Goal: Task Accomplishment & Management: Manage account settings

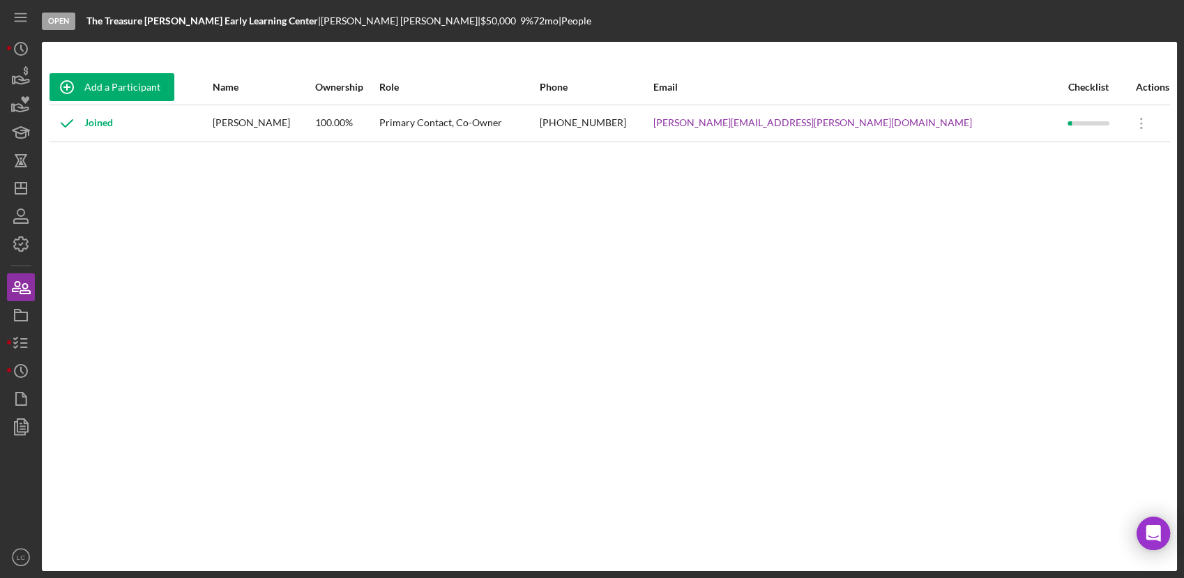
click at [1123, 325] on div "Add a Participant Name Ownership Role Phone Email Checklist Actions Joined [PER…" at bounding box center [609, 306] width 1135 height 473
click at [13, 336] on icon "button" at bounding box center [20, 343] width 35 height 35
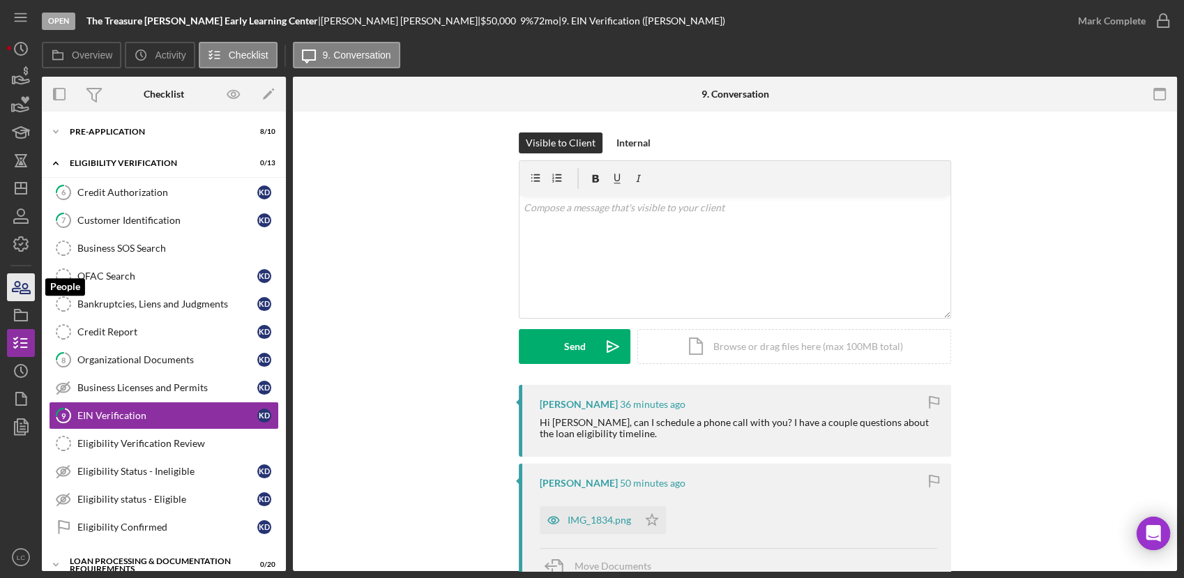
click at [24, 288] on icon "button" at bounding box center [25, 289] width 10 height 10
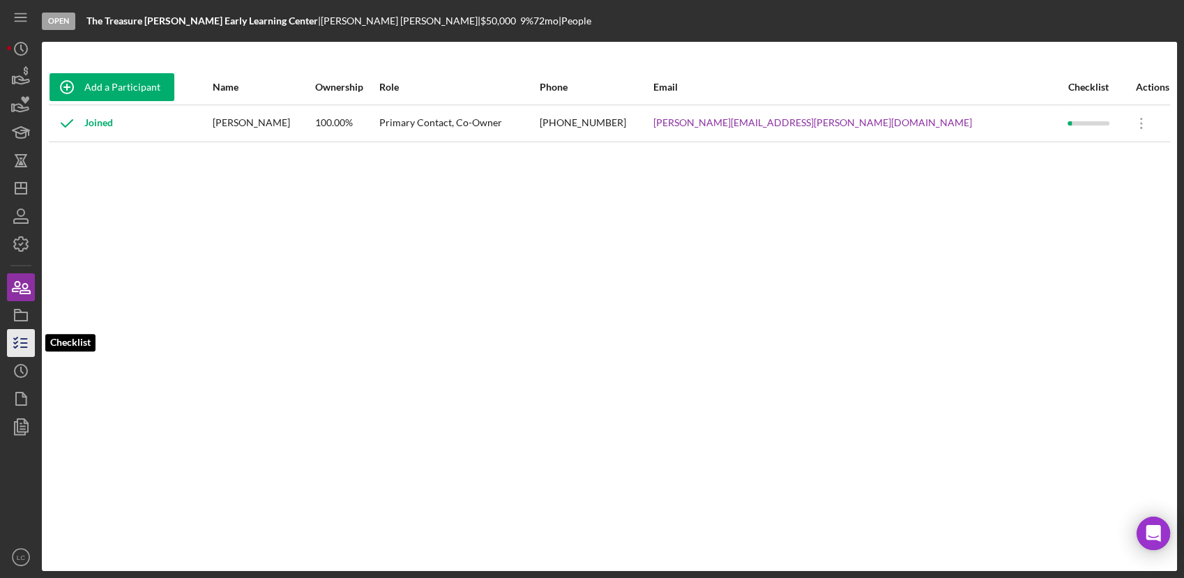
click at [22, 343] on line "button" at bounding box center [24, 343] width 6 height 0
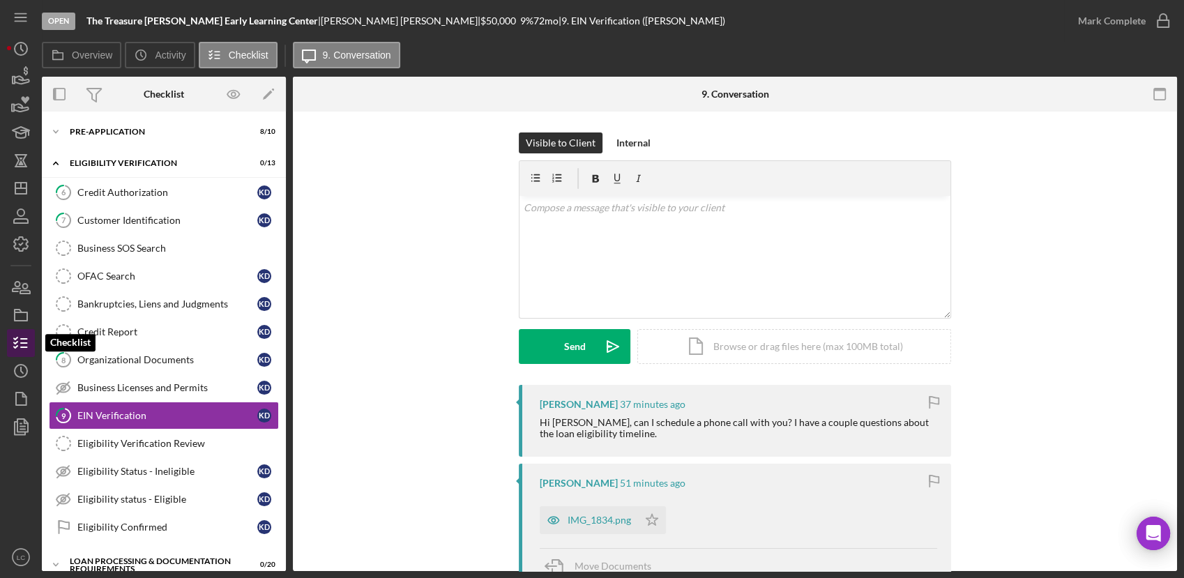
scroll to position [72, 0]
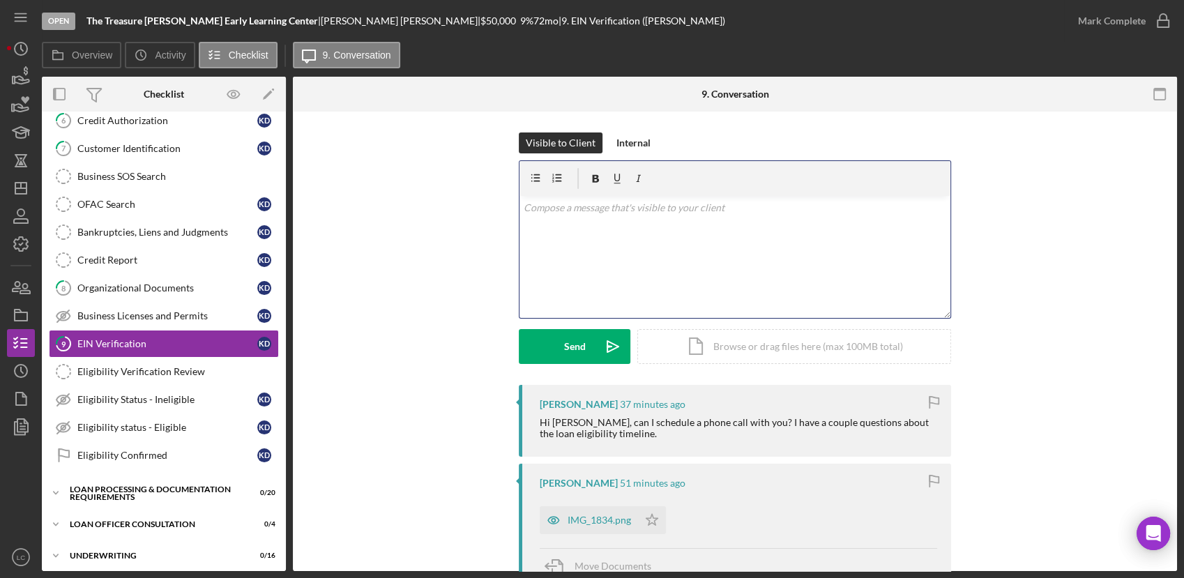
click at [610, 220] on div "v Color teal Color pink Remove color Add row above Add row below Add column bef…" at bounding box center [734, 257] width 431 height 122
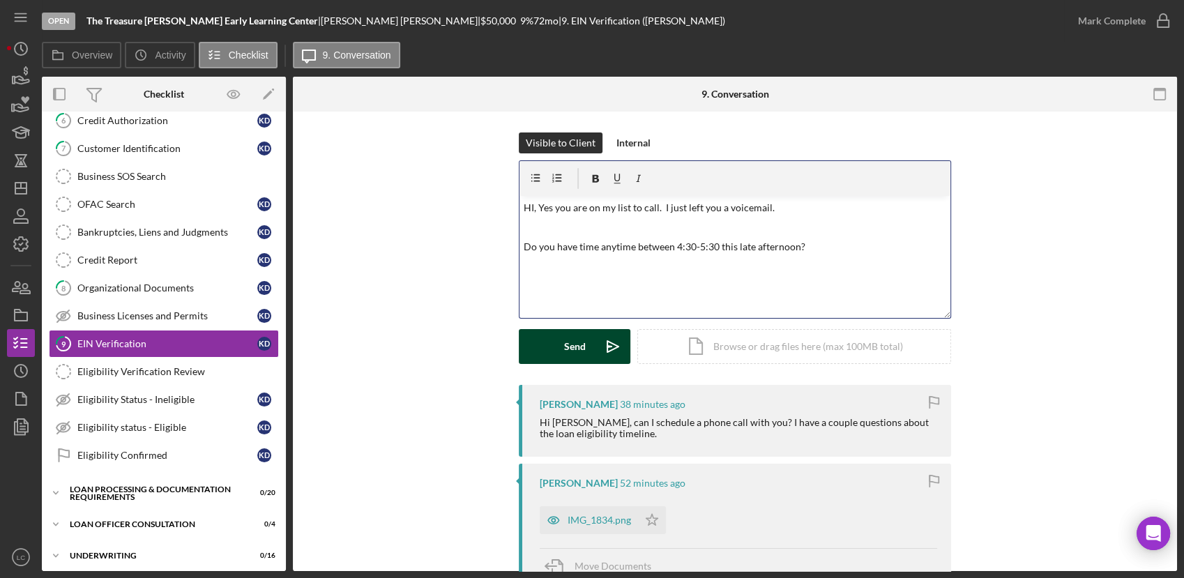
click at [547, 344] on button "Send Icon/icon-invite-send" at bounding box center [575, 346] width 112 height 35
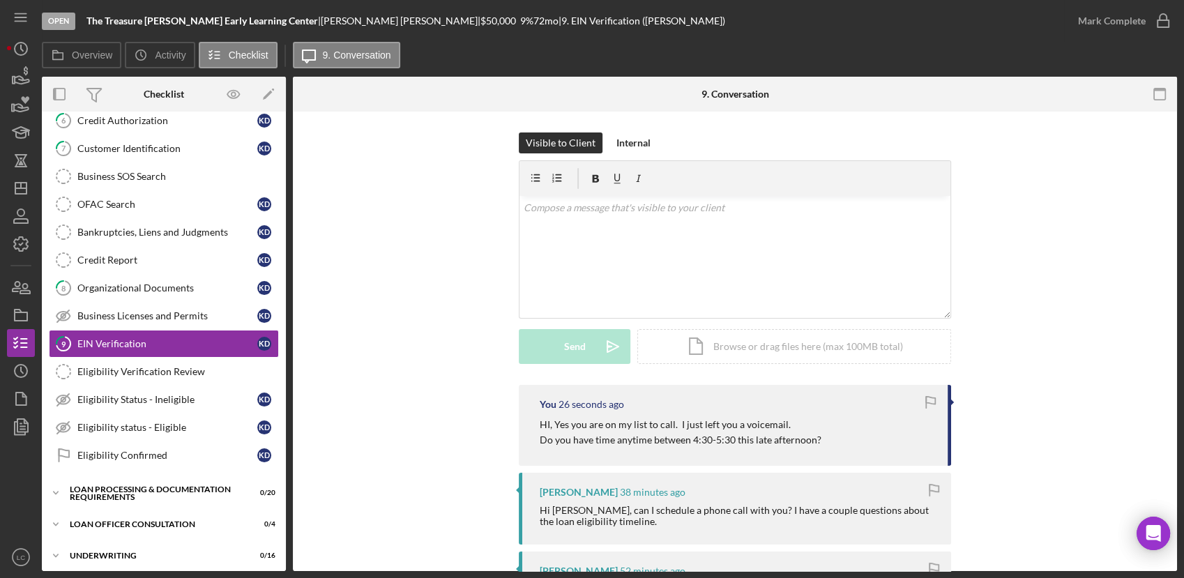
click at [351, 146] on div "Visible to Client Internal v Color teal Color pink Remove color Add row above A…" at bounding box center [735, 258] width 842 height 252
click at [18, 282] on icon "button" at bounding box center [20, 287] width 35 height 35
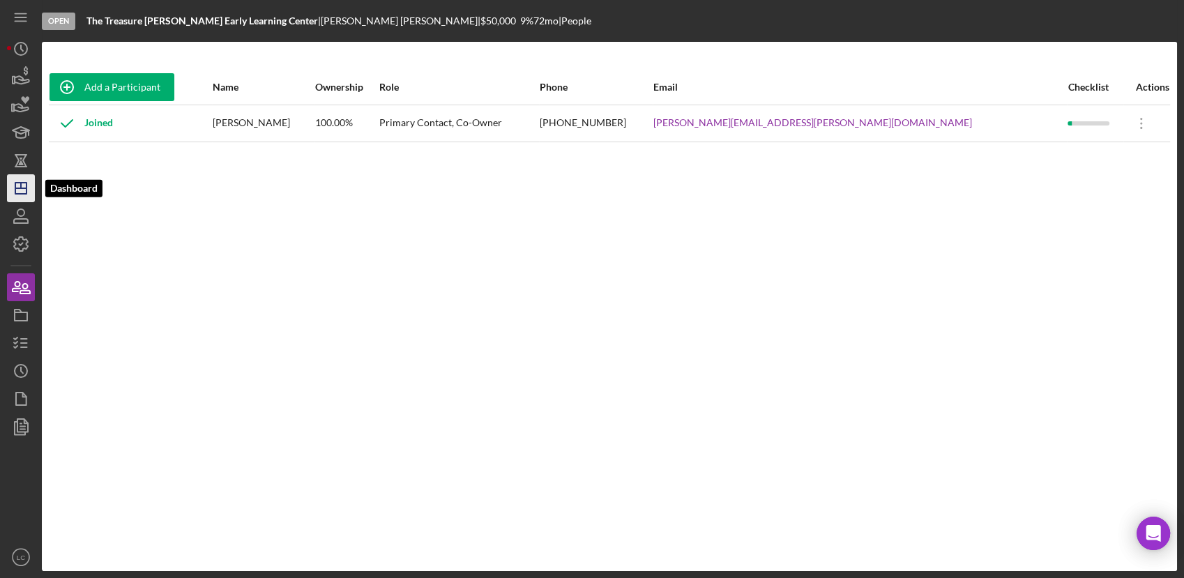
click at [11, 195] on icon "Icon/Dashboard" at bounding box center [20, 188] width 35 height 35
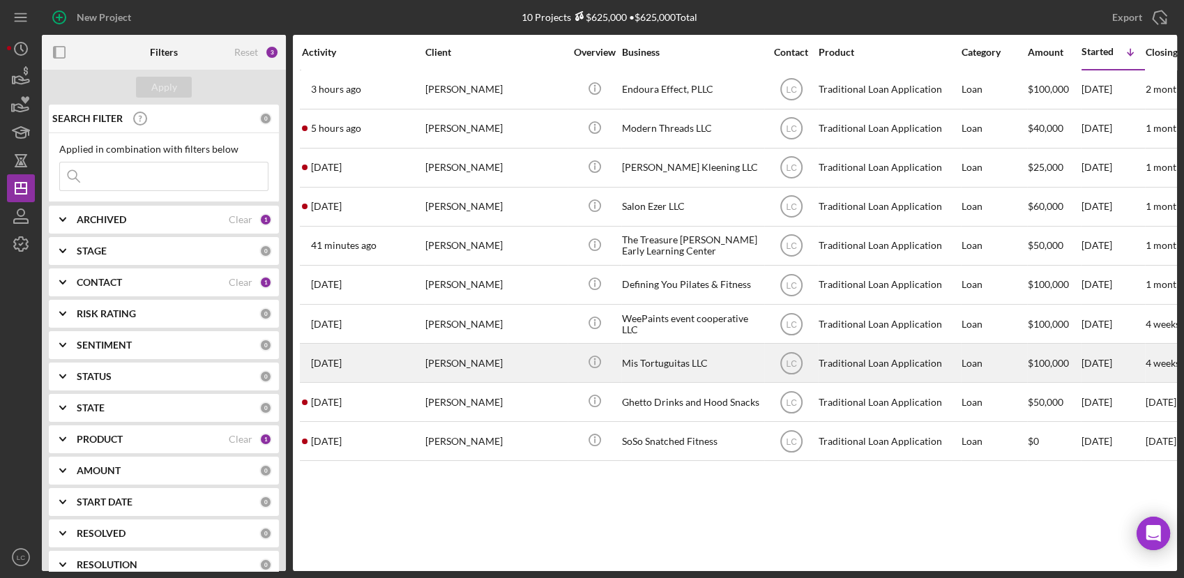
click at [546, 362] on div "[PERSON_NAME]" at bounding box center [494, 362] width 139 height 37
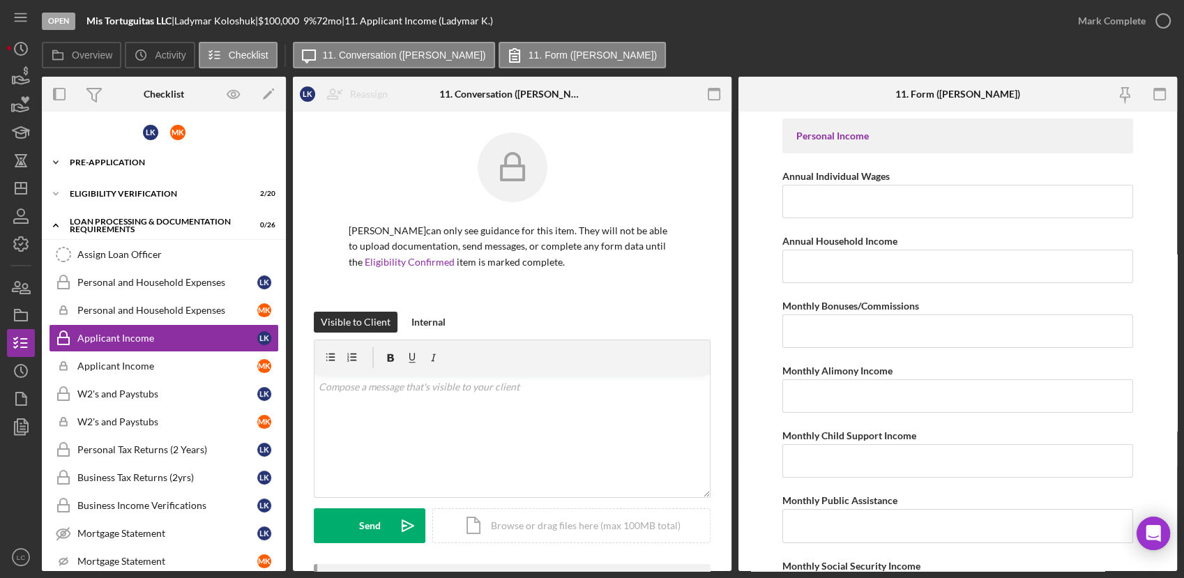
click at [55, 159] on icon "Icon/Expander" at bounding box center [56, 163] width 28 height 28
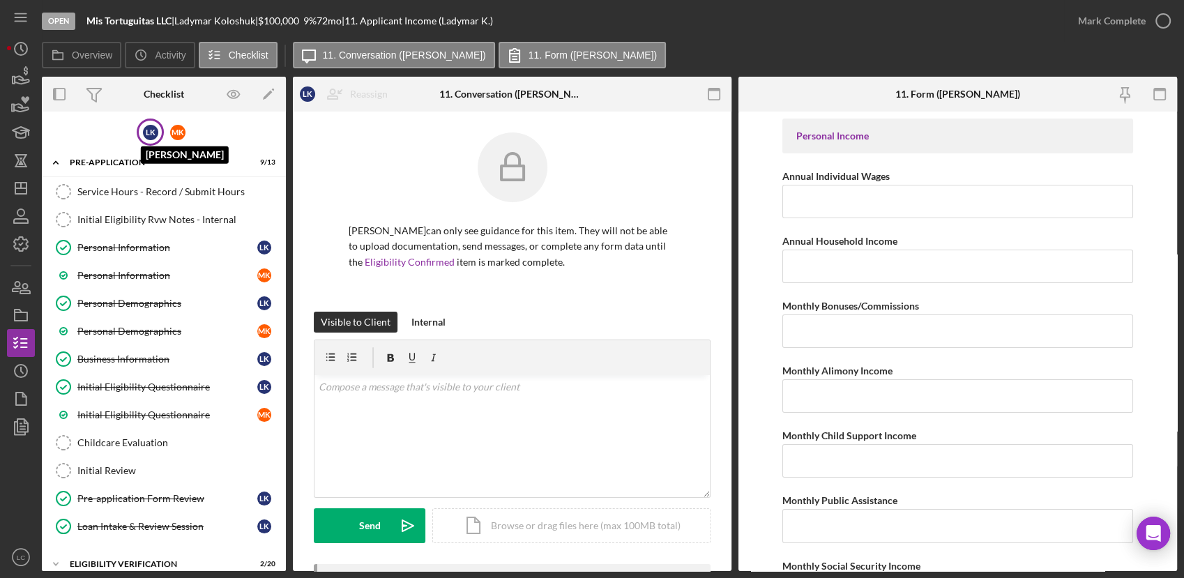
click at [143, 130] on div "L K" at bounding box center [150, 132] width 15 height 15
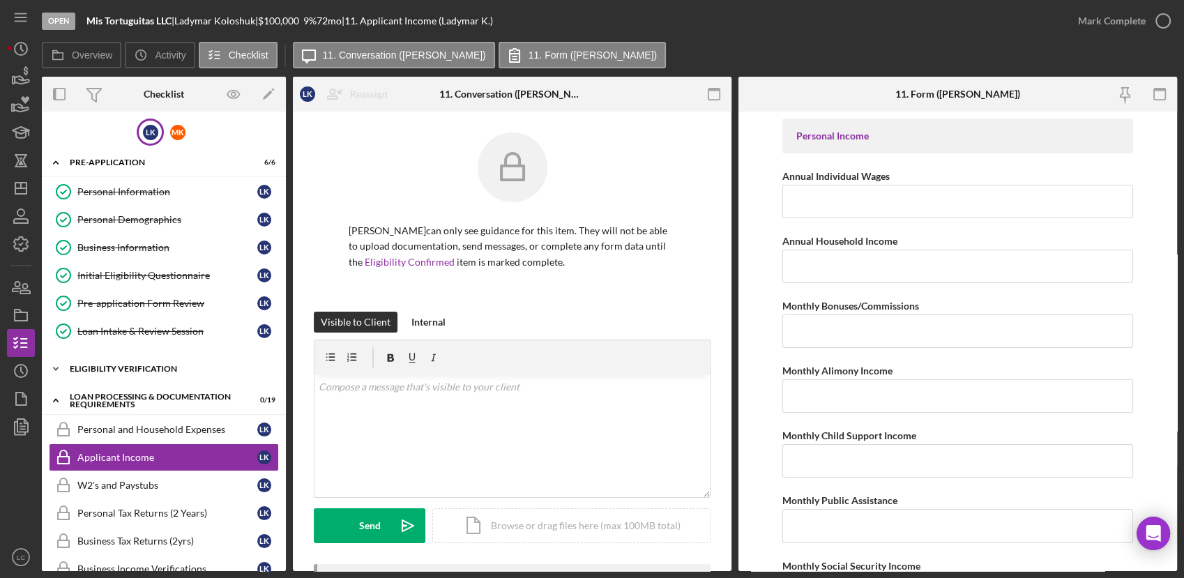
click at [56, 363] on icon "Icon/Expander" at bounding box center [56, 369] width 28 height 28
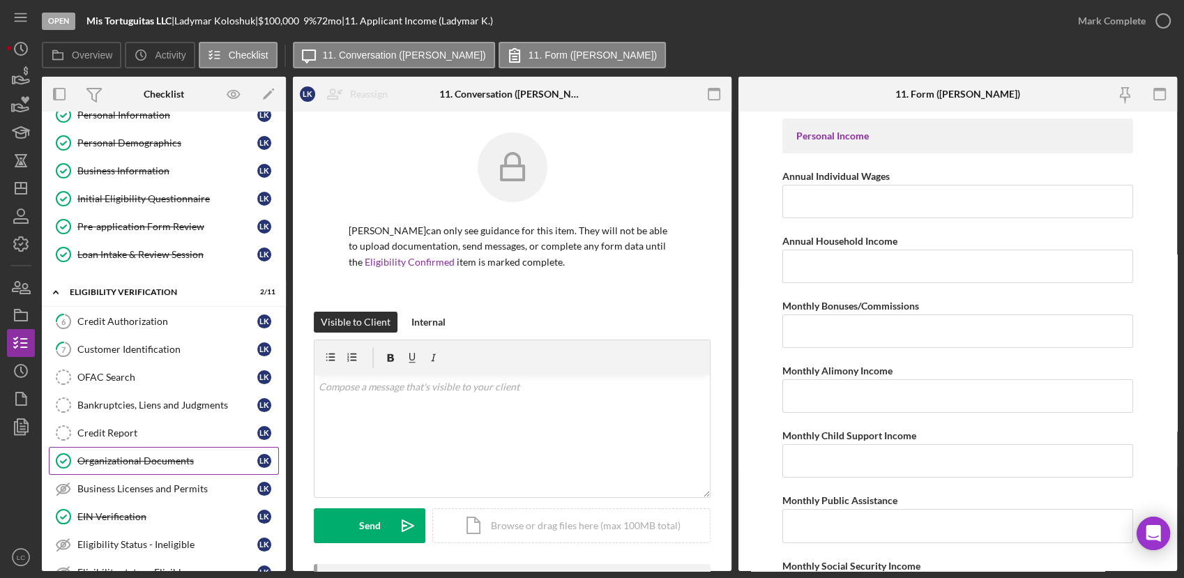
scroll to position [155, 0]
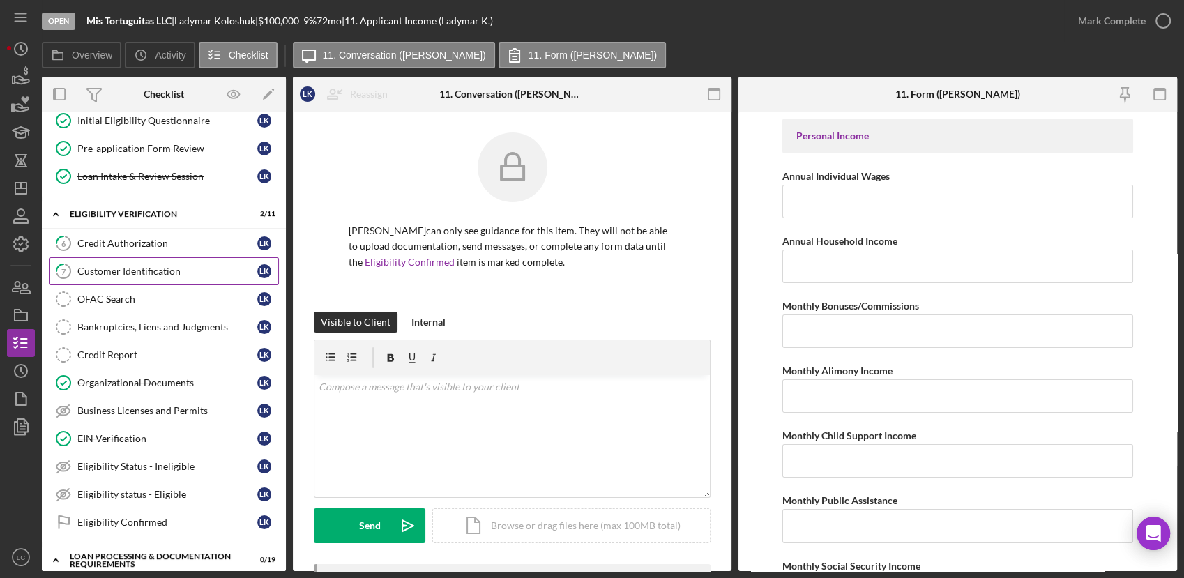
click at [130, 275] on link "7 Customer Identification L K" at bounding box center [164, 271] width 230 height 28
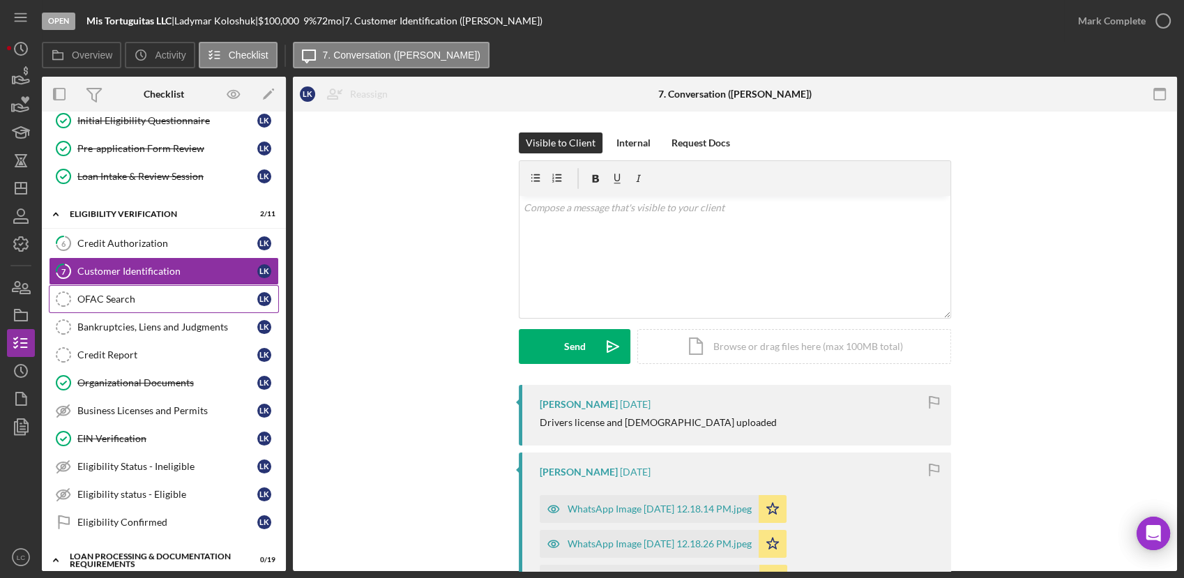
click at [118, 305] on link "OFAC Search OFAC Search L K" at bounding box center [164, 299] width 230 height 28
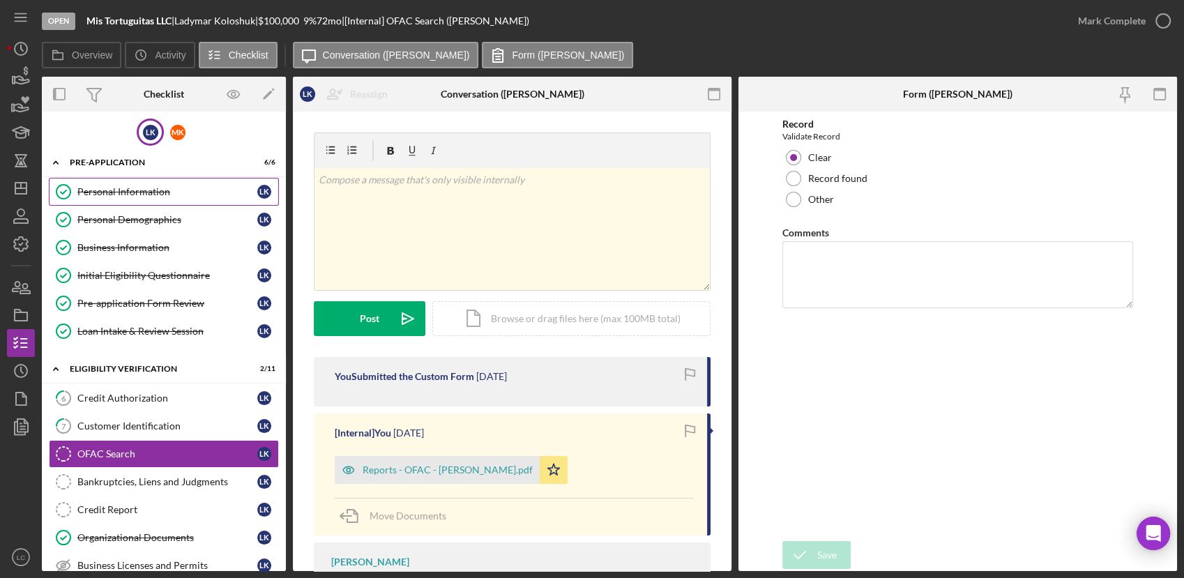
click at [93, 186] on div "Personal Information" at bounding box center [167, 191] width 180 height 11
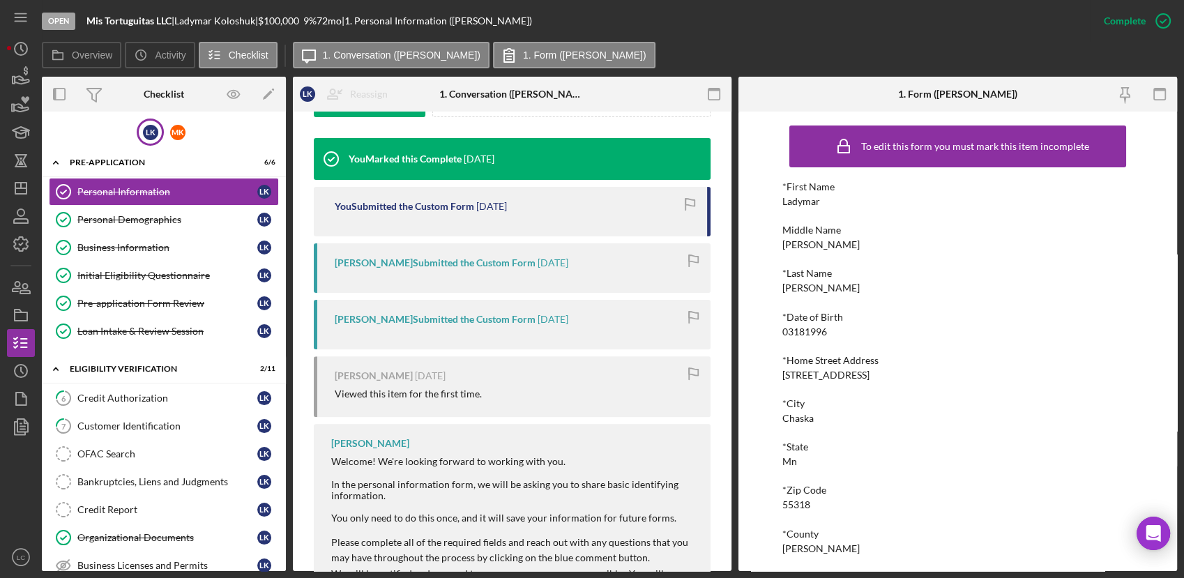
scroll to position [464, 0]
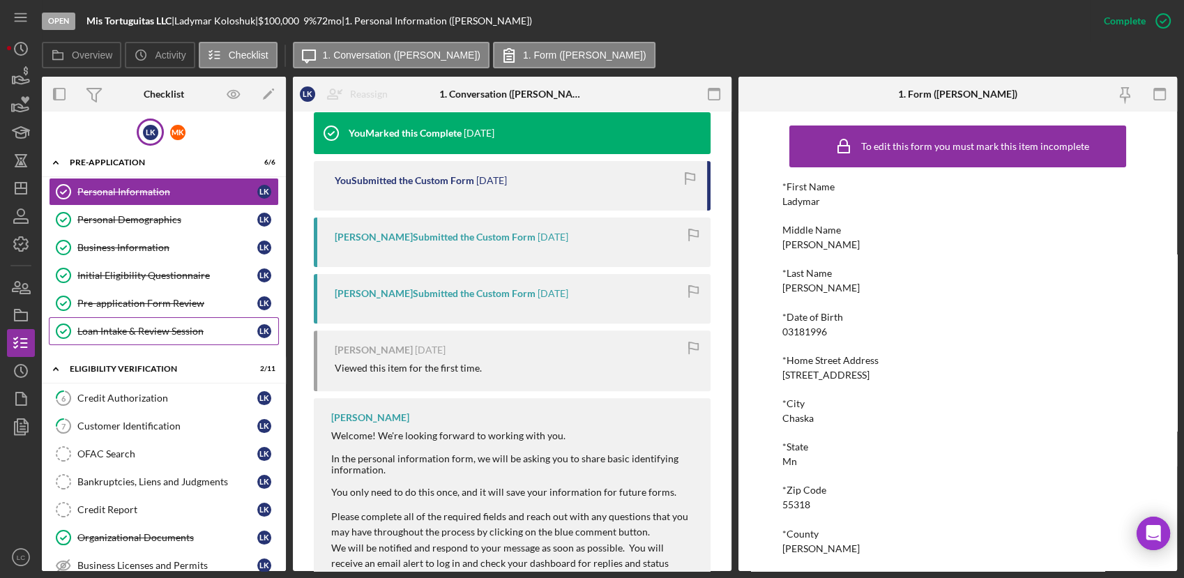
click at [150, 329] on div "Loan Intake & Review Session" at bounding box center [167, 331] width 180 height 11
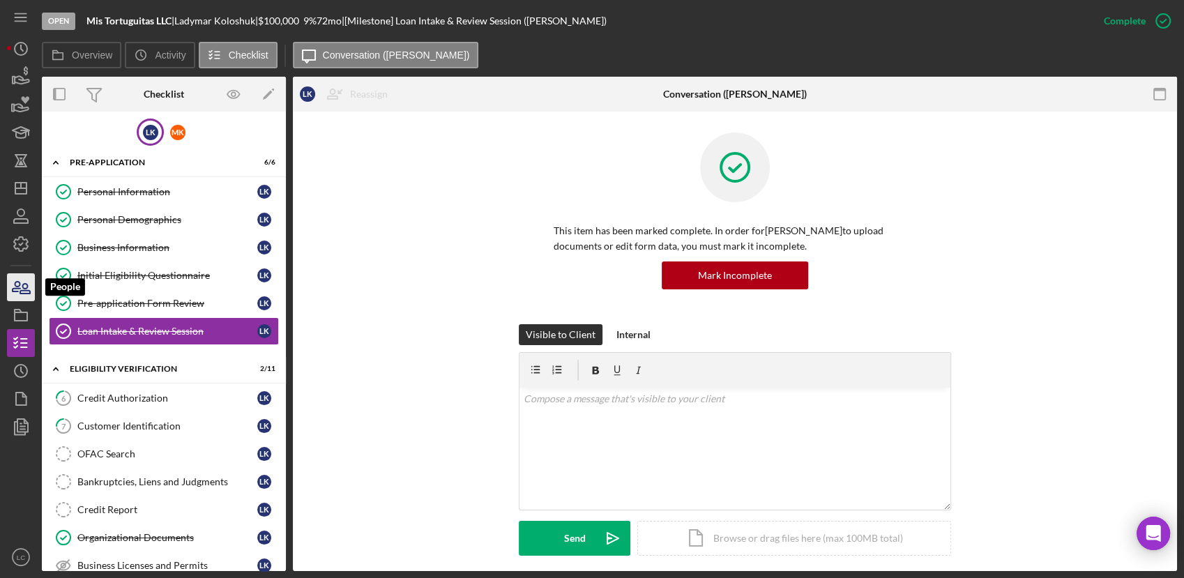
click at [19, 279] on icon "button" at bounding box center [20, 287] width 35 height 35
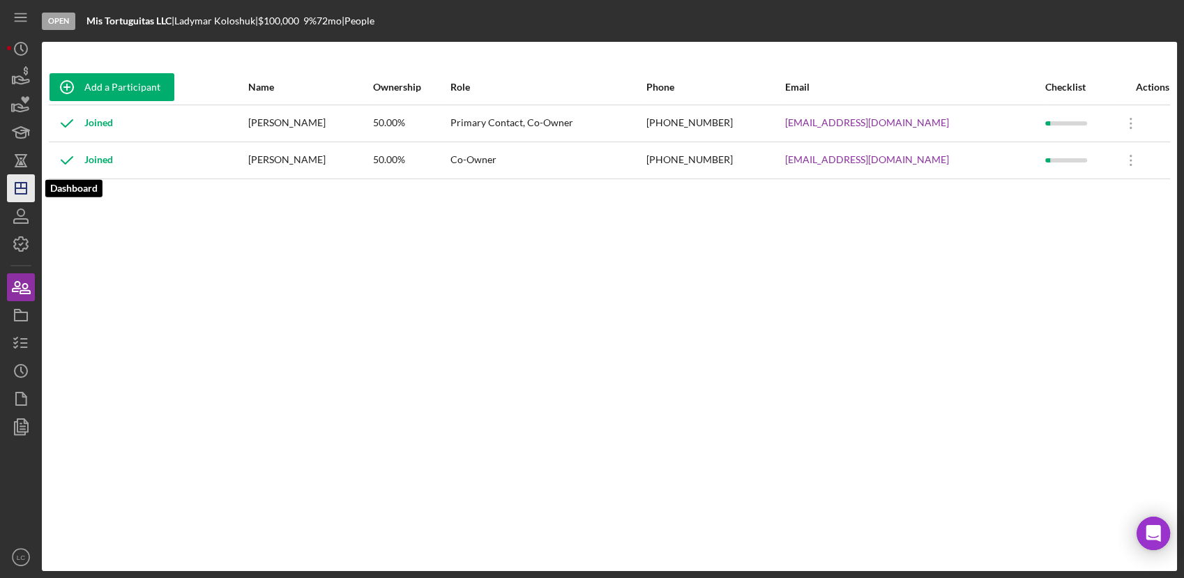
click at [19, 186] on icon "Icon/Dashboard" at bounding box center [20, 188] width 35 height 35
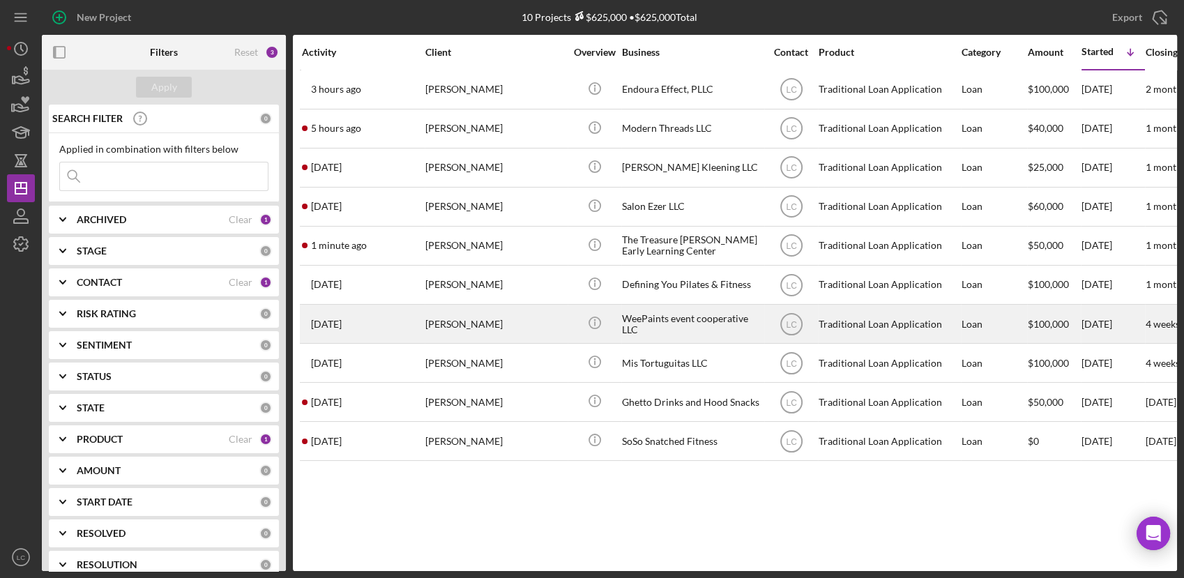
click at [511, 328] on div "[PERSON_NAME]" at bounding box center [494, 323] width 139 height 37
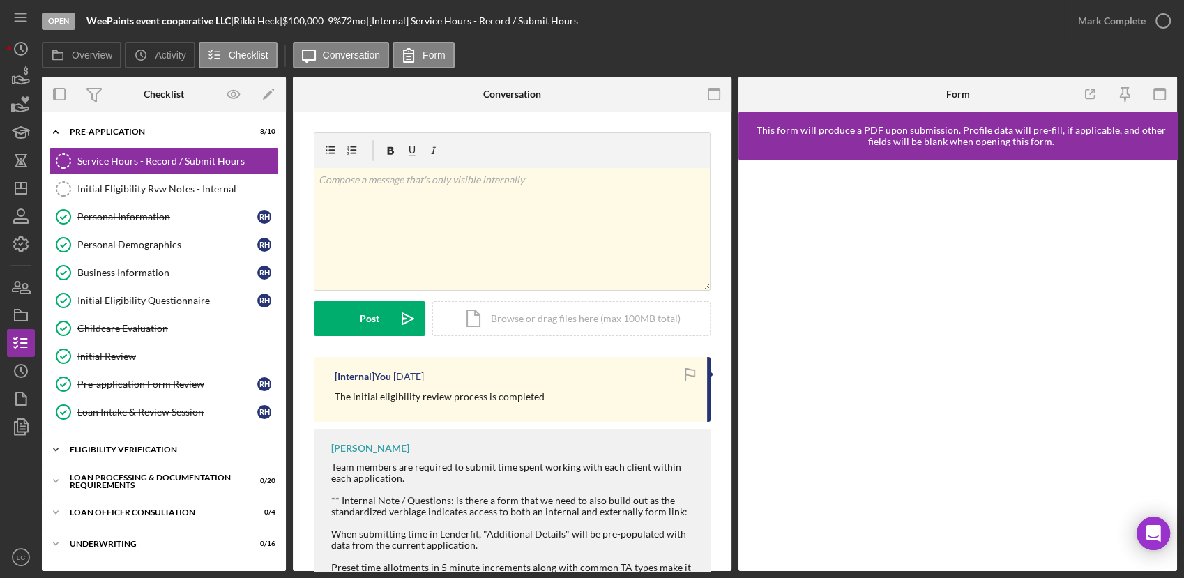
click at [53, 446] on icon "Icon/Expander" at bounding box center [56, 450] width 28 height 28
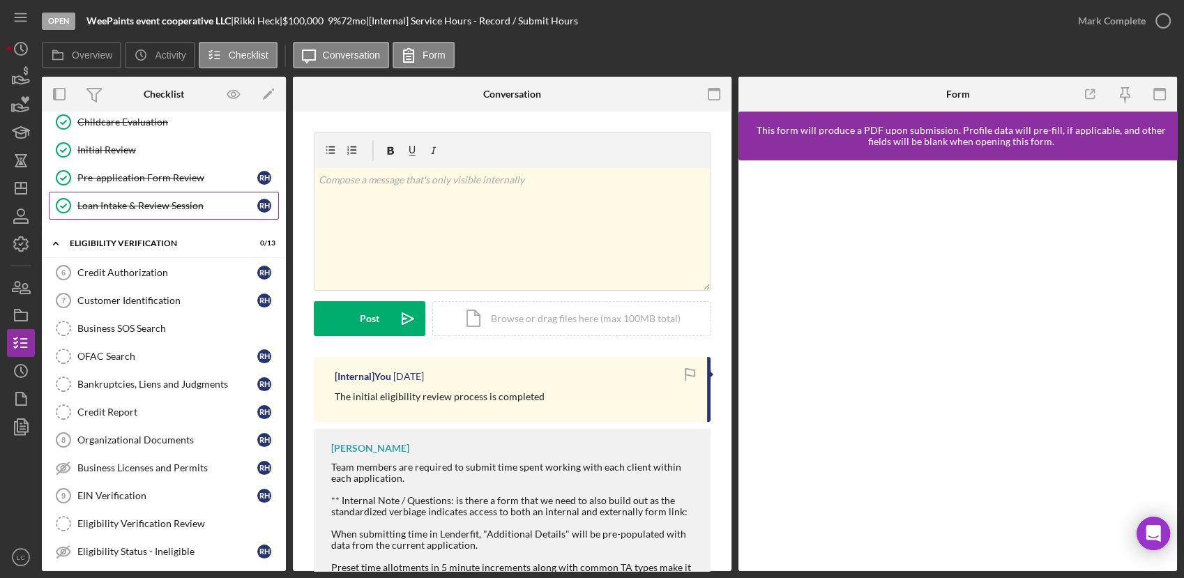
scroll to position [232, 0]
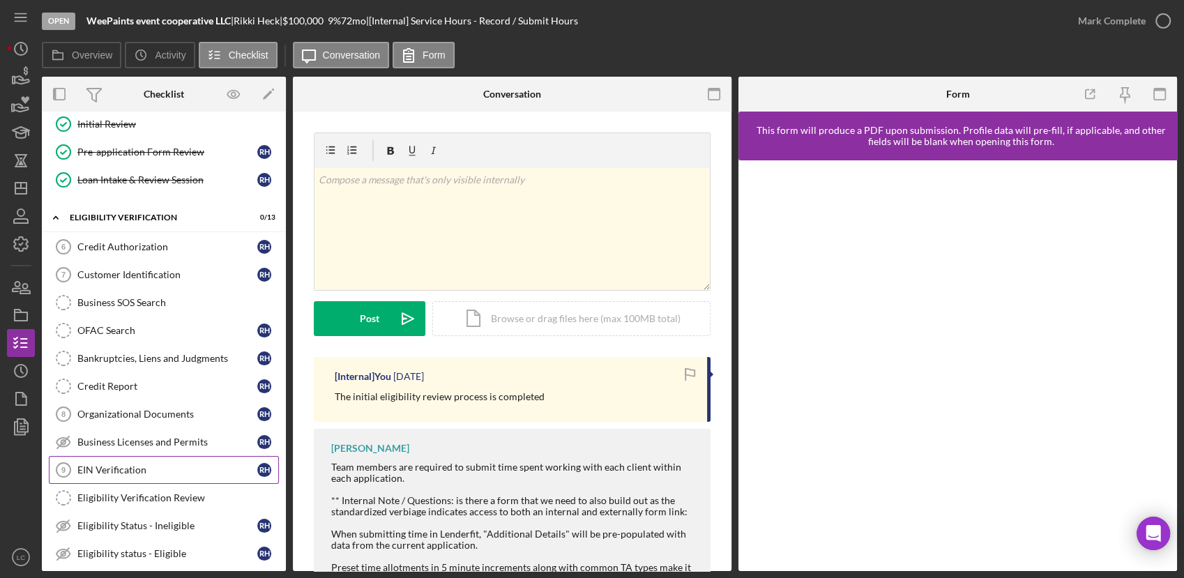
click at [155, 474] on link "EIN Verification 9 EIN Verification R H" at bounding box center [164, 470] width 230 height 28
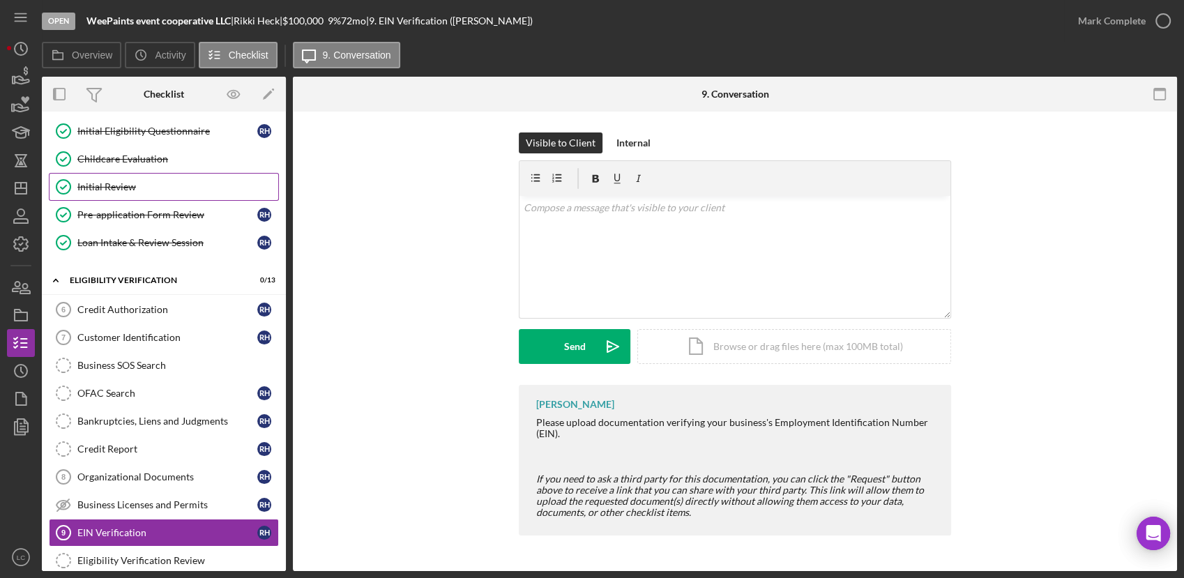
scroll to position [77, 0]
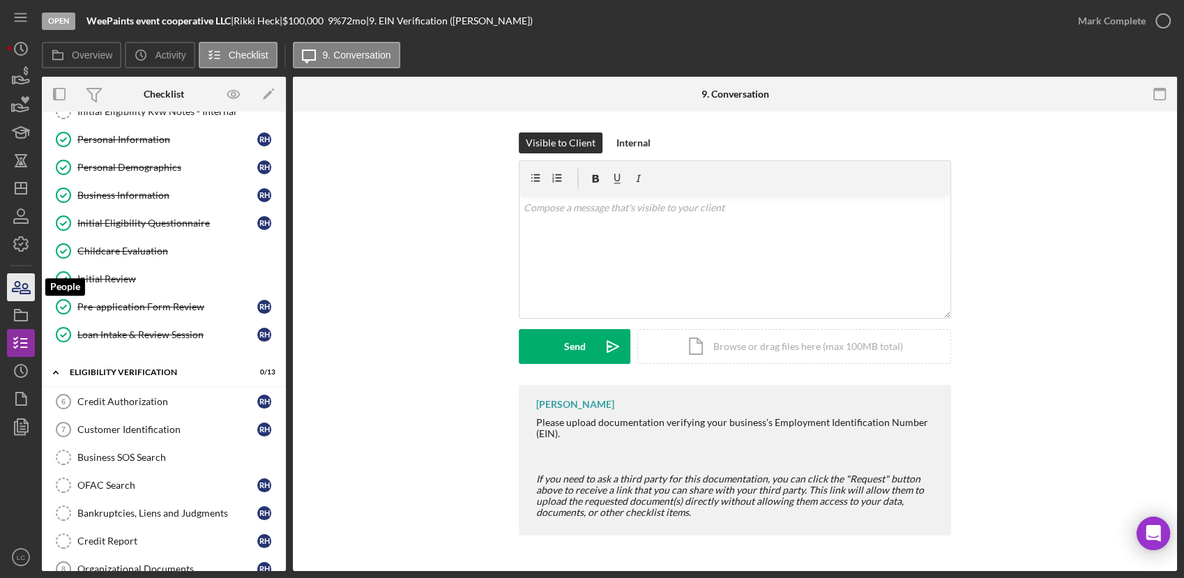
click at [31, 282] on icon "button" at bounding box center [20, 287] width 35 height 35
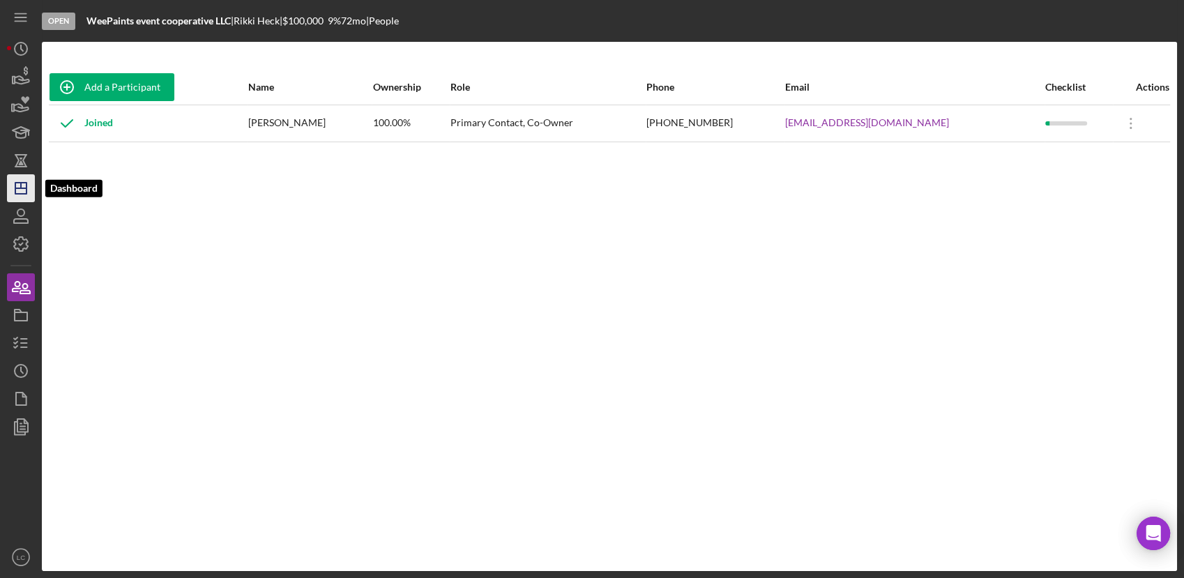
click at [27, 192] on icon "Icon/Dashboard" at bounding box center [20, 188] width 35 height 35
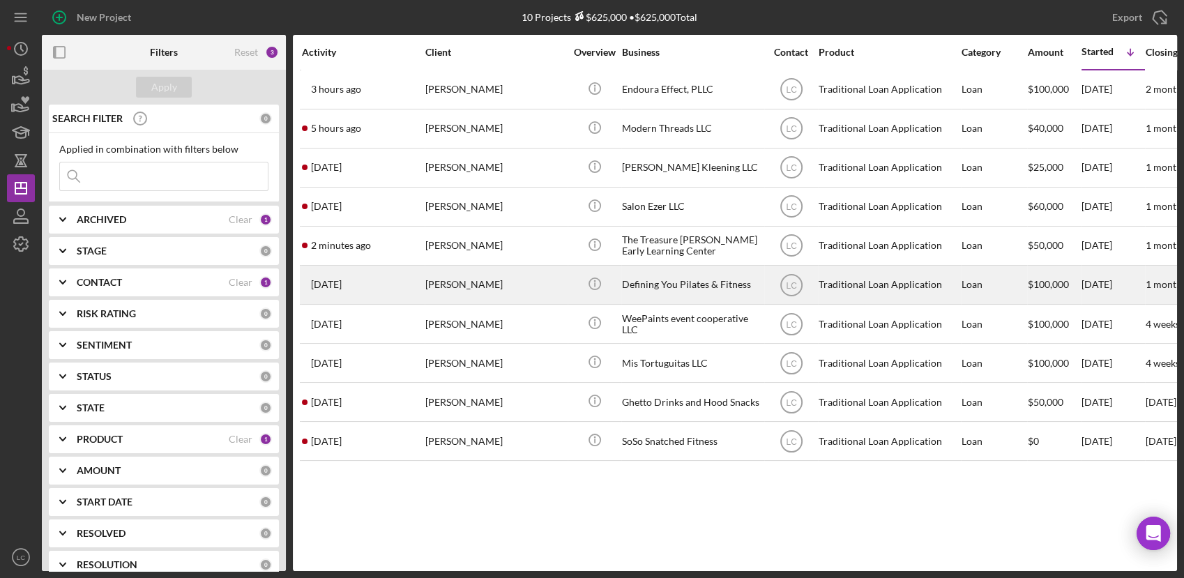
click at [508, 289] on div "[PERSON_NAME]" at bounding box center [494, 284] width 139 height 37
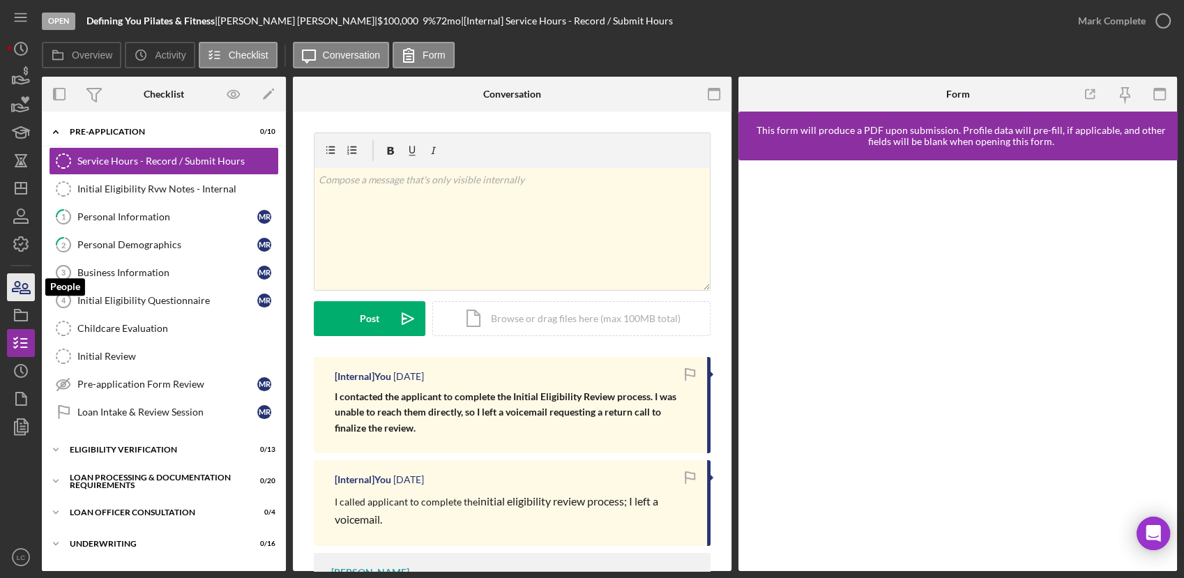
click at [18, 292] on icon "button" at bounding box center [20, 287] width 35 height 35
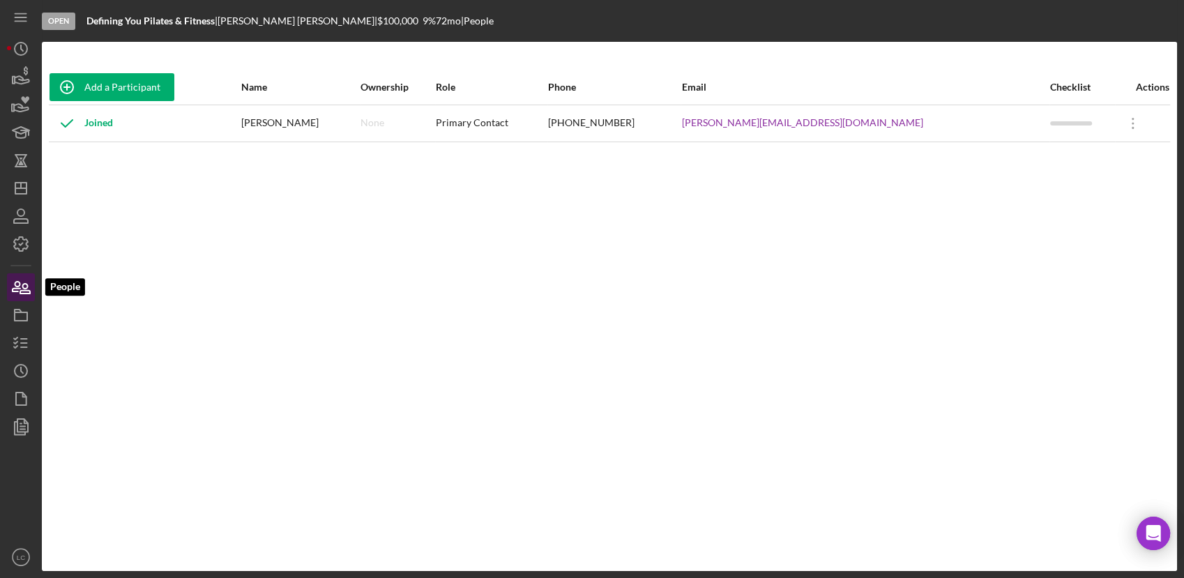
click at [23, 290] on icon "button" at bounding box center [25, 289] width 10 height 10
click at [23, 190] on icon "Icon/Dashboard" at bounding box center [20, 188] width 35 height 35
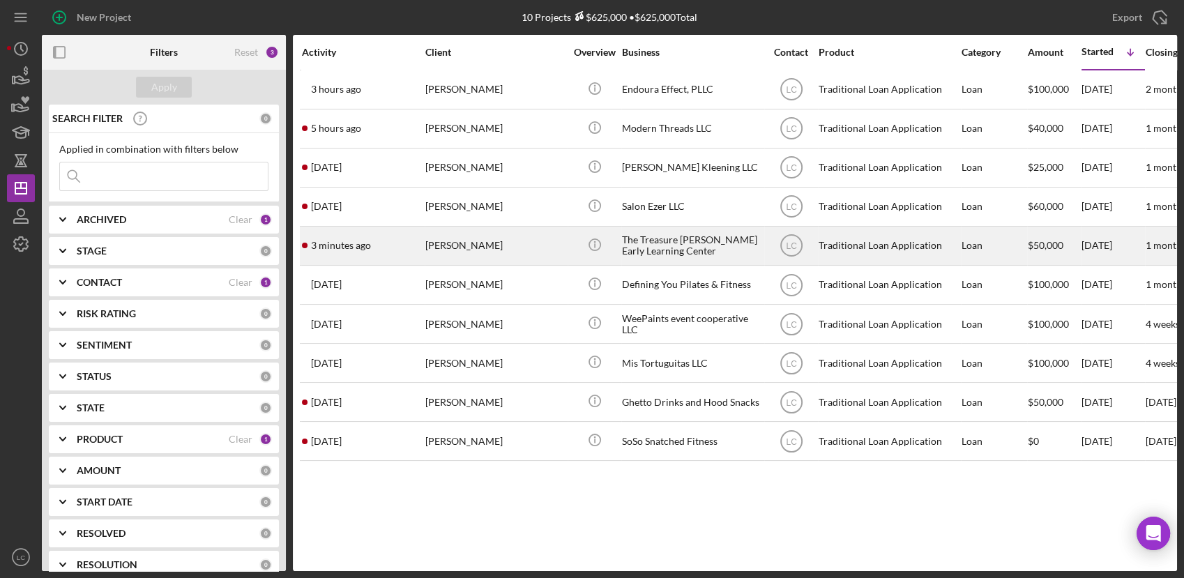
click at [529, 243] on div "[PERSON_NAME]" at bounding box center [494, 245] width 139 height 37
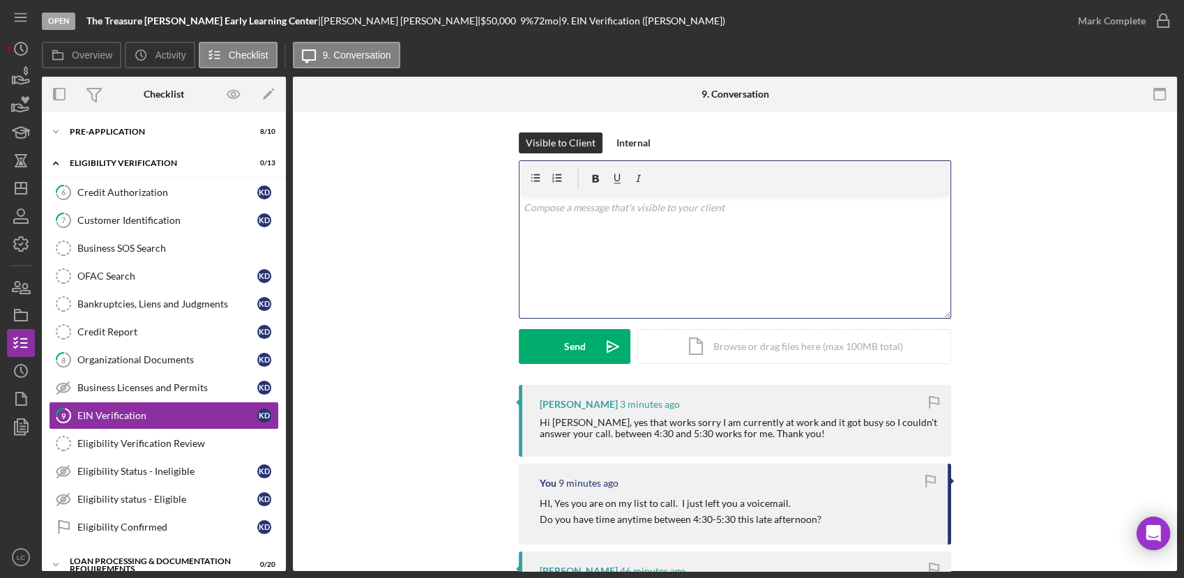
click at [660, 266] on div "v Color teal Color pink Remove color Add row above Add row below Add column bef…" at bounding box center [734, 257] width 431 height 122
click at [549, 344] on button "Send Icon/icon-invite-send" at bounding box center [575, 346] width 112 height 35
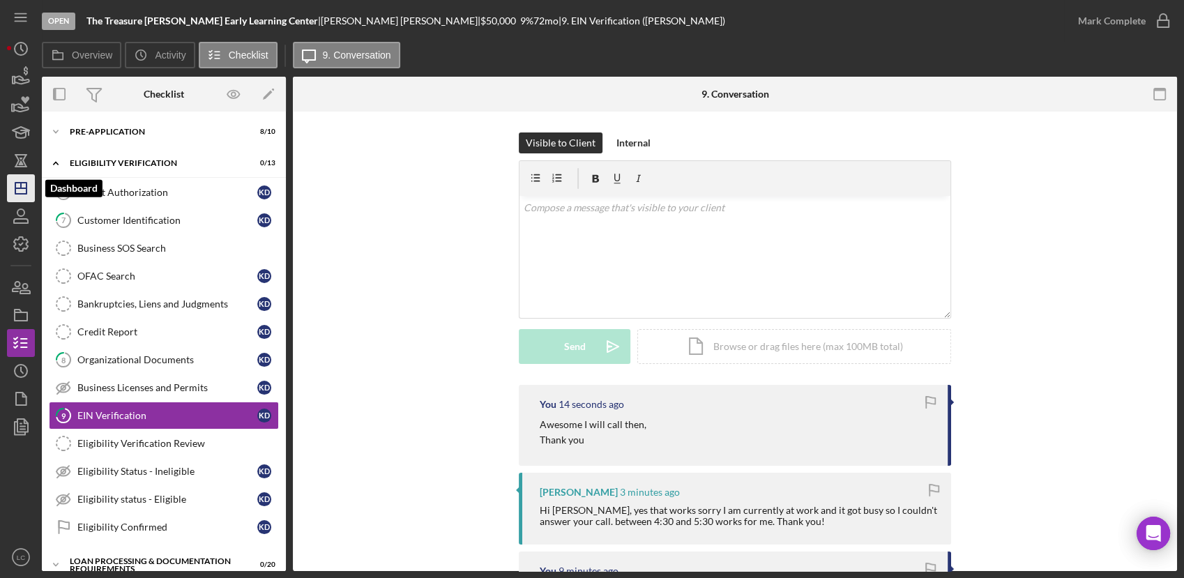
click at [25, 190] on icon "Icon/Dashboard" at bounding box center [20, 188] width 35 height 35
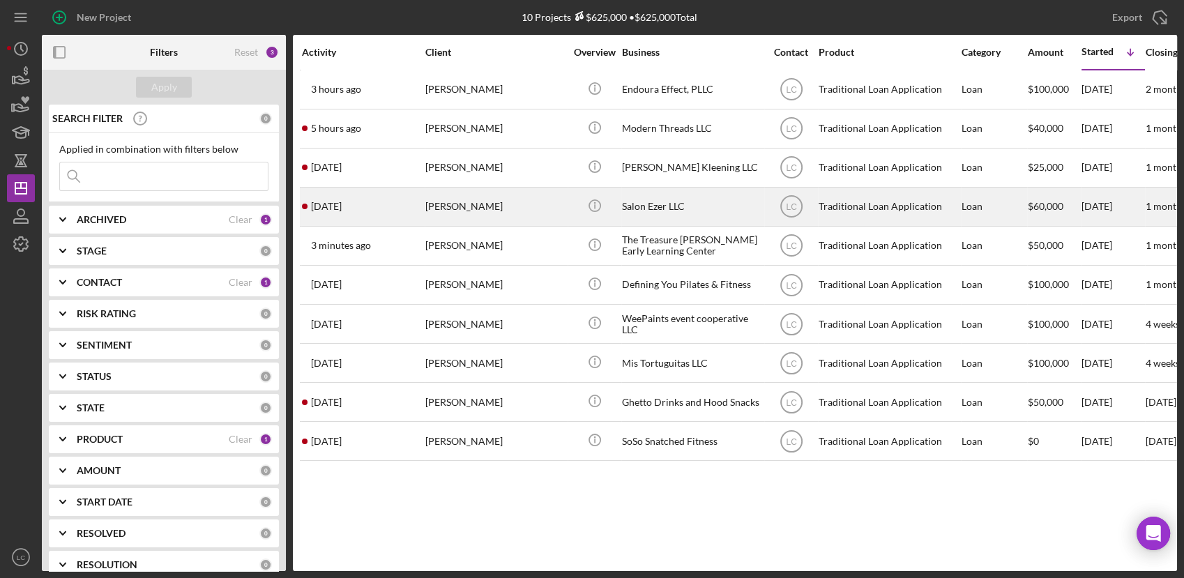
click at [485, 209] on div "[PERSON_NAME]" at bounding box center [494, 206] width 139 height 37
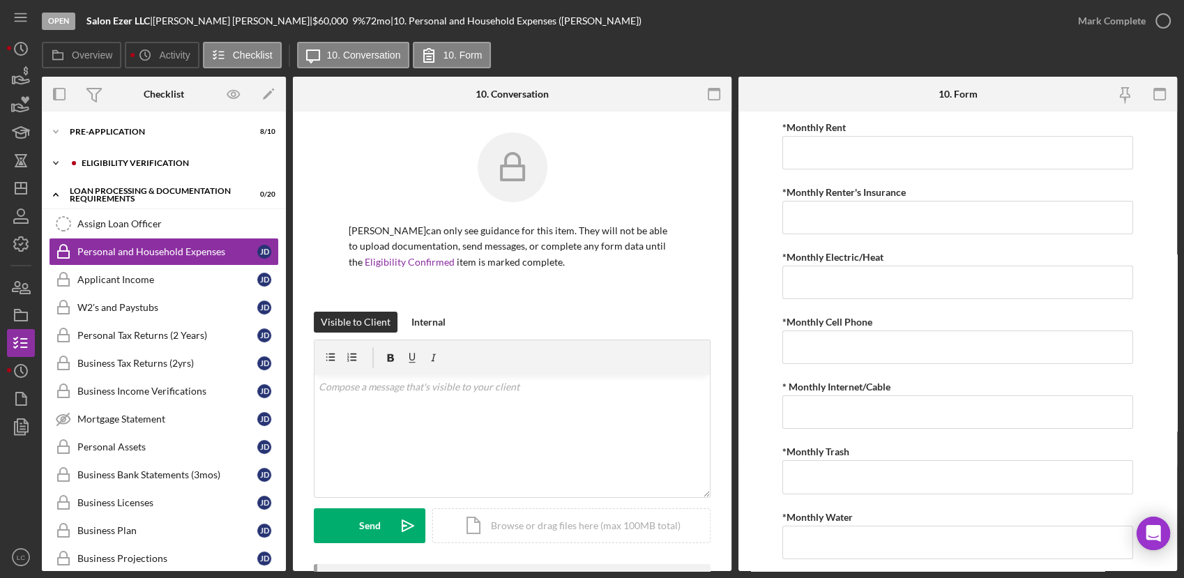
click at [56, 159] on icon "Icon/Expander" at bounding box center [56, 163] width 28 height 28
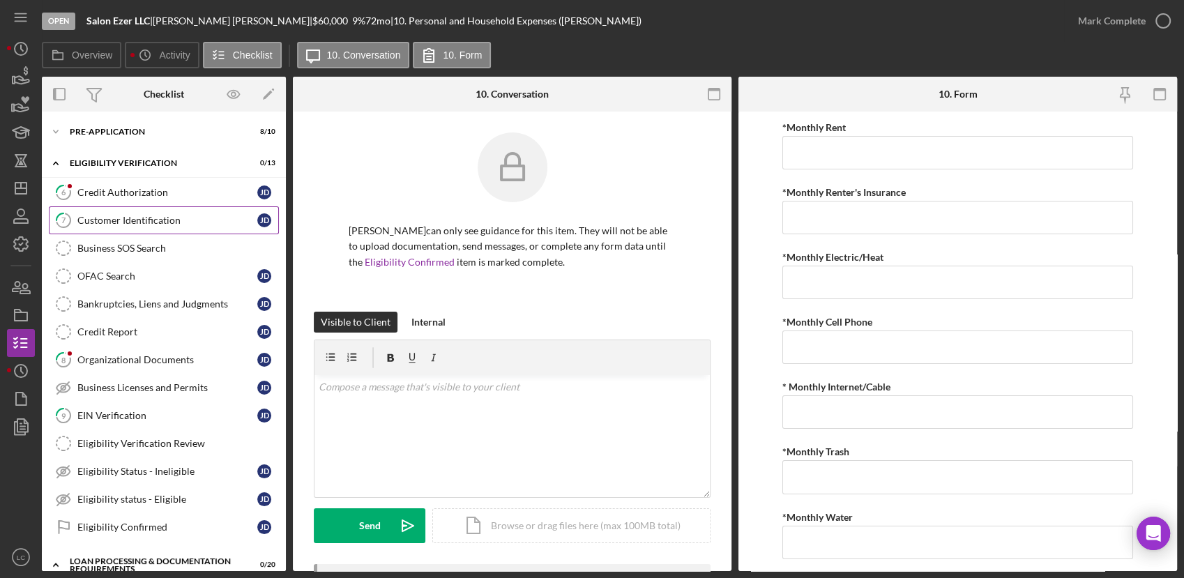
click at [126, 222] on div "Customer Identification" at bounding box center [167, 220] width 180 height 11
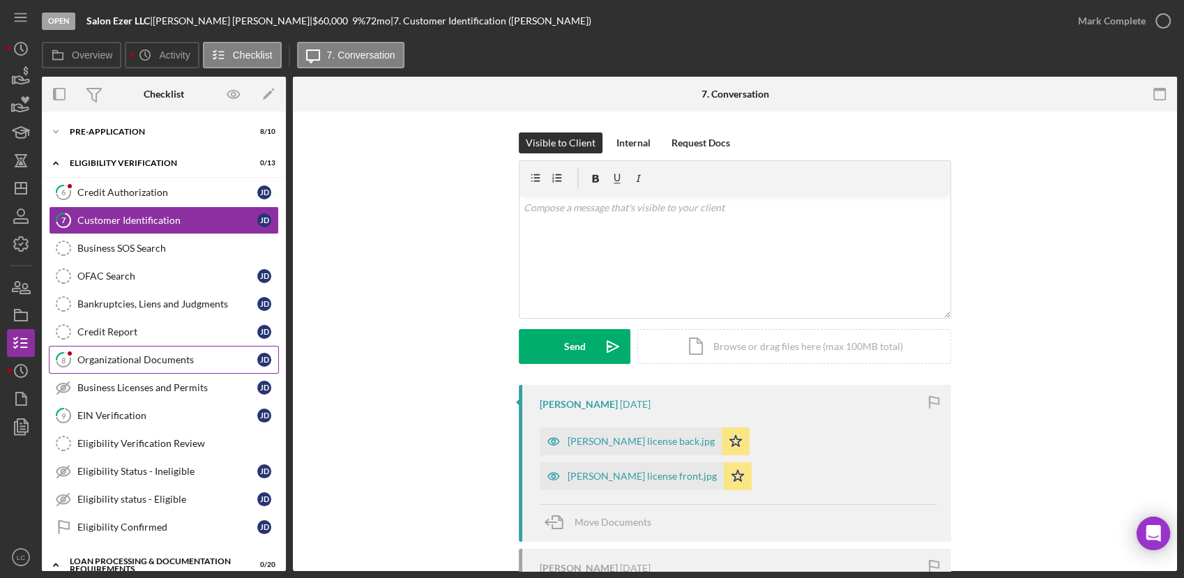
click at [146, 358] on div "Organizational Documents" at bounding box center [167, 359] width 180 height 11
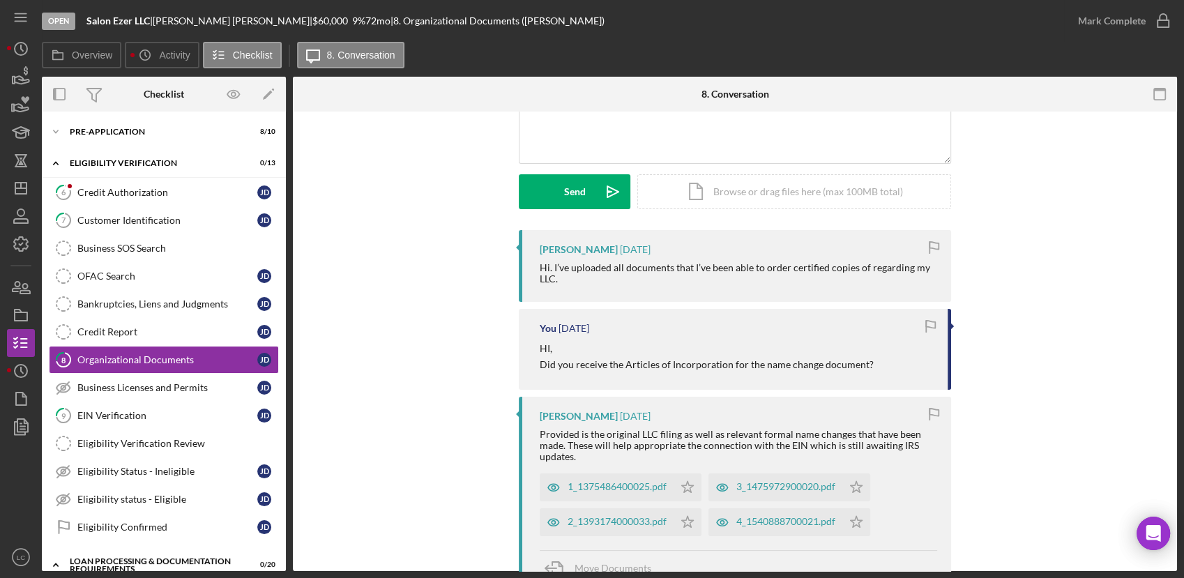
scroll to position [77, 0]
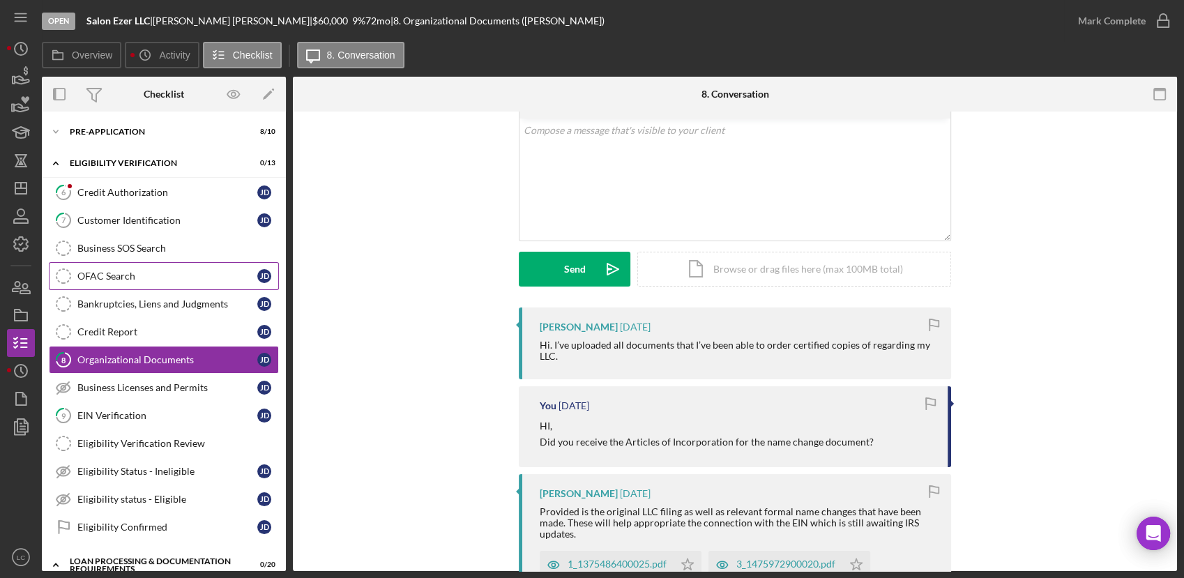
click at [143, 271] on div "OFAC Search" at bounding box center [167, 276] width 180 height 11
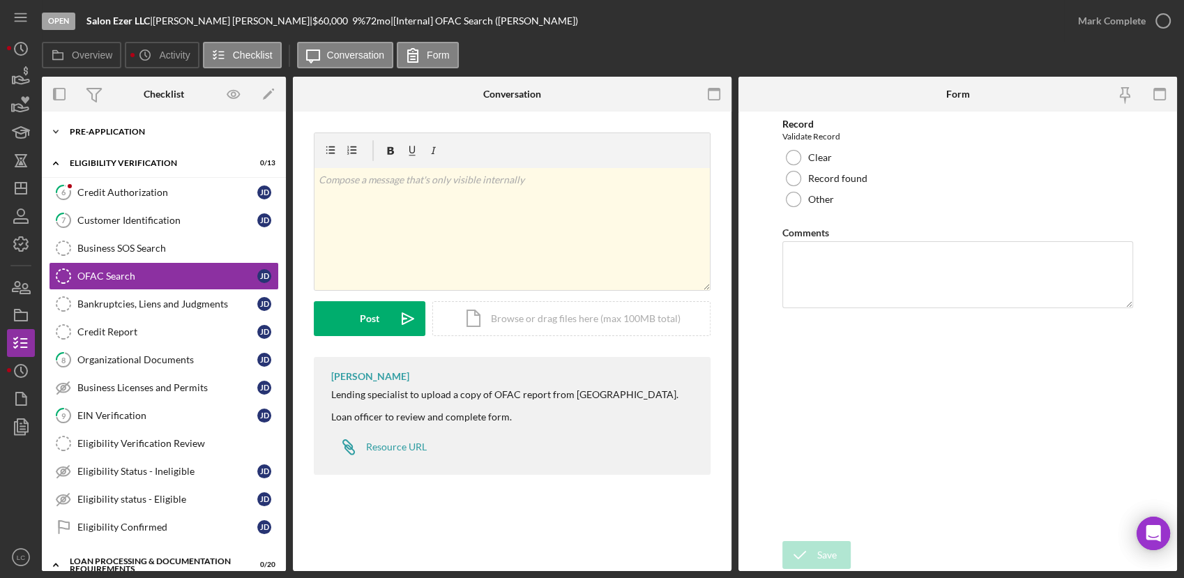
click at [56, 130] on icon "Icon/Expander" at bounding box center [56, 132] width 28 height 28
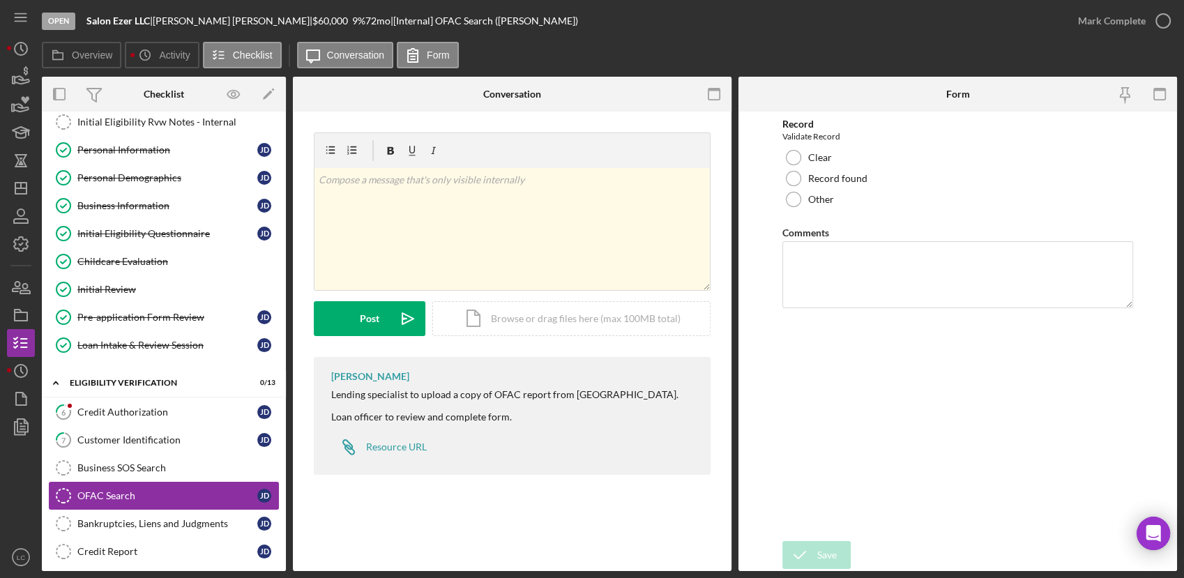
scroll to position [155, 0]
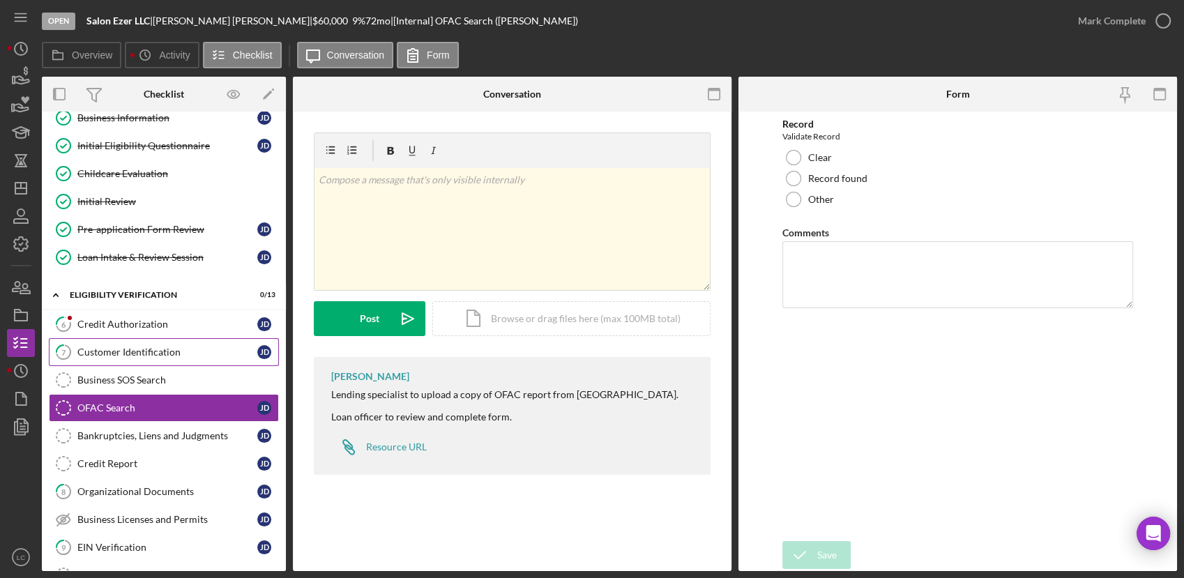
click at [123, 360] on link "7 Customer Identification [PERSON_NAME]" at bounding box center [164, 352] width 230 height 28
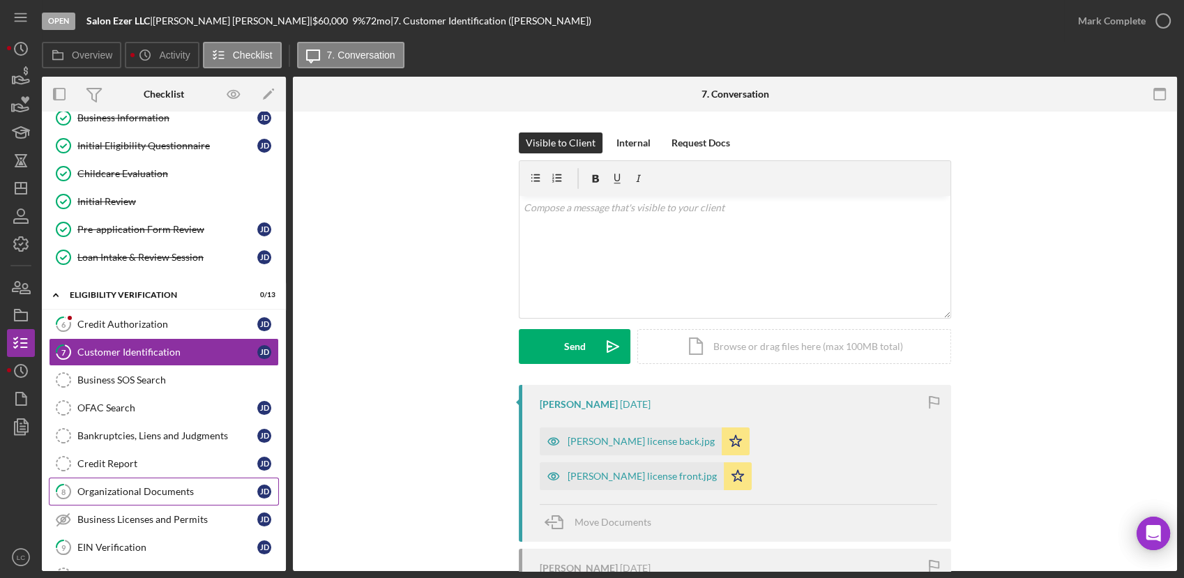
click at [163, 492] on div "Organizational Documents" at bounding box center [167, 491] width 180 height 11
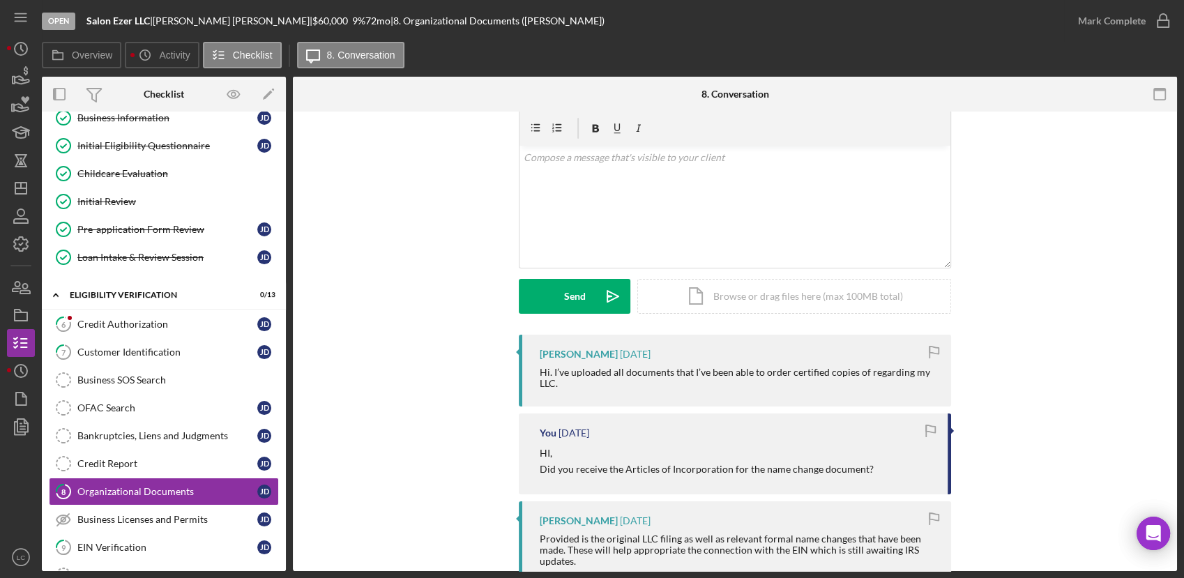
scroll to position [77, 0]
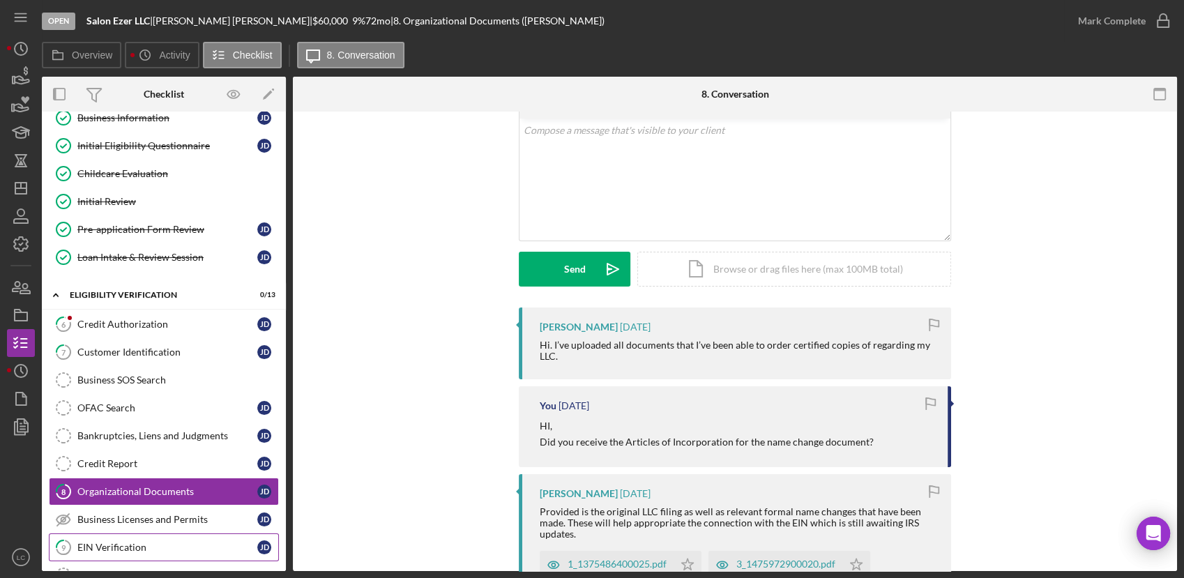
click at [139, 542] on div "EIN Verification" at bounding box center [167, 547] width 180 height 11
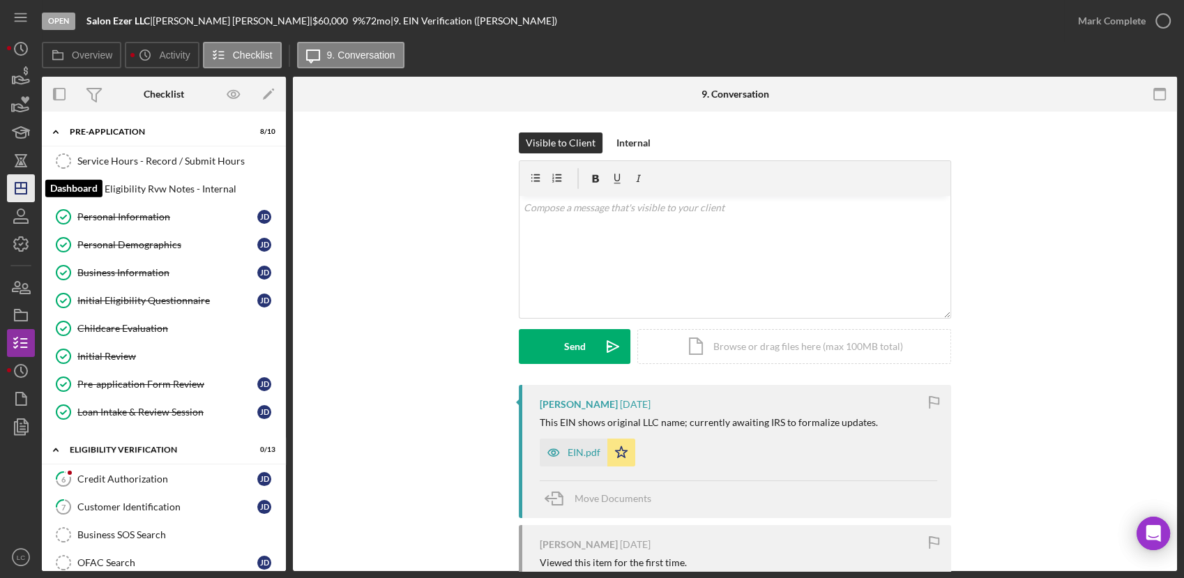
click at [22, 183] on icon "Icon/Dashboard" at bounding box center [20, 188] width 35 height 35
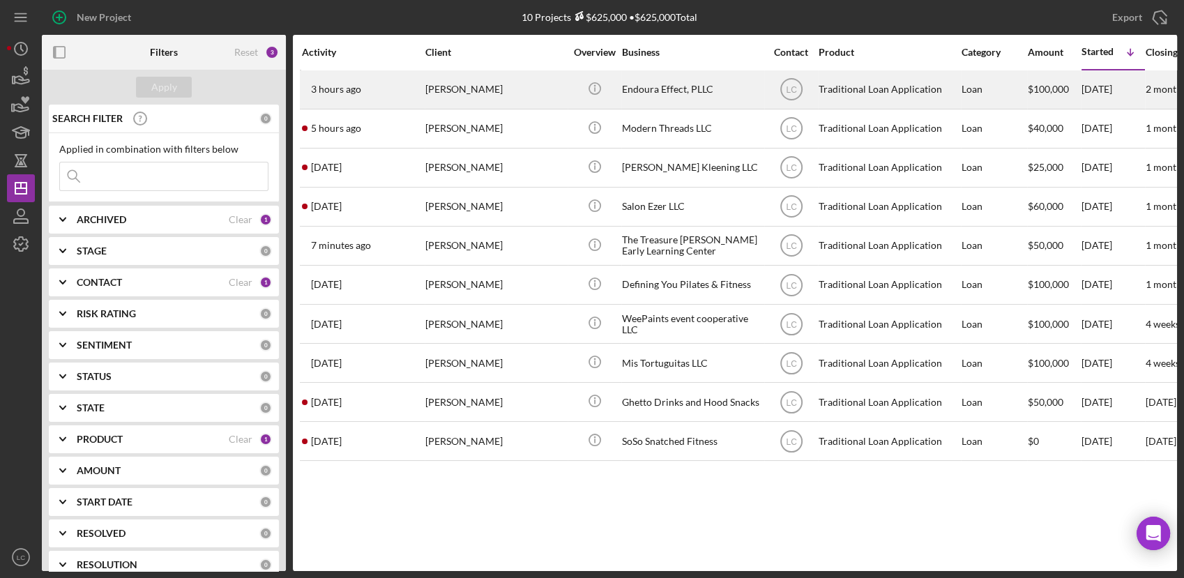
click at [660, 102] on div "Endoura Effect, PLLC" at bounding box center [691, 89] width 139 height 37
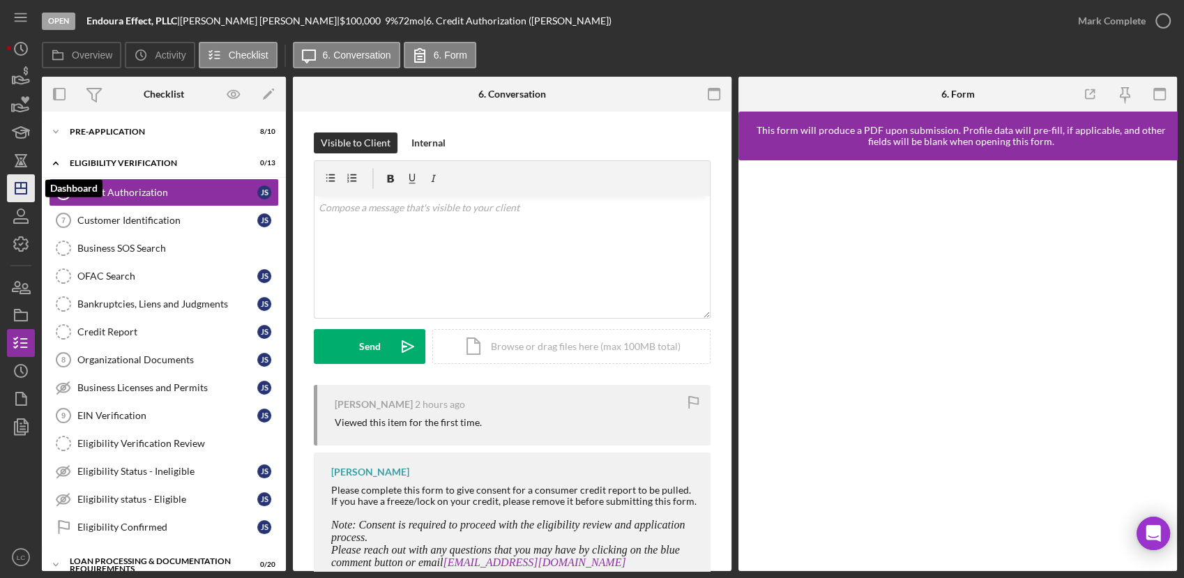
click at [20, 192] on icon "Icon/Dashboard" at bounding box center [20, 188] width 35 height 35
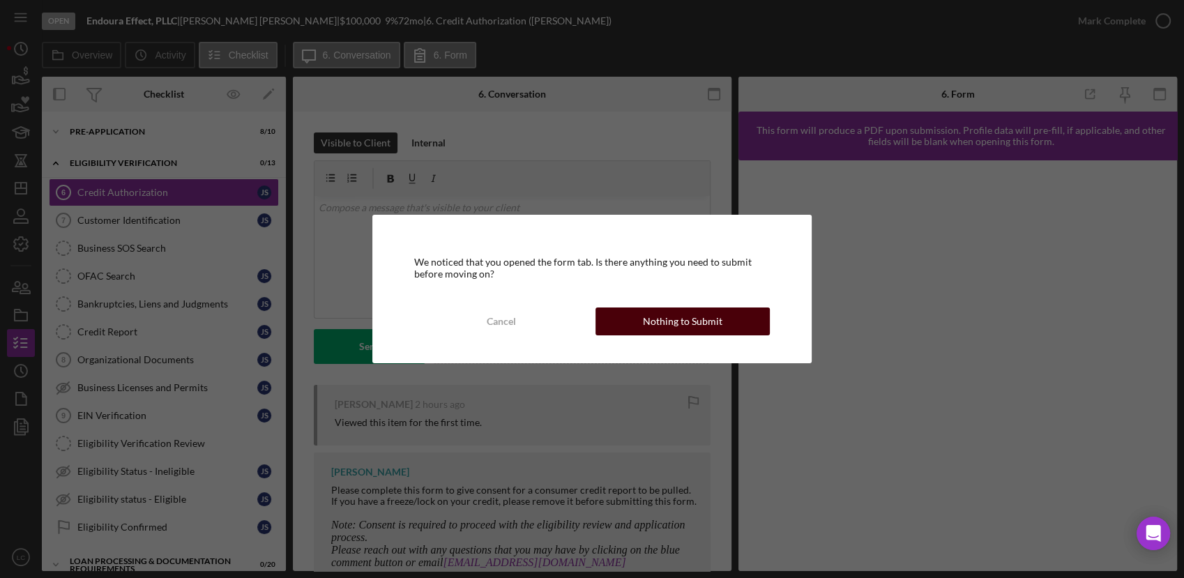
click at [647, 332] on div "Nothing to Submit" at bounding box center [682, 321] width 79 height 28
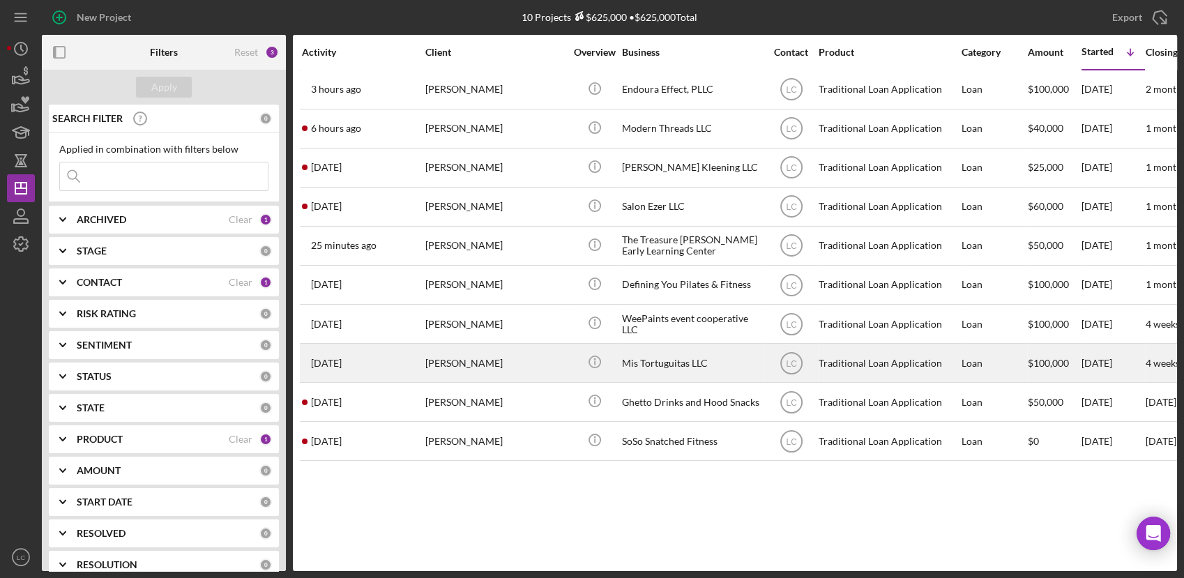
click at [656, 350] on div "Mis Tortuguitas LLC" at bounding box center [691, 362] width 139 height 37
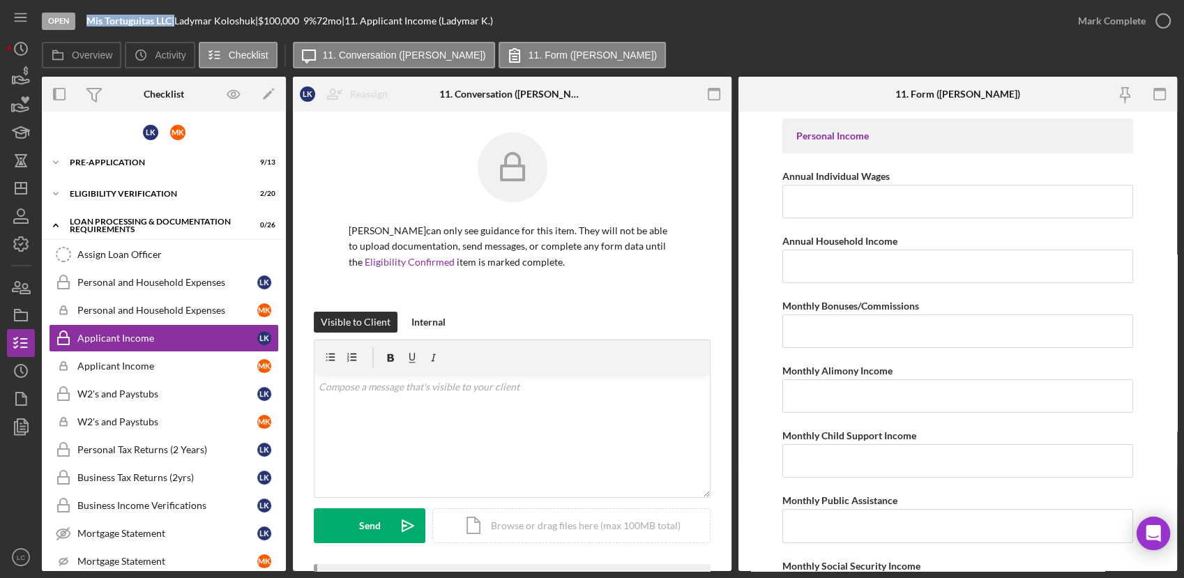
drag, startPoint x: 175, startPoint y: 20, endPoint x: 85, endPoint y: 21, distance: 89.9
click at [85, 21] on div "Open Mis Tortuguitas LLC | [PERSON_NAME] | $100,000 $100,000 9 % 72 mo | 11. Ap…" at bounding box center [553, 21] width 1022 height 42
copy div "Mis Tortuguitas LLC"
click at [31, 192] on icon "Icon/Dashboard" at bounding box center [20, 188] width 35 height 35
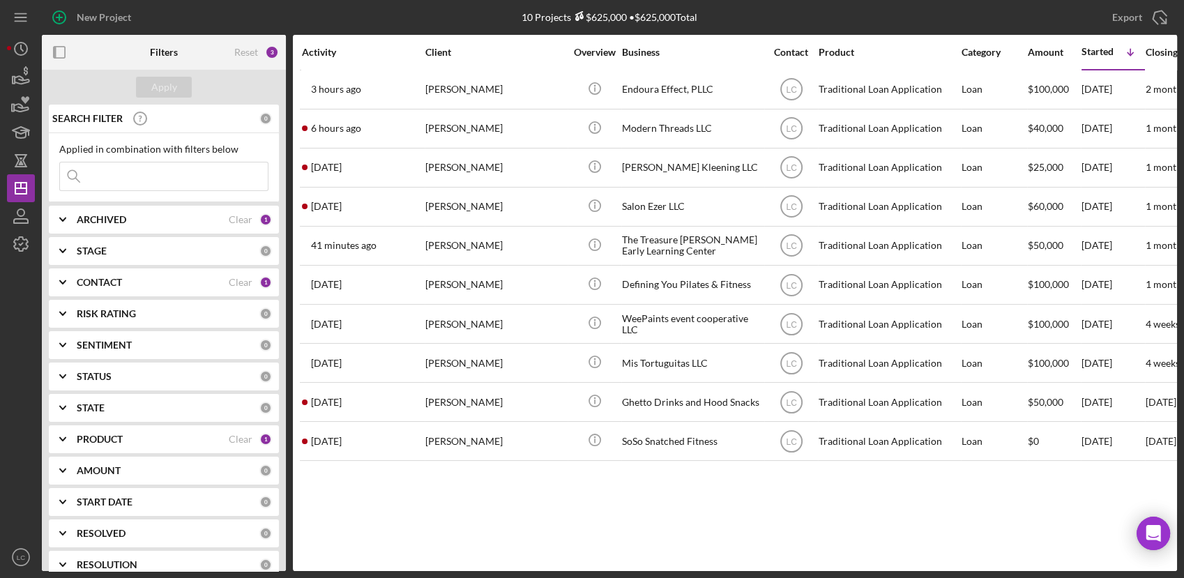
click at [12, 371] on div at bounding box center [21, 400] width 28 height 285
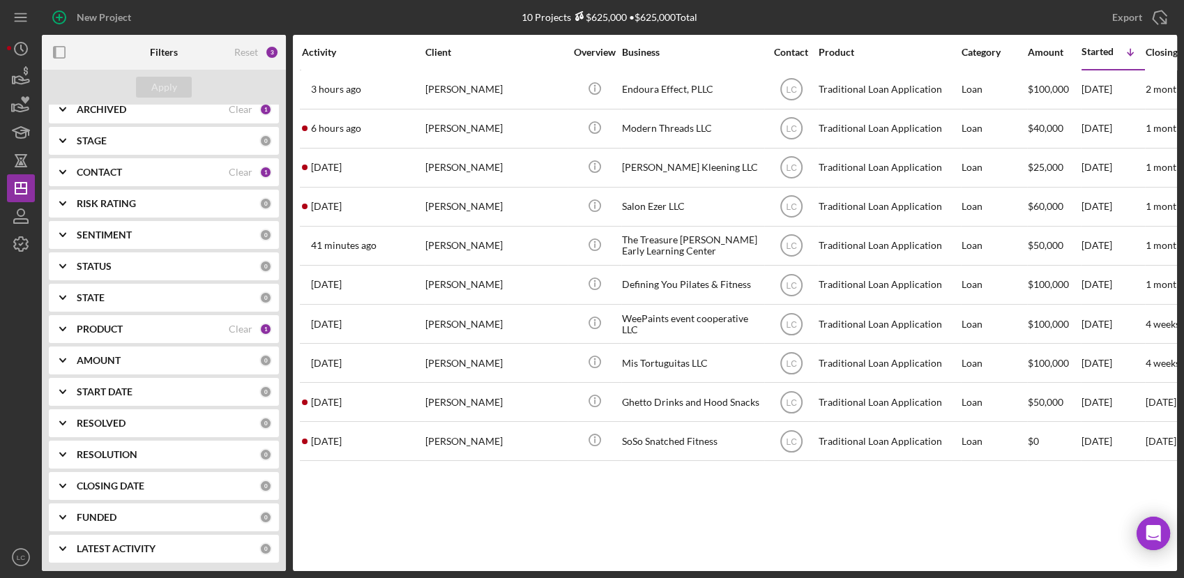
scroll to position [112, 0]
click at [89, 455] on b "RESOLUTION" at bounding box center [107, 453] width 61 height 11
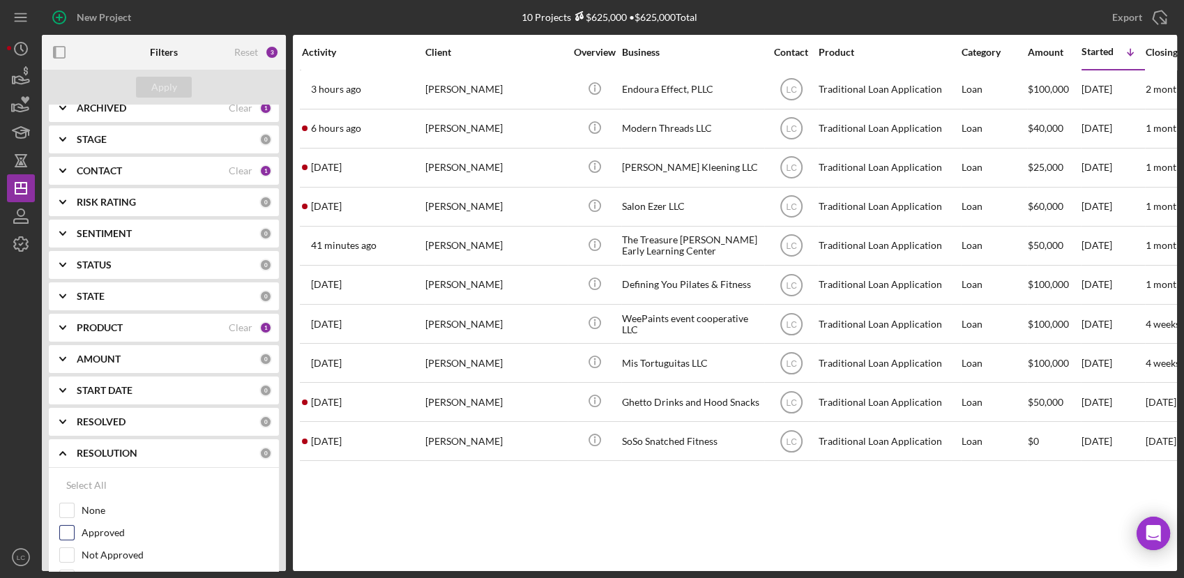
click at [67, 540] on div "Approved" at bounding box center [163, 536] width 209 height 22
click at [68, 531] on input "Approved" at bounding box center [67, 533] width 14 height 14
checkbox input "true"
click at [147, 84] on button "Apply" at bounding box center [164, 87] width 56 height 21
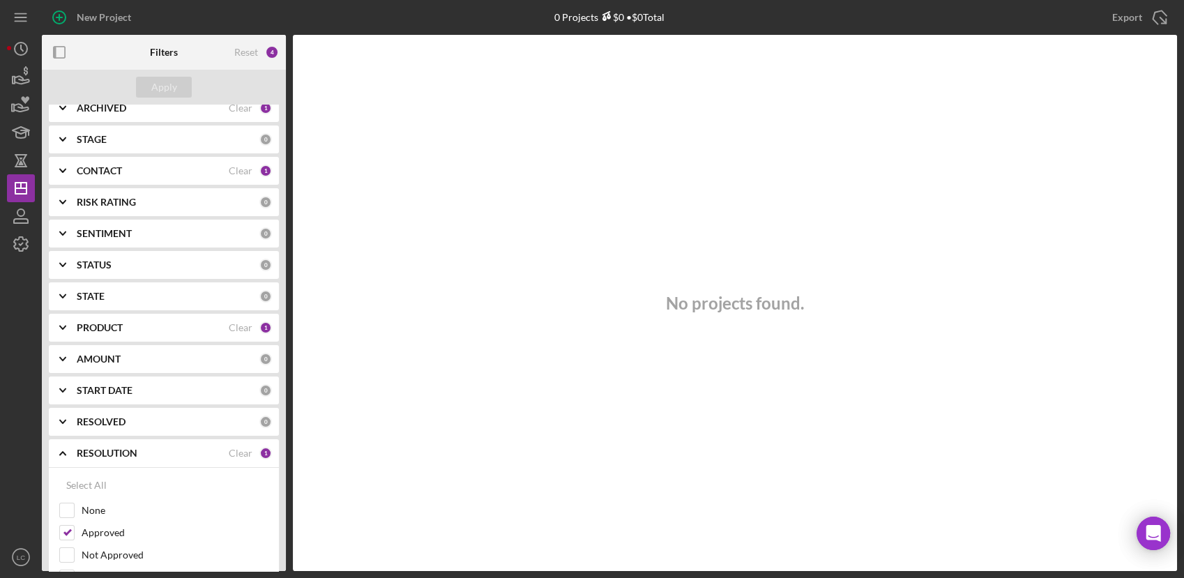
click at [63, 176] on icon "Icon/Expander" at bounding box center [62, 170] width 35 height 35
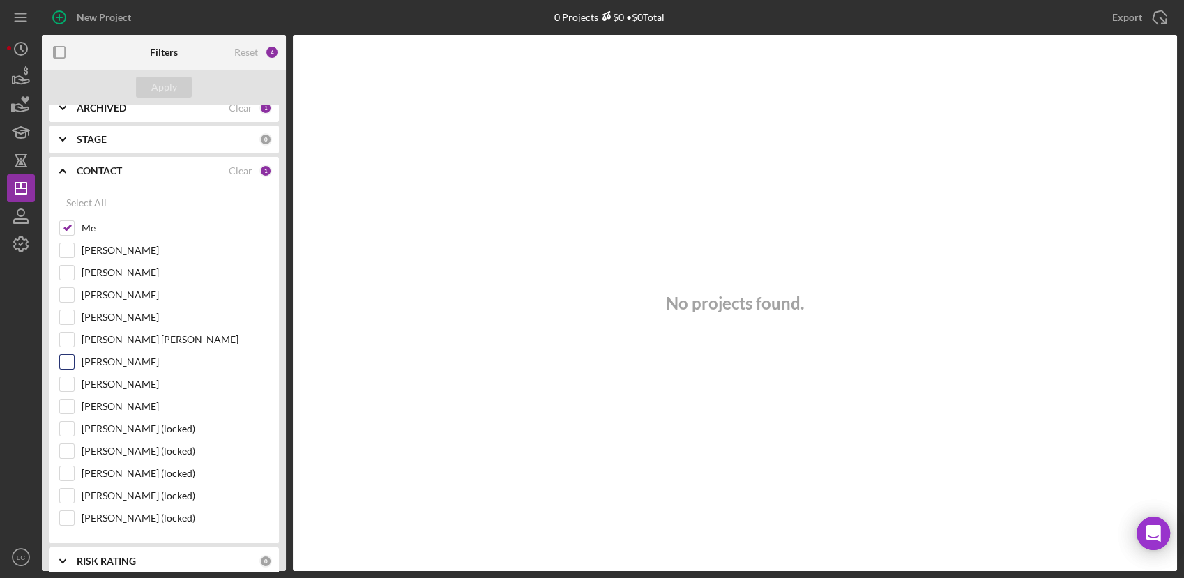
click at [69, 360] on input "[PERSON_NAME]" at bounding box center [67, 362] width 14 height 14
checkbox input "true"
click at [67, 319] on input "[PERSON_NAME]" at bounding box center [67, 317] width 14 height 14
checkbox input "true"
click at [70, 277] on input "[PERSON_NAME]" at bounding box center [67, 273] width 14 height 14
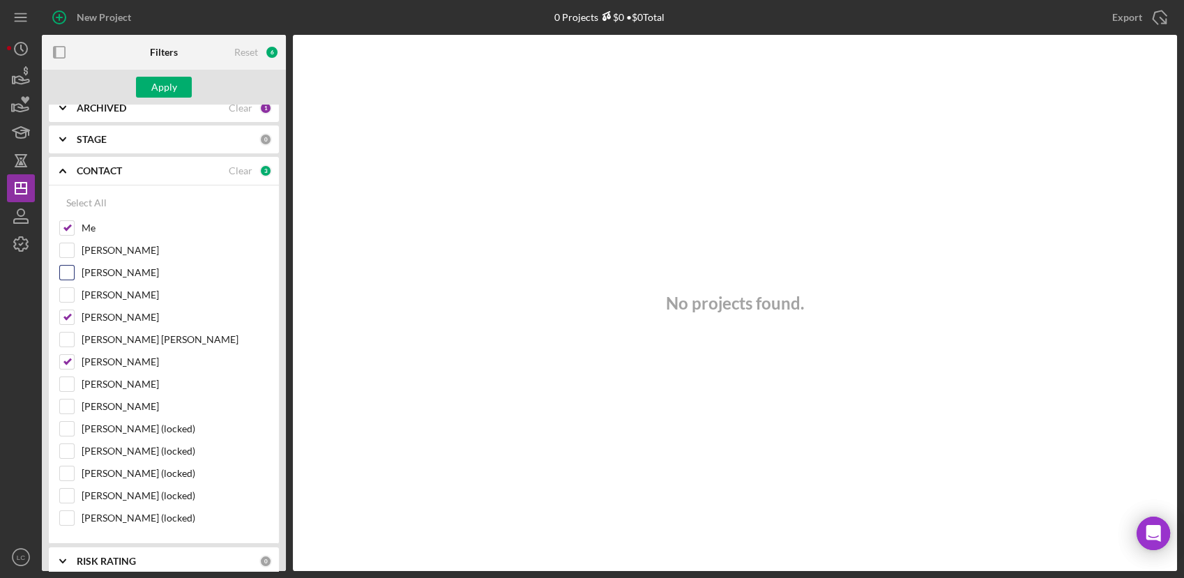
checkbox input "true"
click at [155, 91] on div "Apply" at bounding box center [164, 87] width 26 height 21
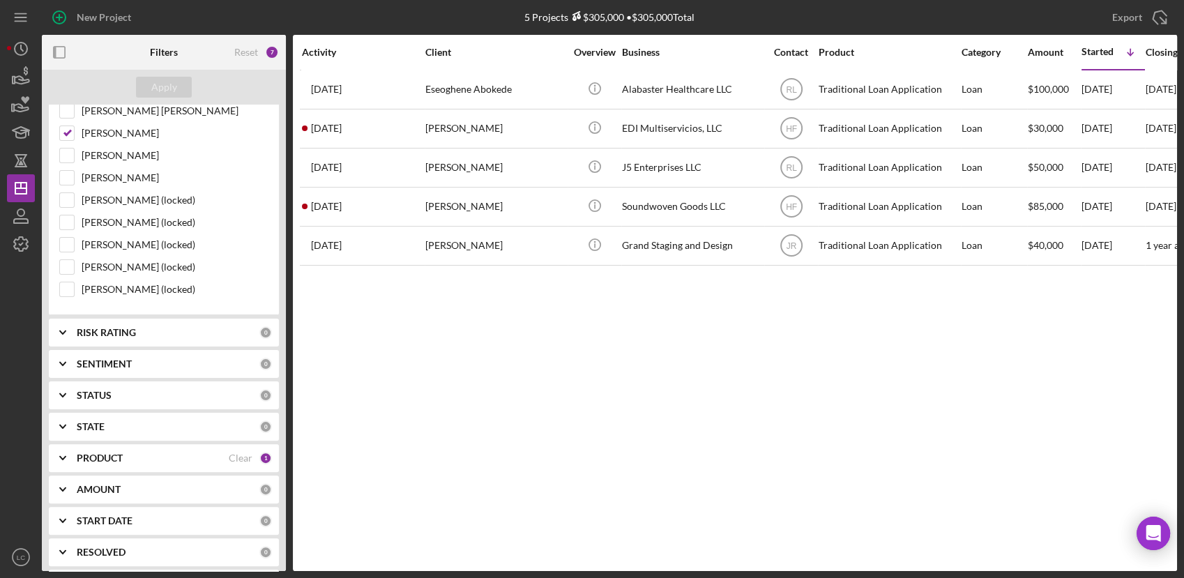
scroll to position [421, 0]
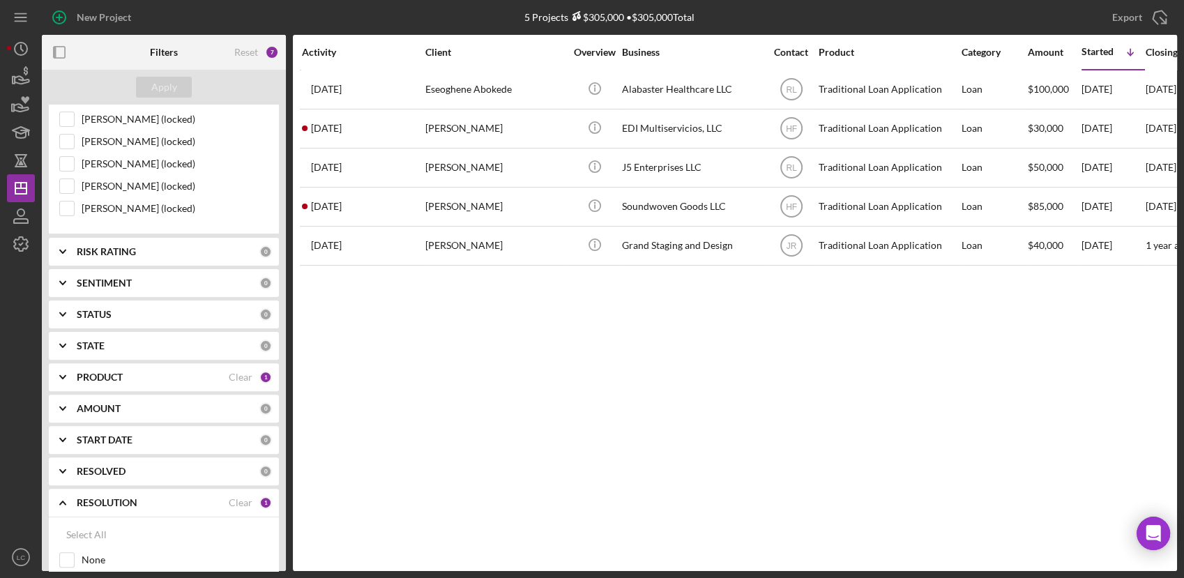
click at [64, 459] on icon "Icon/Expander" at bounding box center [62, 471] width 35 height 35
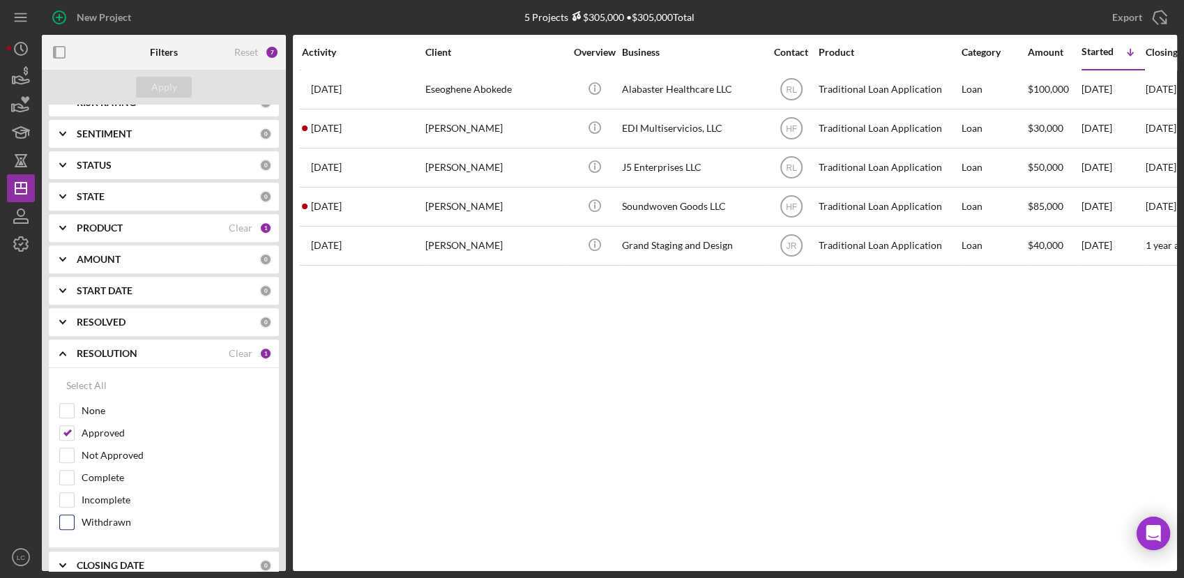
scroll to position [576, 0]
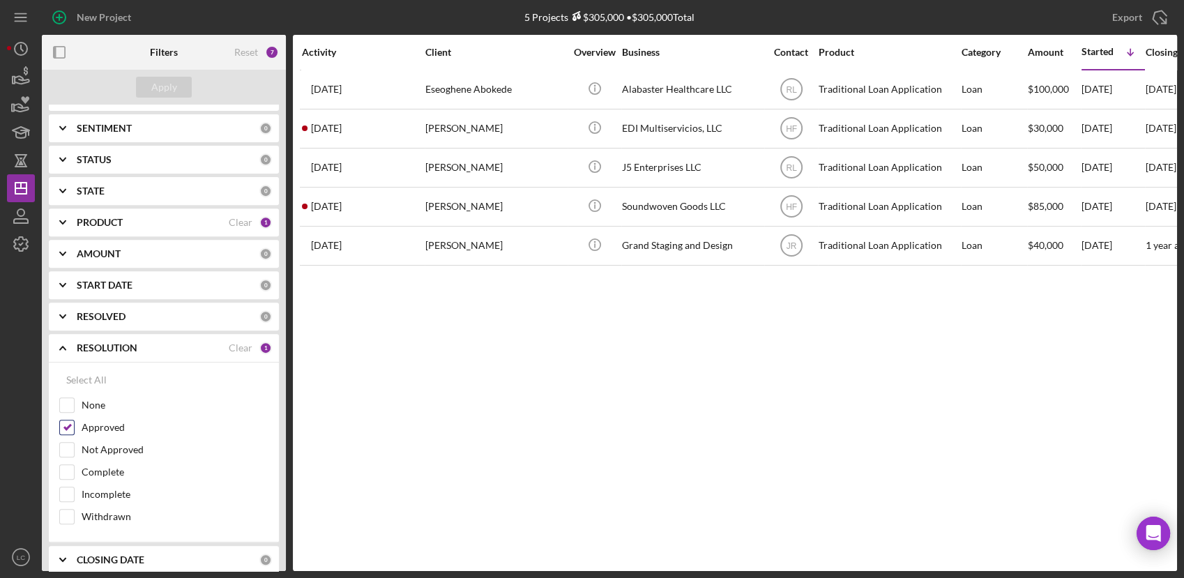
click at [66, 426] on input "Approved" at bounding box center [67, 427] width 14 height 14
checkbox input "false"
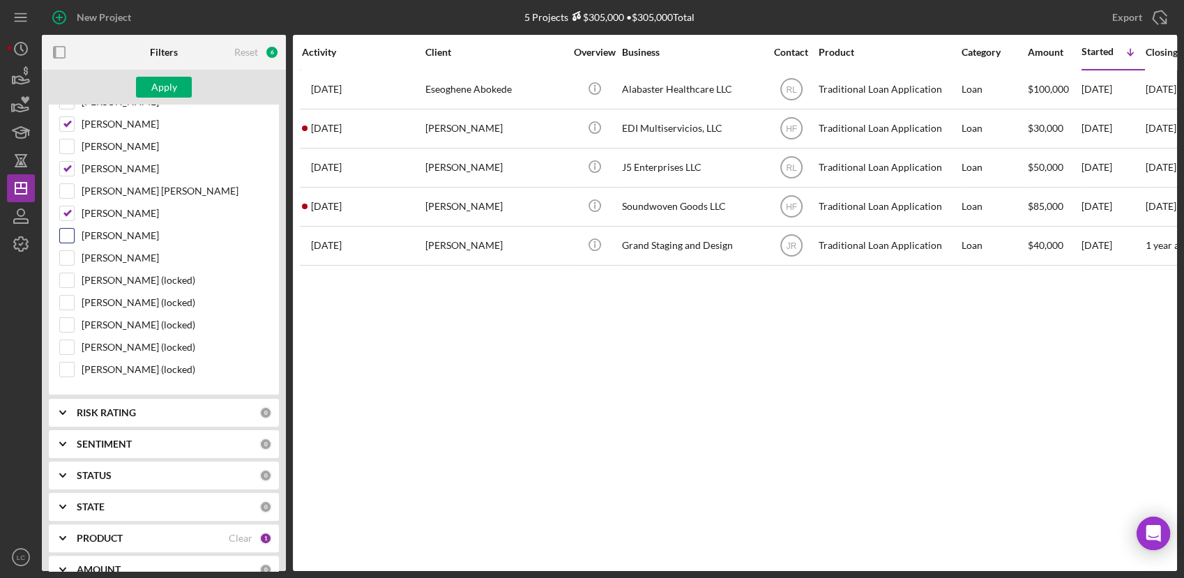
scroll to position [183, 0]
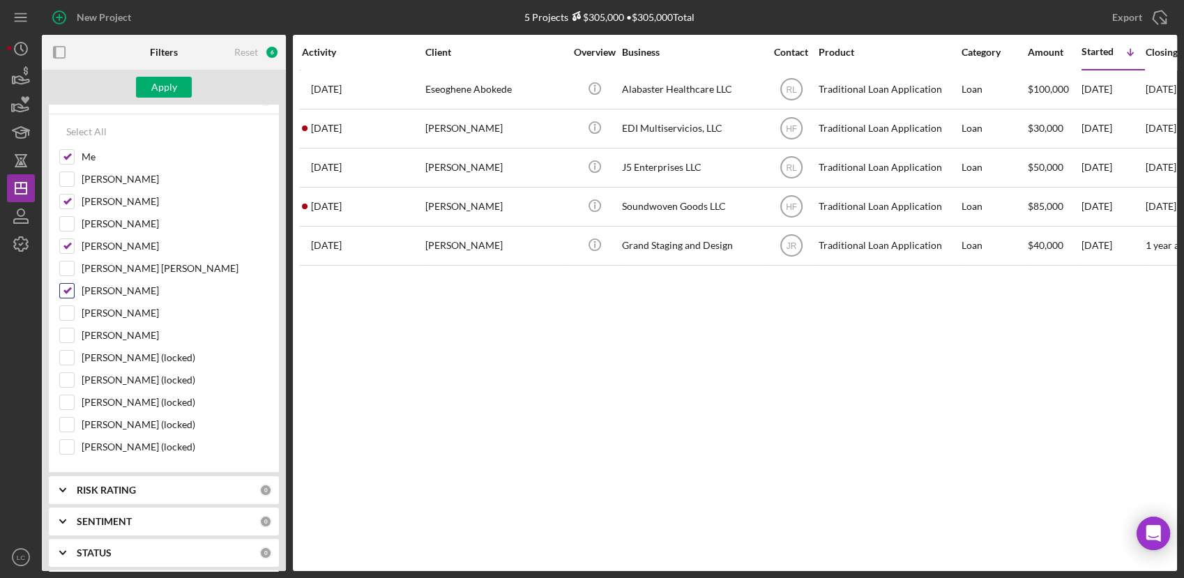
click at [69, 292] on input "[PERSON_NAME]" at bounding box center [67, 291] width 14 height 14
checkbox input "false"
click at [63, 254] on div "[PERSON_NAME]" at bounding box center [163, 249] width 209 height 22
click at [63, 206] on input "[PERSON_NAME]" at bounding box center [67, 202] width 14 height 14
checkbox input "false"
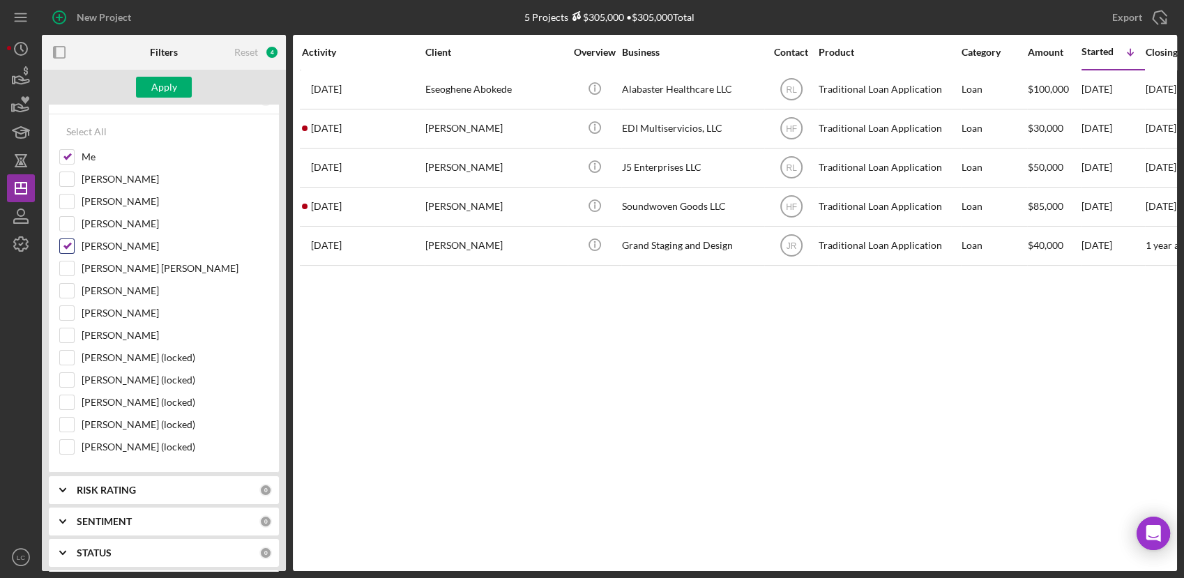
click at [65, 239] on input "[PERSON_NAME]" at bounding box center [67, 246] width 14 height 14
checkbox input "false"
click at [145, 79] on button "Apply" at bounding box center [164, 87] width 56 height 21
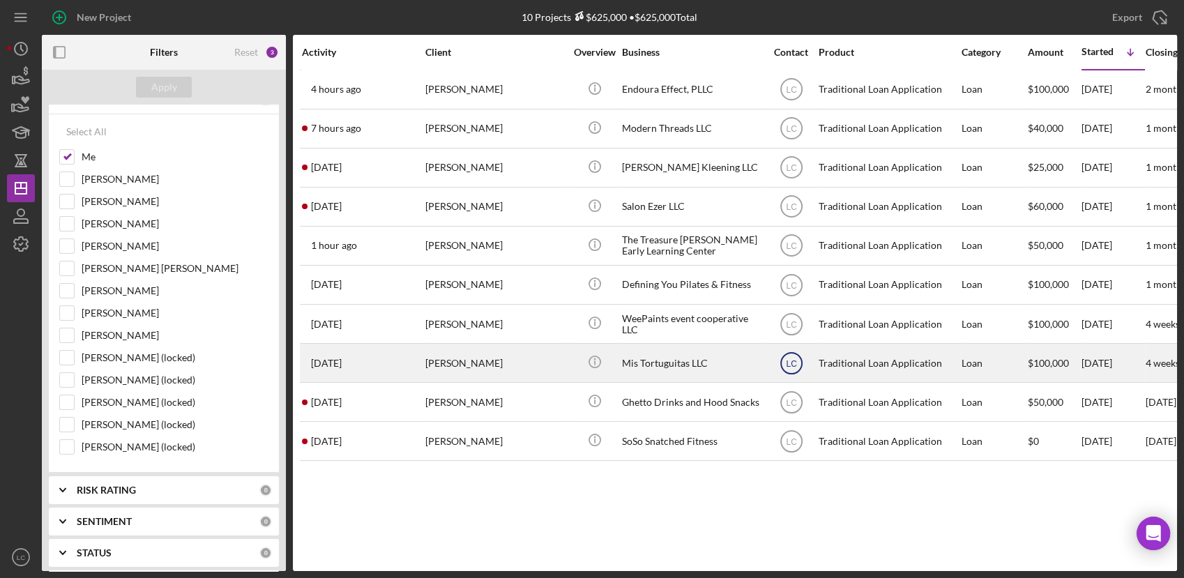
click at [786, 360] on text "LC" at bounding box center [791, 363] width 11 height 10
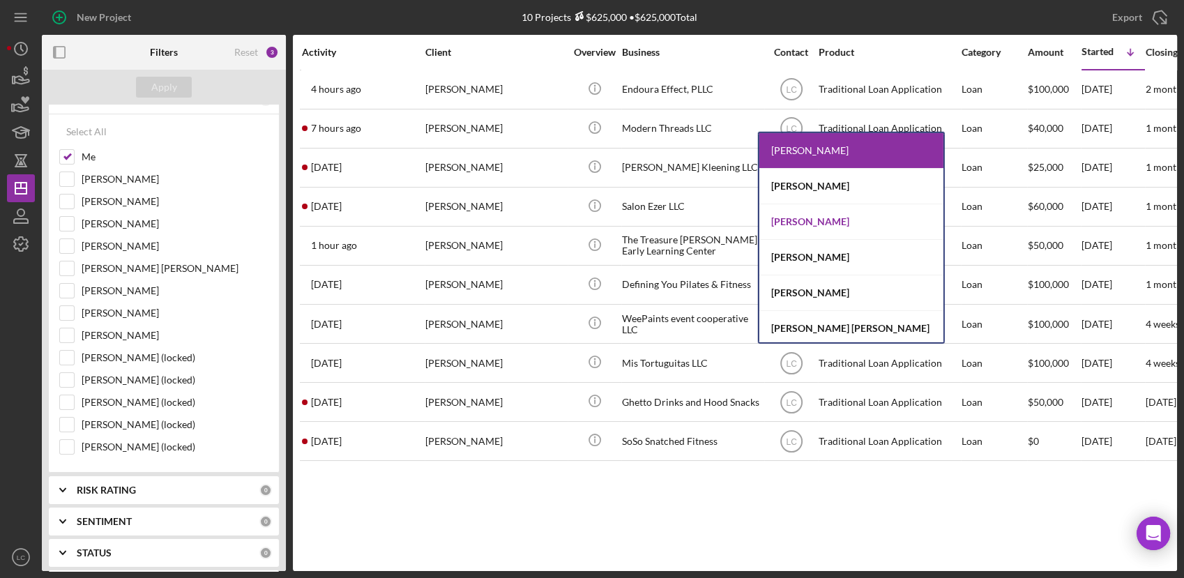
click at [817, 227] on div "[PERSON_NAME]" at bounding box center [851, 222] width 184 height 36
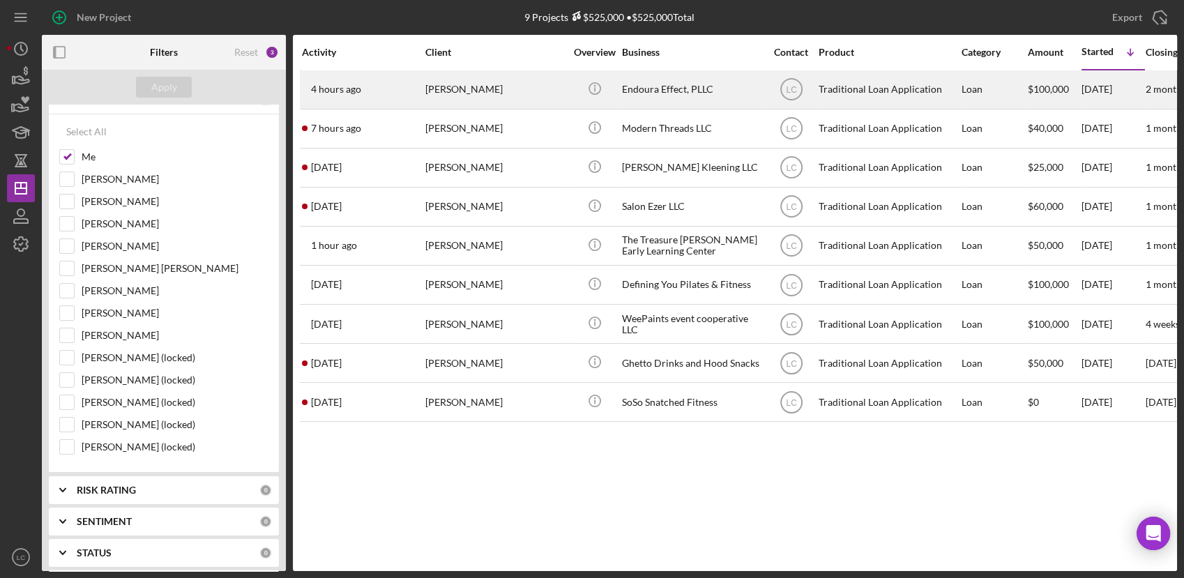
click at [366, 95] on div "4 hours ago [PERSON_NAME]" at bounding box center [363, 89] width 122 height 37
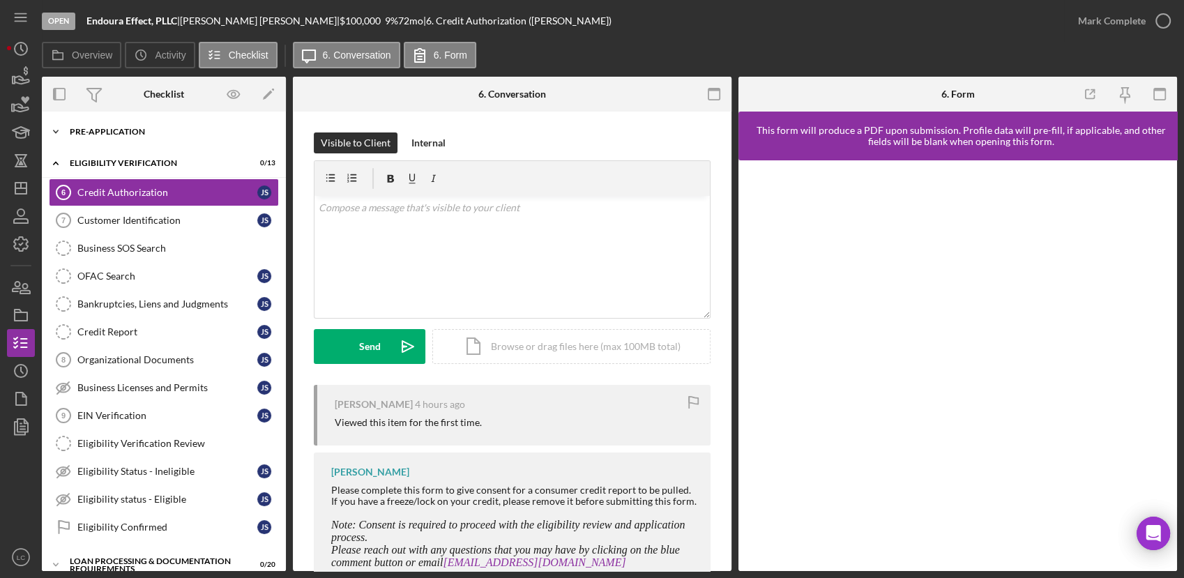
click at [57, 137] on icon "Icon/Expander" at bounding box center [56, 132] width 28 height 28
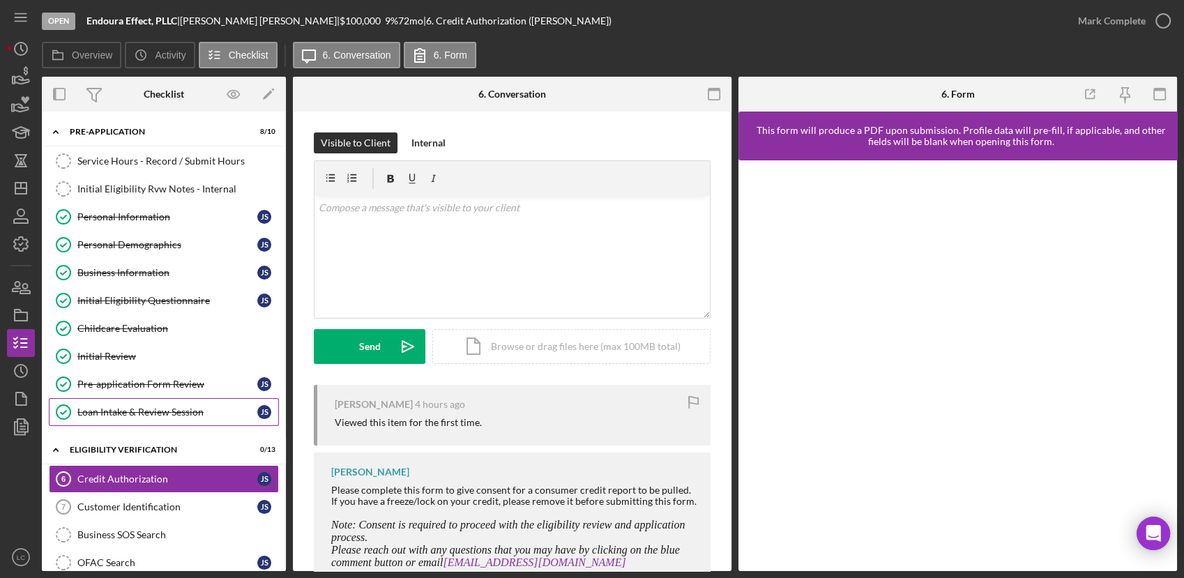
scroll to position [155, 0]
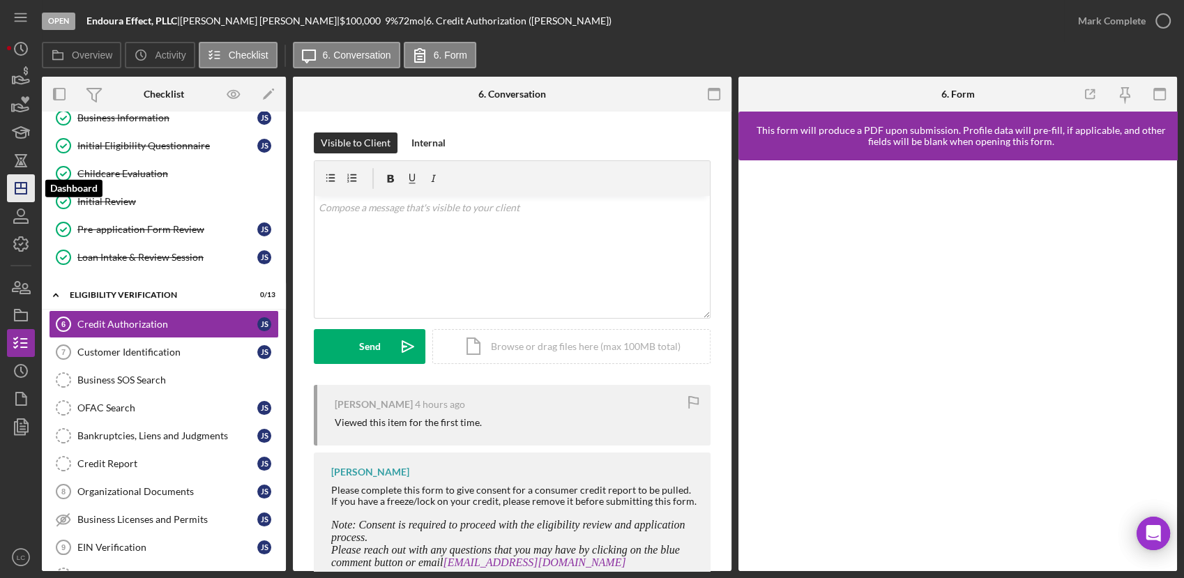
click at [27, 188] on icon "Icon/Dashboard" at bounding box center [20, 188] width 35 height 35
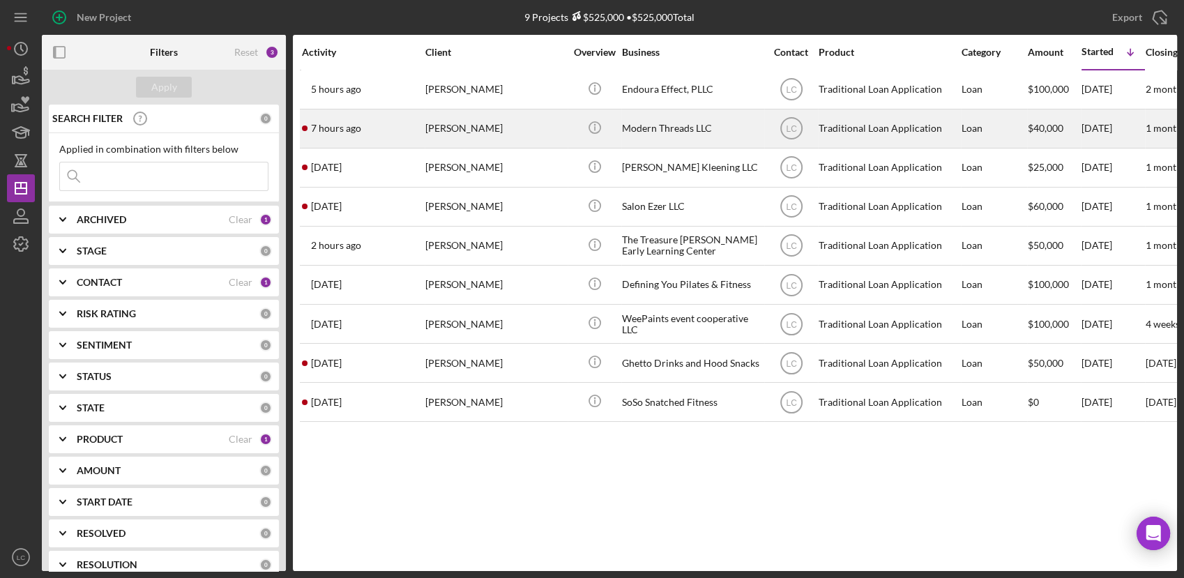
click at [528, 125] on div "[PERSON_NAME]" at bounding box center [494, 128] width 139 height 37
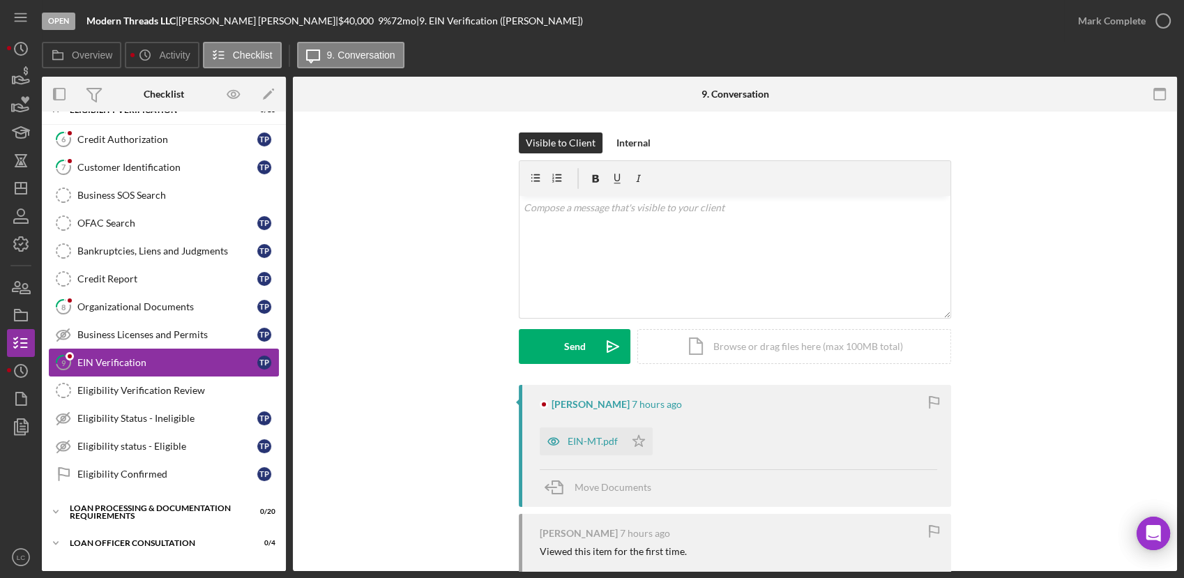
scroll to position [72, 0]
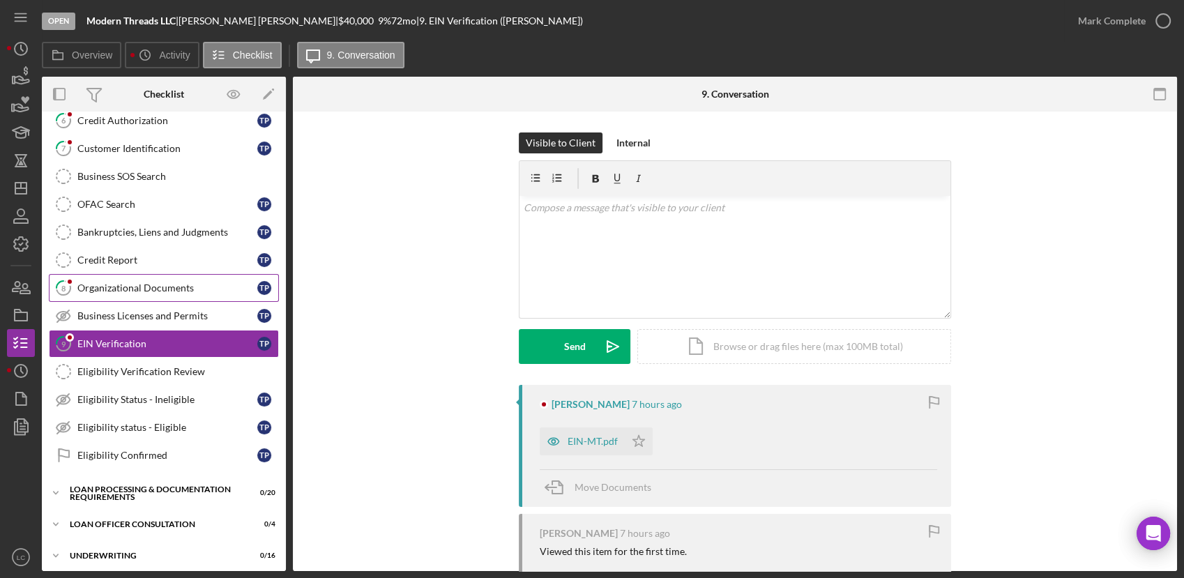
click at [129, 291] on div "Organizational Documents" at bounding box center [167, 287] width 180 height 11
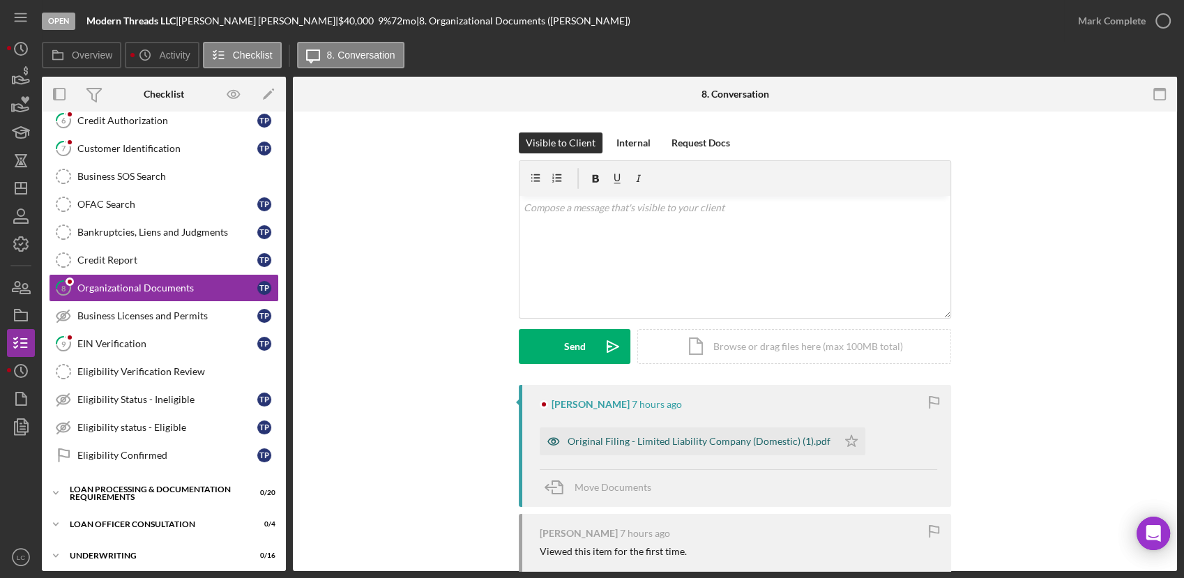
click at [662, 432] on div "Original Filing - Limited Liability Company (Domestic) (1).pdf" at bounding box center [689, 441] width 298 height 28
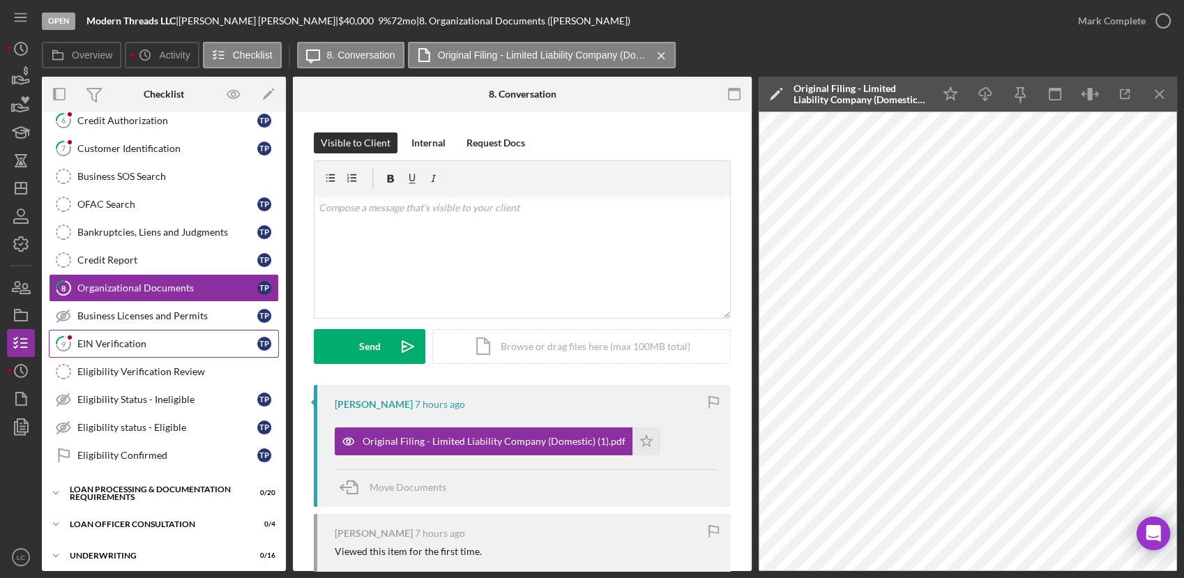
click at [148, 344] on div "EIN Verification" at bounding box center [167, 343] width 180 height 11
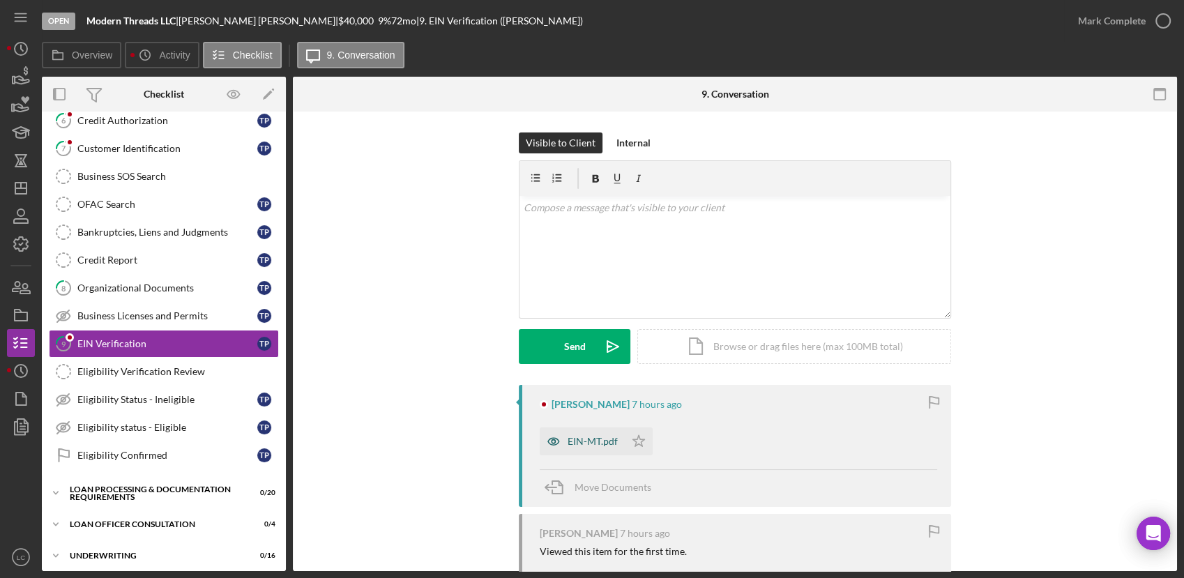
click at [570, 444] on div "EIN-MT.pdf" at bounding box center [593, 441] width 50 height 11
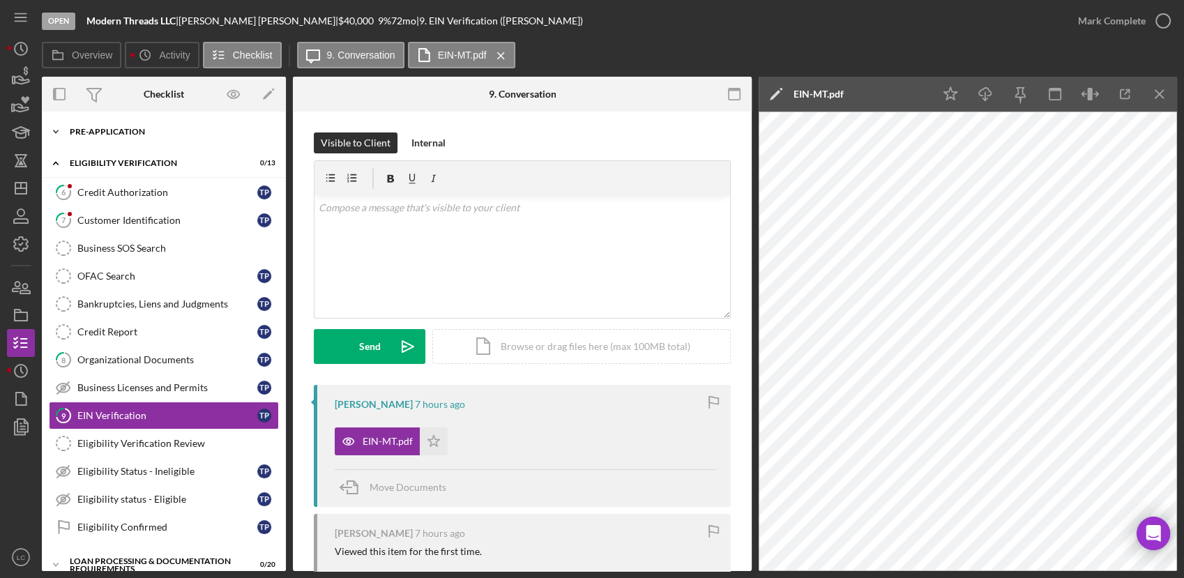
click at [61, 127] on icon "Icon/Expander" at bounding box center [56, 132] width 28 height 28
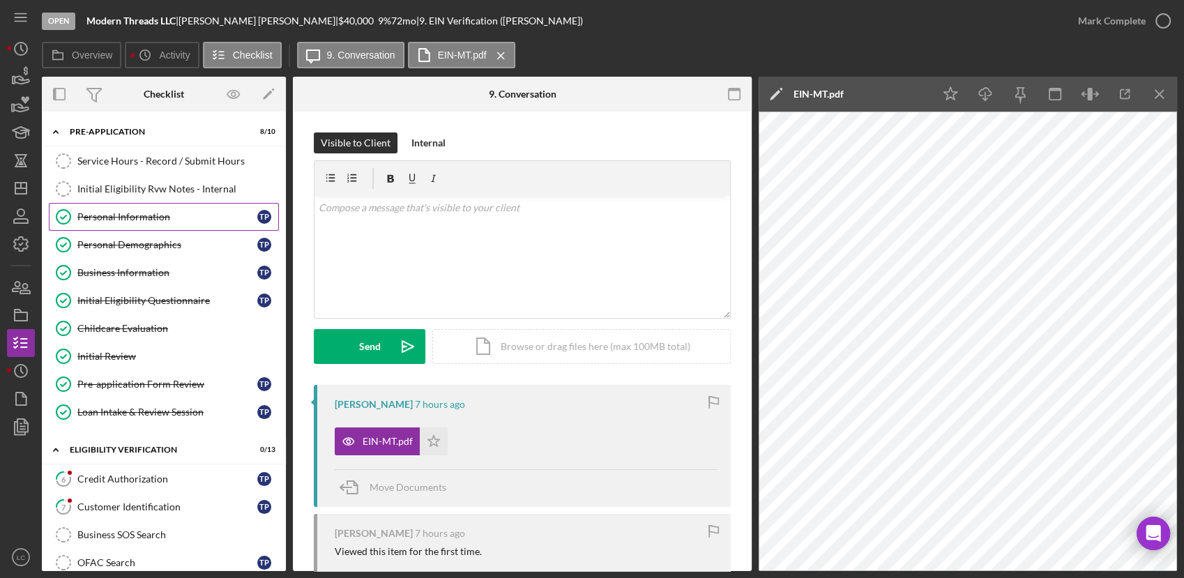
click at [116, 226] on link "Personal Information Personal Information T P" at bounding box center [164, 217] width 230 height 28
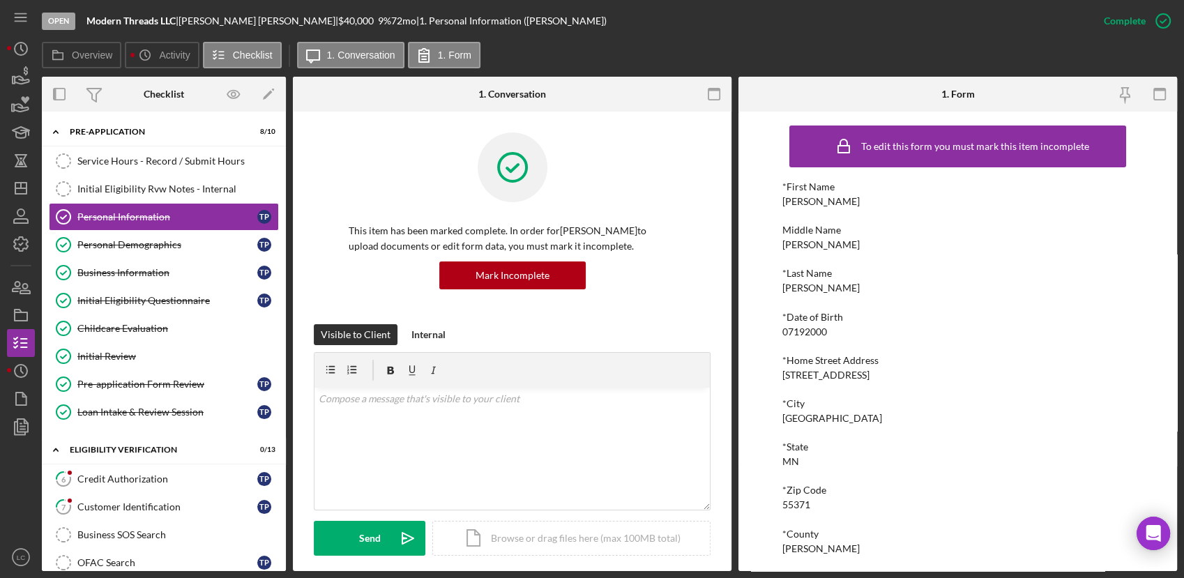
drag, startPoint x: 876, startPoint y: 379, endPoint x: 803, endPoint y: 387, distance: 74.4
click at [803, 387] on div "*First Name [PERSON_NAME] Middle Name [PERSON_NAME] *Last Name [PERSON_NAME] *D…" at bounding box center [957, 432] width 351 height 503
drag, startPoint x: 803, startPoint y: 387, endPoint x: 787, endPoint y: 378, distance: 17.8
click at [787, 378] on div "[STREET_ADDRESS]" at bounding box center [825, 375] width 87 height 11
drag, startPoint x: 783, startPoint y: 377, endPoint x: 874, endPoint y: 377, distance: 91.3
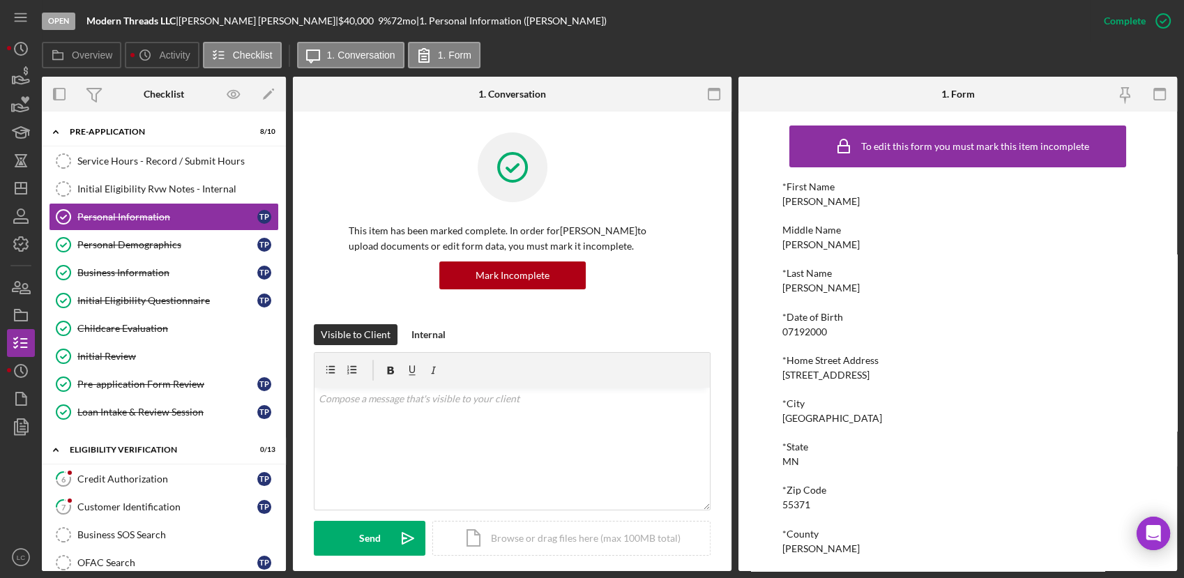
click at [874, 377] on div "*Home Street Address [STREET_ADDRESS]" at bounding box center [957, 368] width 351 height 26
drag, startPoint x: 874, startPoint y: 377, endPoint x: 867, endPoint y: 382, distance: 8.9
drag, startPoint x: 867, startPoint y: 382, endPoint x: 831, endPoint y: 377, distance: 36.6
click at [831, 377] on div "[STREET_ADDRESS]" at bounding box center [825, 375] width 87 height 11
drag, startPoint x: 782, startPoint y: 372, endPoint x: 870, endPoint y: 377, distance: 88.7
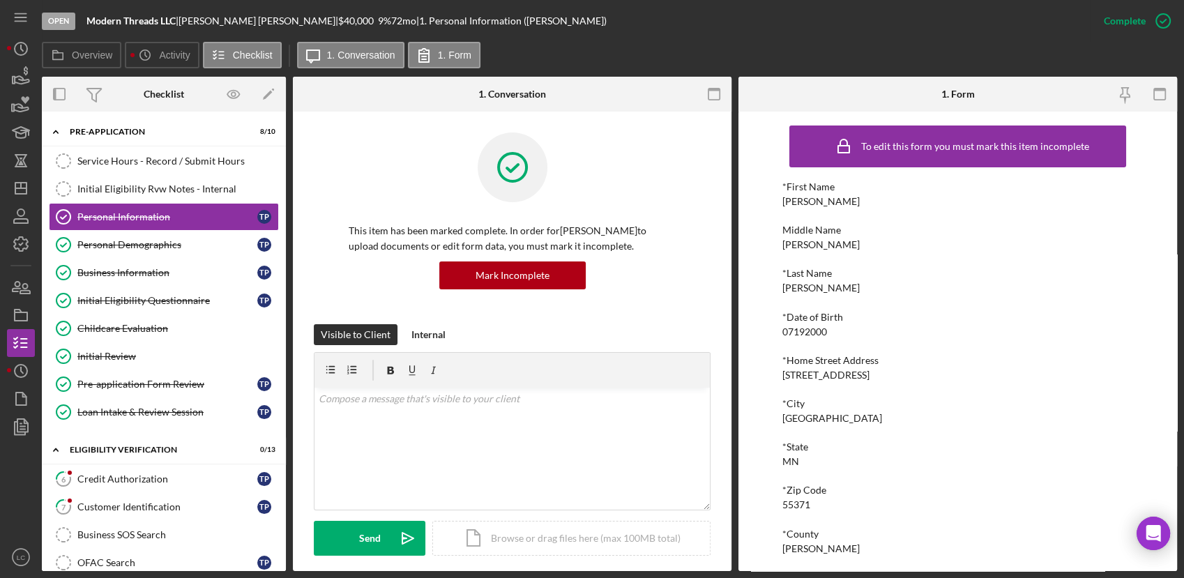
click at [869, 377] on div "[STREET_ADDRESS]" at bounding box center [825, 375] width 87 height 11
drag, startPoint x: 870, startPoint y: 377, endPoint x: 863, endPoint y: 376, distance: 7.8
copy div "[STREET_ADDRESS]"
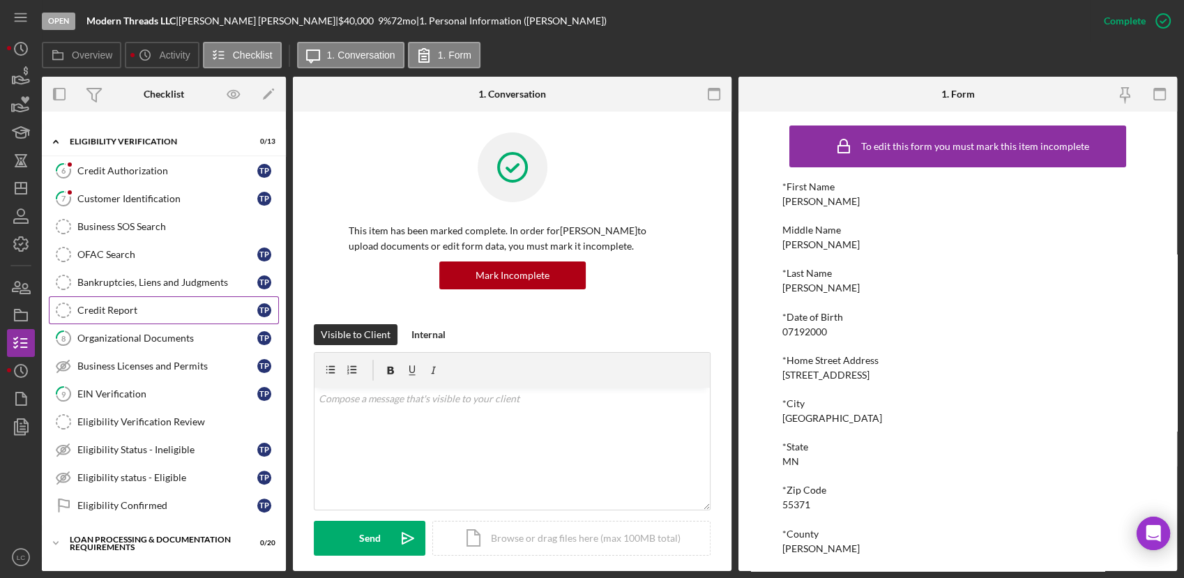
scroll to position [310, 0]
click at [89, 387] on div "EIN Verification" at bounding box center [167, 392] width 180 height 11
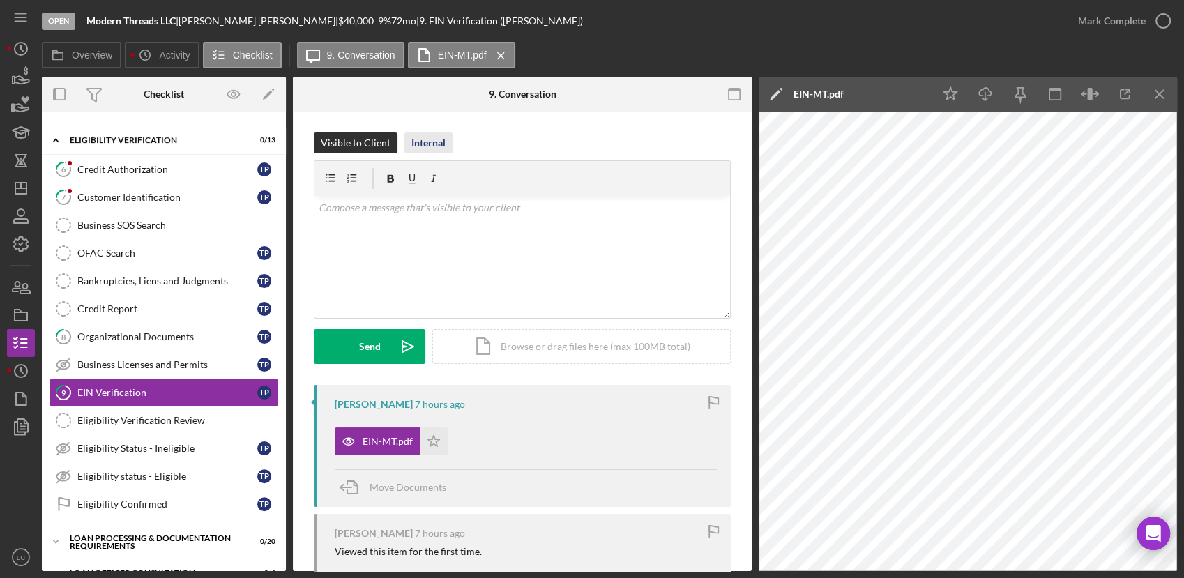
click at [404, 145] on button "Internal" at bounding box center [428, 142] width 48 height 21
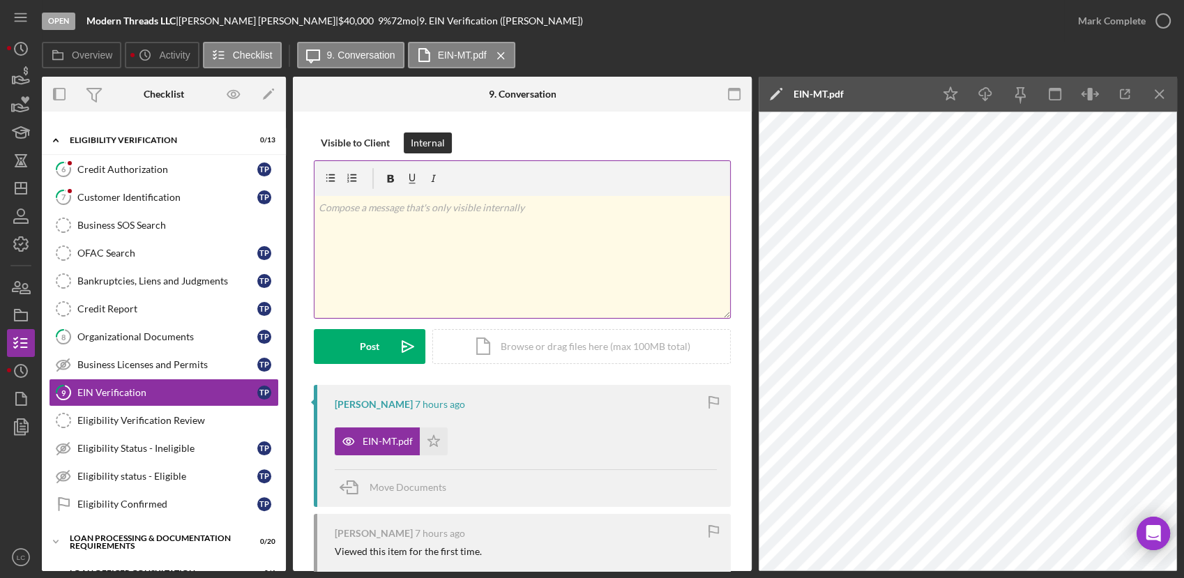
click at [424, 289] on div "v Color teal Color pink Remove color Add row above Add row below Add column bef…" at bounding box center [522, 257] width 416 height 122
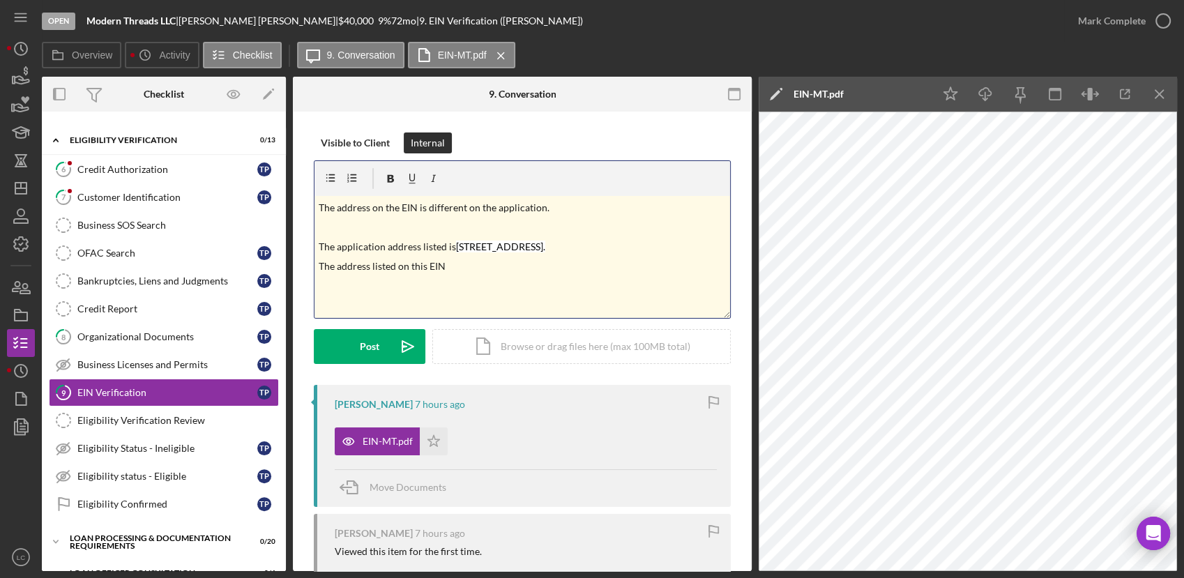
click at [457, 261] on p "The address listed on this EIN" at bounding box center [523, 266] width 408 height 15
click at [556, 248] on p "The application address listed is [STREET_ADDRESS]." at bounding box center [523, 246] width 408 height 15
drag, startPoint x: 644, startPoint y: 256, endPoint x: 225, endPoint y: 131, distance: 437.2
click at [225, 131] on div "Overview Internal Workflow Stage Open Icon/Dropdown Arrow Archive (can unarchiv…" at bounding box center [609, 324] width 1135 height 494
copy div "The address on the EIN is different on the application. The application address…"
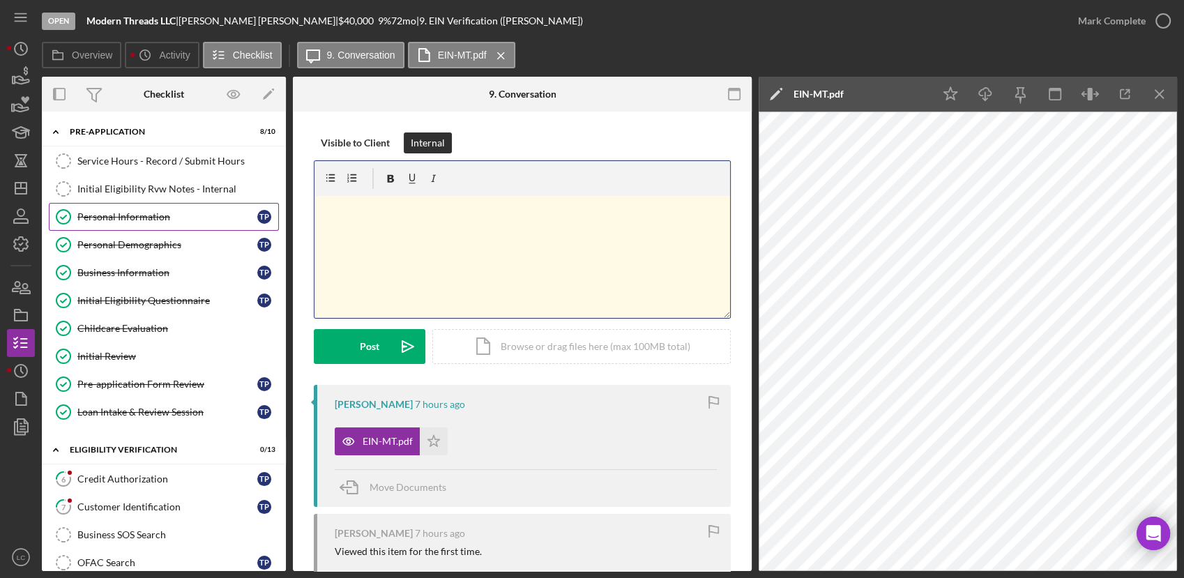
click at [121, 223] on link "Personal Information Personal Information T P" at bounding box center [164, 217] width 230 height 28
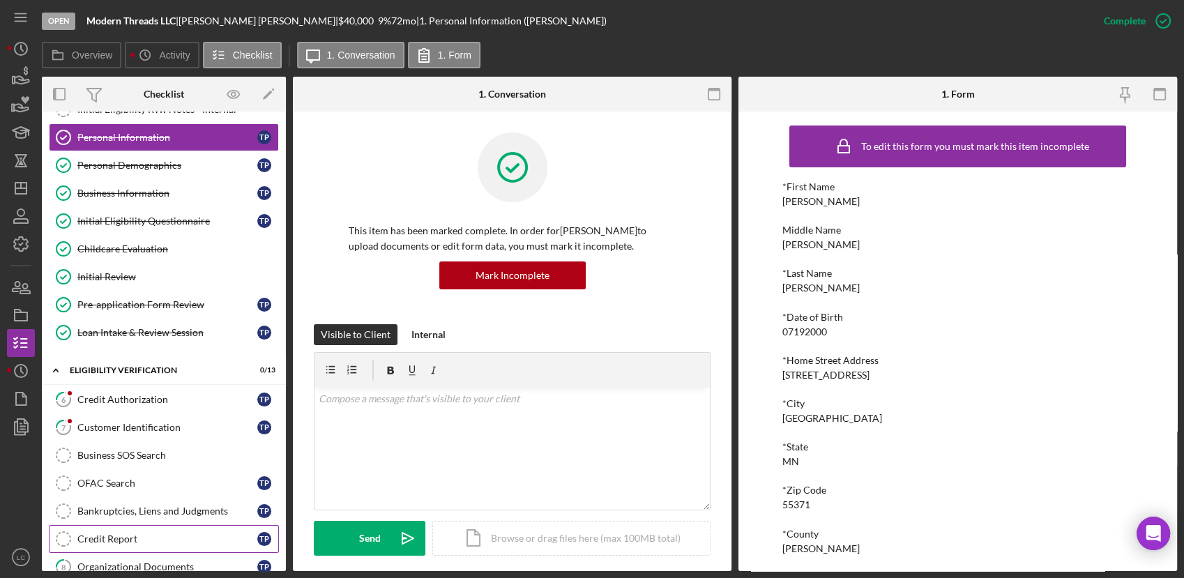
scroll to position [155, 0]
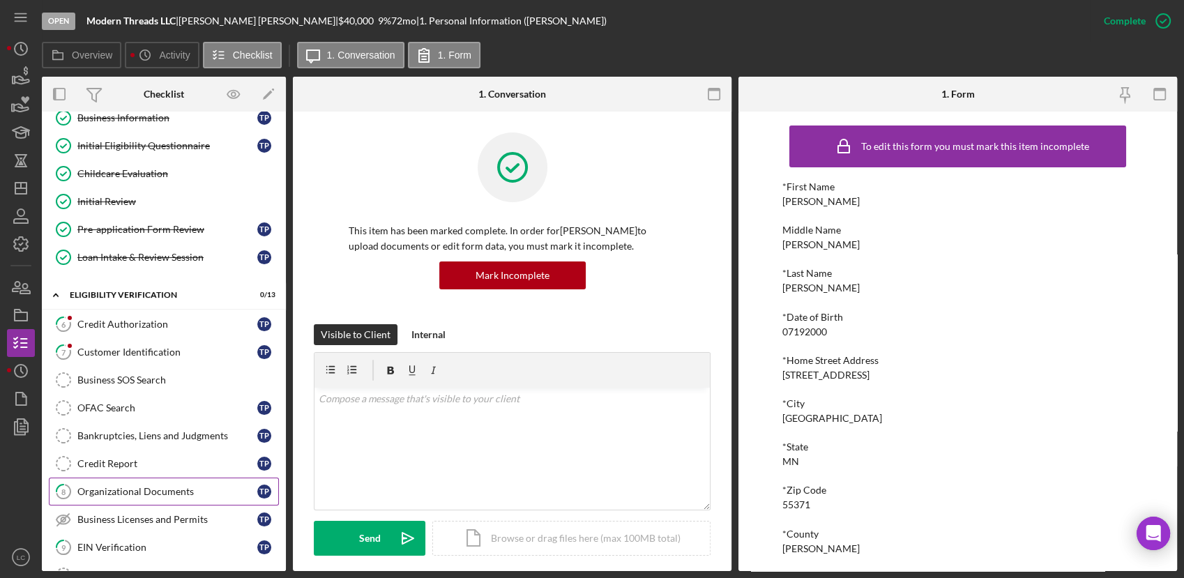
click at [127, 492] on div "Organizational Documents" at bounding box center [167, 491] width 180 height 11
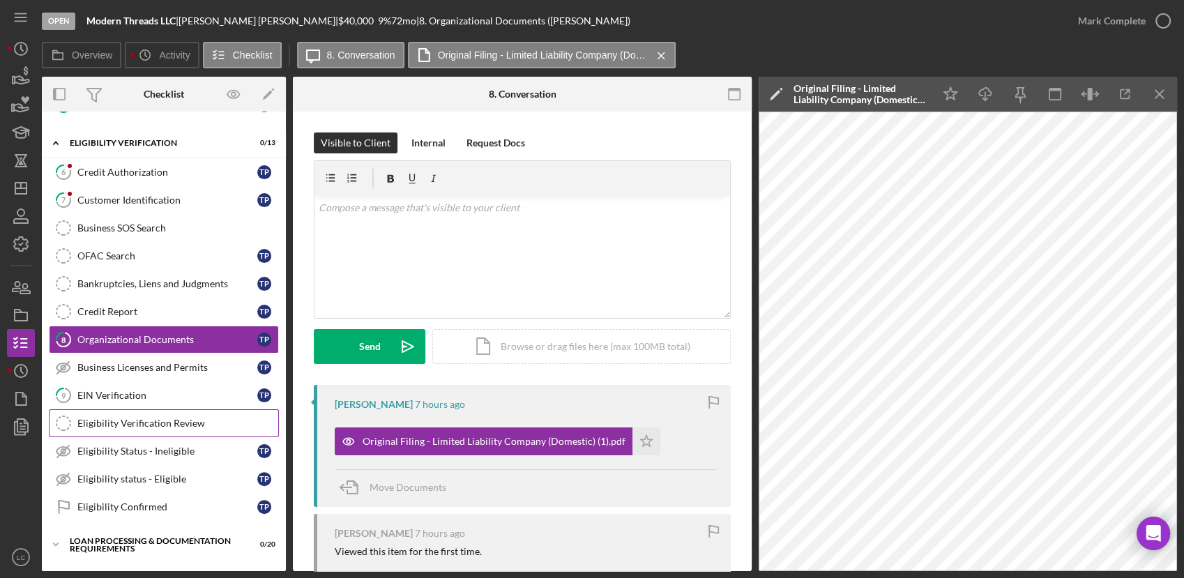
scroll to position [310, 0]
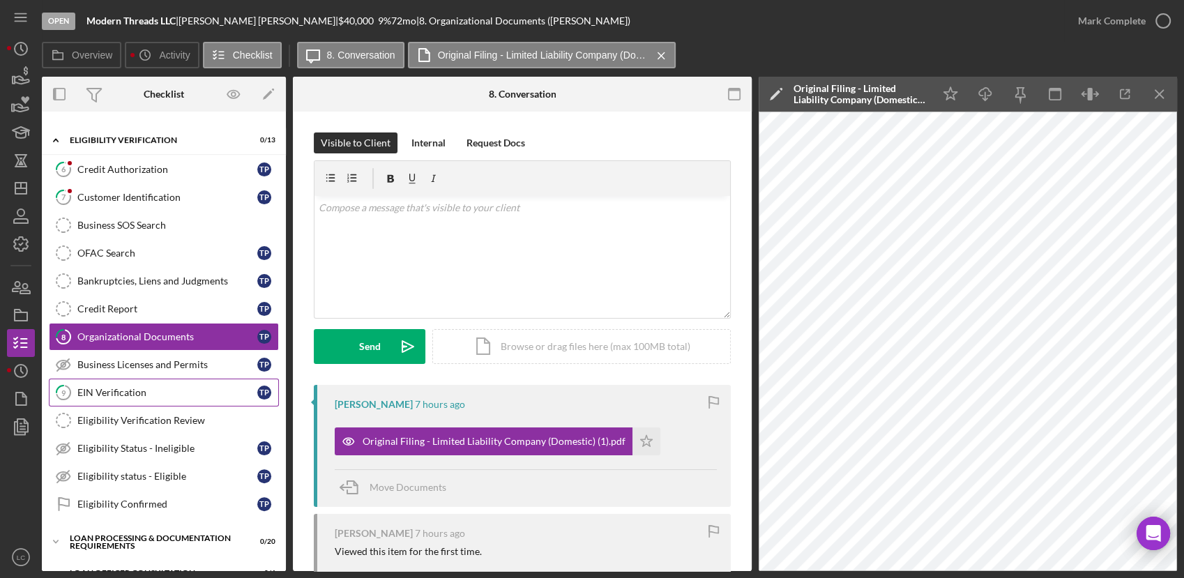
click at [137, 387] on div "EIN Verification" at bounding box center [167, 392] width 180 height 11
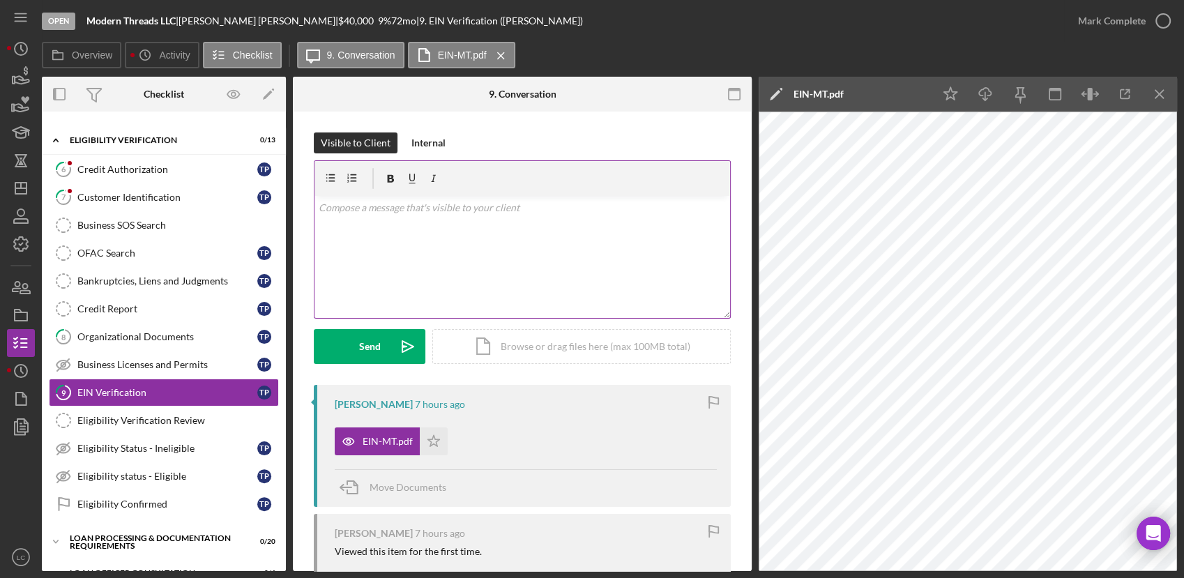
click at [455, 303] on div "v Color teal Color pink Remove color Add row above Add row below Add column bef…" at bounding box center [522, 257] width 416 height 122
click at [416, 139] on div "Internal" at bounding box center [428, 142] width 34 height 21
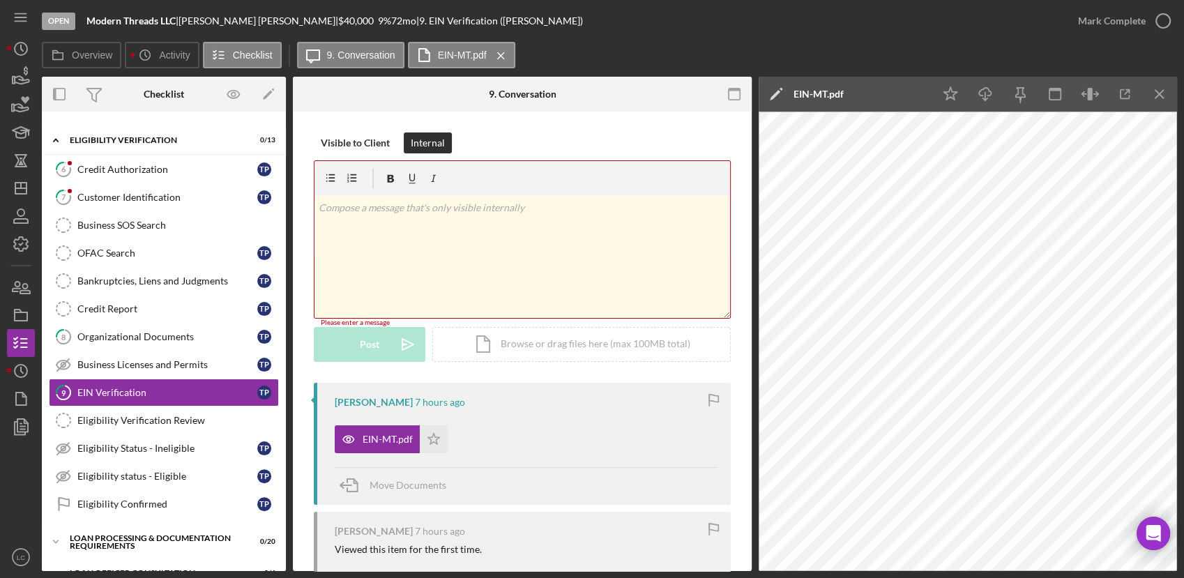
click at [398, 215] on div "v Color teal Color pink Remove color Add row above Add row below Add column bef…" at bounding box center [522, 257] width 416 height 122
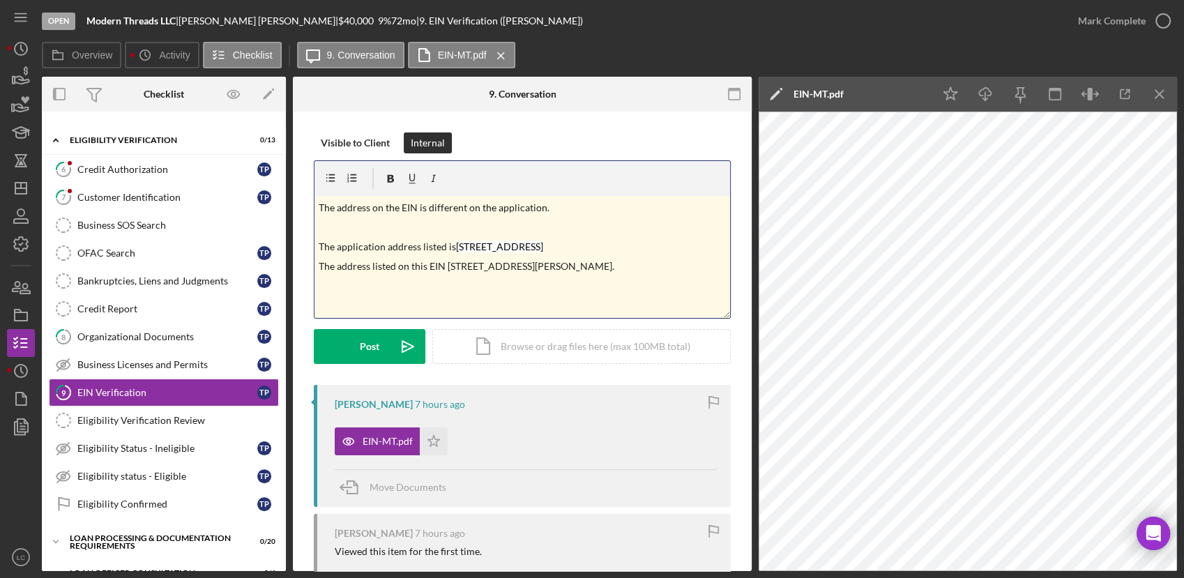
click at [594, 249] on p "The application address listed is [STREET_ADDRESS]" at bounding box center [523, 246] width 408 height 15
click at [639, 269] on p "The address listed on this EIN [STREET_ADDRESS][PERSON_NAME]." at bounding box center [523, 266] width 408 height 15
click at [338, 209] on p "The address on the EIN is different on the application." at bounding box center [523, 207] width 408 height 15
click at [325, 226] on p at bounding box center [523, 227] width 408 height 15
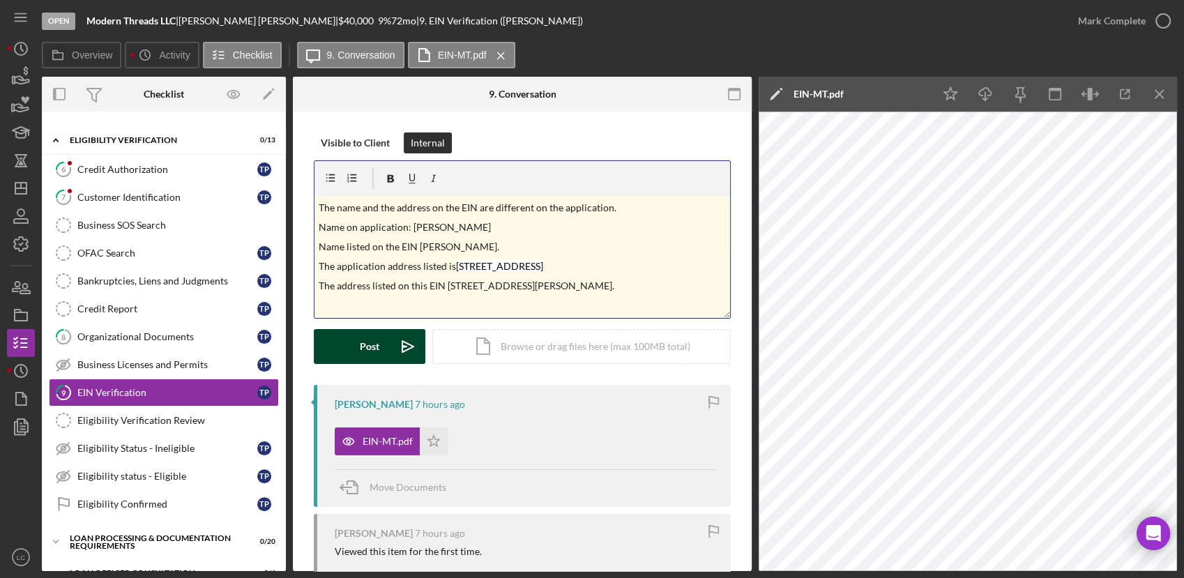
click at [354, 352] on button "Post Icon/icon-invite-send" at bounding box center [370, 346] width 112 height 35
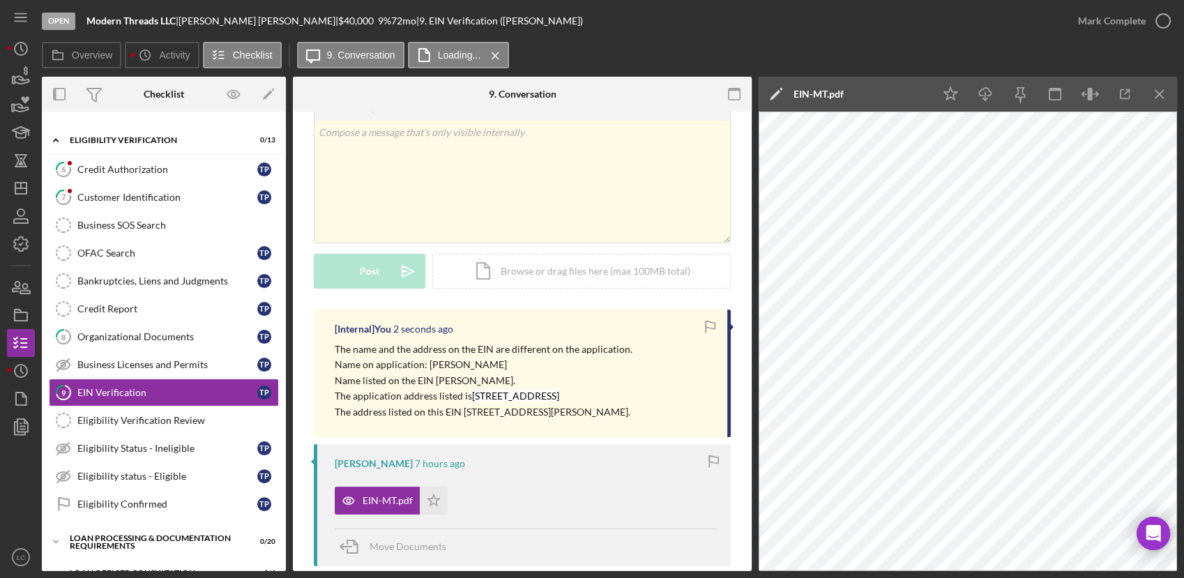
scroll to position [155, 0]
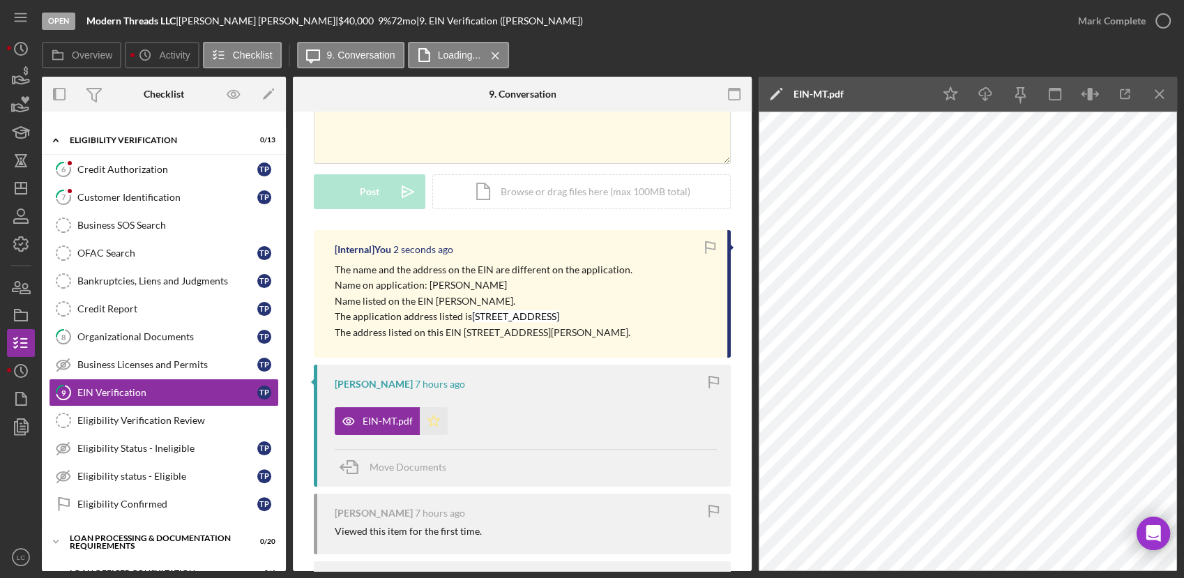
click at [427, 422] on icon "Icon/Star" at bounding box center [434, 421] width 28 height 28
click at [139, 204] on link "7 Customer Identification T P" at bounding box center [164, 197] width 230 height 28
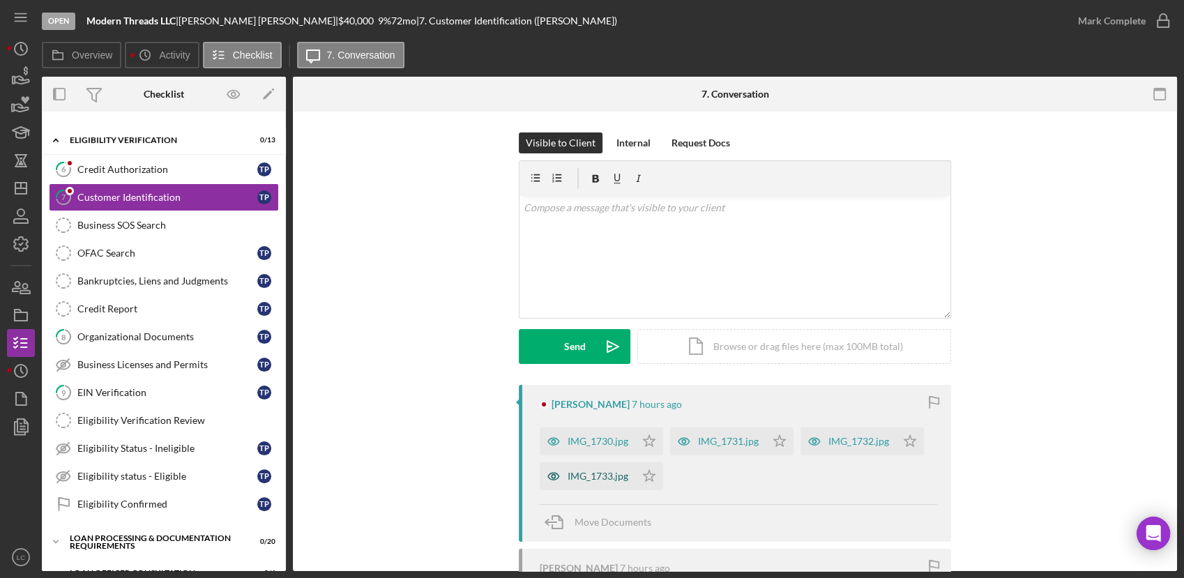
click at [593, 476] on div "IMG_1733.jpg" at bounding box center [598, 476] width 61 height 11
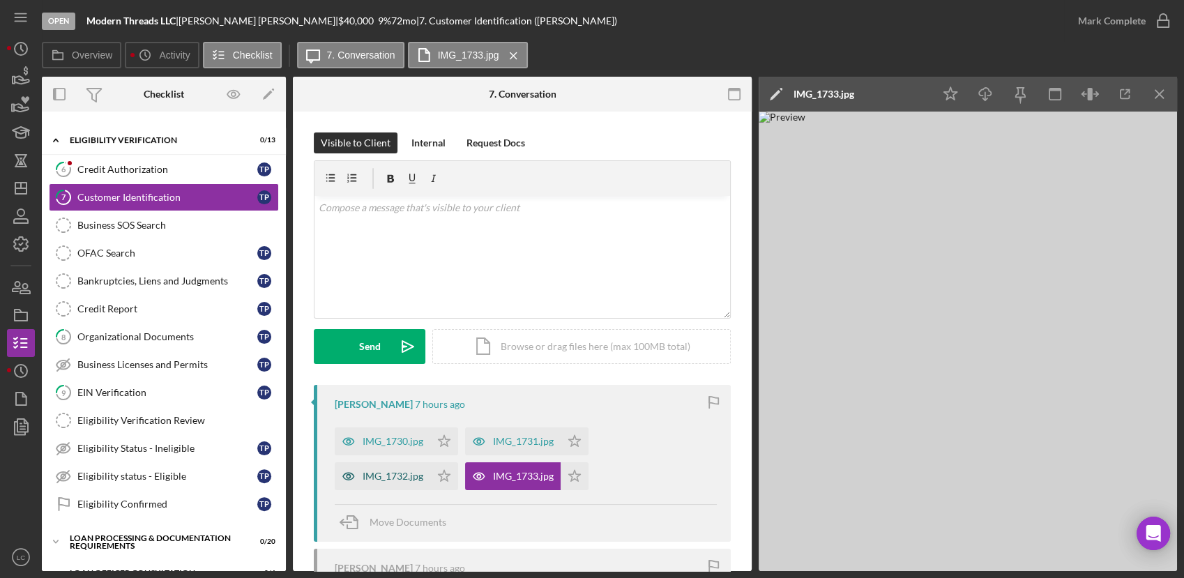
click at [403, 468] on div "IMG_1732.jpg" at bounding box center [383, 476] width 96 height 28
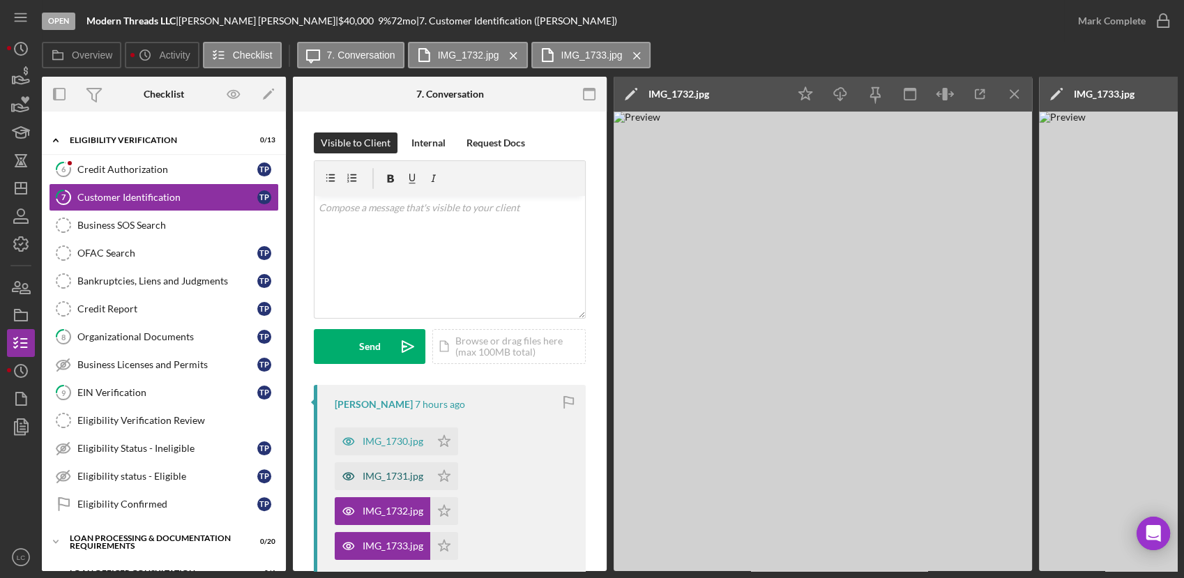
click at [404, 476] on div "IMG_1731.jpg" at bounding box center [393, 476] width 61 height 11
click at [400, 440] on div "IMG_1730.jpg" at bounding box center [393, 441] width 61 height 11
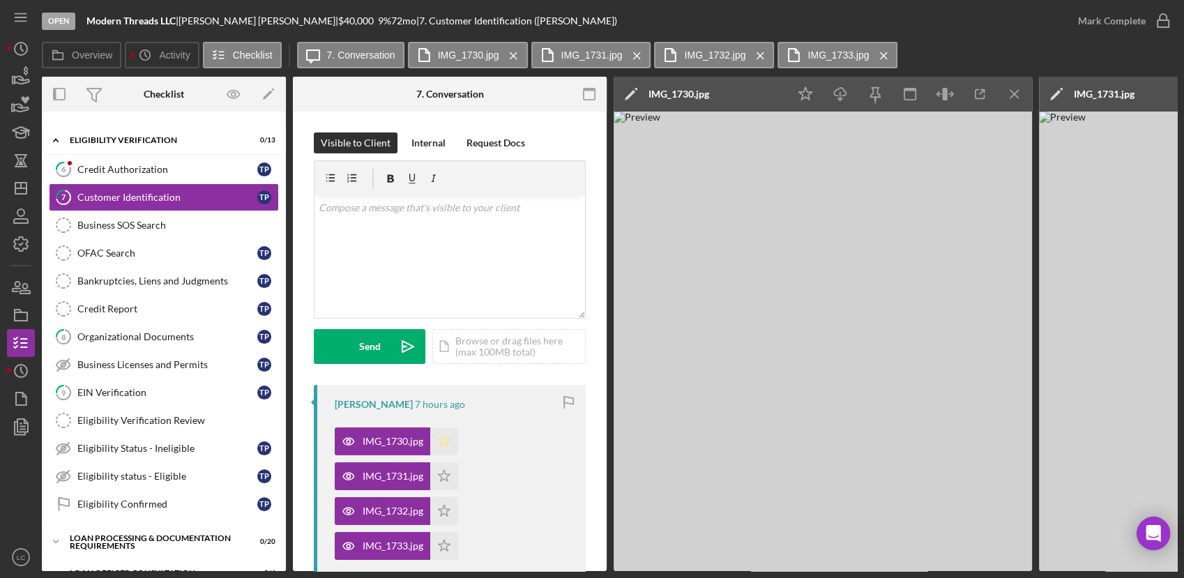
click at [448, 438] on icon "Icon/Star" at bounding box center [444, 441] width 28 height 28
click at [443, 467] on icon "Icon/Star" at bounding box center [444, 476] width 28 height 28
click at [446, 510] on icon "Icon/Star" at bounding box center [444, 511] width 28 height 28
click at [446, 542] on icon "Icon/Star" at bounding box center [444, 546] width 28 height 28
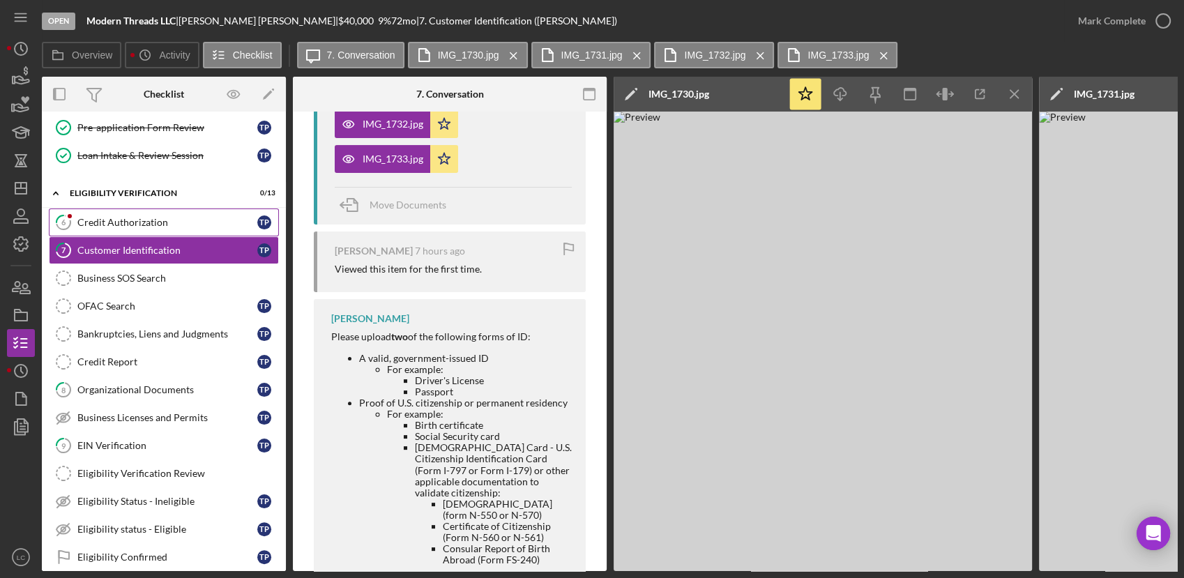
scroll to position [232, 0]
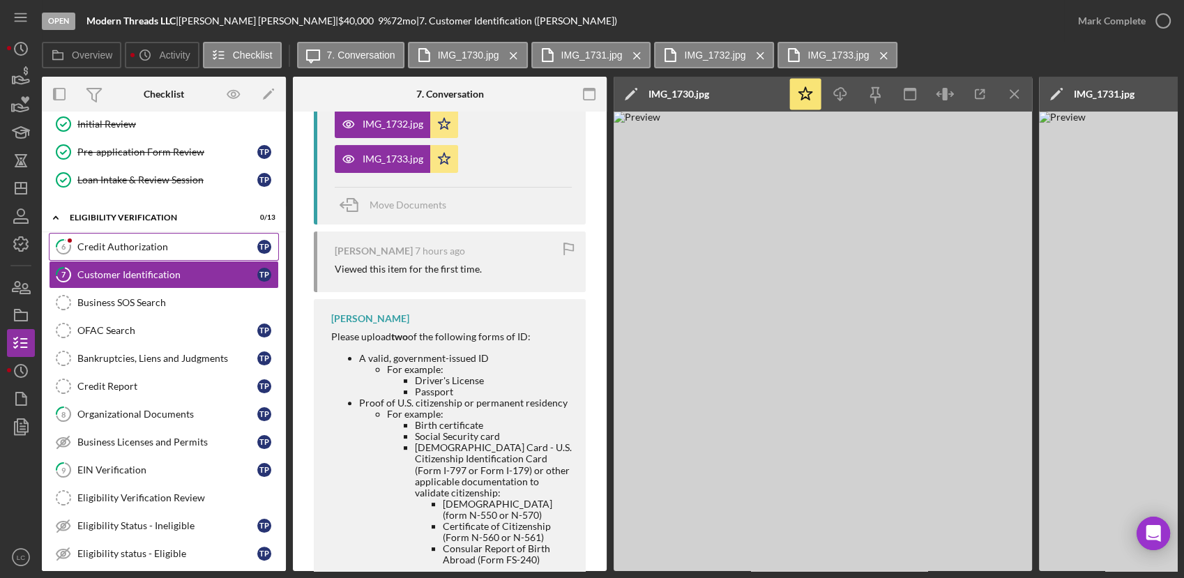
click at [135, 247] on div "Credit Authorization" at bounding box center [167, 246] width 180 height 11
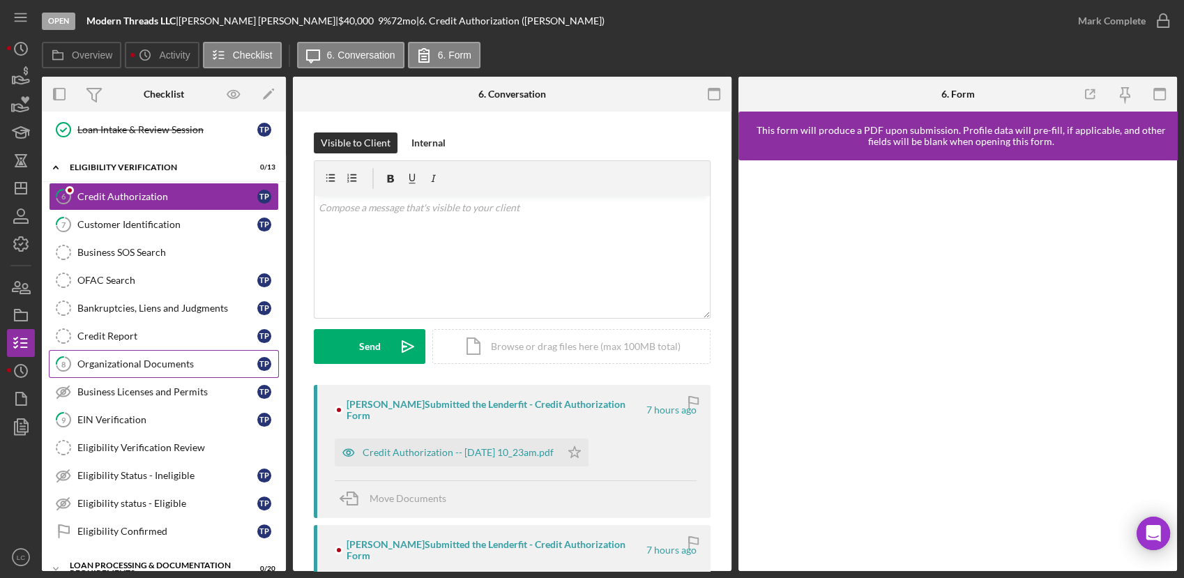
scroll to position [310, 0]
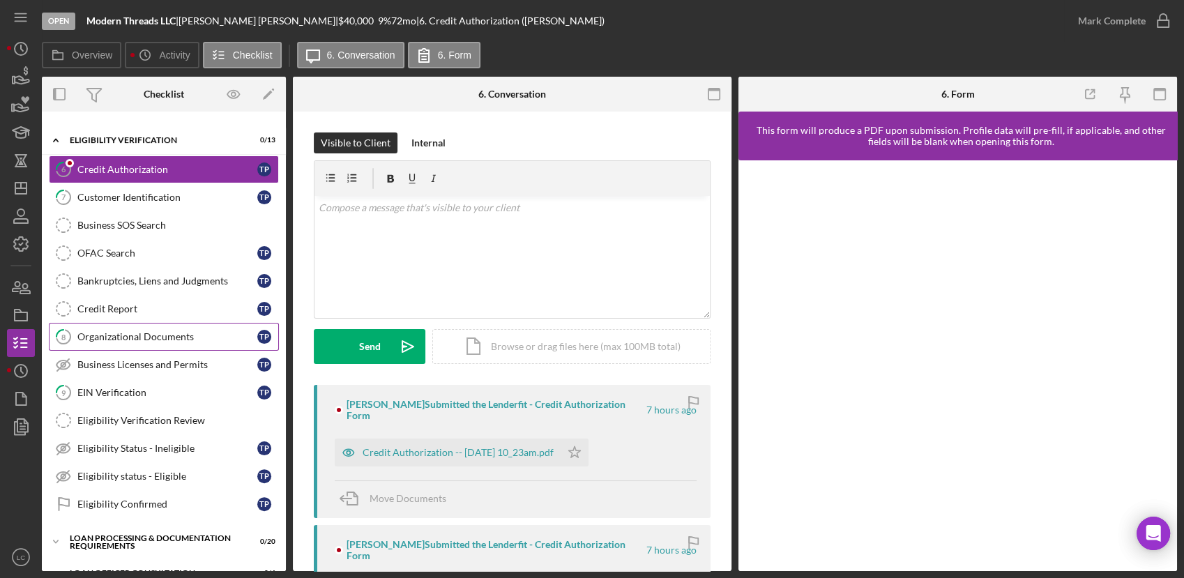
click at [128, 332] on div "Organizational Documents" at bounding box center [167, 336] width 180 height 11
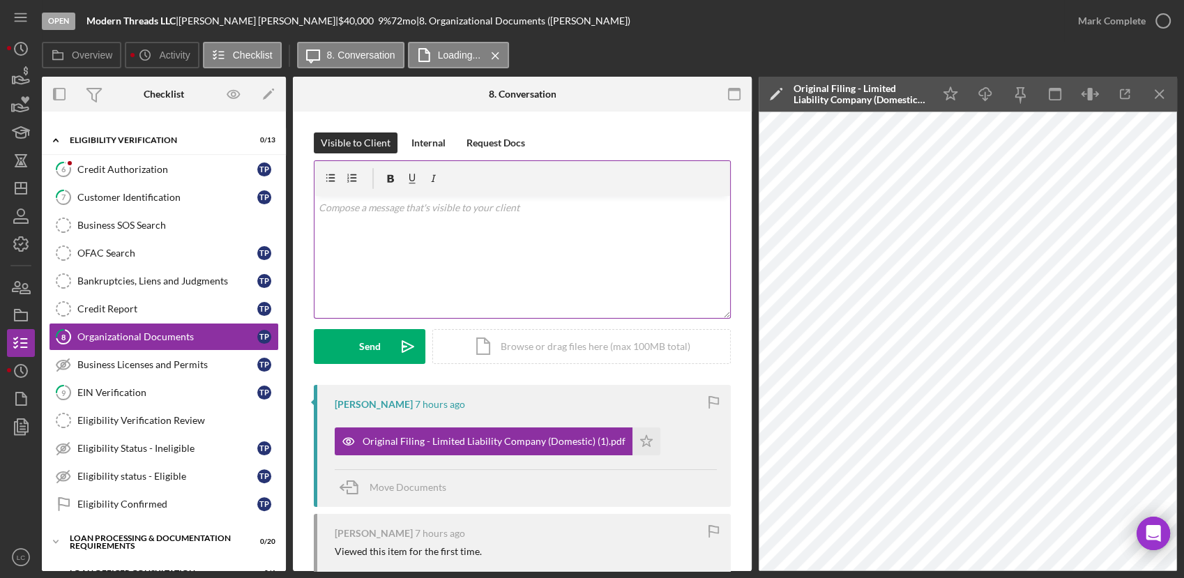
click at [561, 293] on div "v Color teal Color pink Remove color Add row above Add row below Add column bef…" at bounding box center [522, 257] width 416 height 122
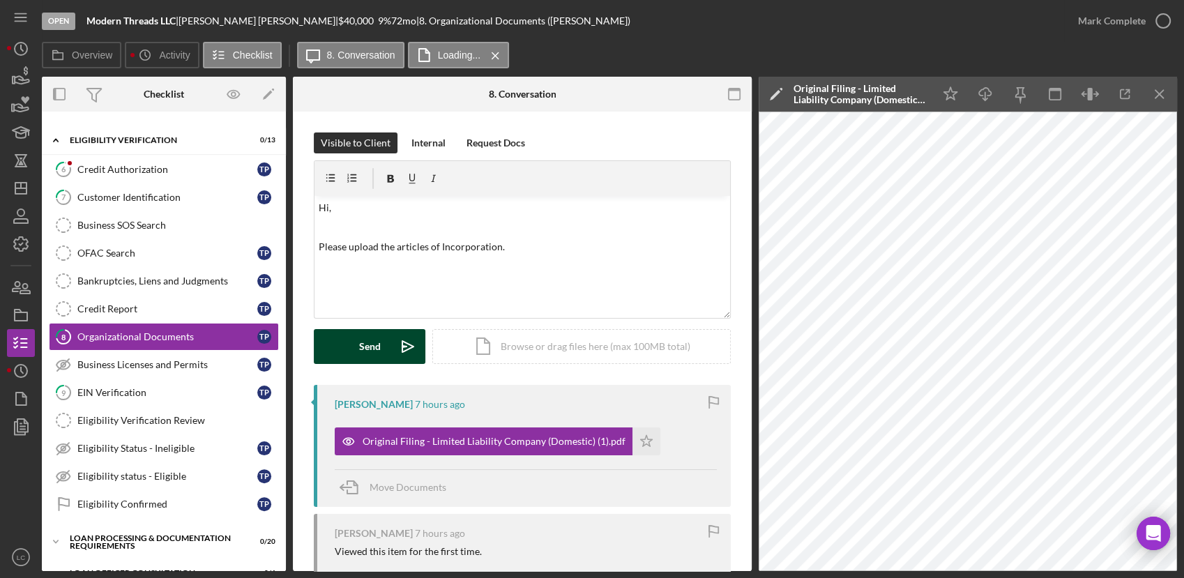
click at [328, 349] on button "Send Icon/icon-invite-send" at bounding box center [370, 346] width 112 height 35
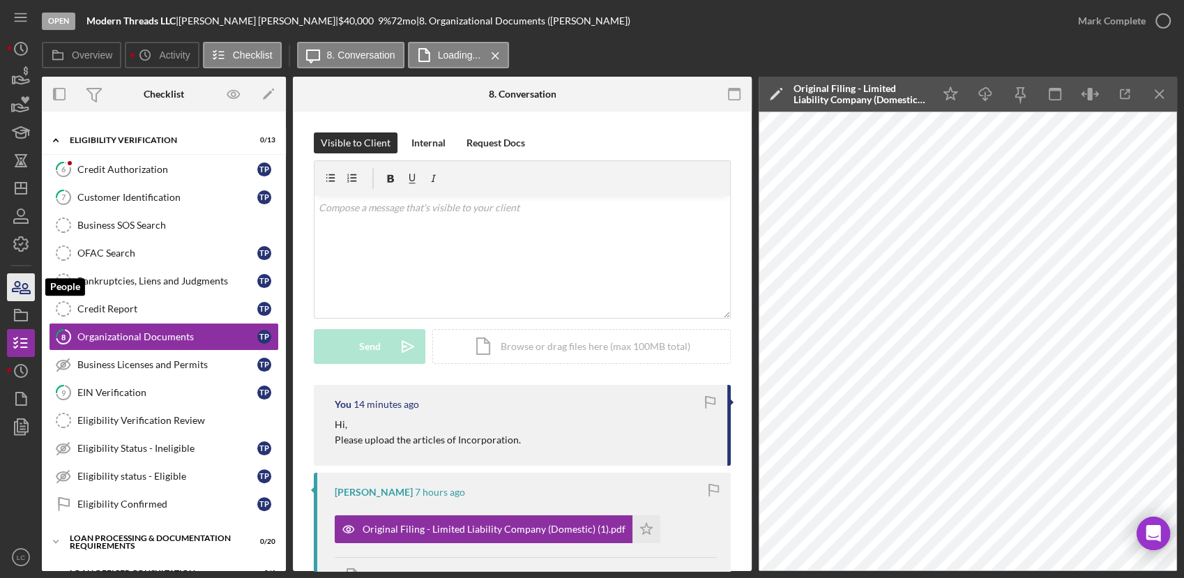
click at [21, 280] on icon "button" at bounding box center [20, 287] width 35 height 35
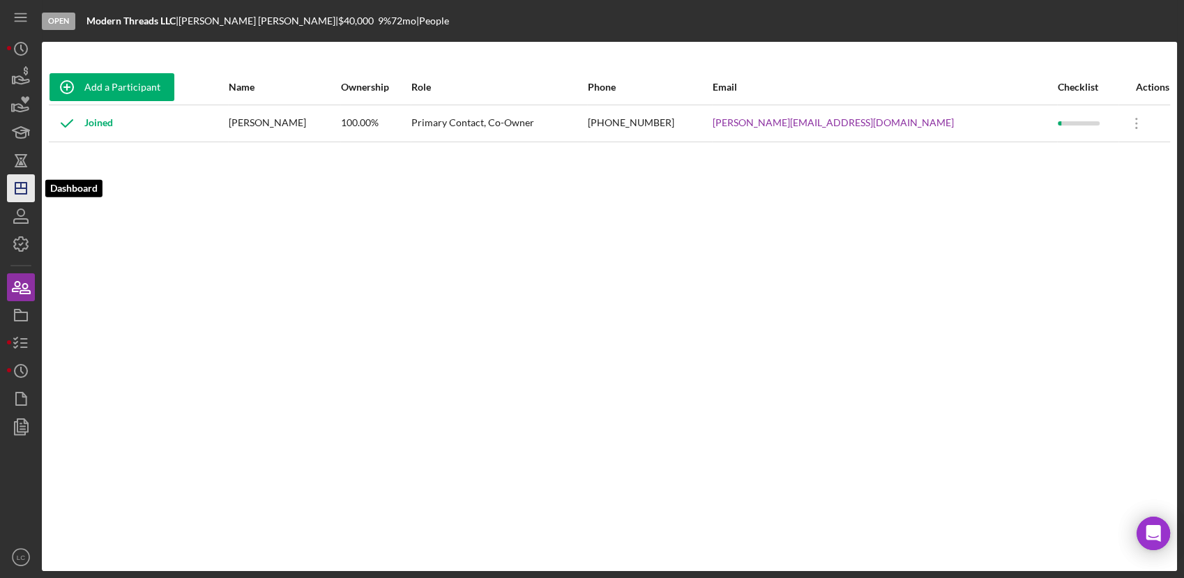
click at [11, 181] on icon "Icon/Dashboard" at bounding box center [20, 188] width 35 height 35
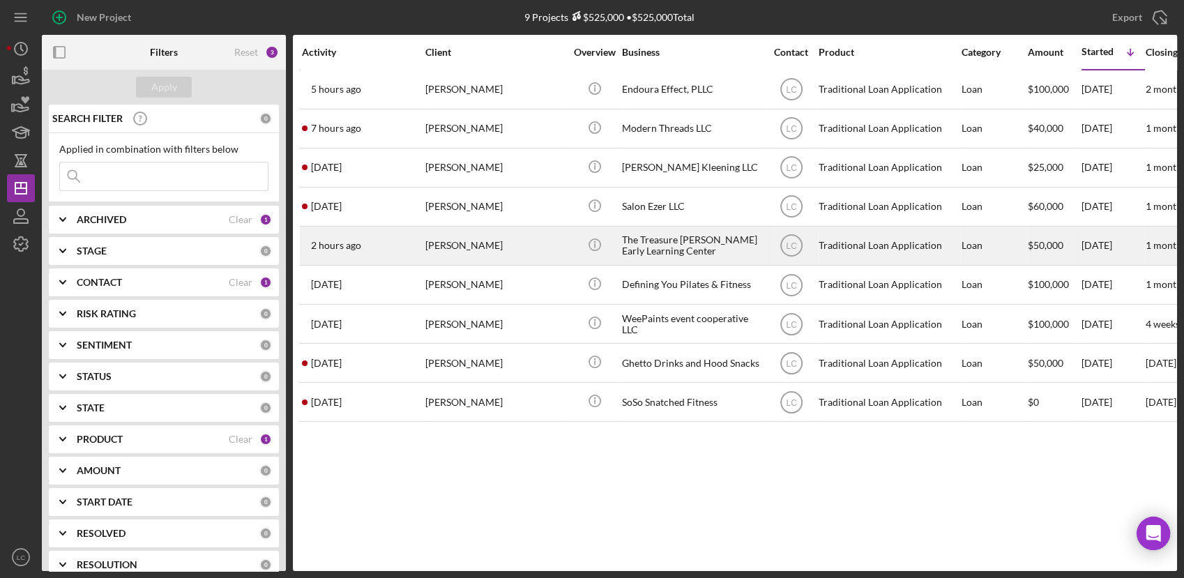
click at [490, 254] on div "[PERSON_NAME]" at bounding box center [494, 245] width 139 height 37
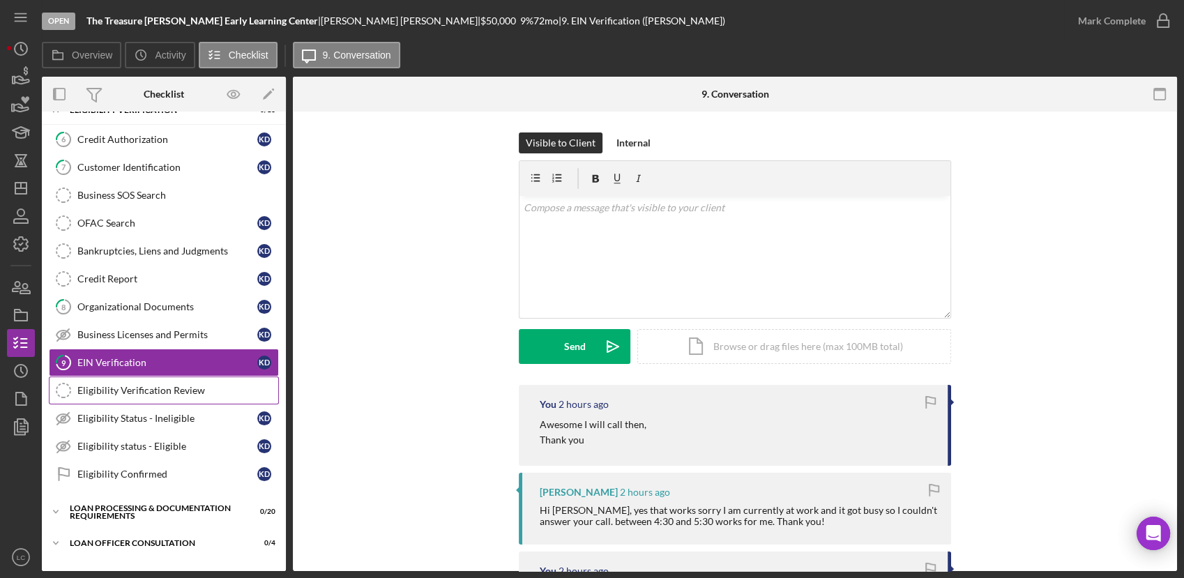
scroll to position [72, 0]
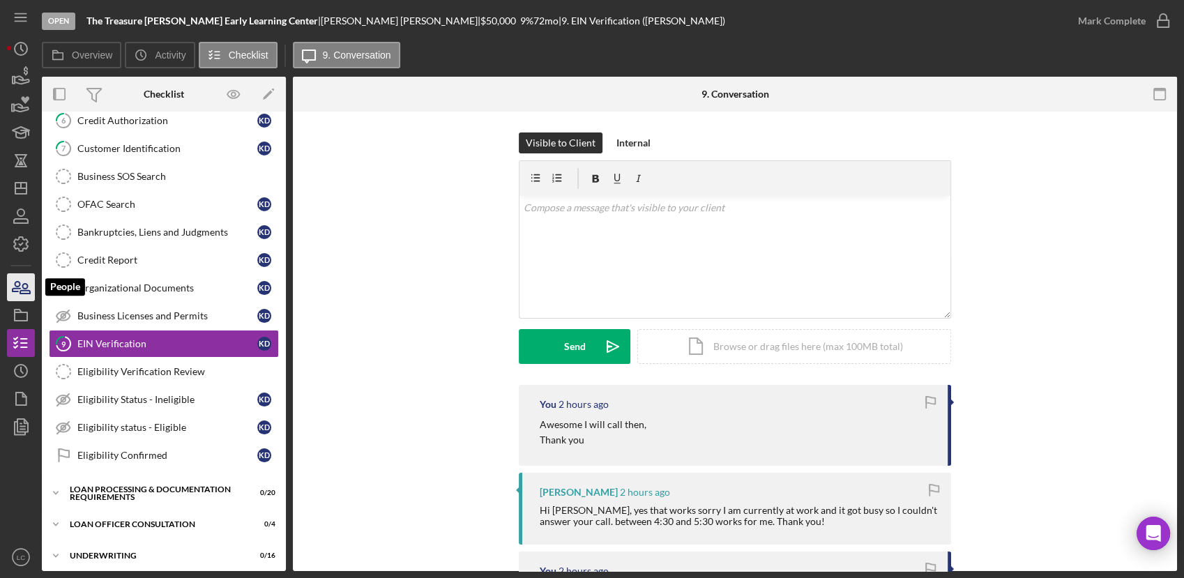
click at [22, 285] on icon "button" at bounding box center [25, 289] width 10 height 10
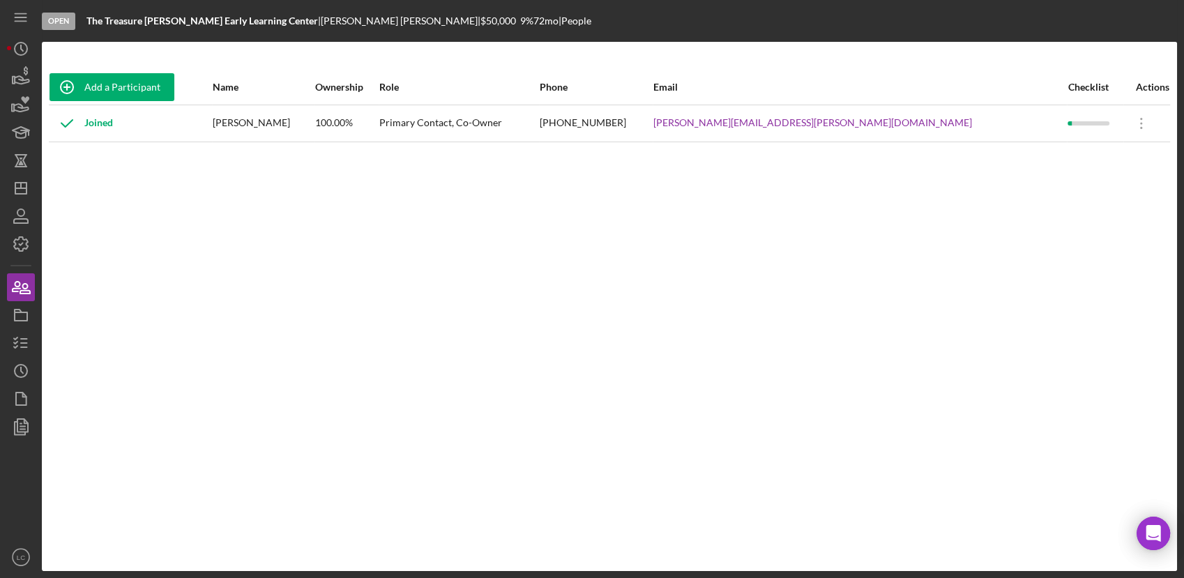
click at [128, 222] on div "Add a Participant Name Ownership Role Phone Email Checklist Actions Joined [PER…" at bounding box center [609, 306] width 1135 height 473
click at [11, 351] on icon "button" at bounding box center [20, 343] width 35 height 35
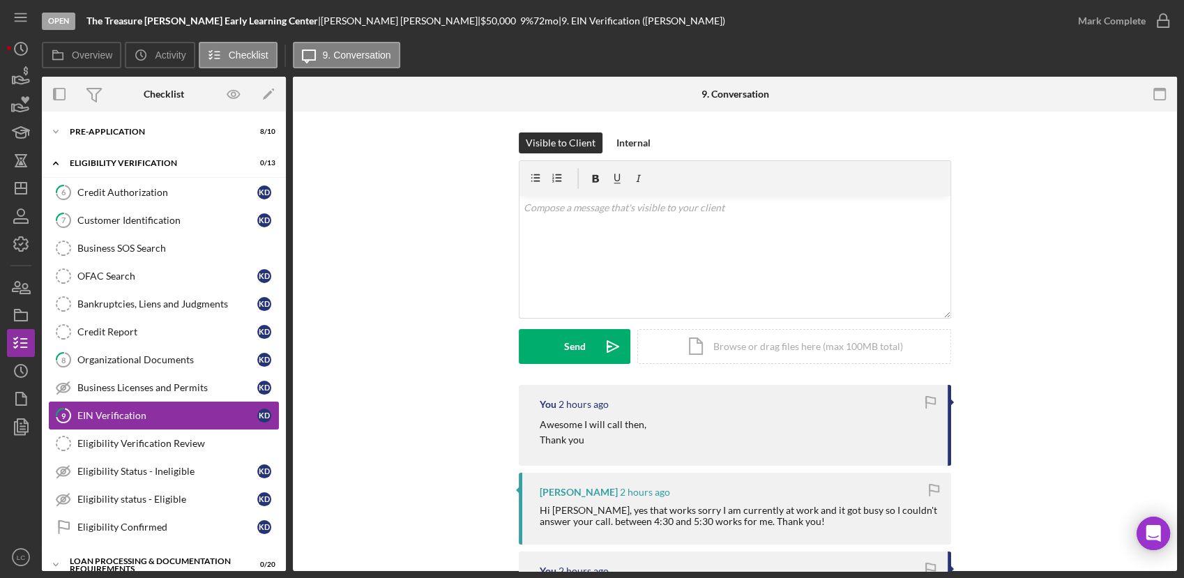
click at [126, 404] on link "9 EIN Verification K D" at bounding box center [164, 416] width 230 height 28
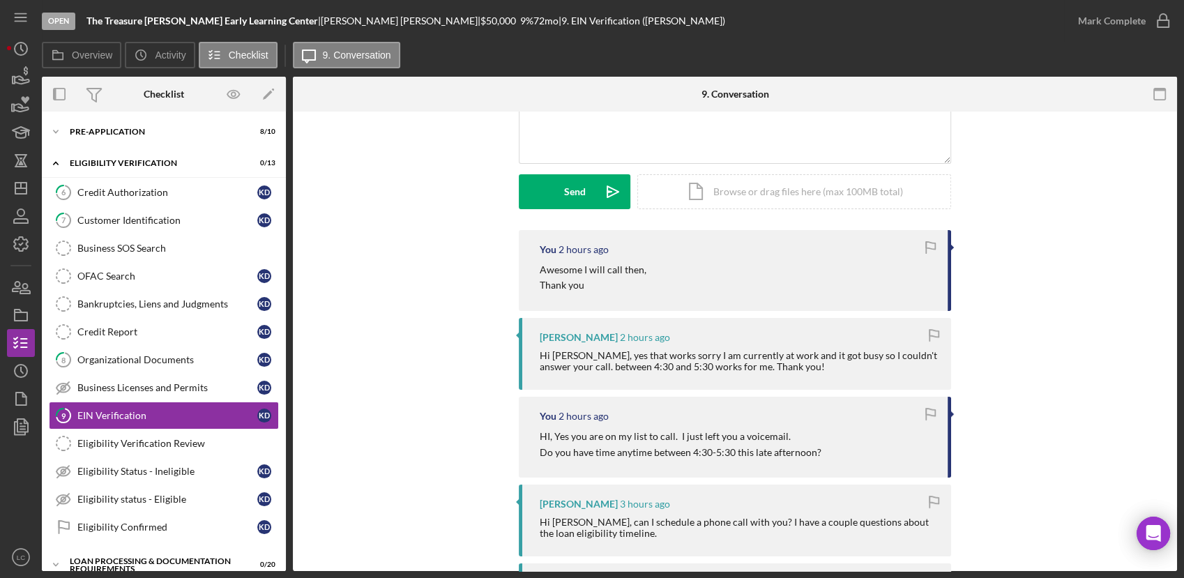
scroll to position [232, 0]
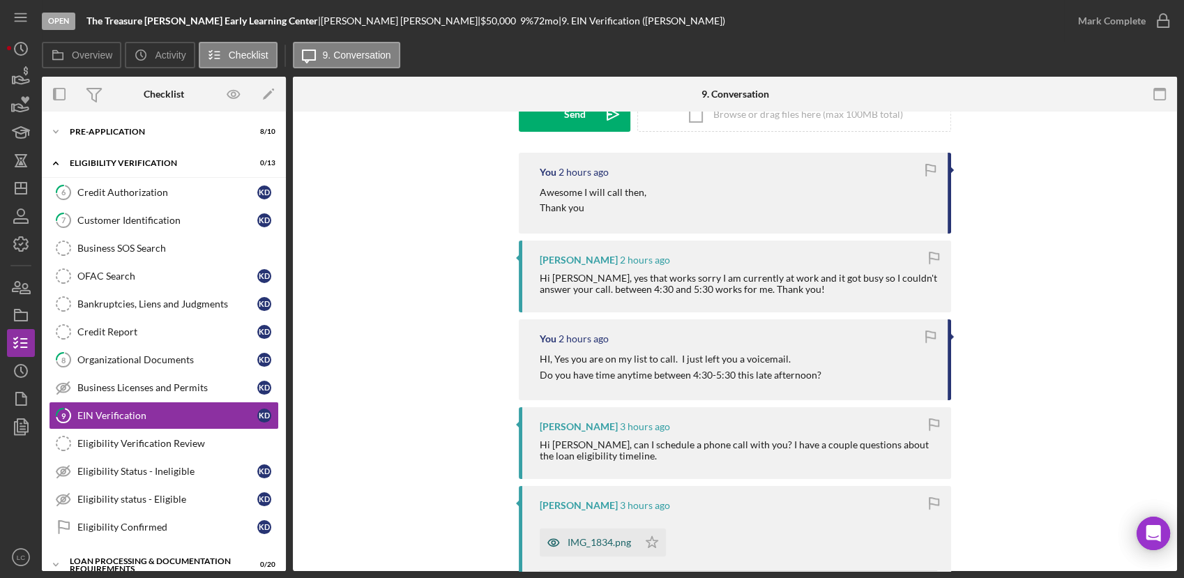
click at [579, 533] on div "IMG_1834.png" at bounding box center [589, 543] width 98 height 28
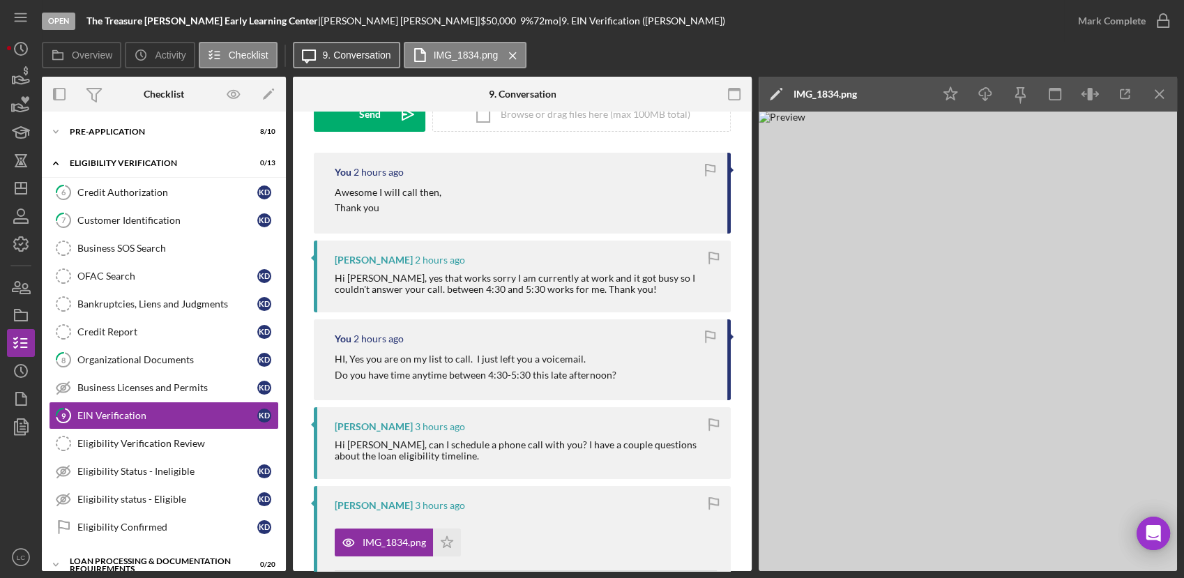
click at [356, 51] on label "9. Conversation" at bounding box center [357, 55] width 68 height 11
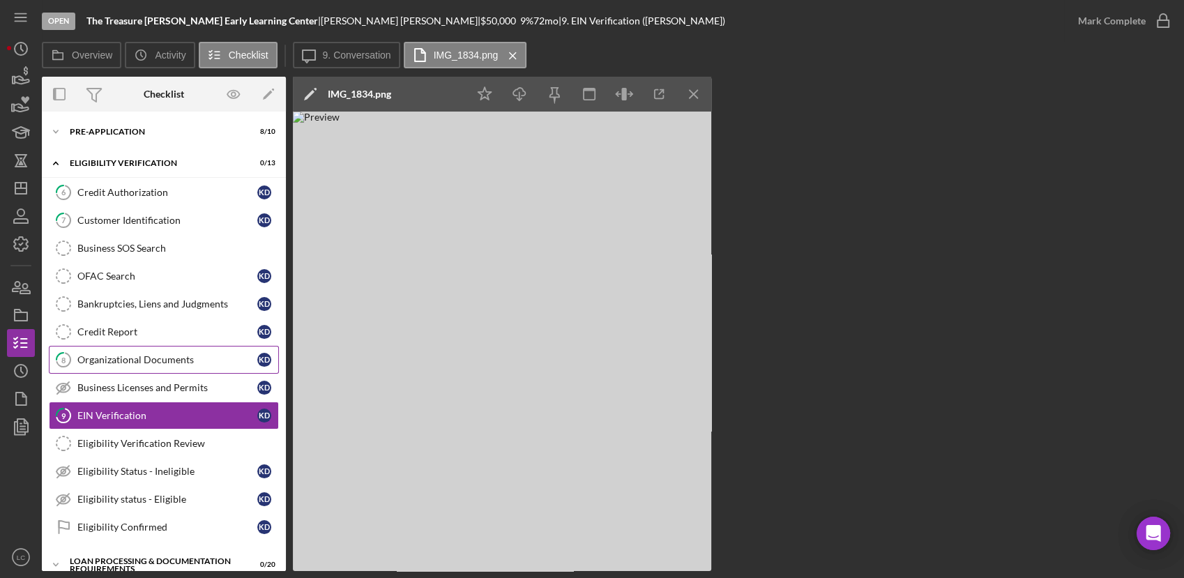
click at [101, 350] on link "8 Organizational Documents K D" at bounding box center [164, 360] width 230 height 28
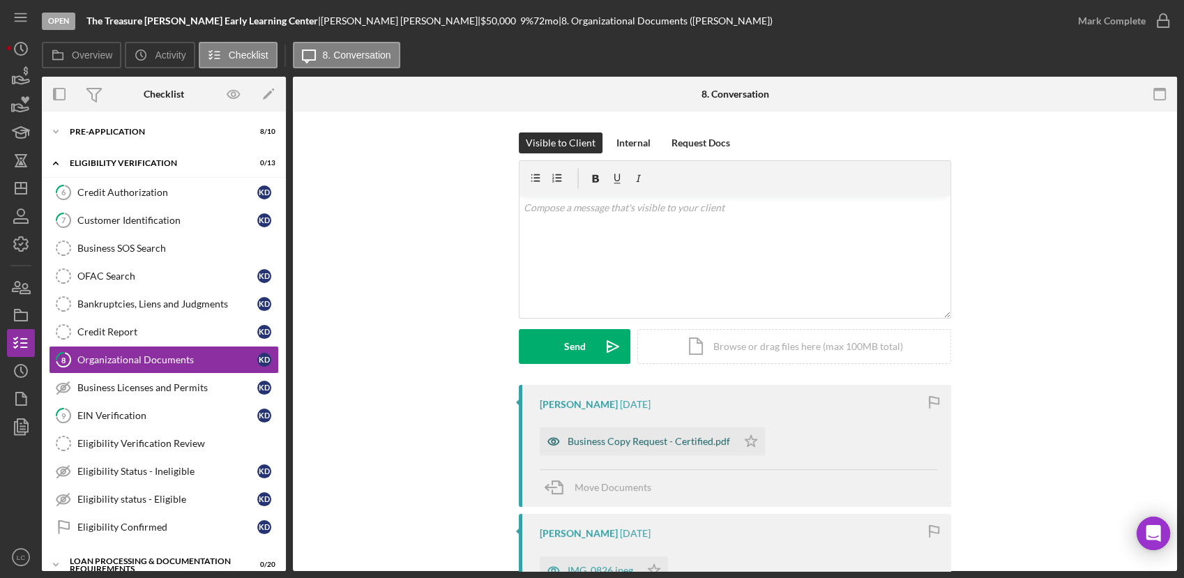
click at [629, 440] on div "Business Copy Request - Certified.pdf" at bounding box center [649, 441] width 162 height 11
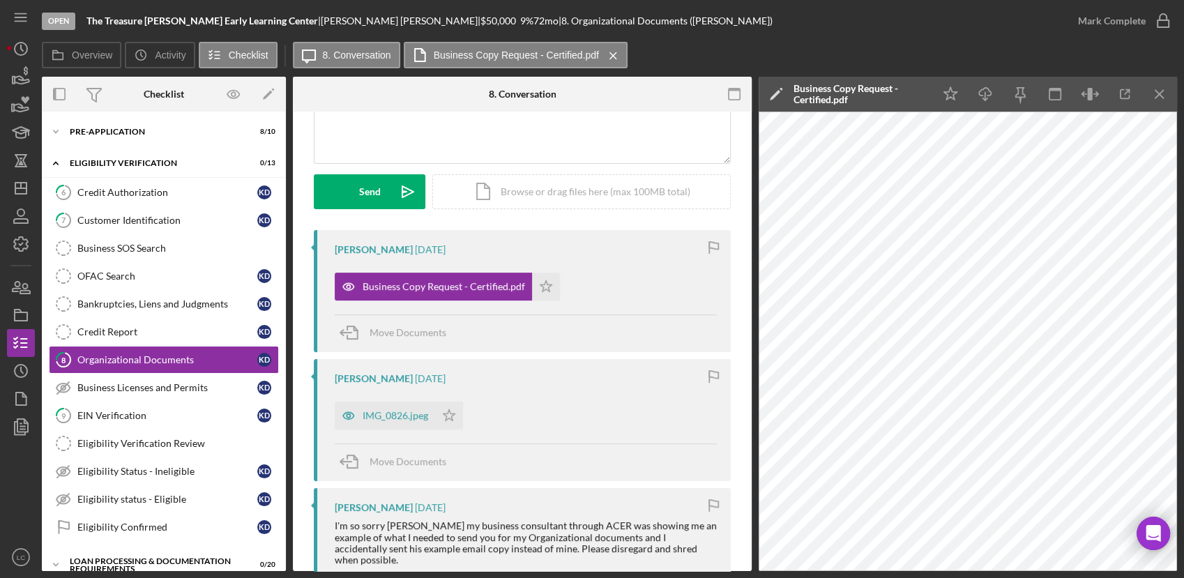
scroll to position [232, 0]
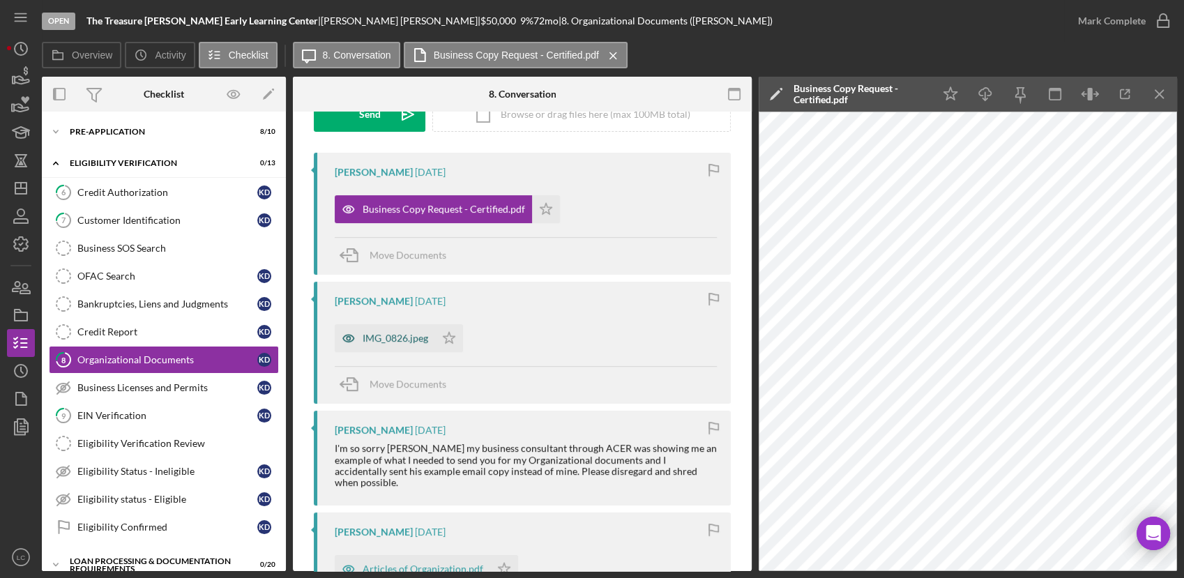
click at [383, 342] on div "IMG_0826.jpeg" at bounding box center [396, 338] width 66 height 11
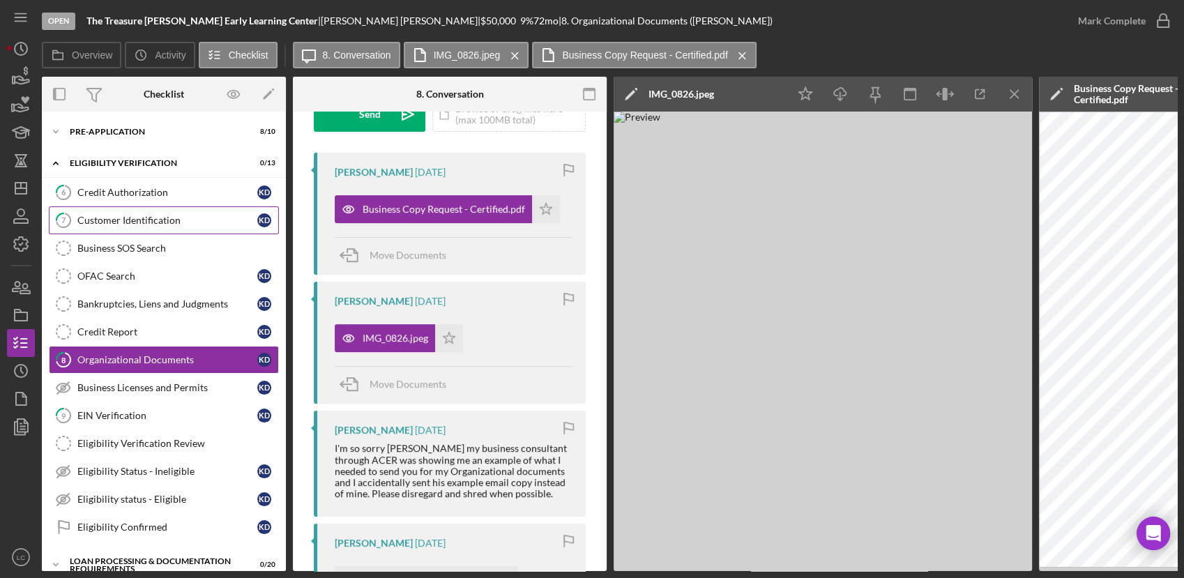
click at [149, 218] on div "Customer Identification" at bounding box center [167, 220] width 180 height 11
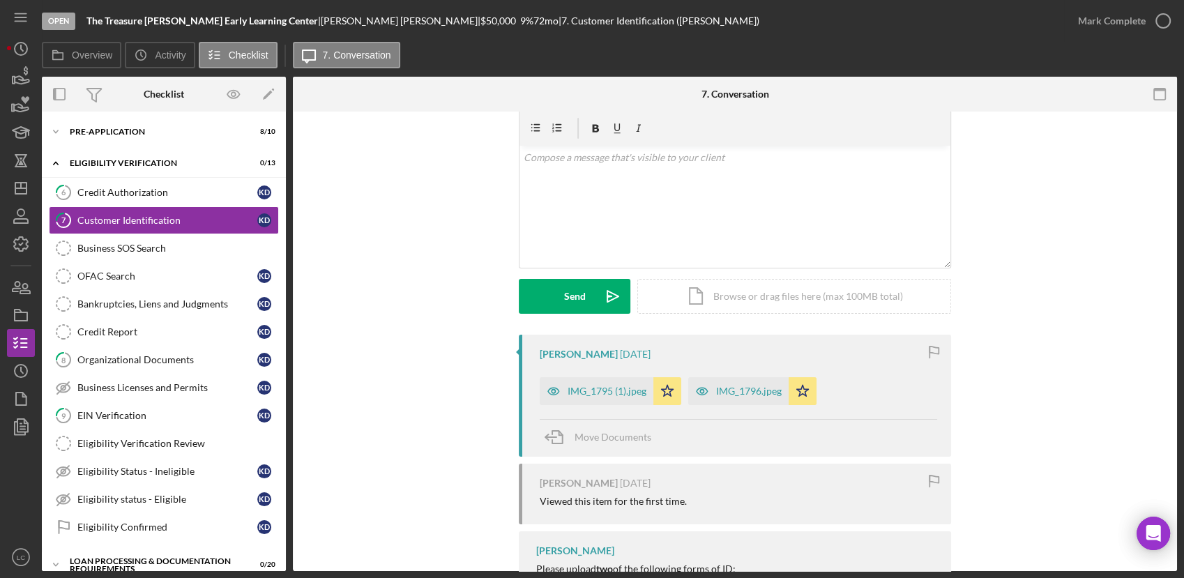
scroll to position [77, 0]
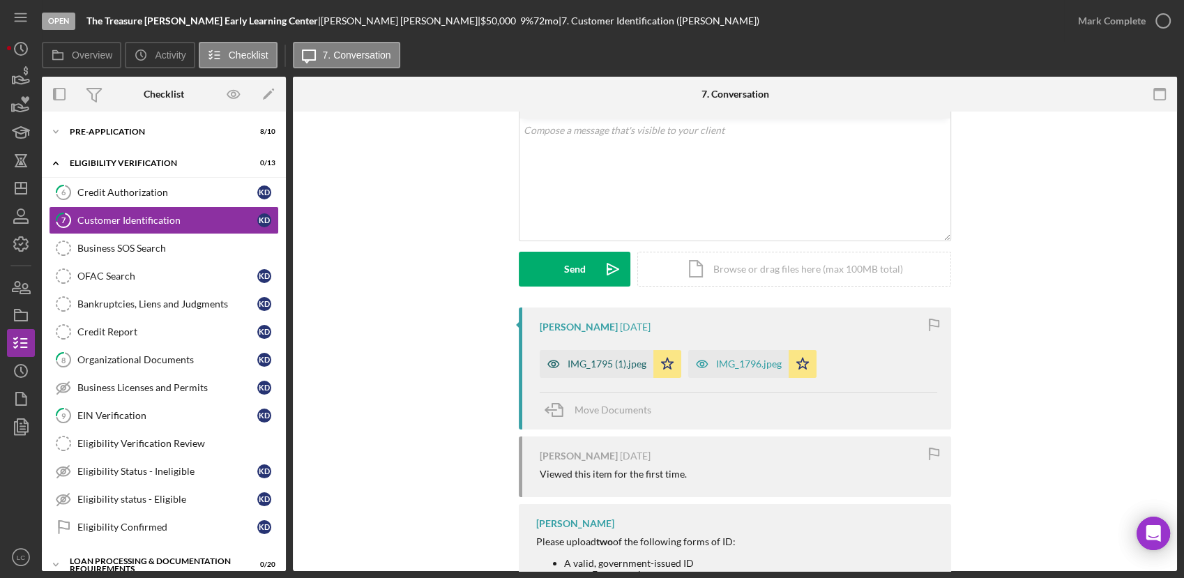
click at [605, 365] on div "IMG_1795 (1).jpeg" at bounding box center [607, 363] width 79 height 11
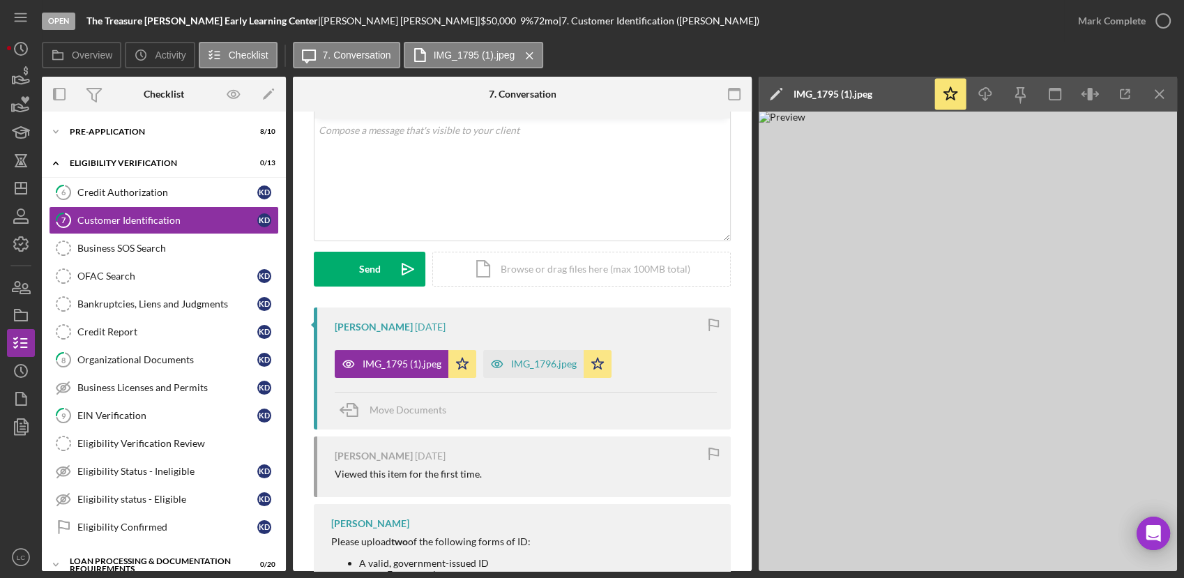
click at [303, 329] on div "Visible to Client Internal Request Docs v Color teal Color pink Remove color Ad…" at bounding box center [522, 452] width 459 height 837
click at [154, 386] on div "Business Licenses and Permits" at bounding box center [167, 387] width 180 height 11
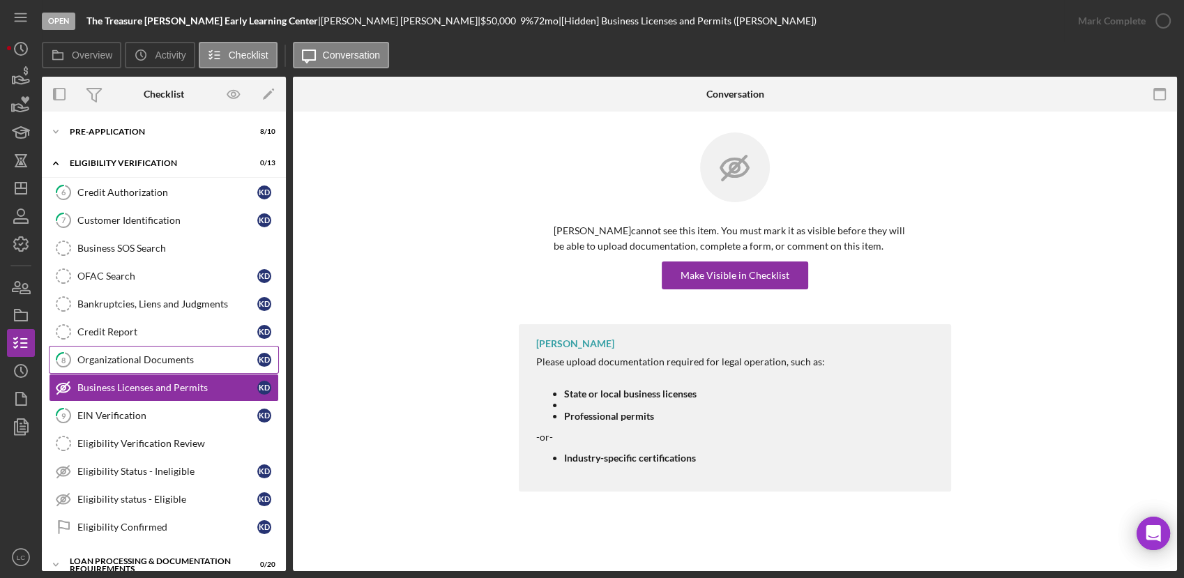
click at [149, 358] on div "Organizational Documents" at bounding box center [167, 359] width 180 height 11
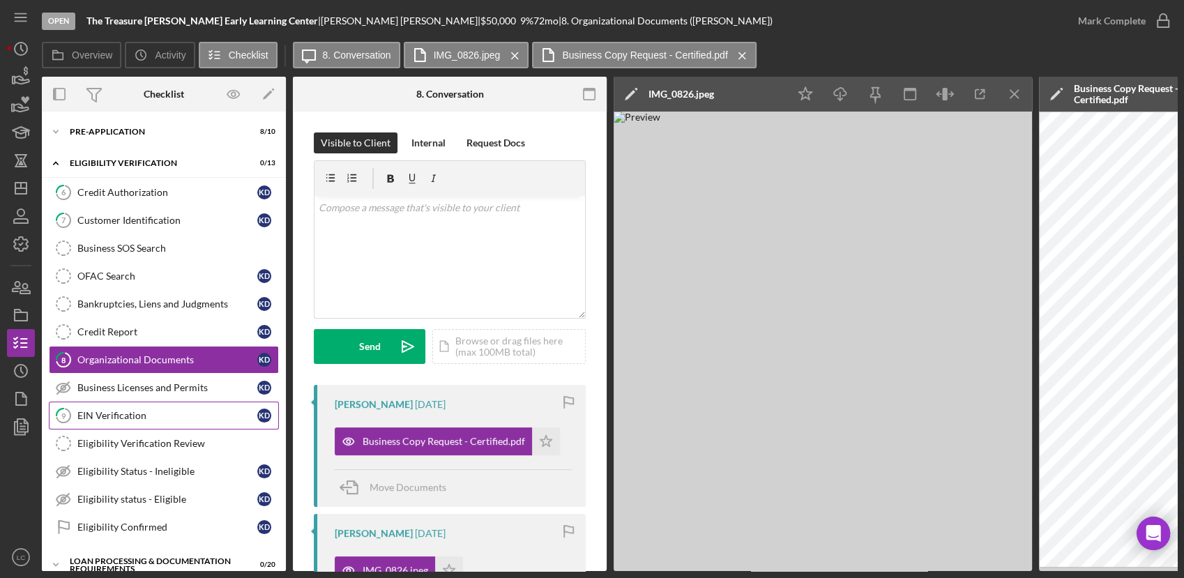
click at [138, 404] on link "9 EIN Verification K D" at bounding box center [164, 416] width 230 height 28
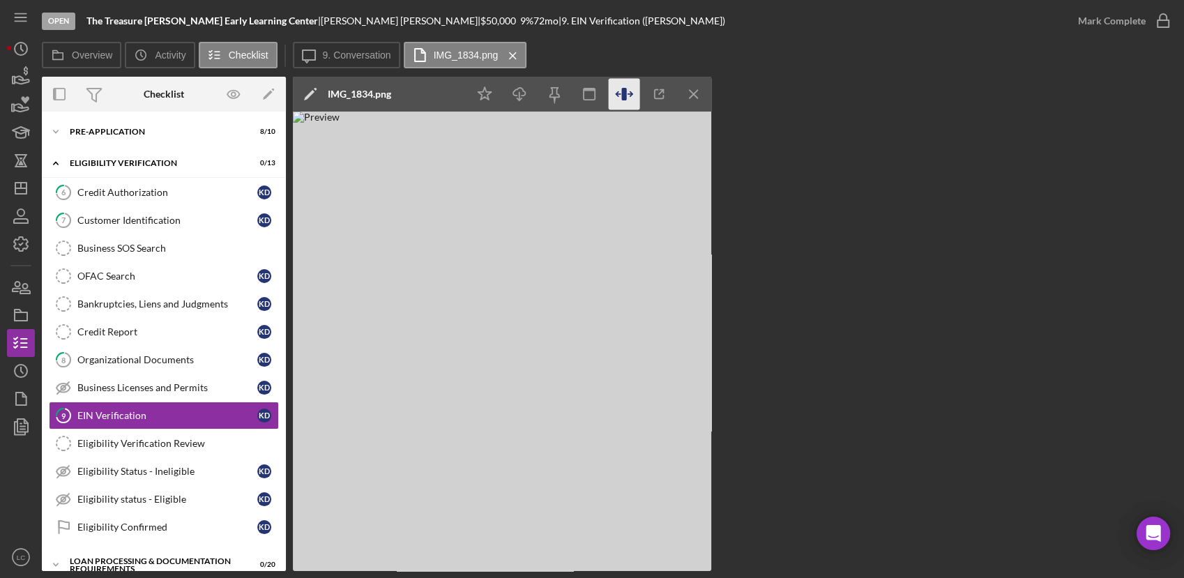
click at [625, 98] on icon "button" at bounding box center [623, 94] width 5 height 13
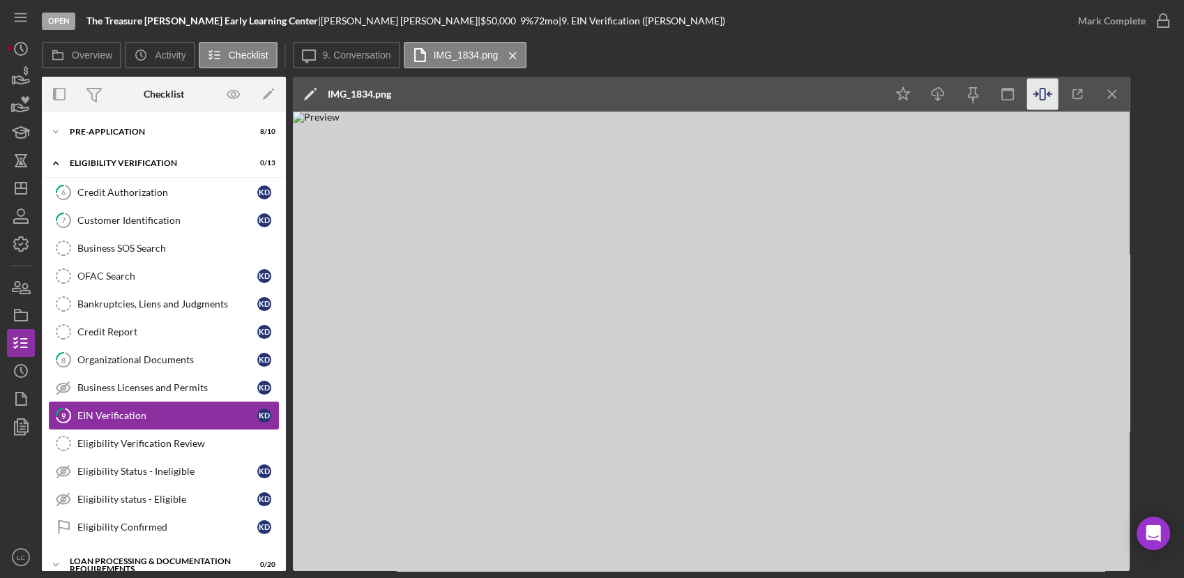
click at [190, 411] on div "EIN Verification" at bounding box center [167, 415] width 180 height 11
click at [151, 418] on div "EIN Verification" at bounding box center [167, 415] width 180 height 11
click at [103, 418] on div "EIN Verification" at bounding box center [167, 415] width 180 height 11
click at [123, 234] on link "Business SOS Search Business SOS Search" at bounding box center [164, 248] width 230 height 28
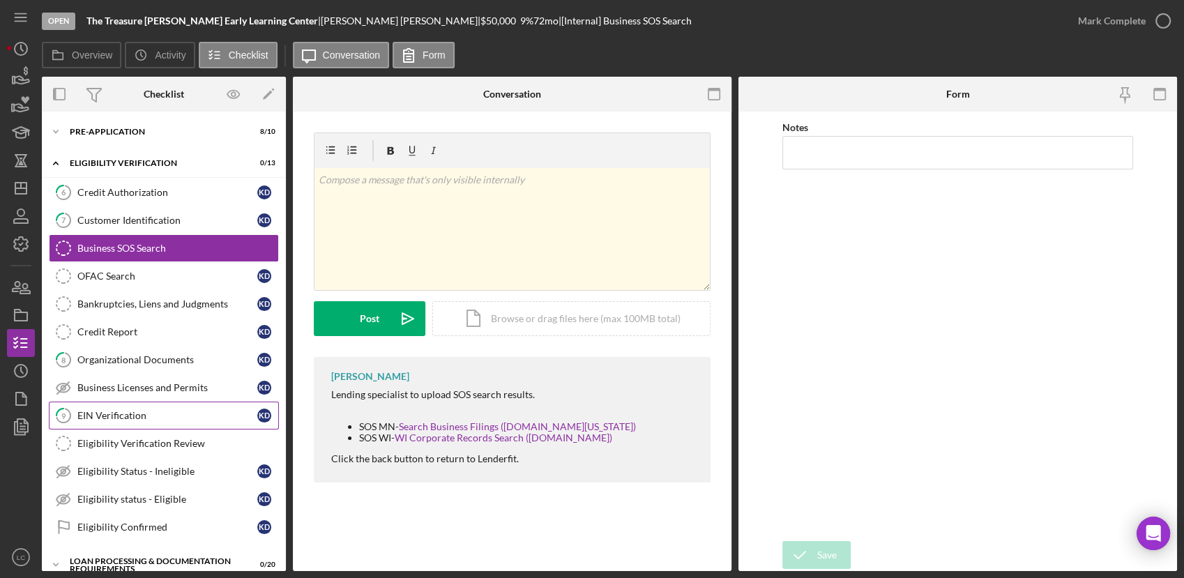
click at [133, 411] on div "EIN Verification" at bounding box center [167, 415] width 180 height 11
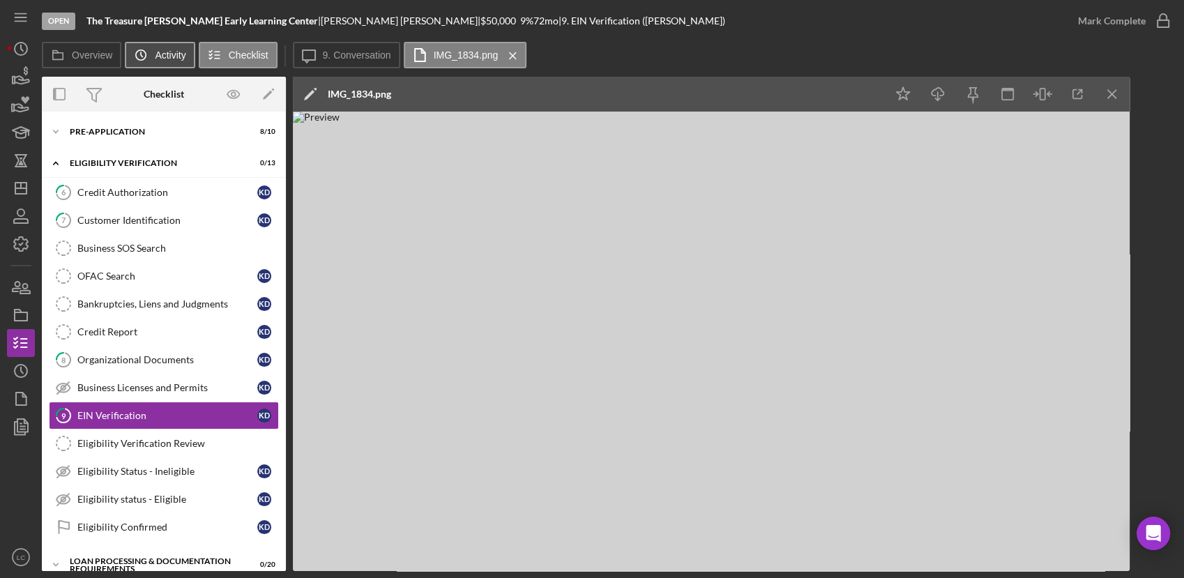
click at [162, 66] on button "Icon/History Activity" at bounding box center [160, 55] width 70 height 26
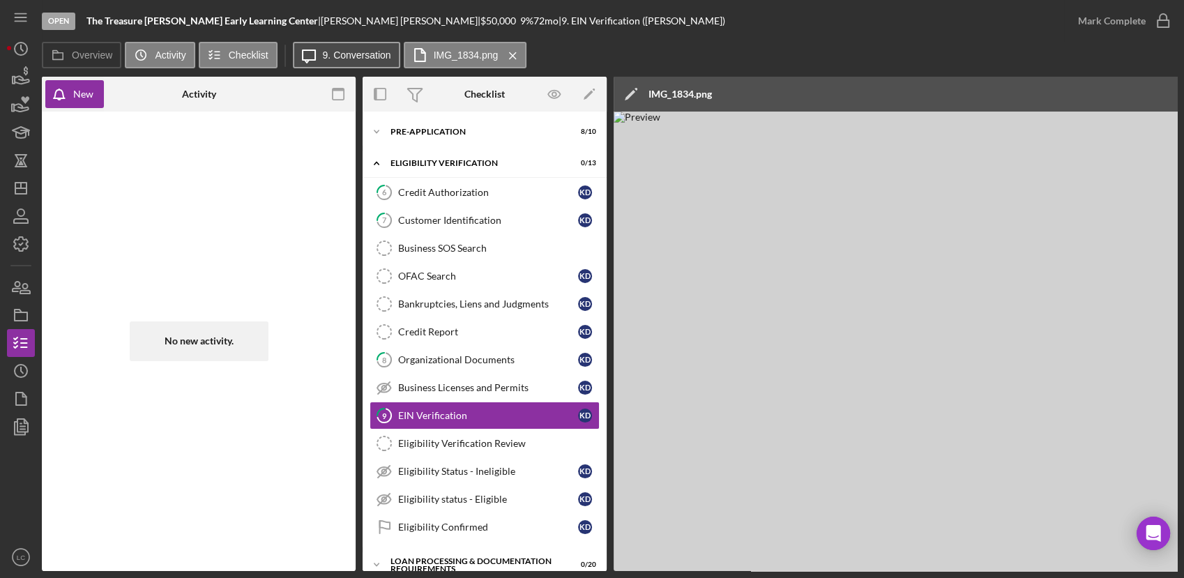
click at [345, 46] on button "Icon/Message 9. Conversation" at bounding box center [346, 55] width 107 height 26
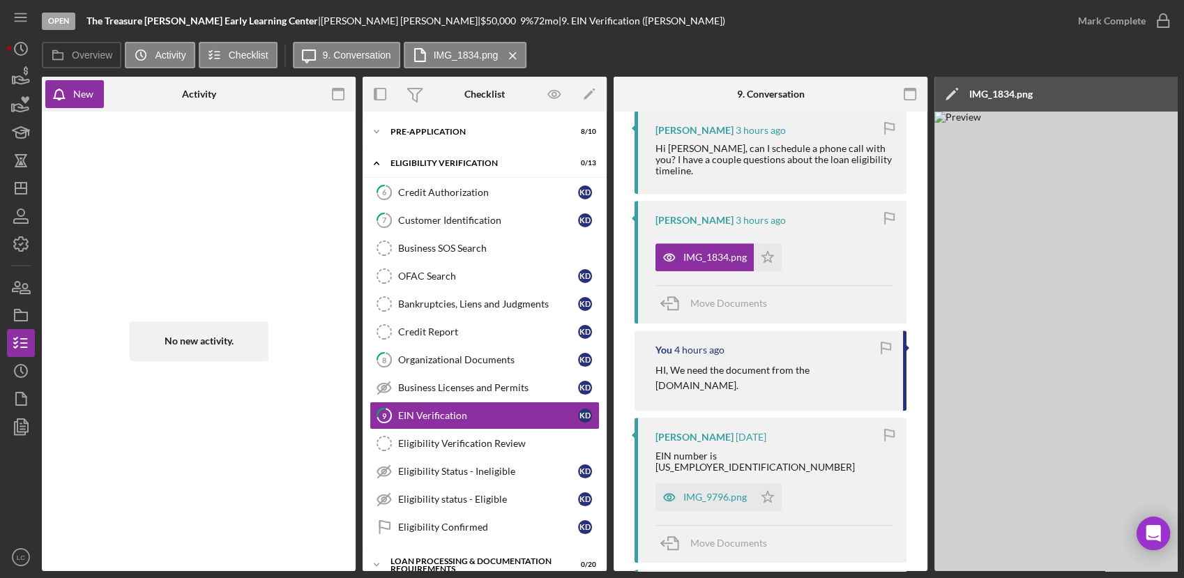
scroll to position [697, 0]
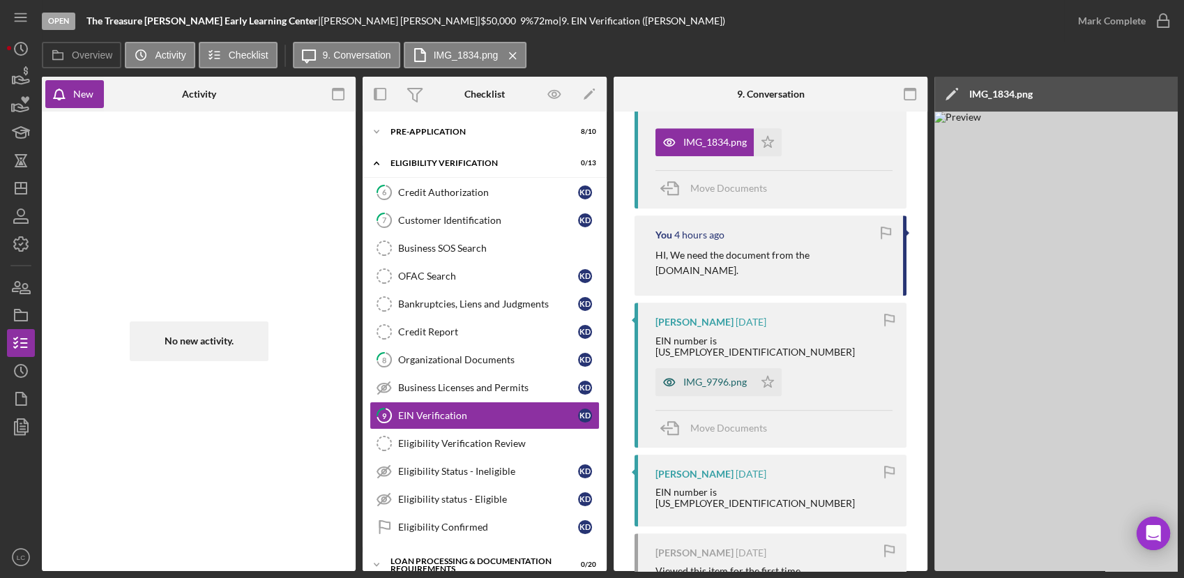
click at [711, 368] on div "IMG_9796.png" at bounding box center [704, 382] width 98 height 28
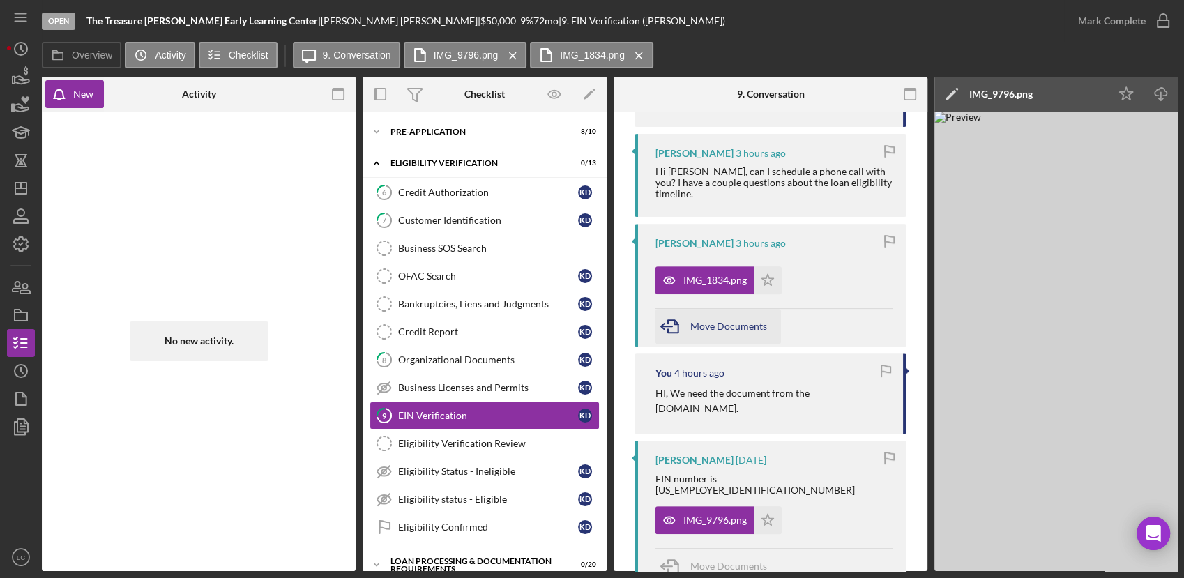
scroll to position [542, 0]
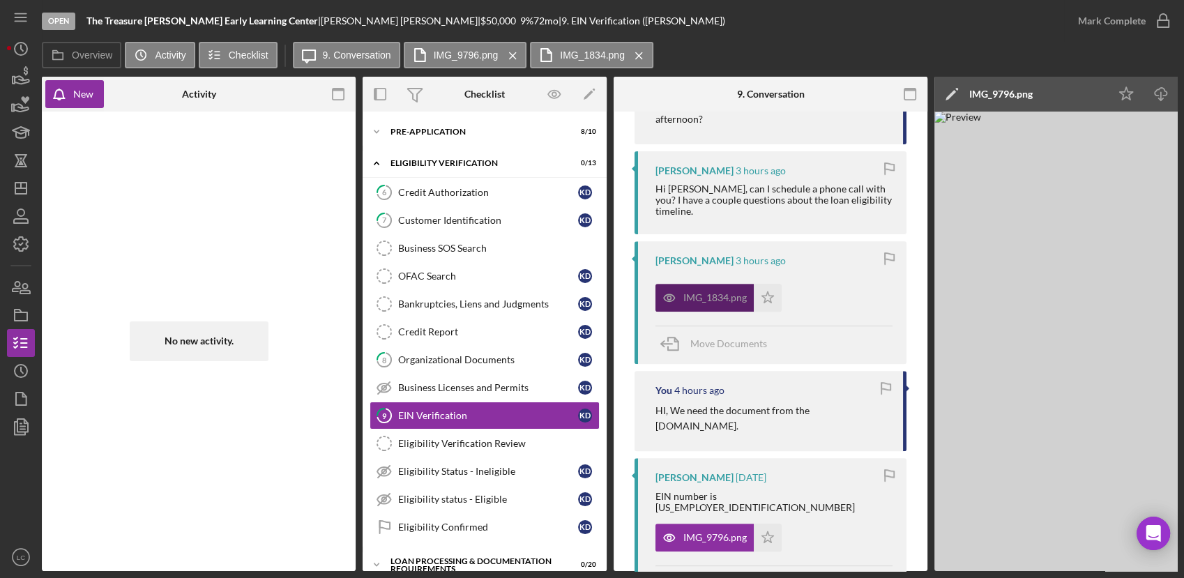
click at [703, 292] on div "IMG_1834.png" at bounding box center [714, 297] width 63 height 11
click at [22, 196] on icon "Icon/Dashboard" at bounding box center [20, 188] width 35 height 35
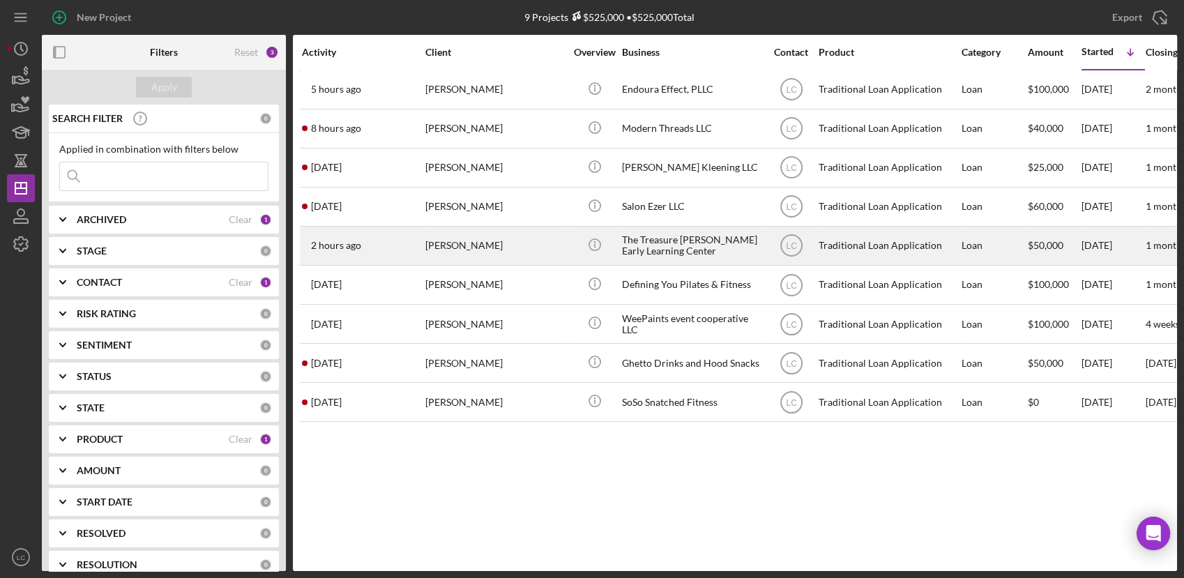
click at [394, 243] on div "2 hours ago [PERSON_NAME]" at bounding box center [363, 245] width 122 height 37
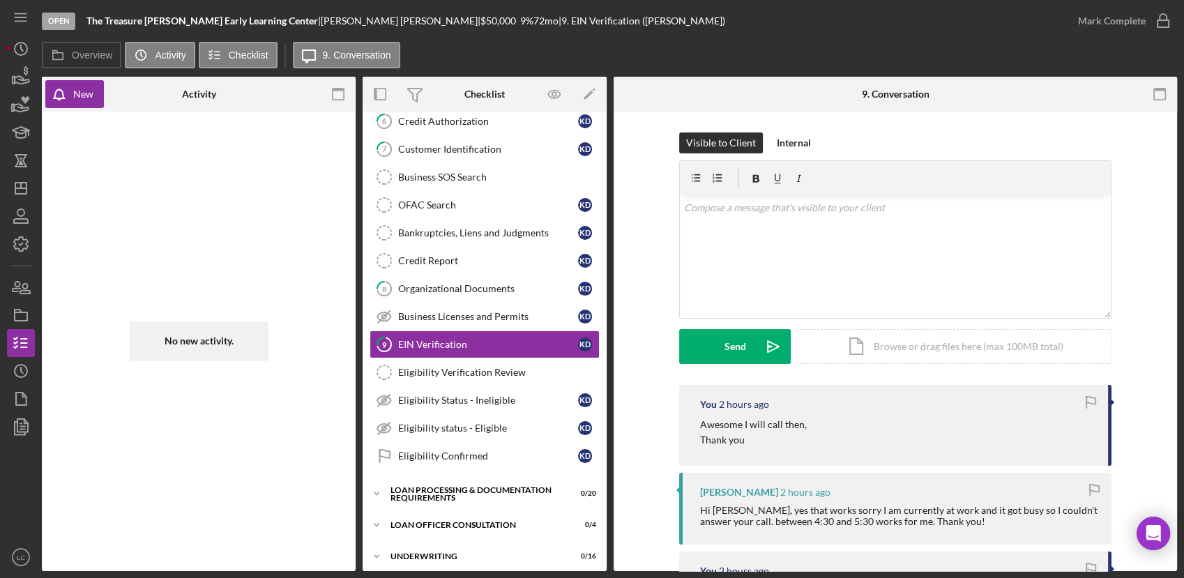
scroll to position [72, 0]
click at [153, 56] on icon "Icon/History" at bounding box center [141, 55] width 28 height 28
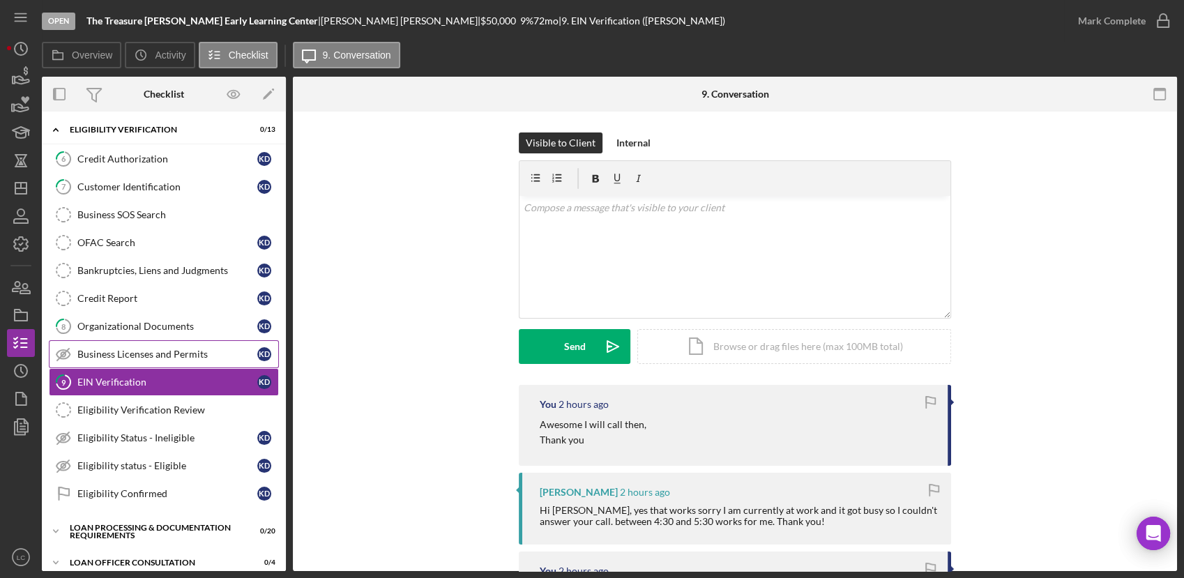
scroll to position [0, 0]
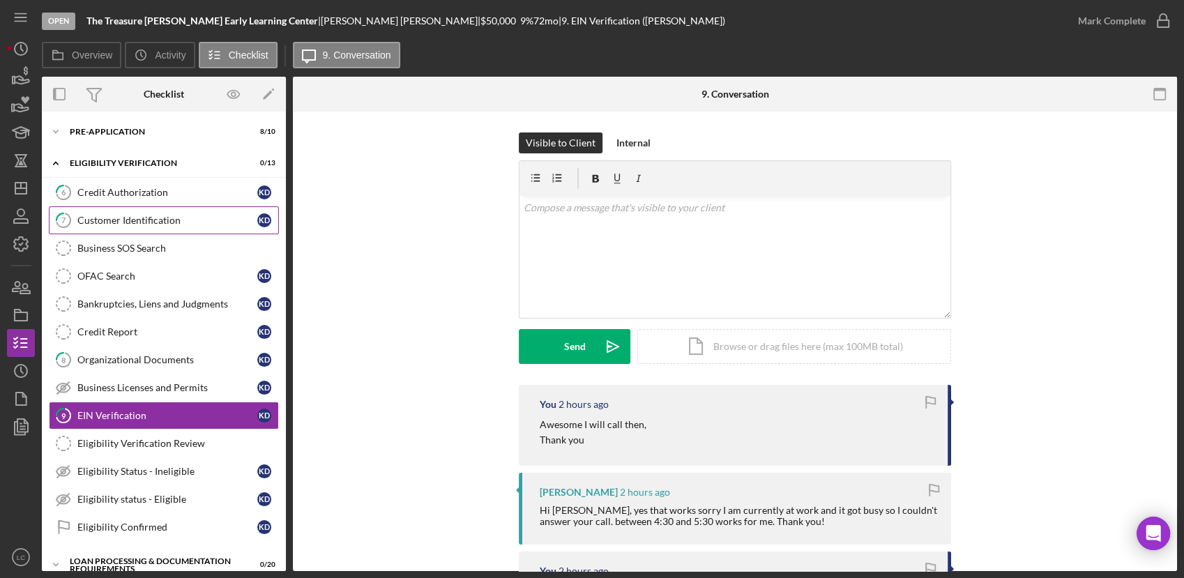
click at [93, 218] on div "Customer Identification" at bounding box center [167, 220] width 180 height 11
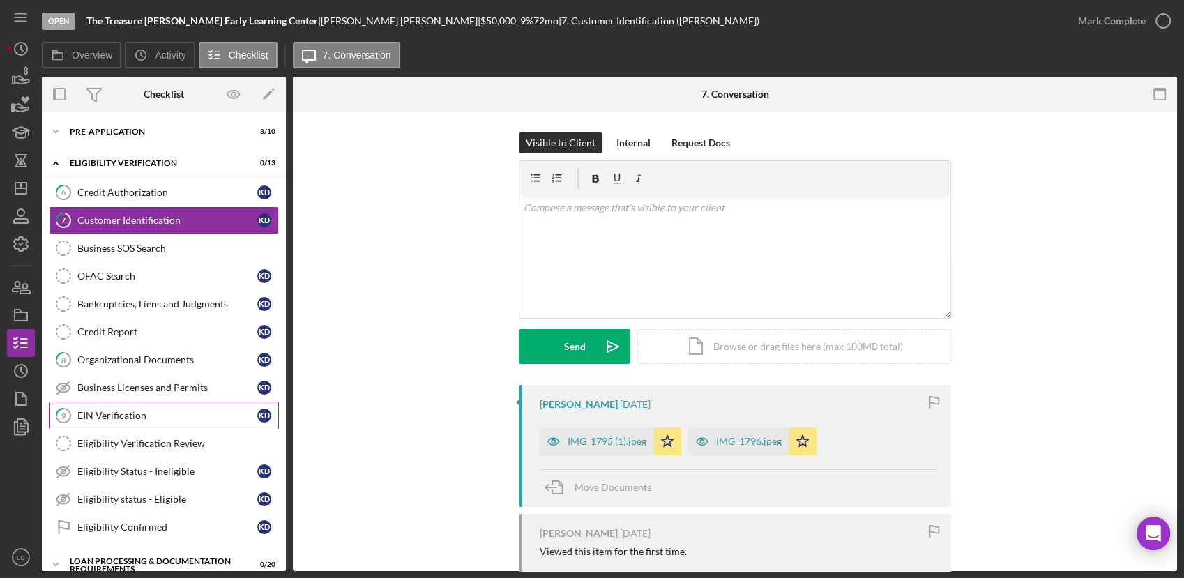
click at [96, 422] on link "9 EIN Verification K D" at bounding box center [164, 416] width 230 height 28
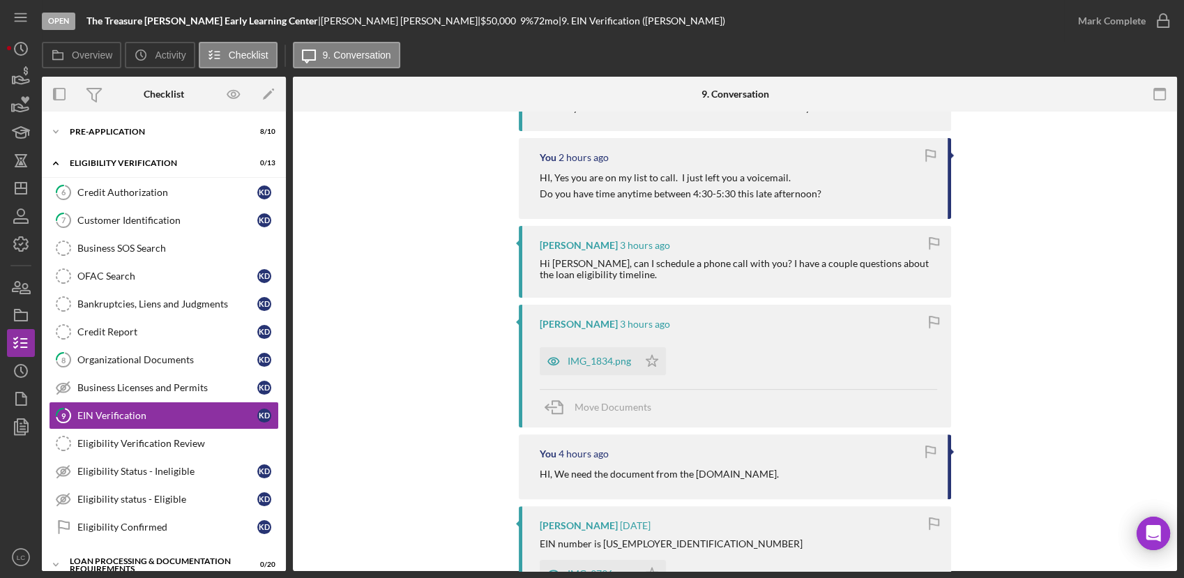
scroll to position [387, 0]
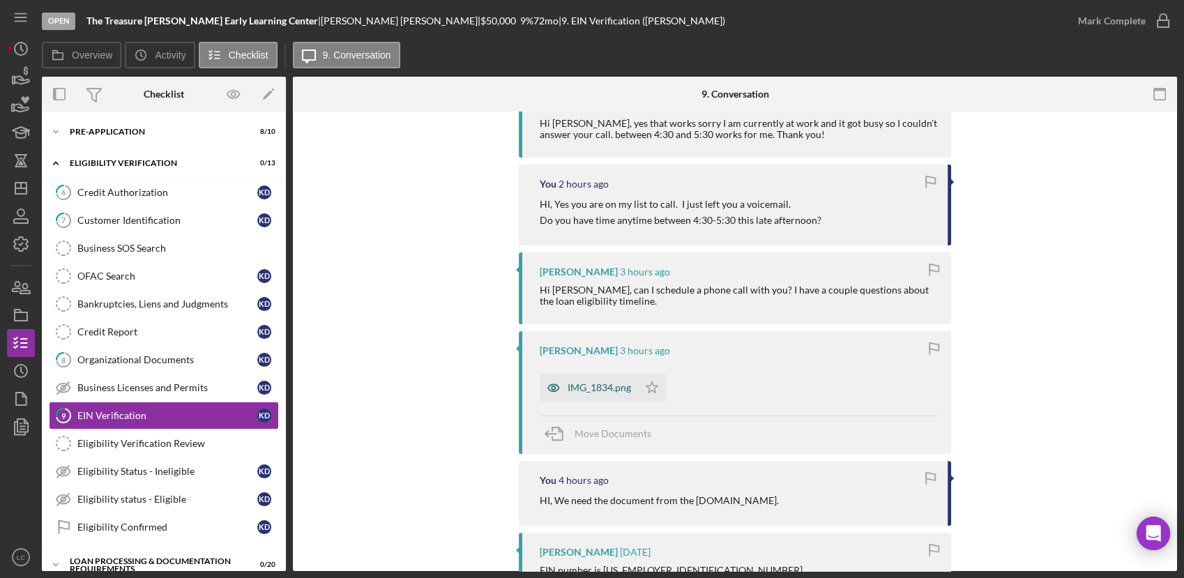
click at [591, 394] on div "IMG_1834.png" at bounding box center [589, 388] width 98 height 28
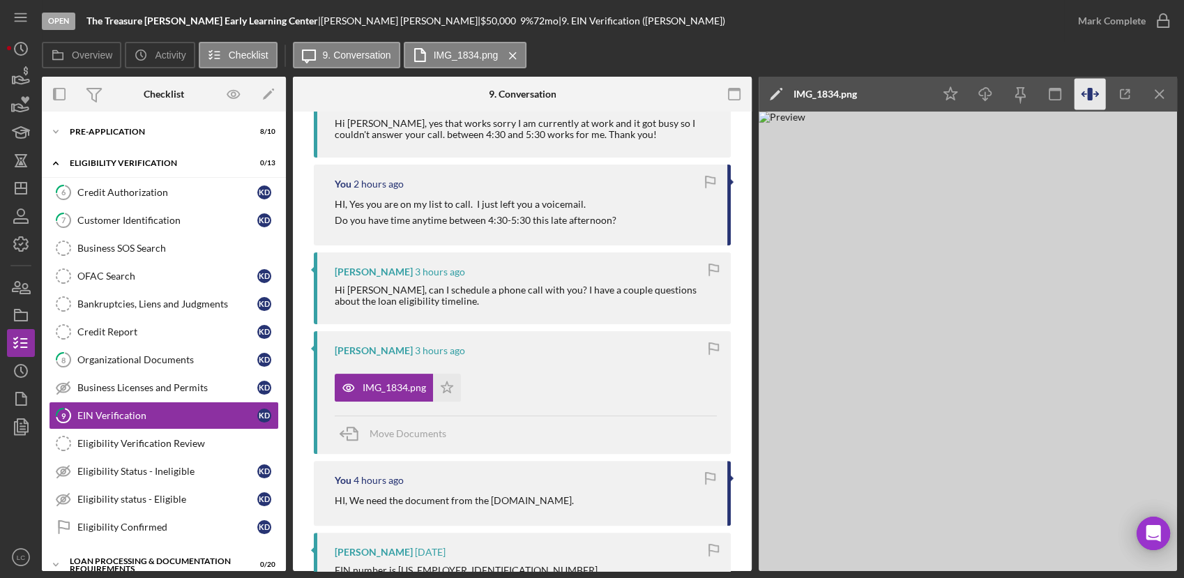
click at [1089, 93] on icon "button" at bounding box center [1089, 94] width 5 height 13
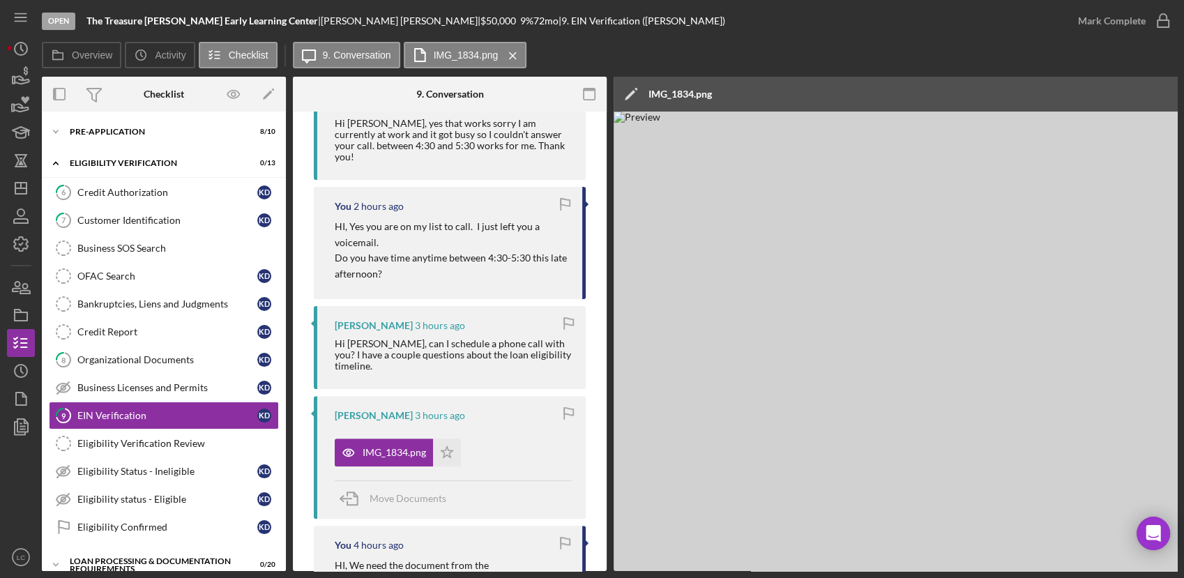
click at [978, 317] on img at bounding box center [1032, 341] width 837 height 459
click at [349, 51] on label "9. Conversation" at bounding box center [357, 55] width 68 height 11
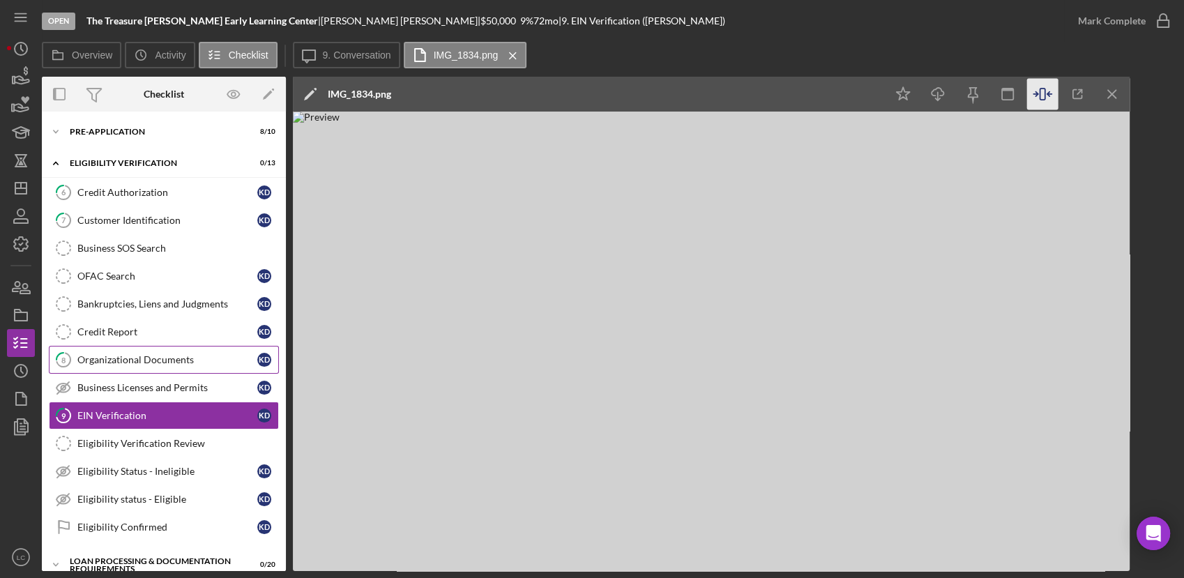
click at [121, 357] on div "Organizational Documents" at bounding box center [167, 359] width 180 height 11
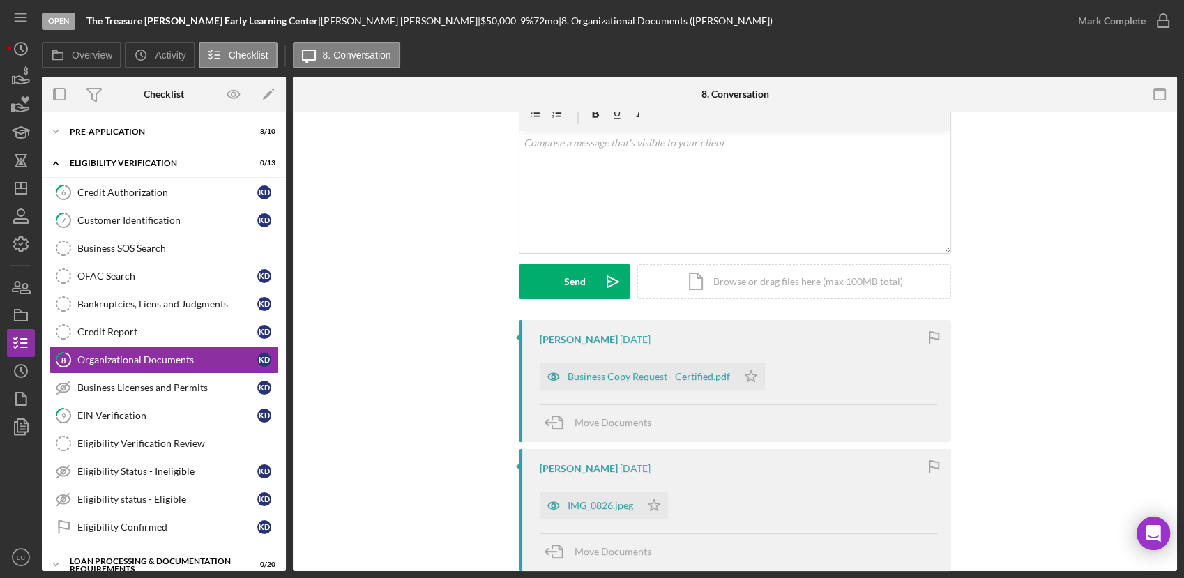
scroll to position [155, 0]
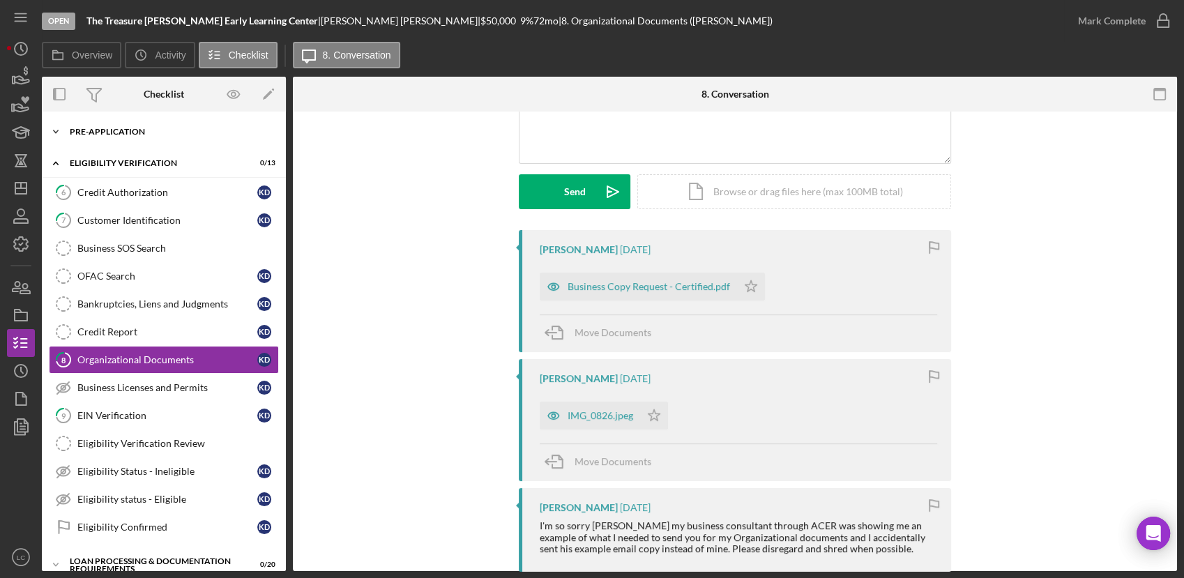
click at [56, 125] on icon "Icon/Expander" at bounding box center [56, 132] width 28 height 28
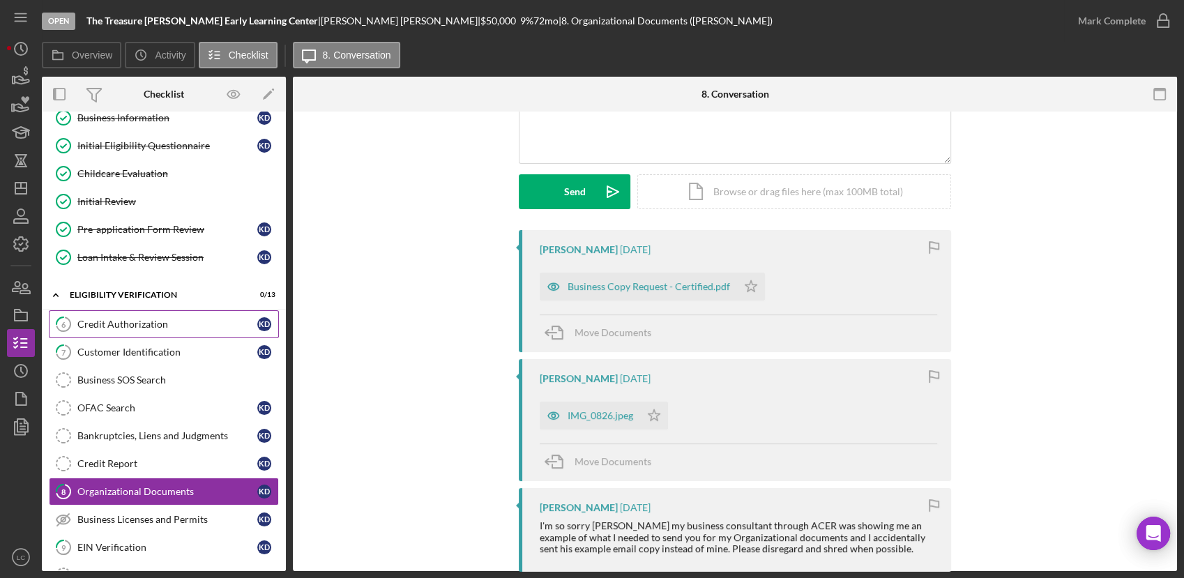
click at [109, 321] on div "Credit Authorization" at bounding box center [167, 324] width 180 height 11
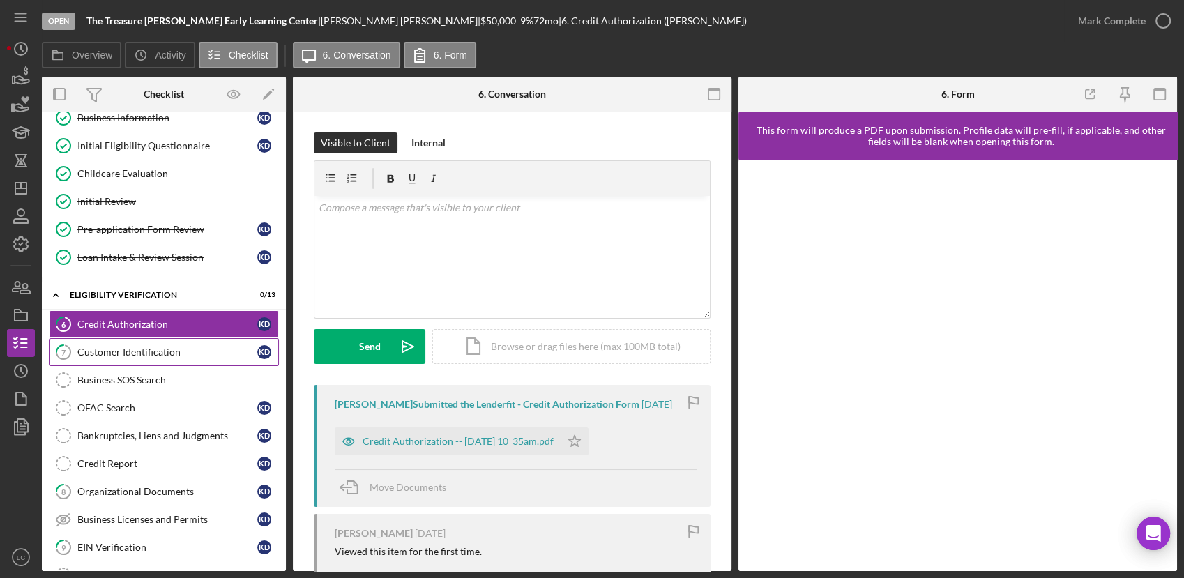
click at [123, 354] on div "Customer Identification" at bounding box center [167, 352] width 180 height 11
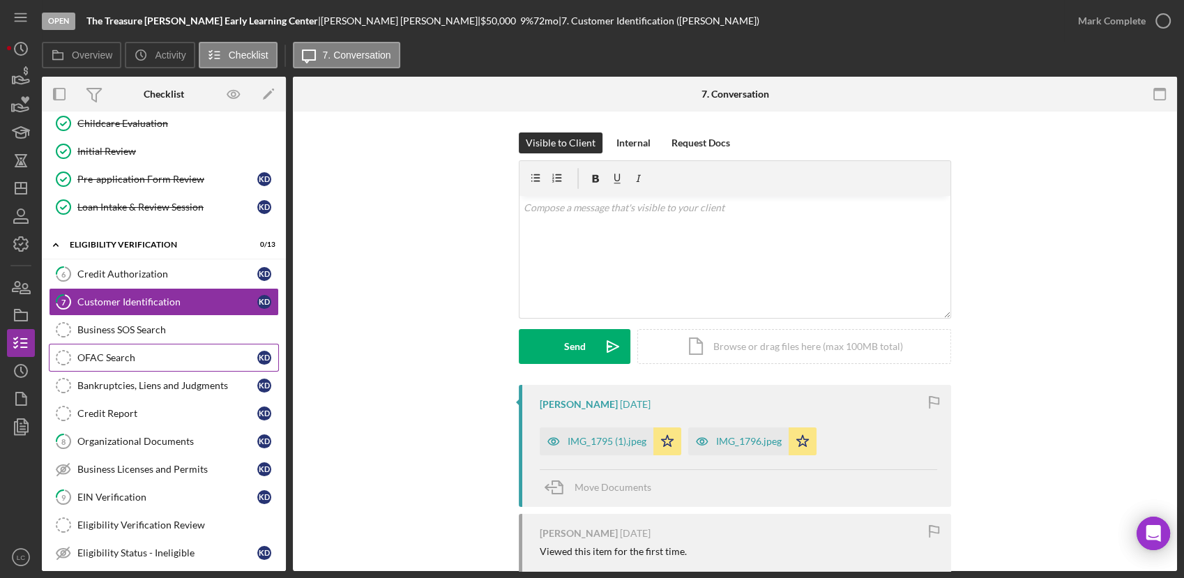
scroll to position [232, 0]
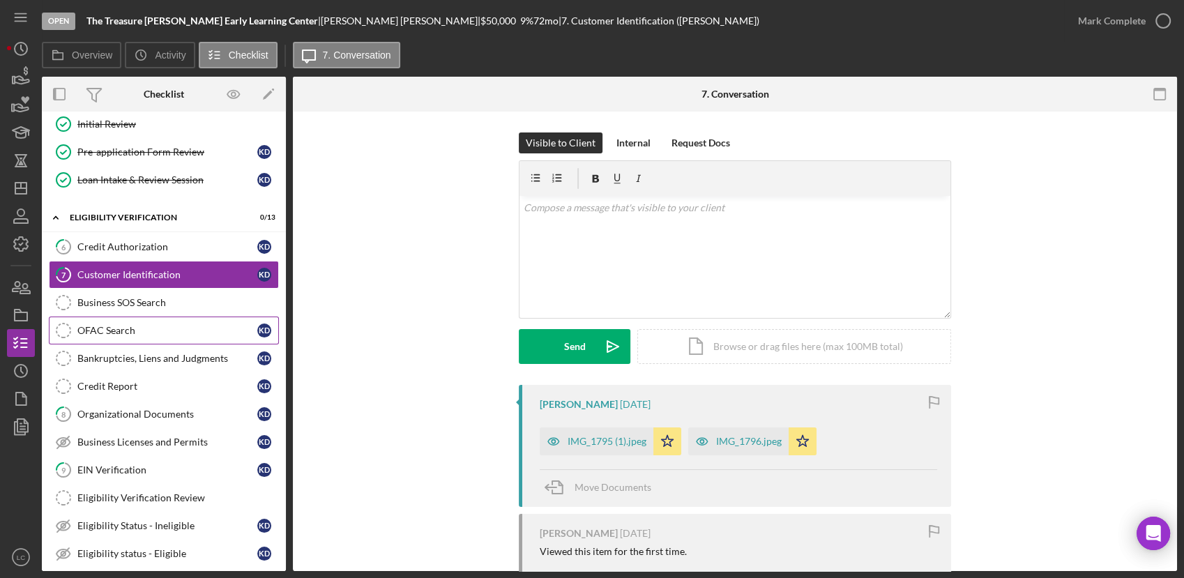
click at [151, 400] on link "8 Organizational Documents K D" at bounding box center [164, 414] width 230 height 28
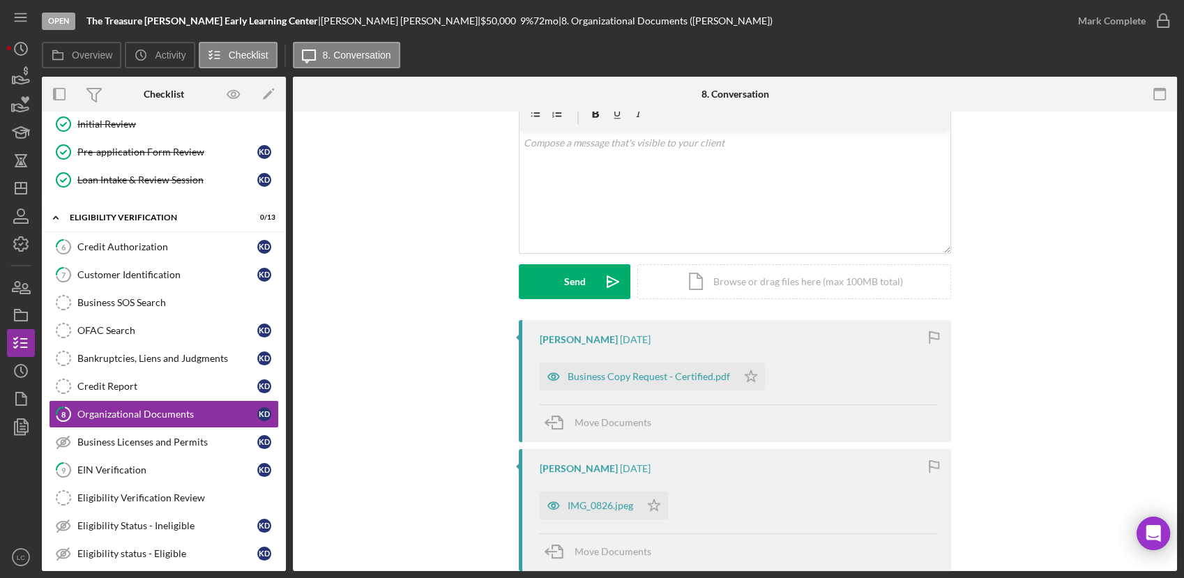
scroll to position [155, 0]
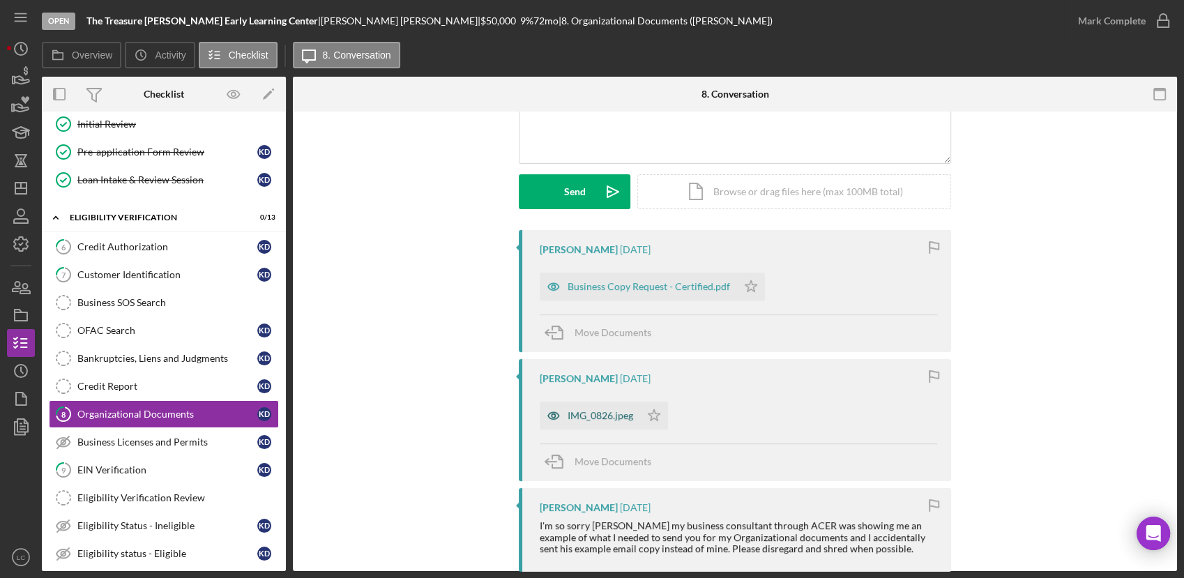
click at [594, 413] on div "IMG_0826.jpeg" at bounding box center [601, 415] width 66 height 11
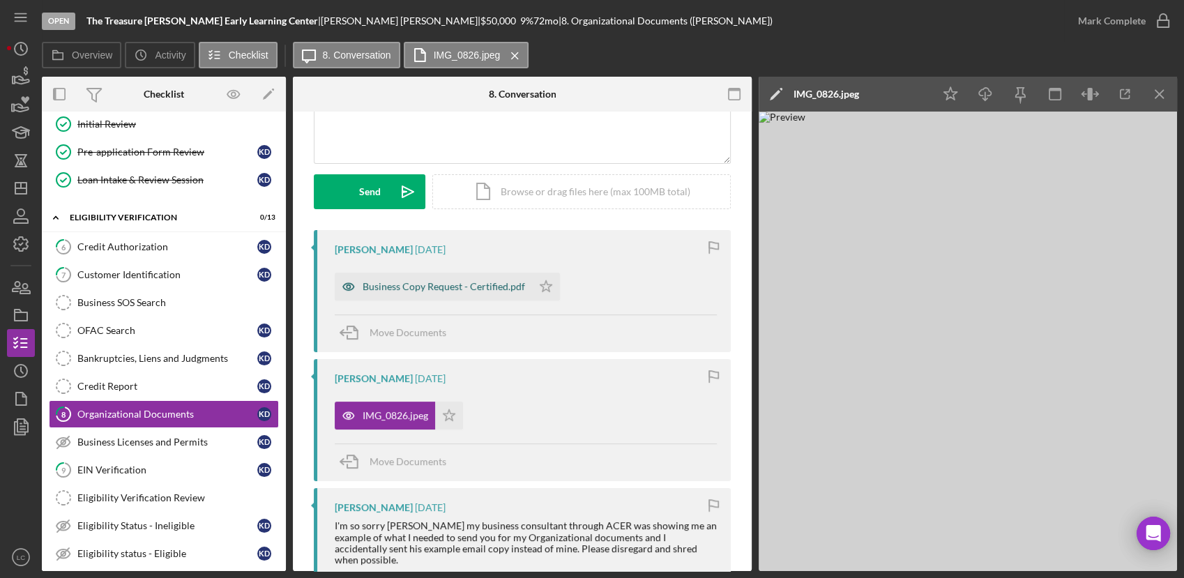
click at [457, 291] on div "Business Copy Request - Certified.pdf" at bounding box center [444, 286] width 162 height 11
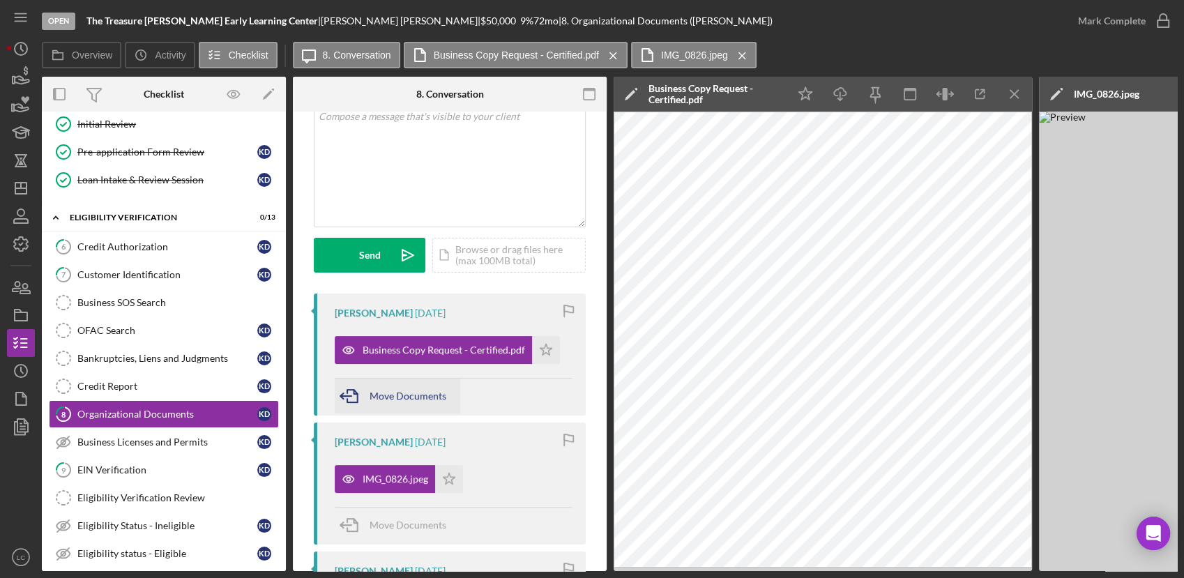
scroll to position [0, 0]
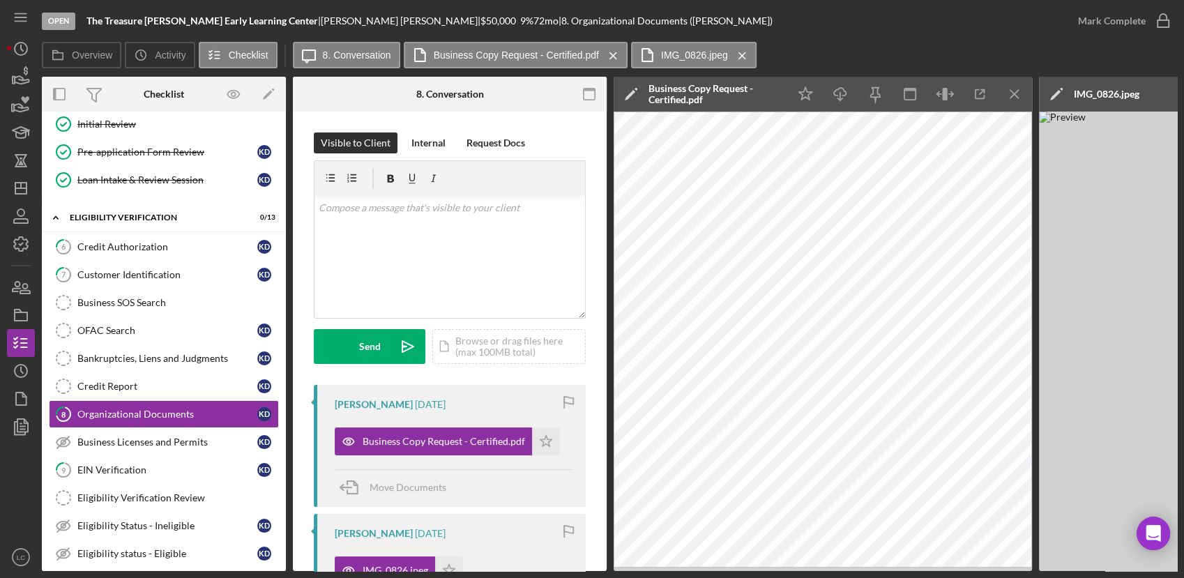
click at [427, 144] on div "Internal" at bounding box center [428, 142] width 34 height 21
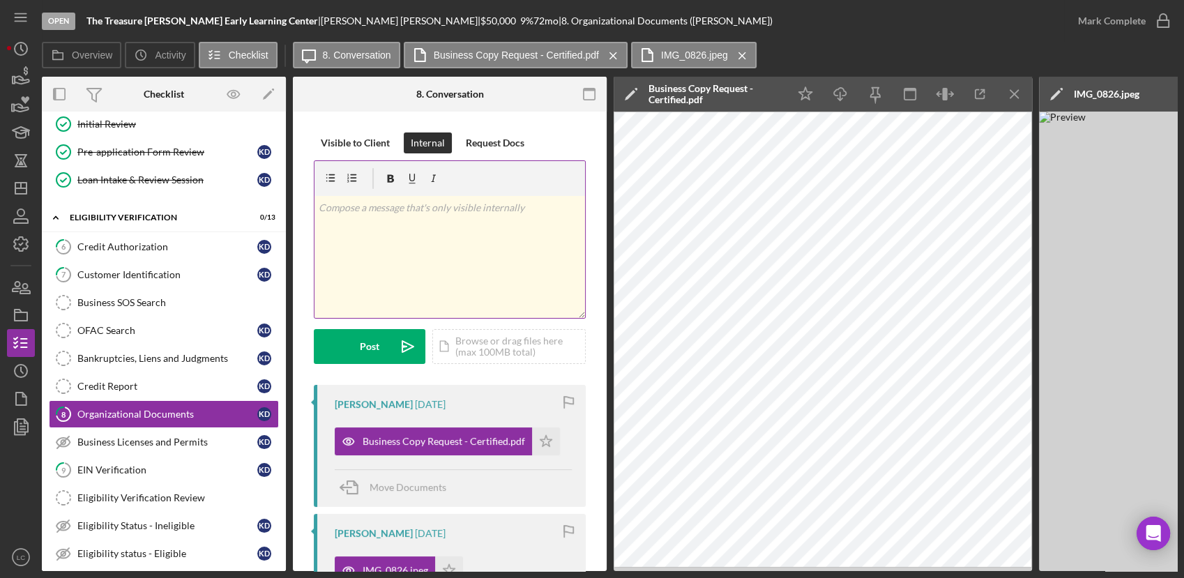
click at [440, 270] on div "v Color teal Color pink Remove color Add row above Add row below Add column bef…" at bounding box center [449, 257] width 271 height 122
click at [558, 211] on p "The applicant will upload the Articles of Incorporation." at bounding box center [450, 207] width 263 height 15
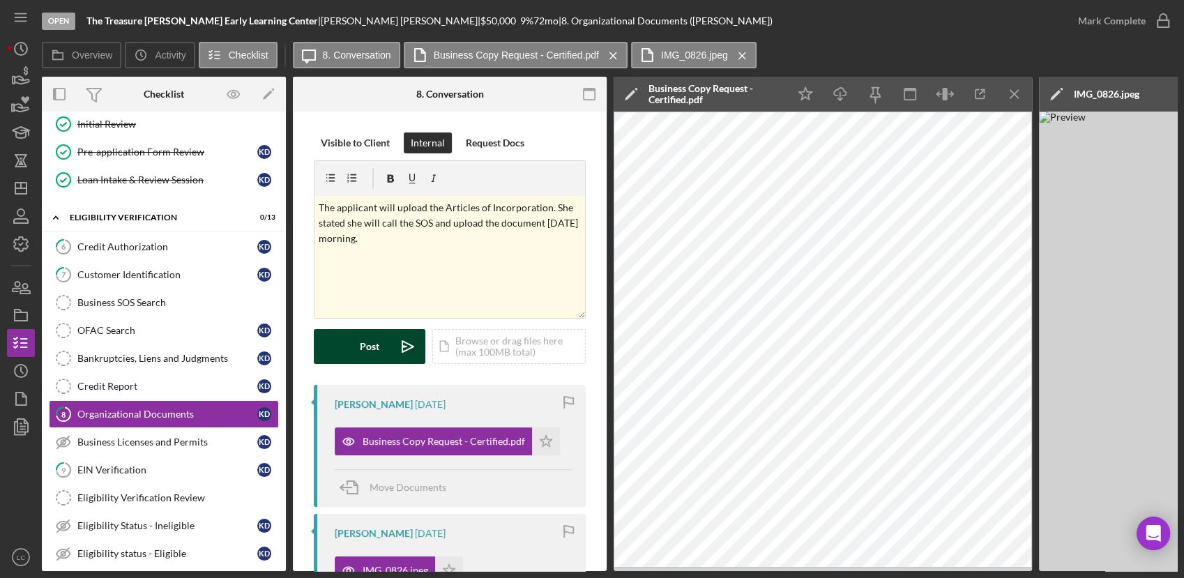
click at [378, 353] on div "Post" at bounding box center [370, 346] width 20 height 35
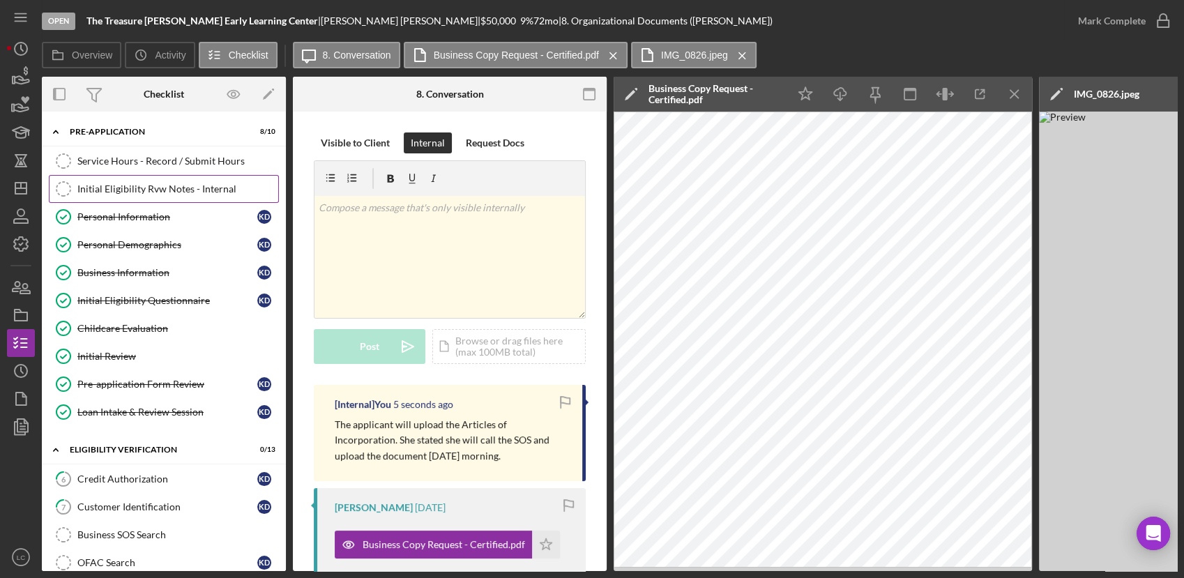
click at [153, 188] on div "Initial Eligibility Rvw Notes - Internal" at bounding box center [177, 188] width 201 height 11
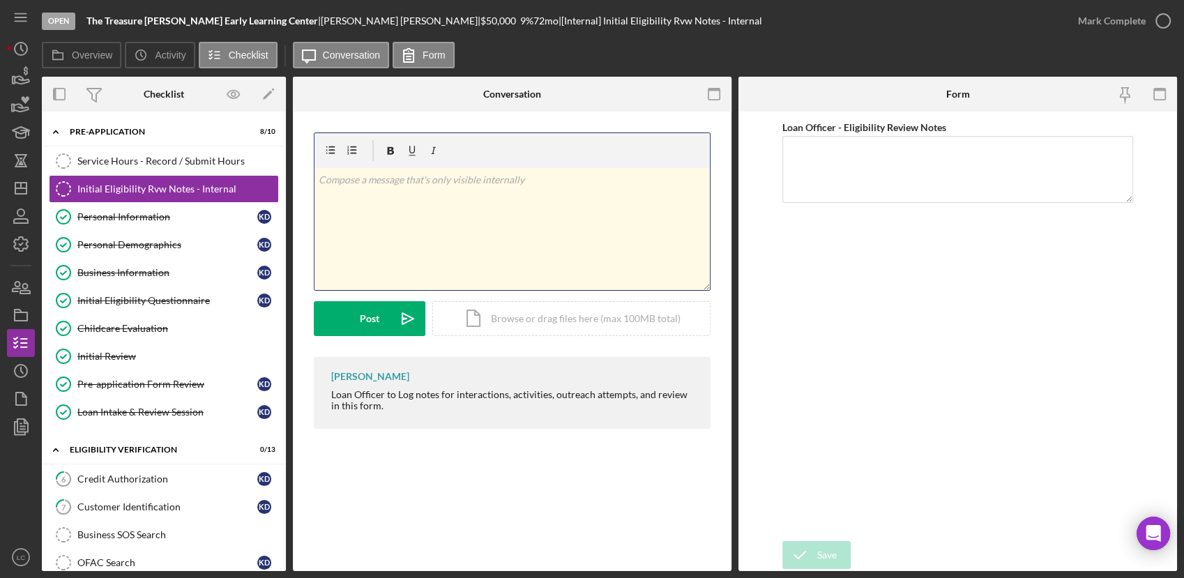
drag, startPoint x: 528, startPoint y: 220, endPoint x: 637, endPoint y: 220, distance: 109.5
click at [528, 220] on div "v Color teal Color pink Remove color Add row above Add row below Add column bef…" at bounding box center [511, 229] width 395 height 122
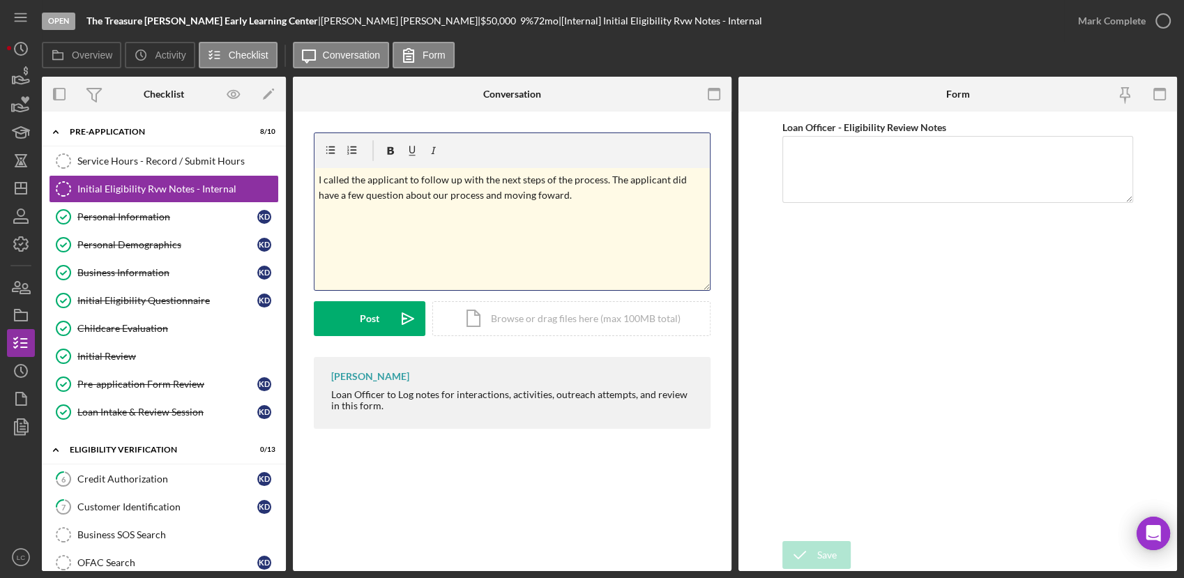
click at [568, 196] on p "I called the applicant to follow up with the next steps of the process. The app…" at bounding box center [513, 187] width 388 height 31
click at [558, 213] on p "I called the applicant to follow up with the next steps of the process. The app…" at bounding box center [513, 195] width 388 height 47
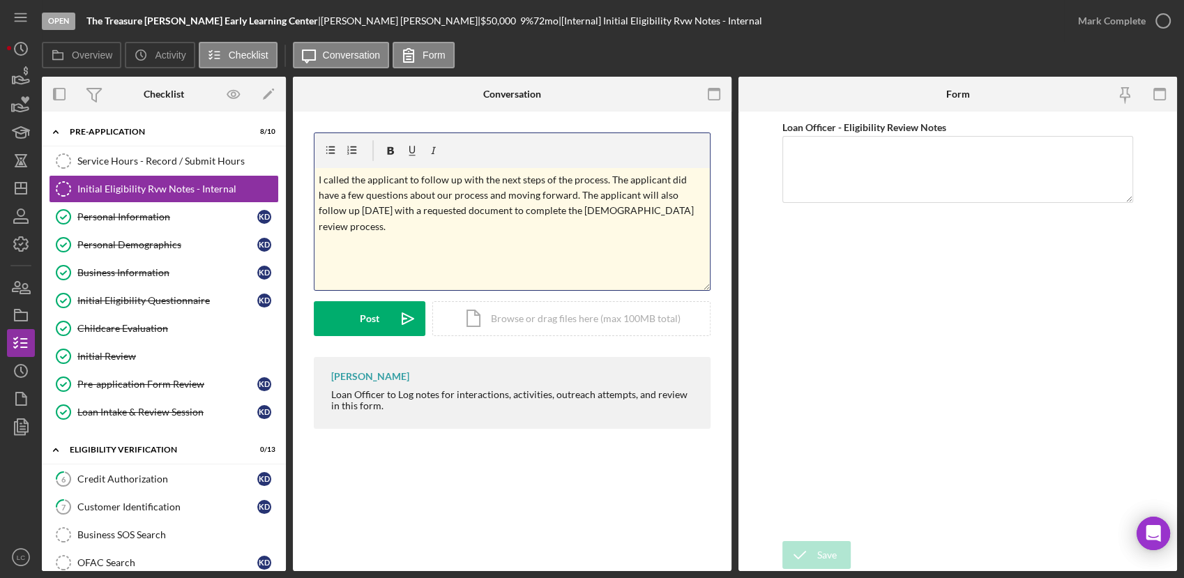
drag, startPoint x: 567, startPoint y: 216, endPoint x: 569, endPoint y: 208, distance: 8.6
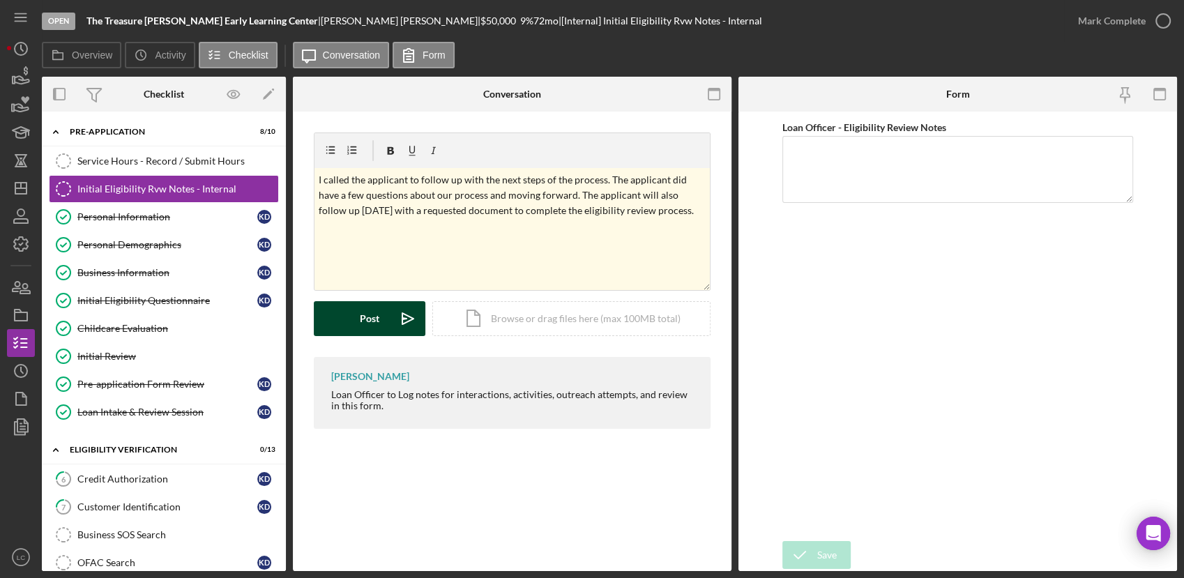
click at [346, 312] on button "Post Icon/icon-invite-send" at bounding box center [370, 318] width 112 height 35
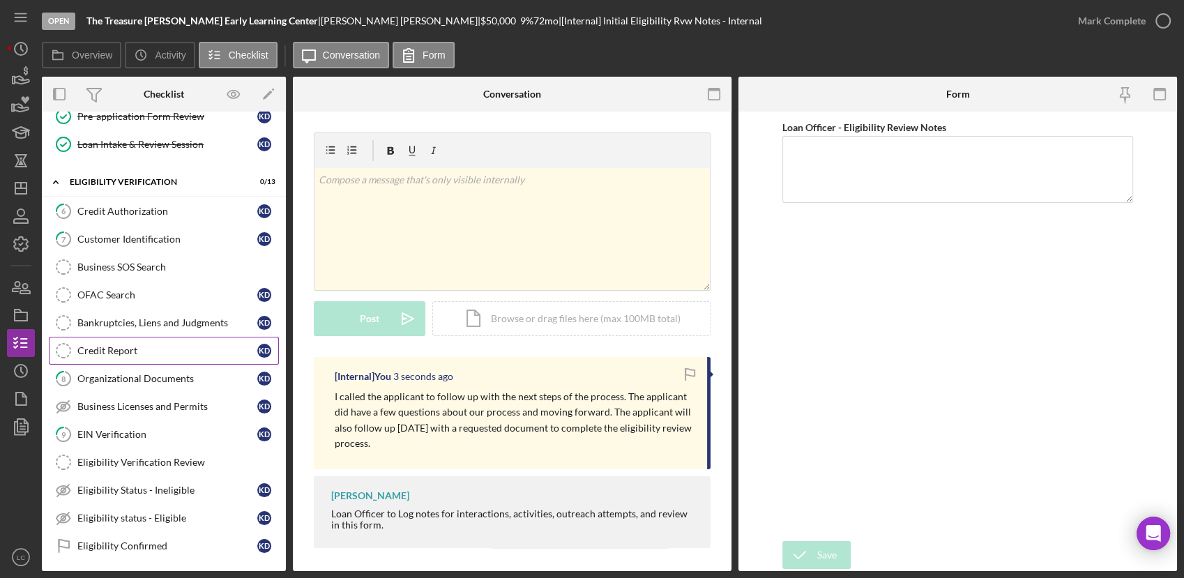
scroll to position [232, 0]
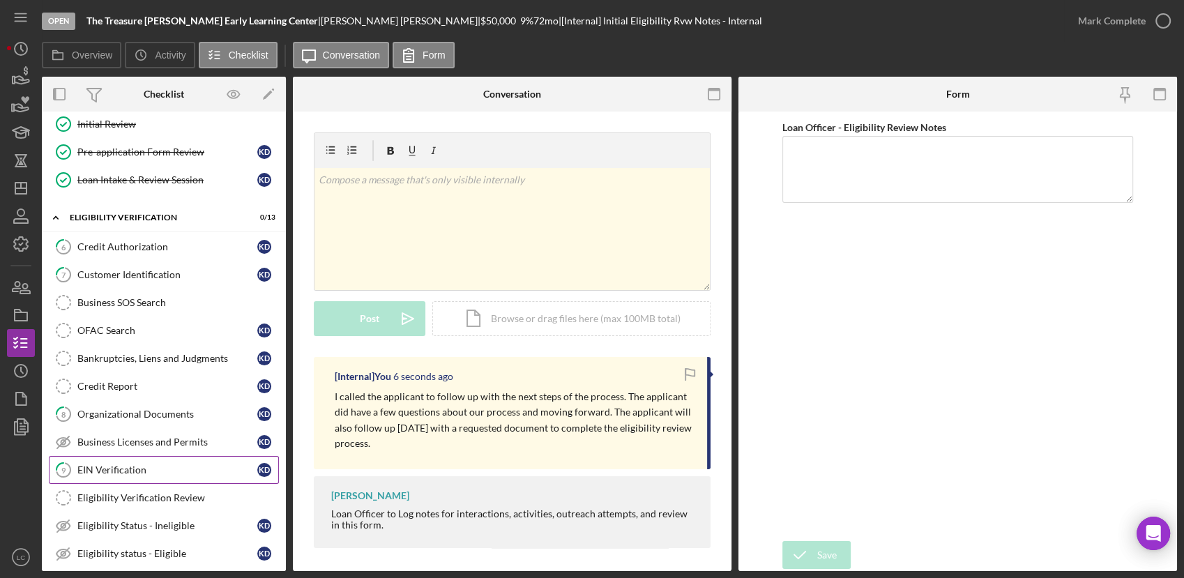
click at [119, 464] on div "EIN Verification" at bounding box center [167, 469] width 180 height 11
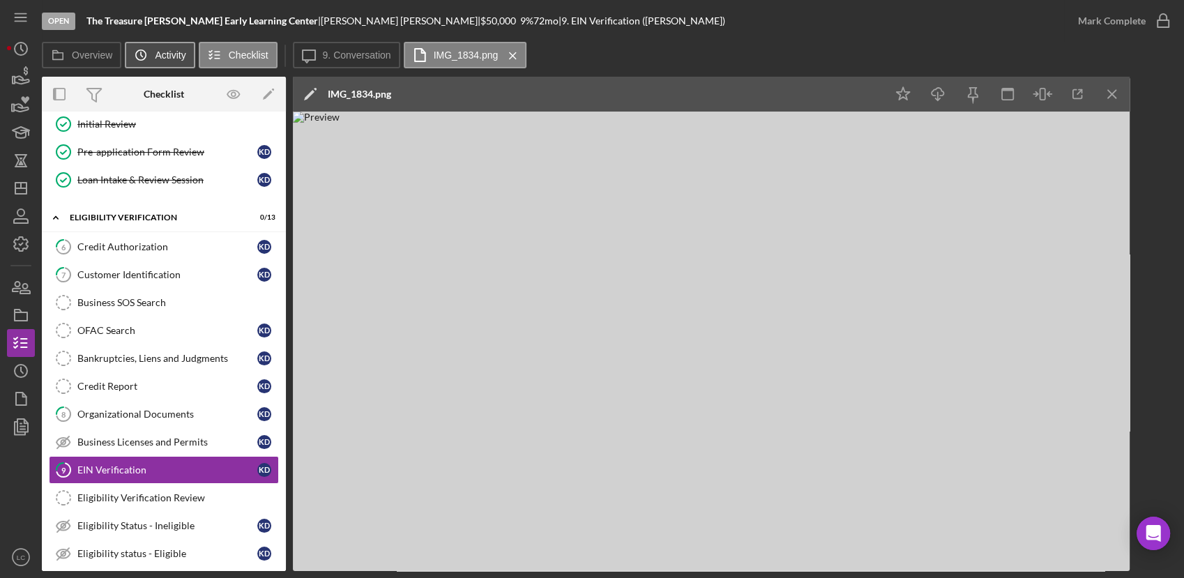
click at [169, 59] on label "Activity" at bounding box center [170, 55] width 31 height 11
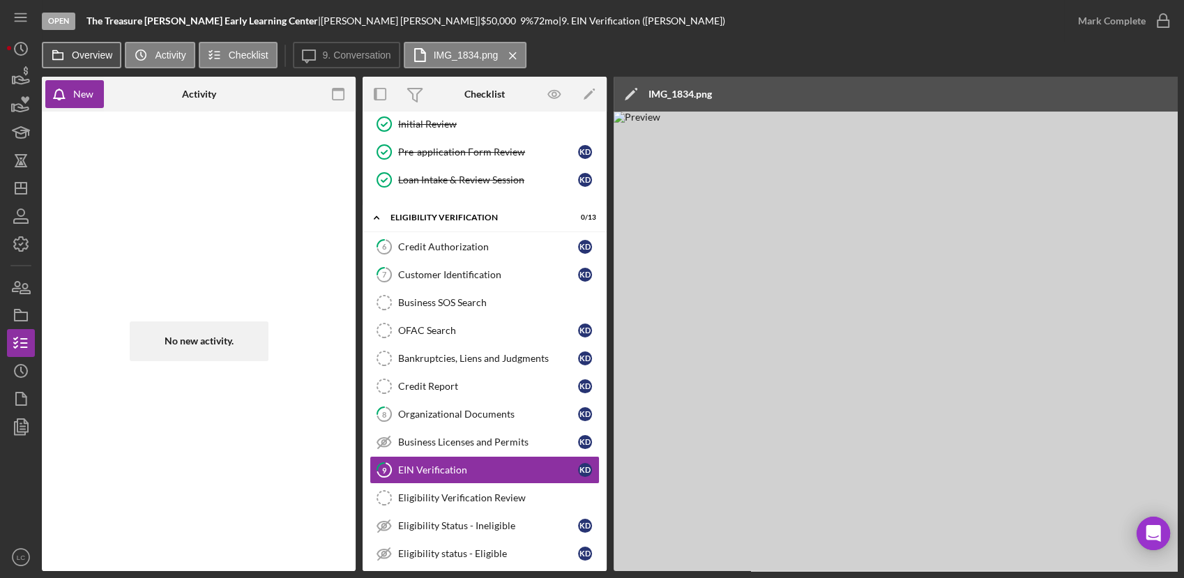
click at [76, 47] on button "Overview" at bounding box center [81, 55] width 79 height 26
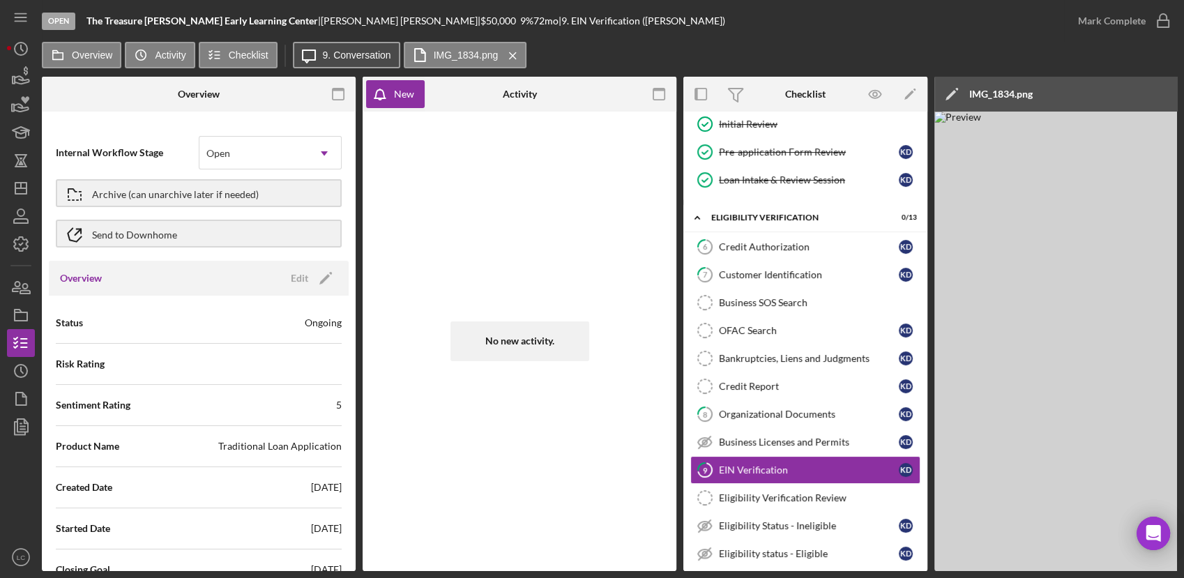
click at [348, 57] on label "9. Conversation" at bounding box center [357, 55] width 68 height 11
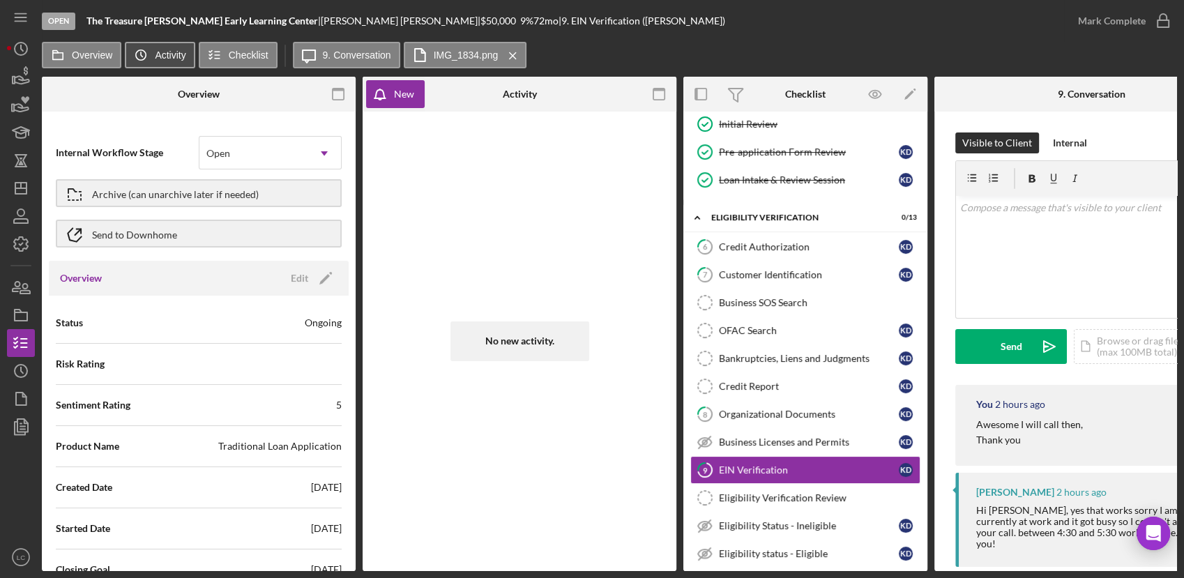
click at [162, 56] on label "Activity" at bounding box center [170, 55] width 31 height 11
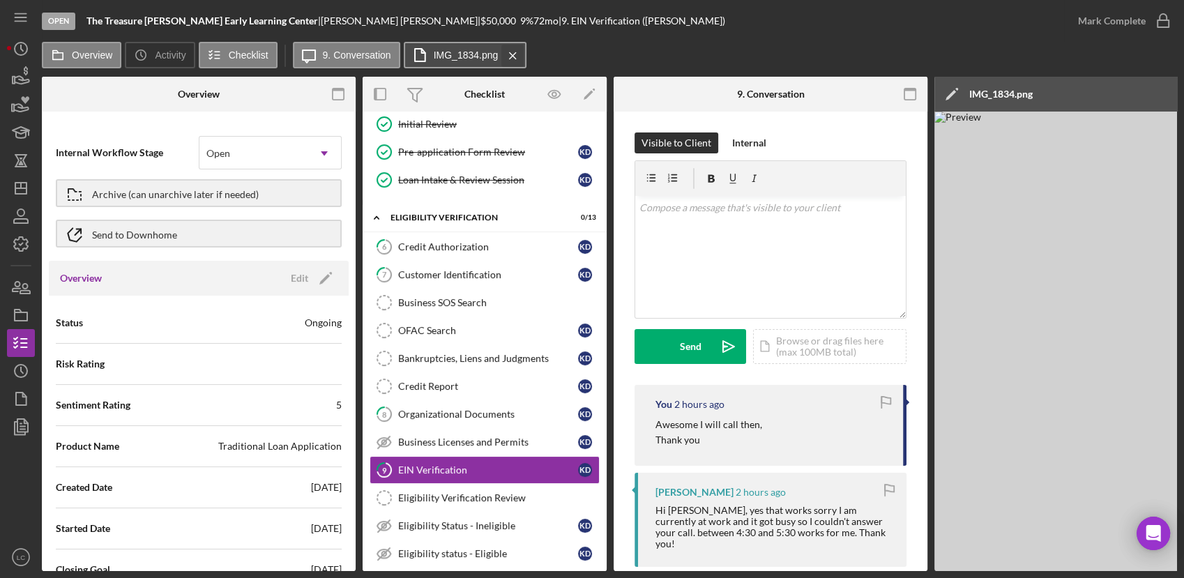
click at [512, 57] on icon "Icon/Menu Close" at bounding box center [513, 55] width 24 height 35
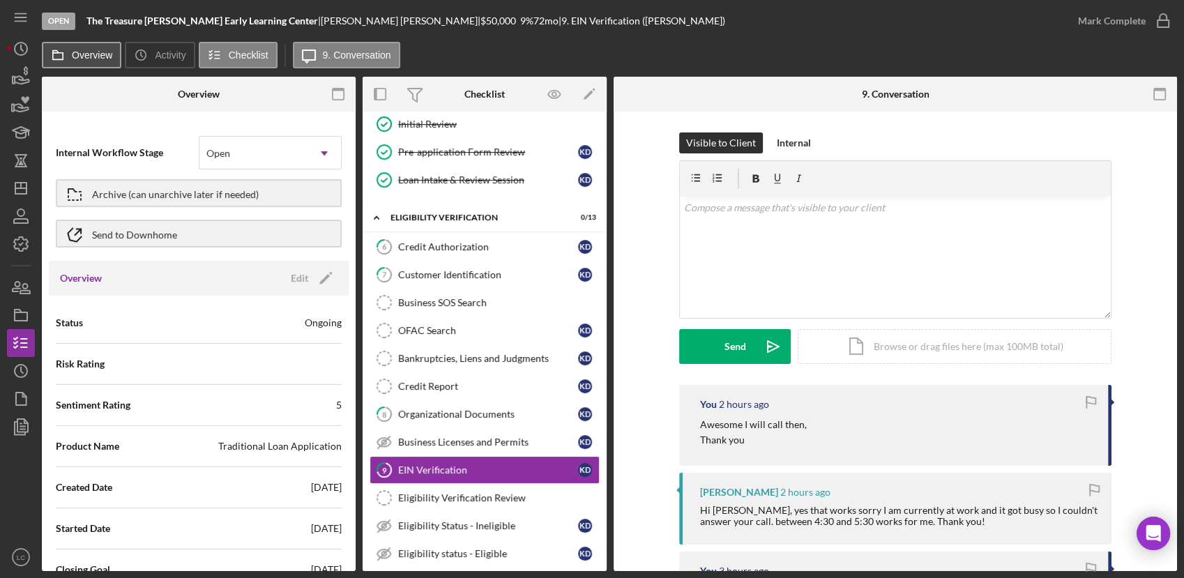
click at [106, 54] on label "Overview" at bounding box center [92, 55] width 40 height 11
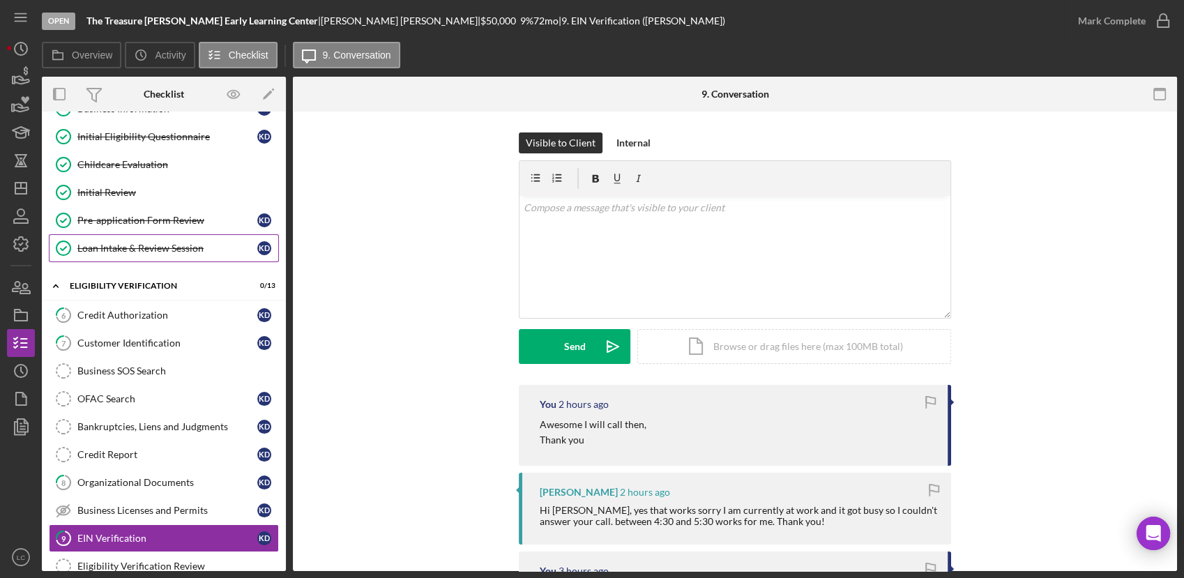
scroll to position [77, 0]
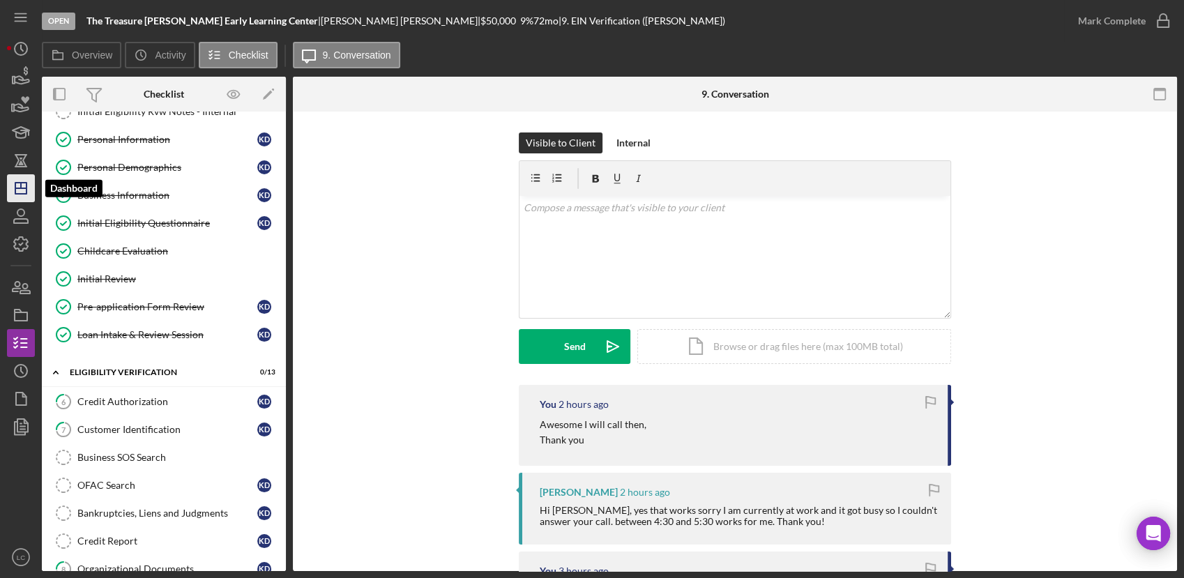
click at [8, 192] on icon "Icon/Dashboard" at bounding box center [20, 188] width 35 height 35
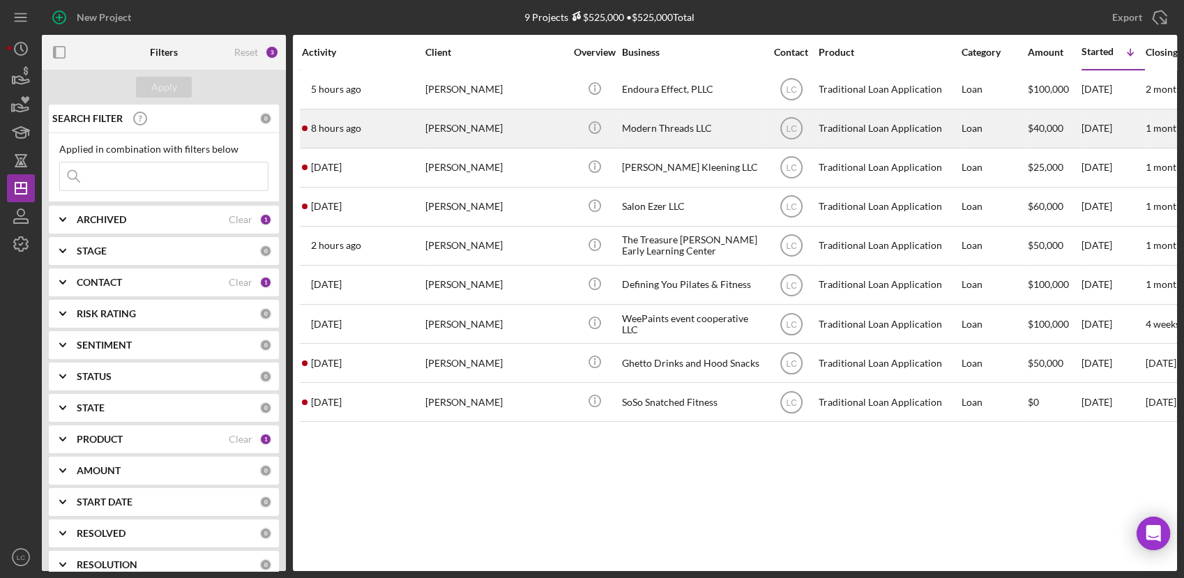
click at [540, 124] on div "[PERSON_NAME]" at bounding box center [494, 128] width 139 height 37
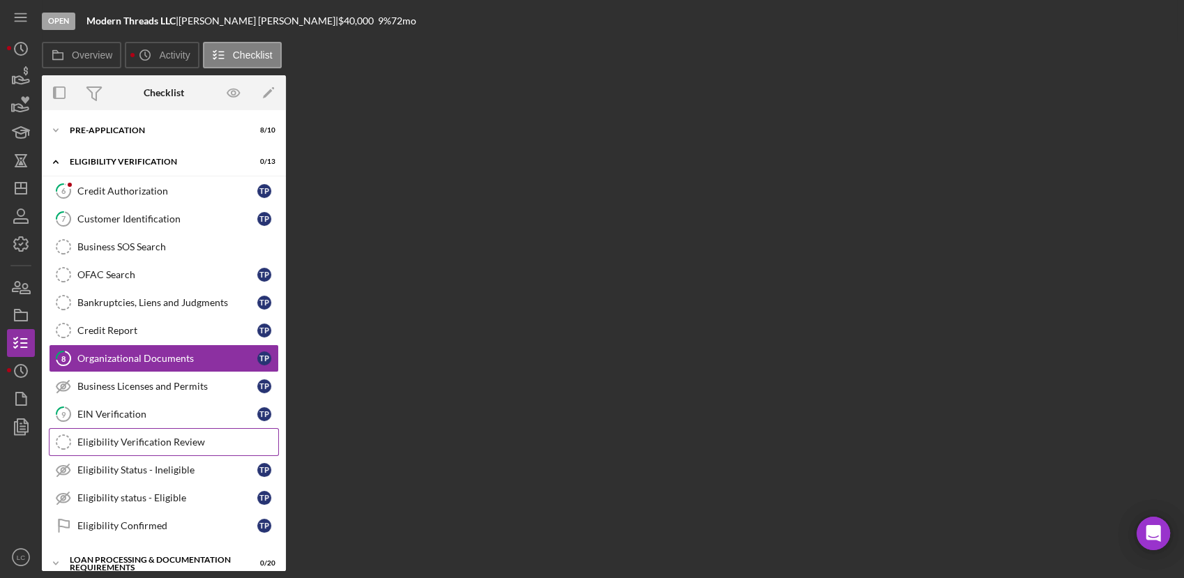
scroll to position [17, 0]
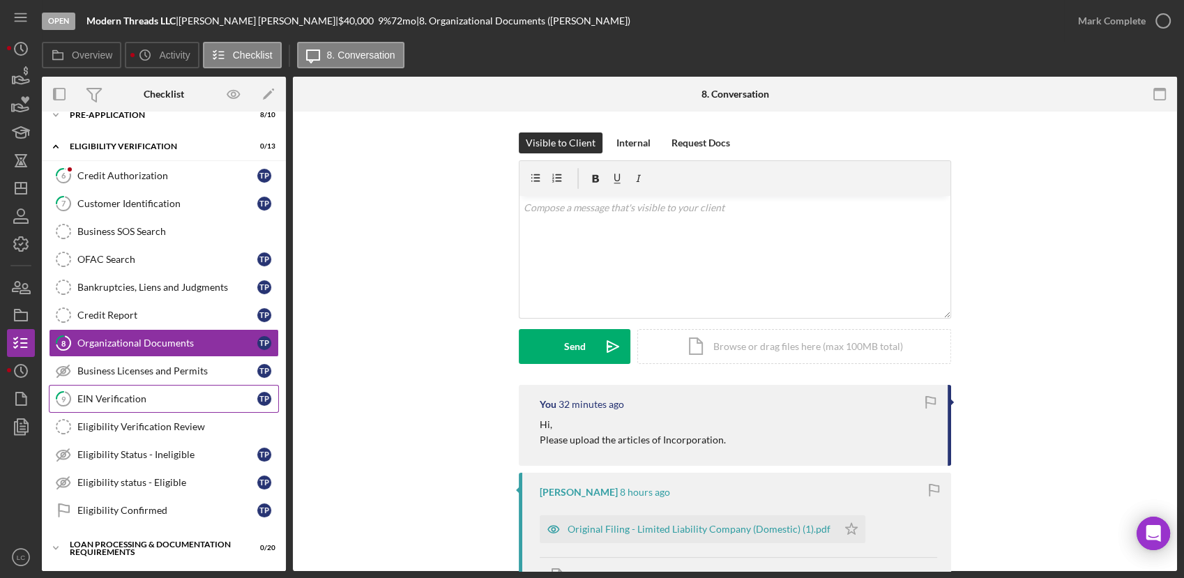
click at [112, 397] on div "EIN Verification" at bounding box center [167, 398] width 180 height 11
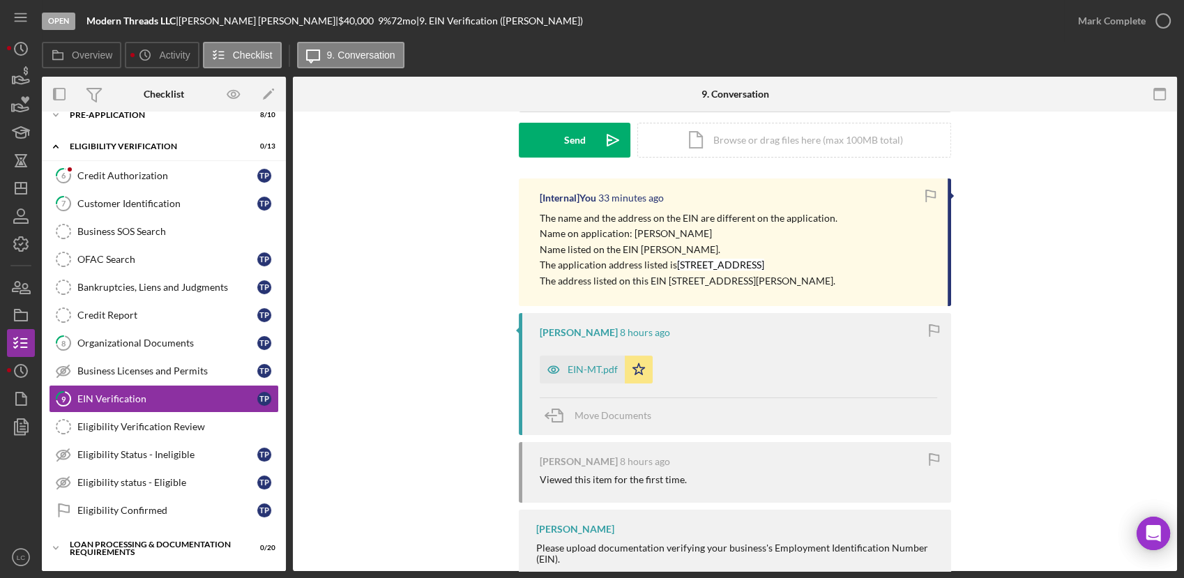
scroll to position [232, 0]
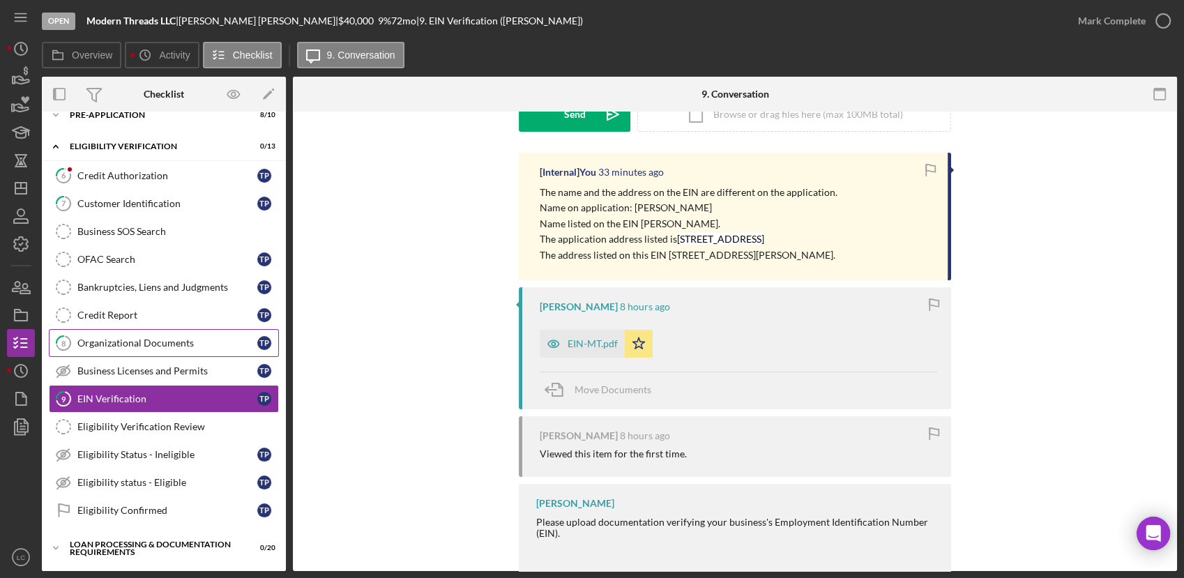
click at [81, 343] on div "Organizational Documents" at bounding box center [167, 342] width 180 height 11
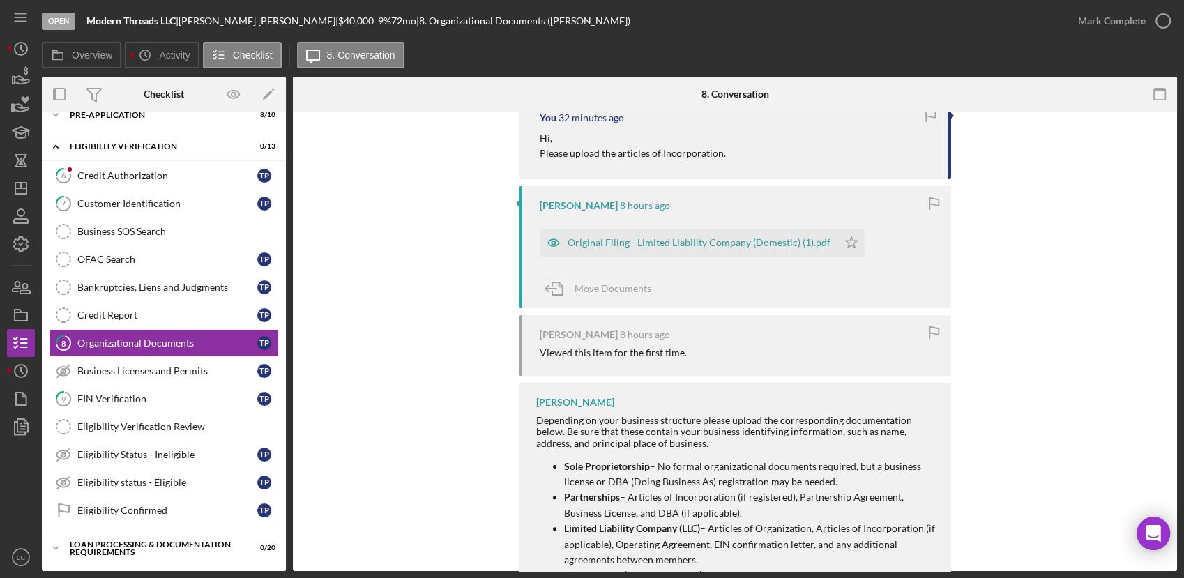
scroll to position [310, 0]
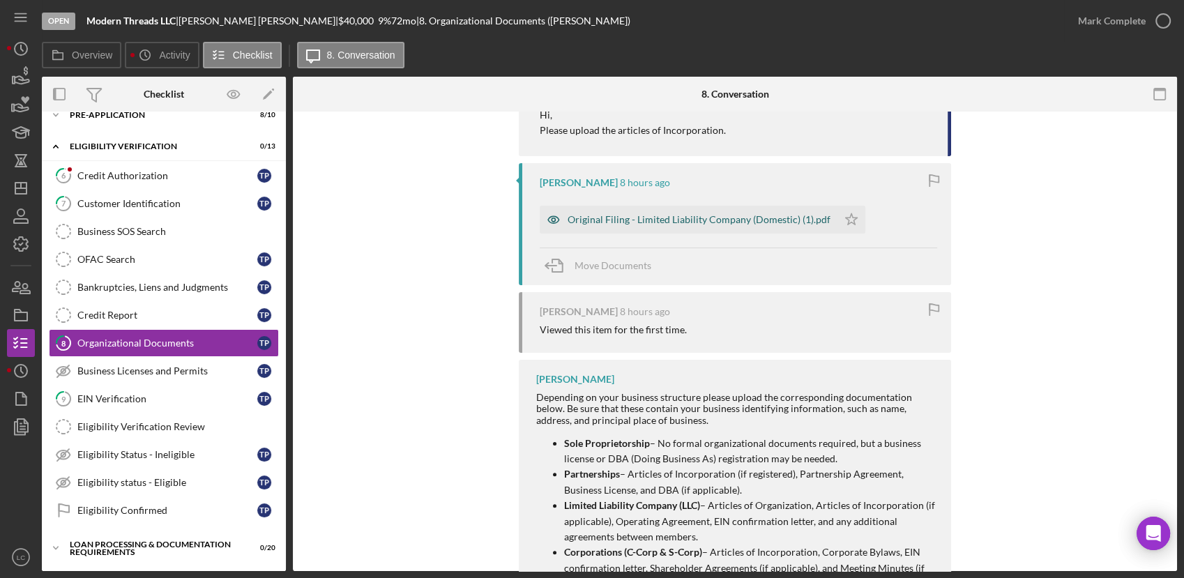
click at [660, 219] on div "Original Filing - Limited Liability Company (Domestic) (1).pdf" at bounding box center [699, 219] width 263 height 11
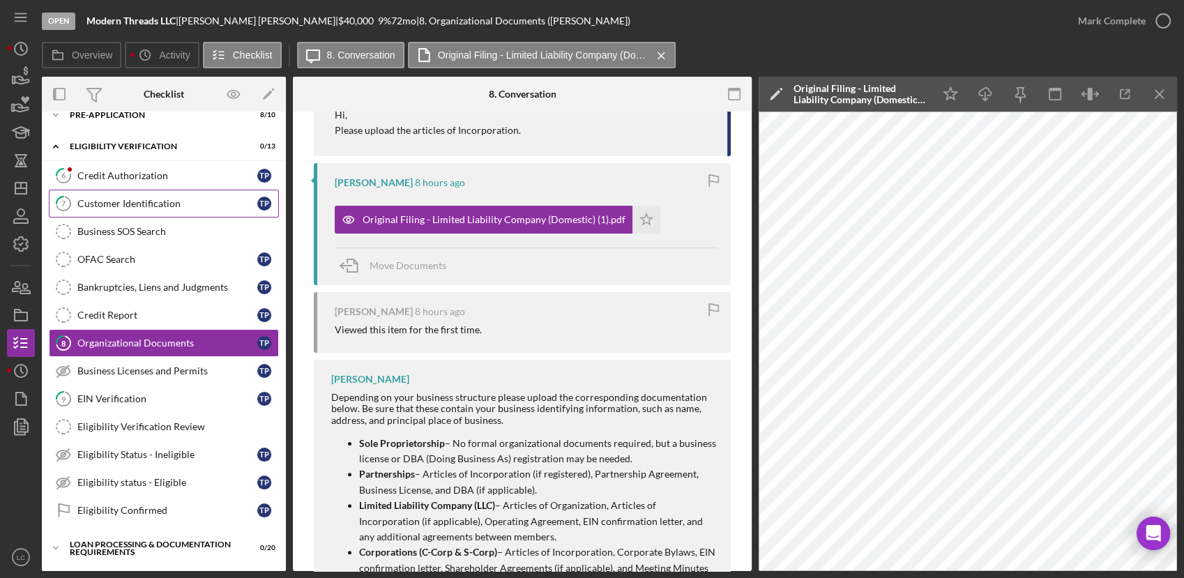
click at [114, 198] on div "Customer Identification" at bounding box center [167, 203] width 180 height 11
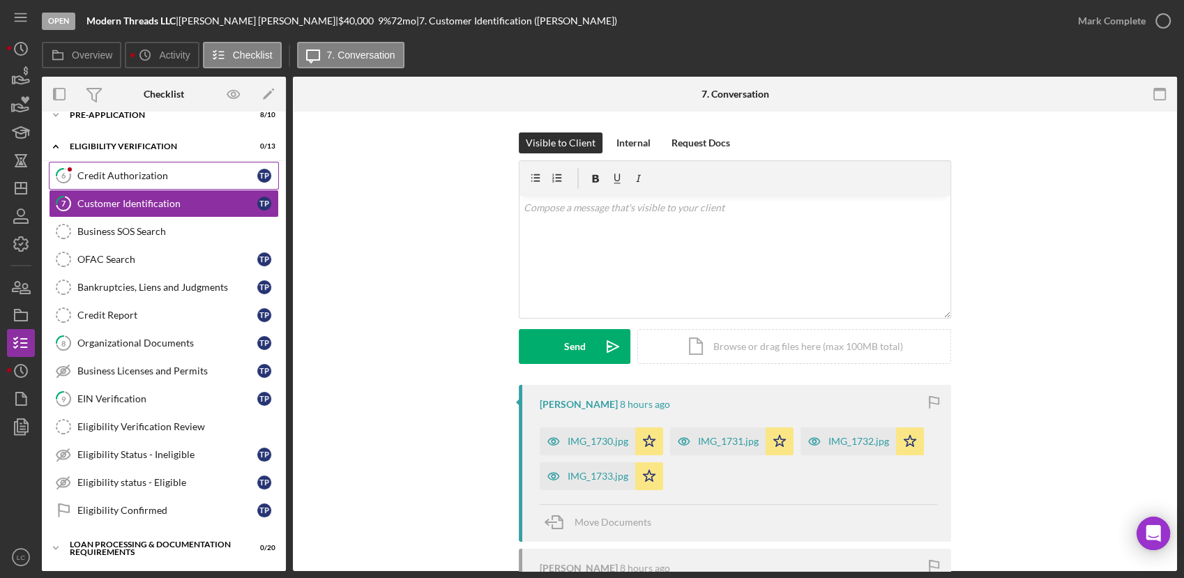
click at [135, 176] on div "Credit Authorization" at bounding box center [167, 175] width 180 height 11
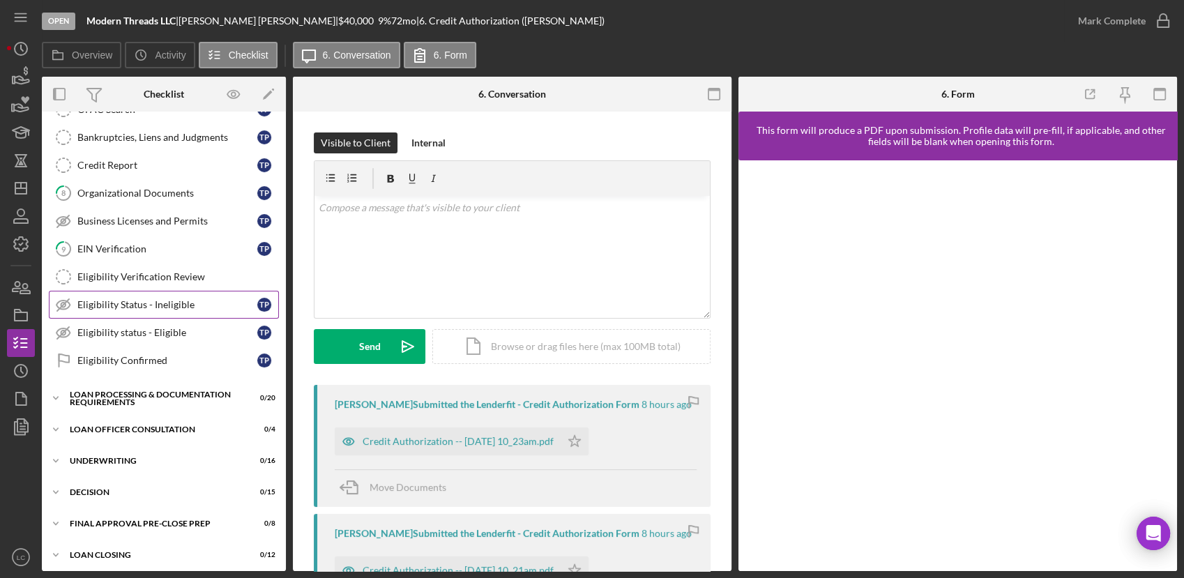
scroll to position [172, 0]
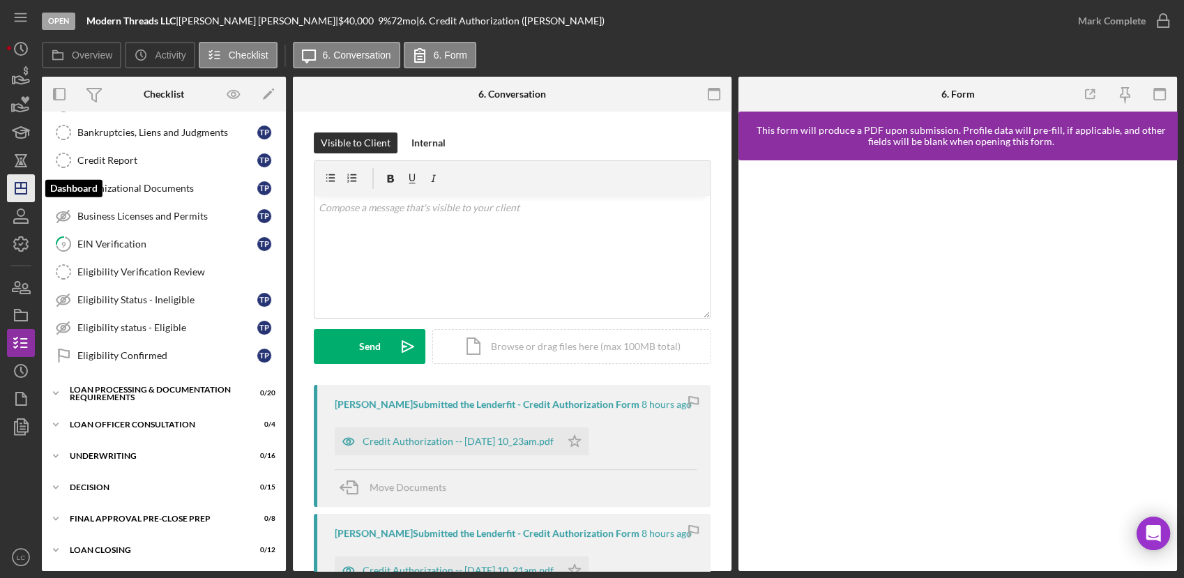
click at [18, 190] on icon "Icon/Dashboard" at bounding box center [20, 188] width 35 height 35
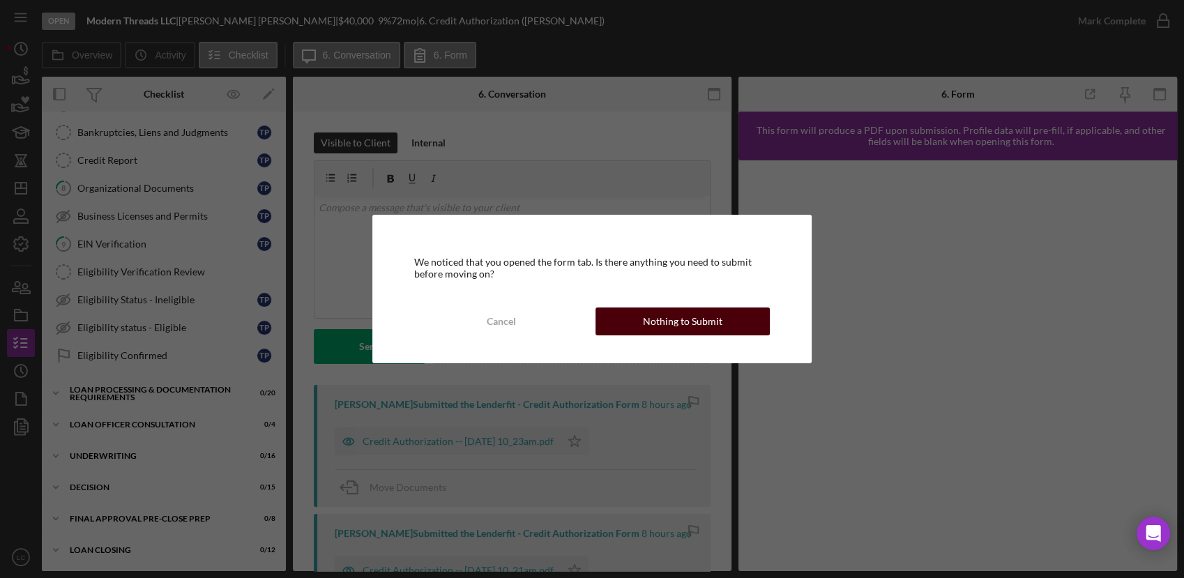
click at [681, 313] on div "Nothing to Submit" at bounding box center [682, 321] width 79 height 28
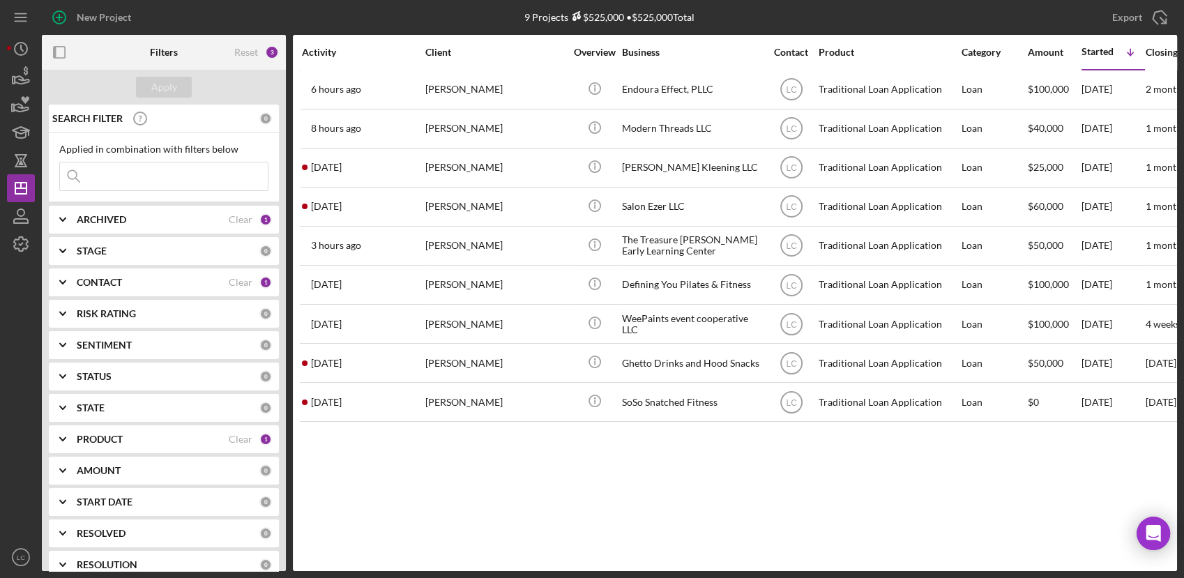
click at [96, 287] on b "CONTACT" at bounding box center [99, 282] width 45 height 11
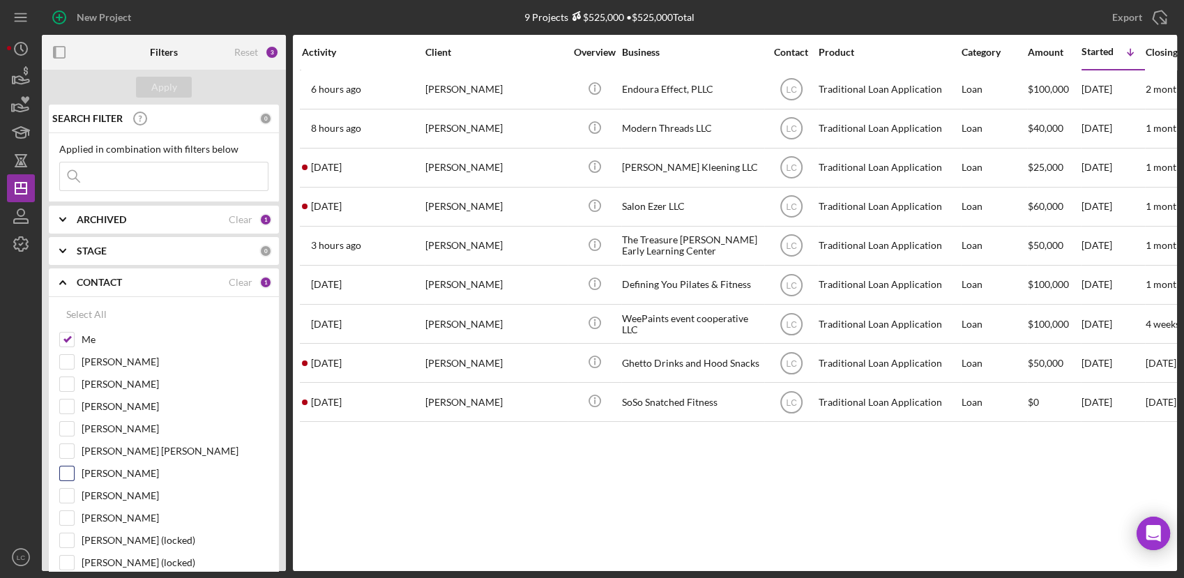
click at [84, 473] on label "[PERSON_NAME]" at bounding box center [175, 473] width 187 height 14
click at [74, 473] on input "[PERSON_NAME]" at bounding box center [67, 473] width 14 height 14
checkbox input "true"
click at [176, 86] on button "Apply" at bounding box center [164, 87] width 56 height 21
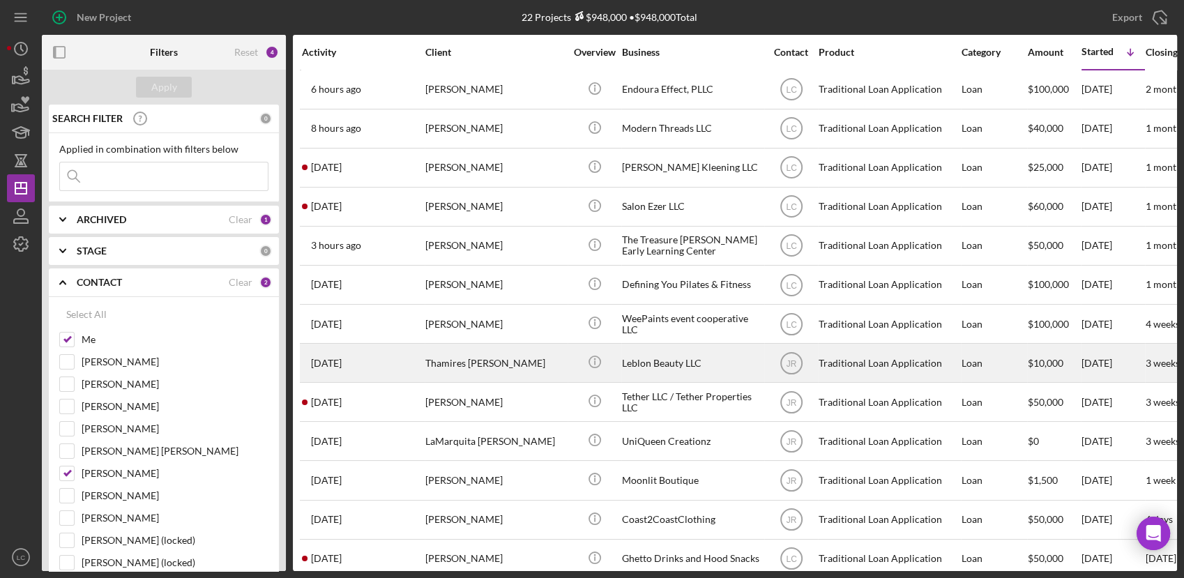
click at [646, 358] on div "Leblon Beauty LLC" at bounding box center [691, 362] width 139 height 37
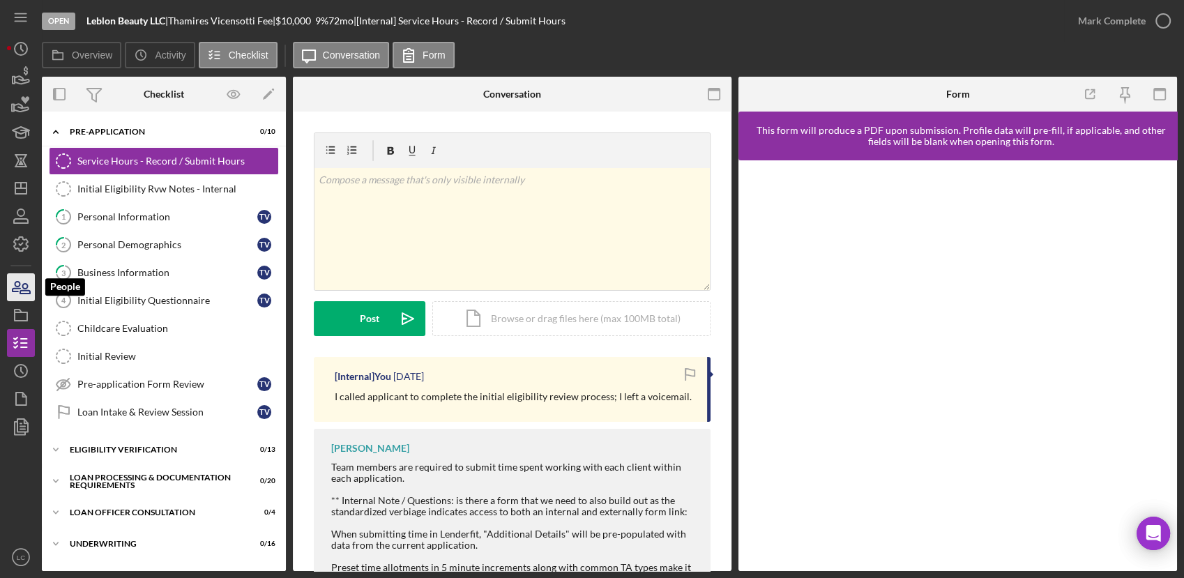
click at [17, 291] on icon "button" at bounding box center [17, 287] width 8 height 10
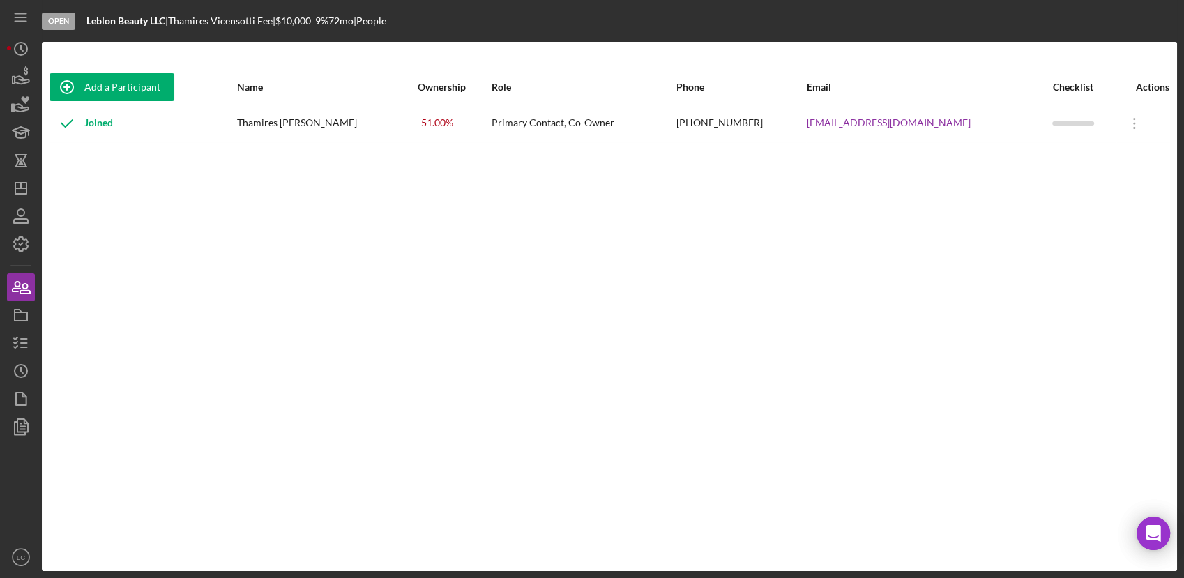
click at [235, 218] on div "Add a Participant Name Ownership Role Phone Email Checklist Actions Joined Tham…" at bounding box center [609, 306] width 1135 height 473
click at [17, 340] on icon "button" at bounding box center [20, 343] width 35 height 35
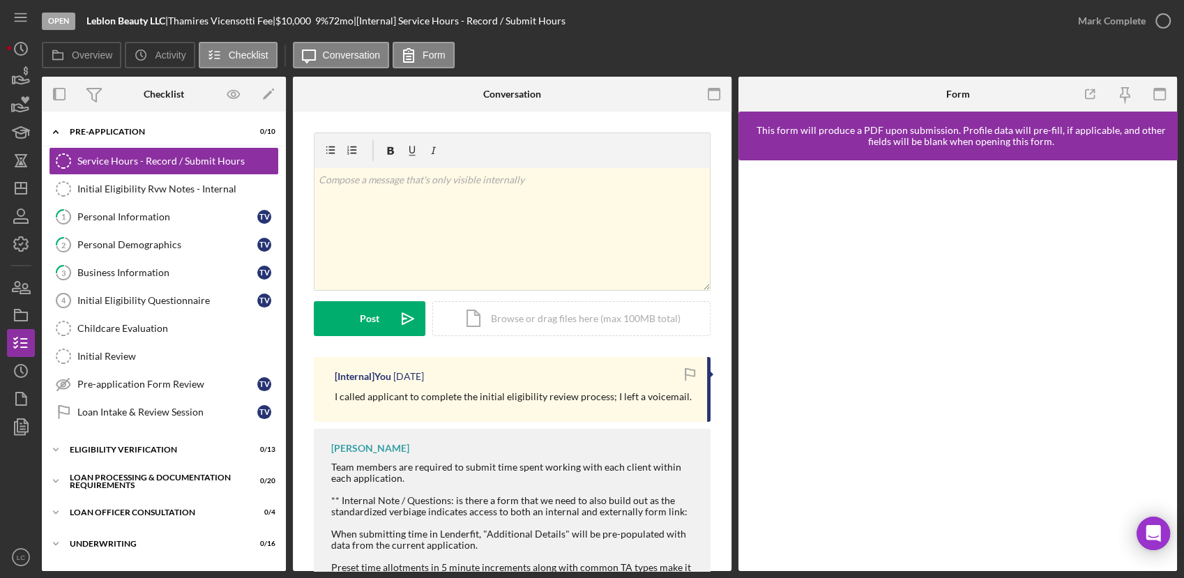
click at [14, 505] on div at bounding box center [21, 492] width 28 height 102
click at [301, 211] on div "v Color teal Color pink Remove color Add row above Add row below Add column bef…" at bounding box center [512, 371] width 439 height 519
click at [200, 188] on div "Initial Eligibility Rvw Notes - Internal" at bounding box center [177, 188] width 201 height 11
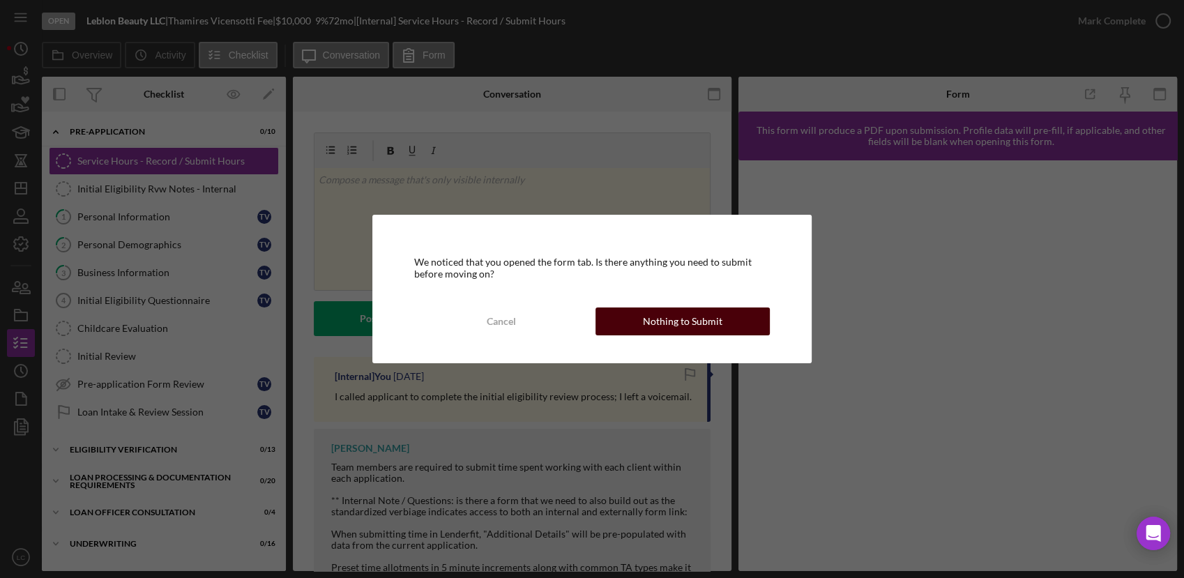
click at [722, 317] on button "Nothing to Submit" at bounding box center [682, 321] width 174 height 28
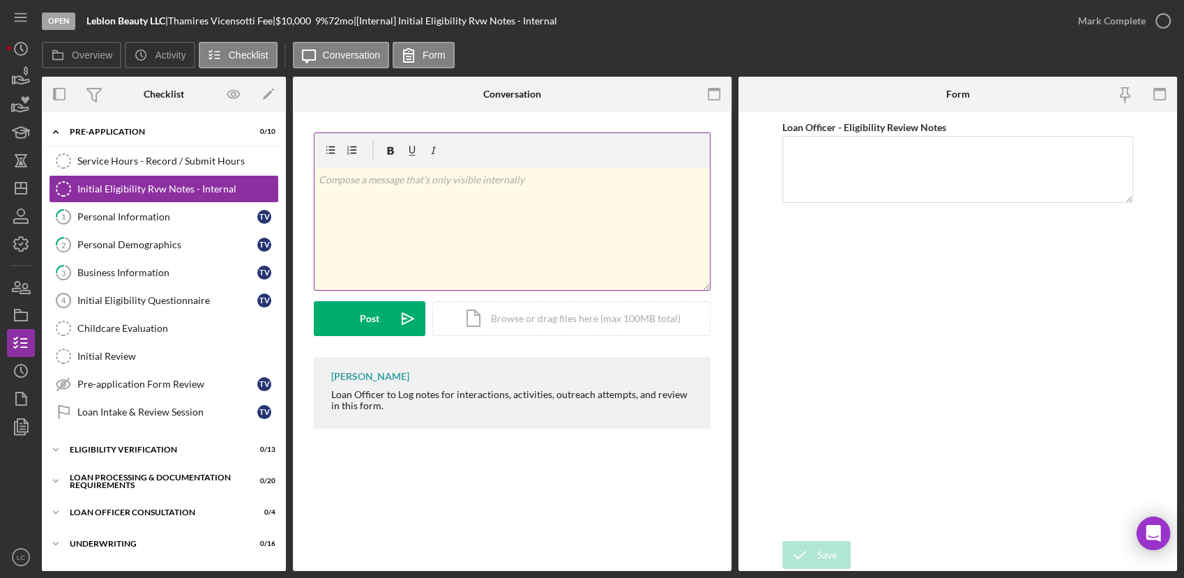
click at [461, 225] on div "v Color teal Color pink Remove color Add row above Add row below Add column bef…" at bounding box center [511, 229] width 395 height 122
click at [161, 166] on div "Service Hours - Record / Submit Hours" at bounding box center [177, 160] width 201 height 11
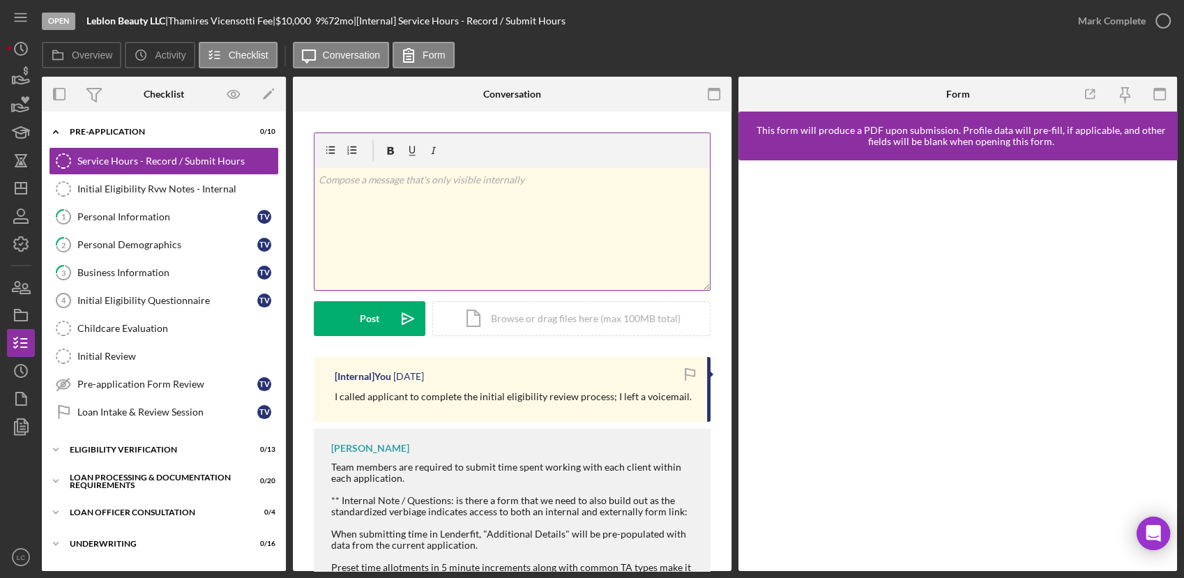
click at [476, 206] on div "v Color teal Color pink Remove color Add row above Add row below Add column bef…" at bounding box center [511, 229] width 395 height 122
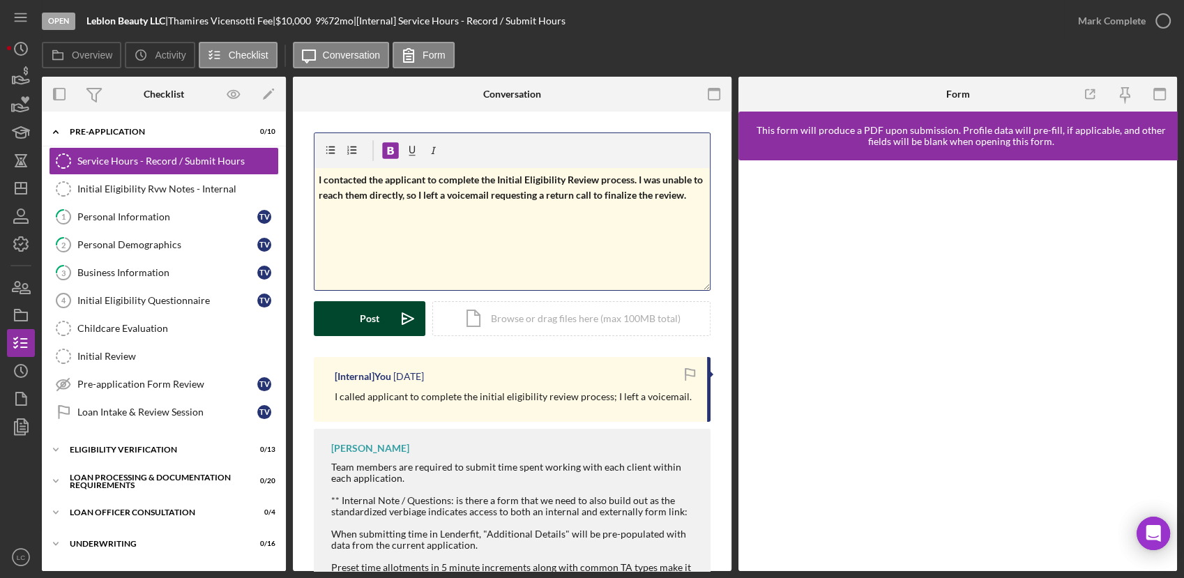
click at [341, 317] on button "Post Icon/icon-invite-send" at bounding box center [370, 318] width 112 height 35
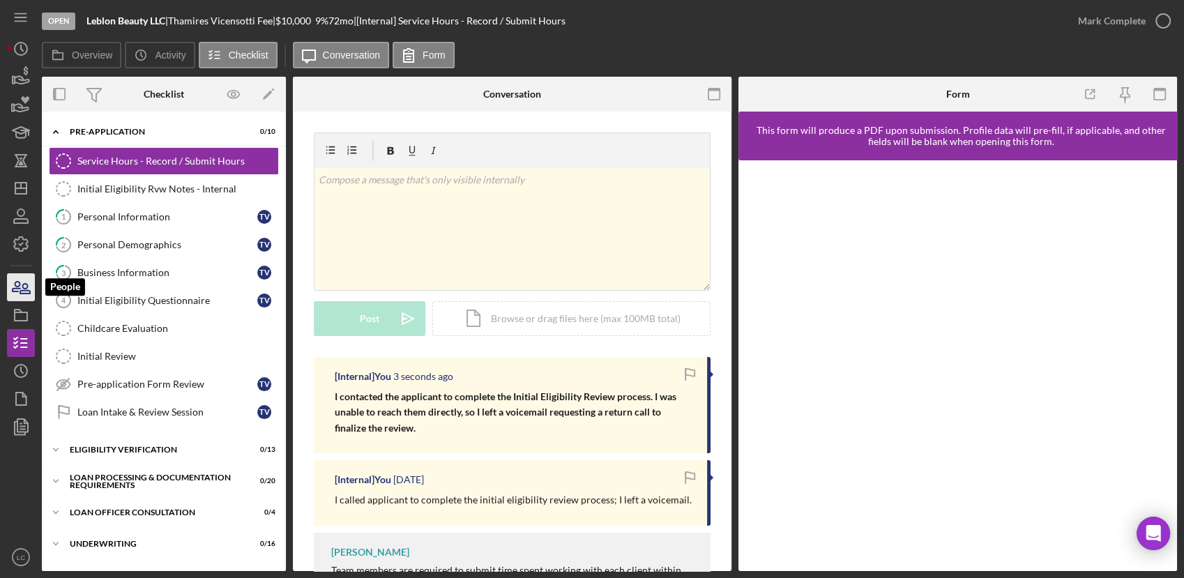
click at [12, 294] on icon "button" at bounding box center [20, 287] width 35 height 35
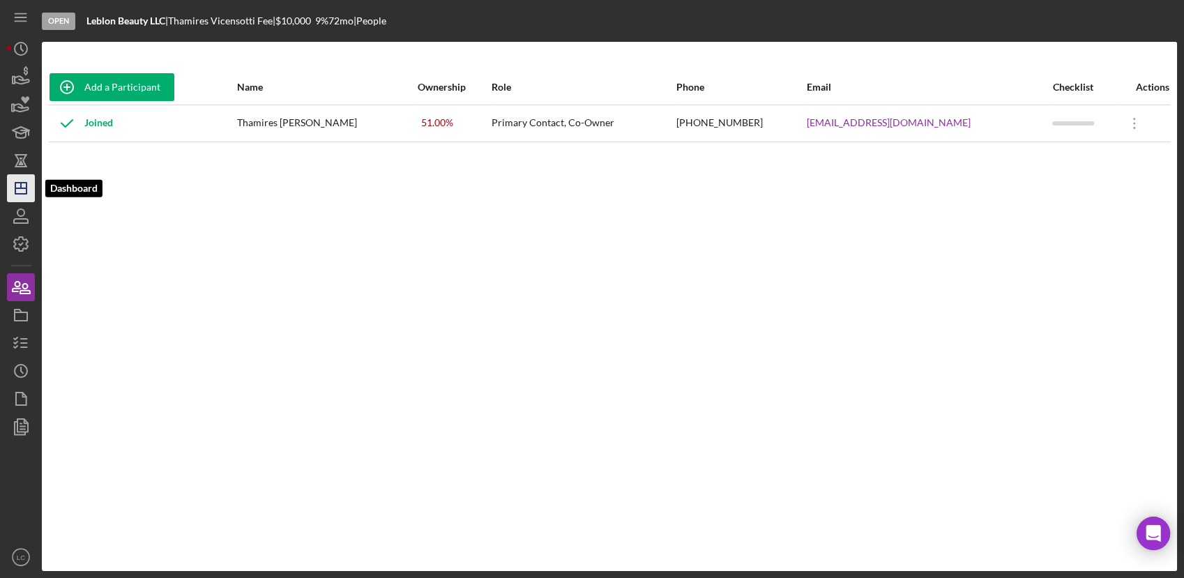
click at [13, 182] on icon "Icon/Dashboard" at bounding box center [20, 188] width 35 height 35
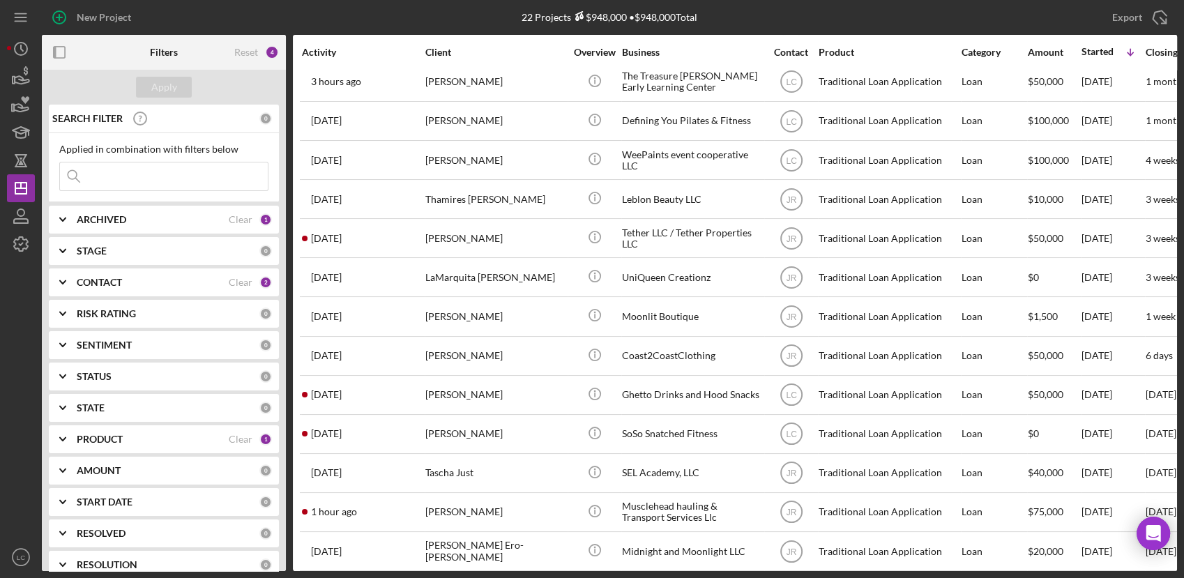
scroll to position [61, 0]
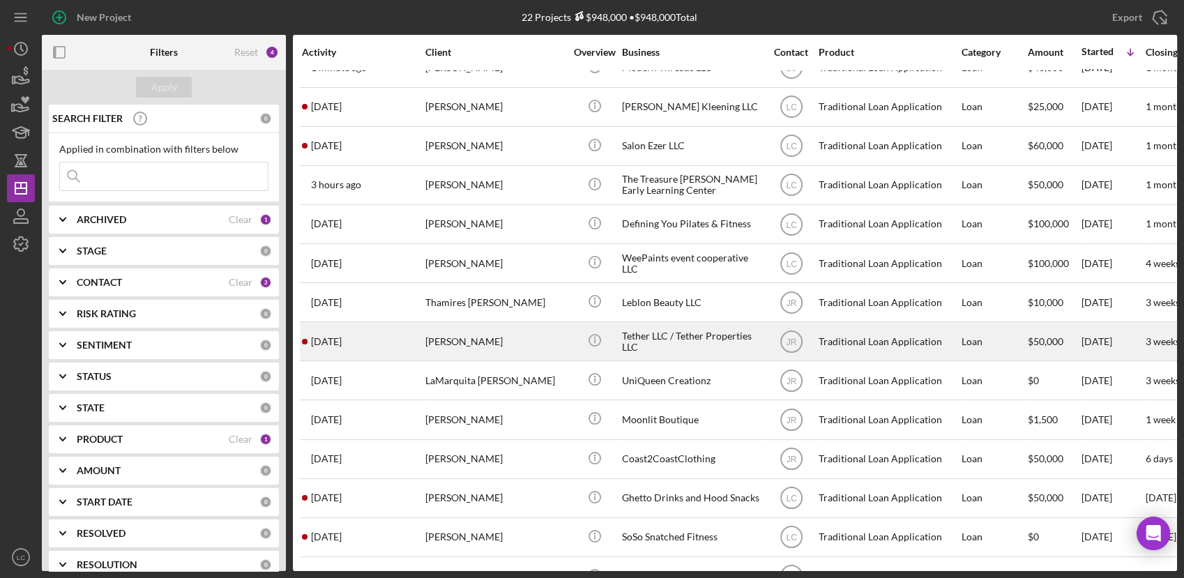
click at [697, 342] on div "Tether LLC / Tether Properties LLC" at bounding box center [691, 341] width 139 height 37
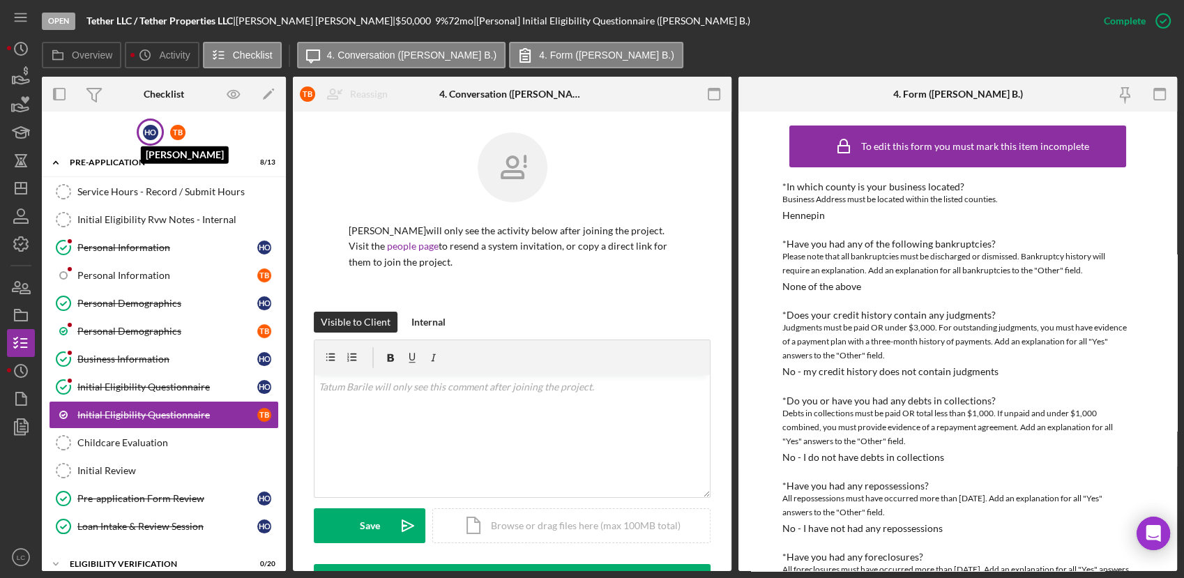
click at [149, 131] on div "H O" at bounding box center [150, 132] width 15 height 15
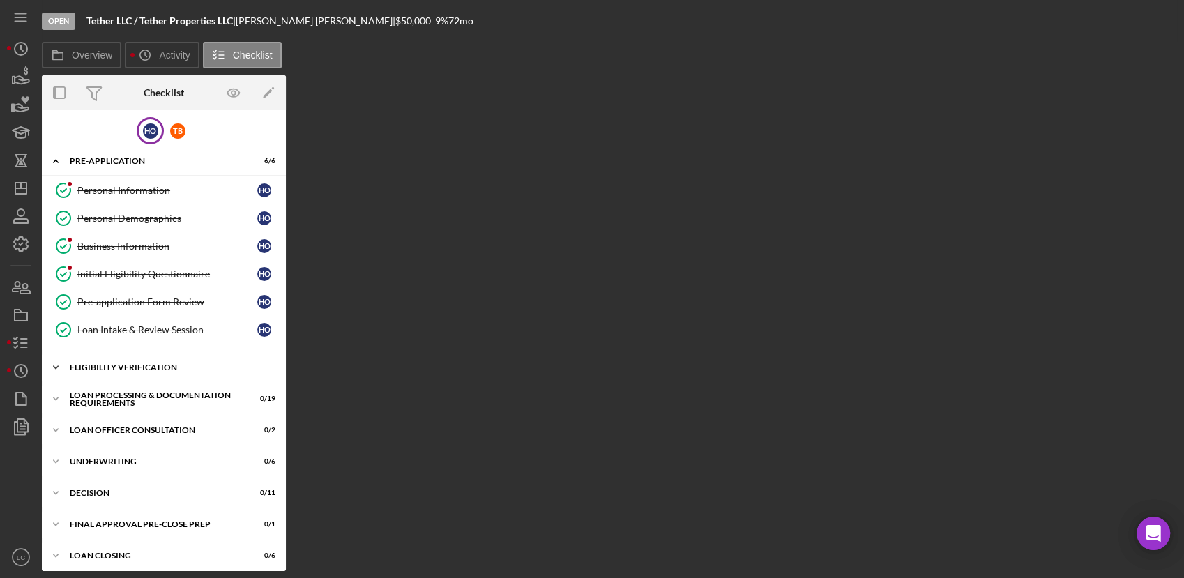
click at [53, 361] on icon "Icon/Expander" at bounding box center [56, 368] width 28 height 28
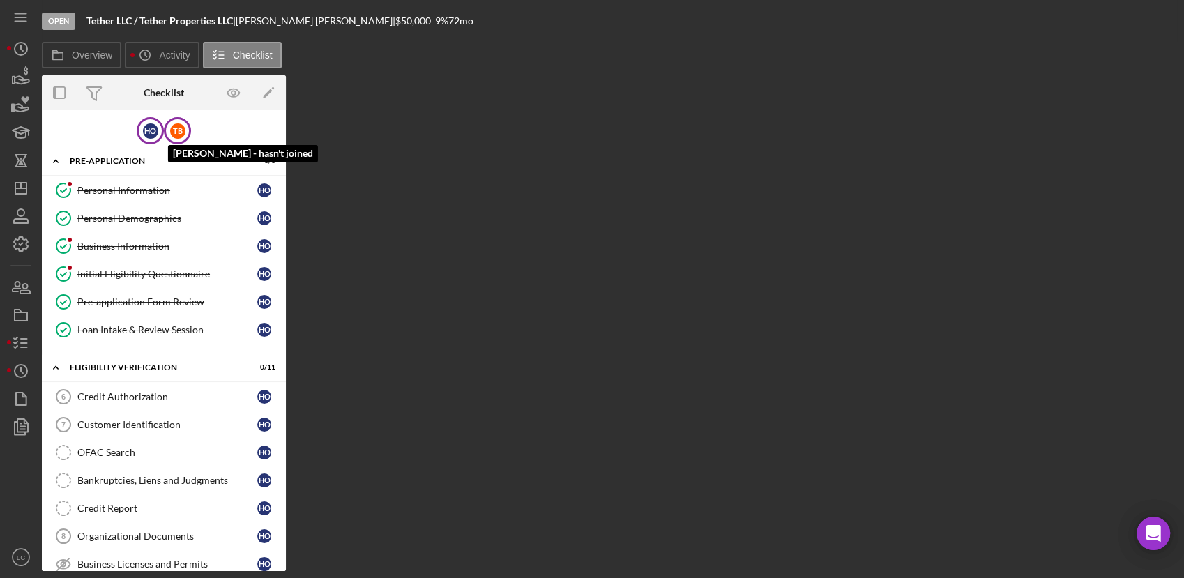
click at [174, 124] on div "T B" at bounding box center [177, 130] width 15 height 15
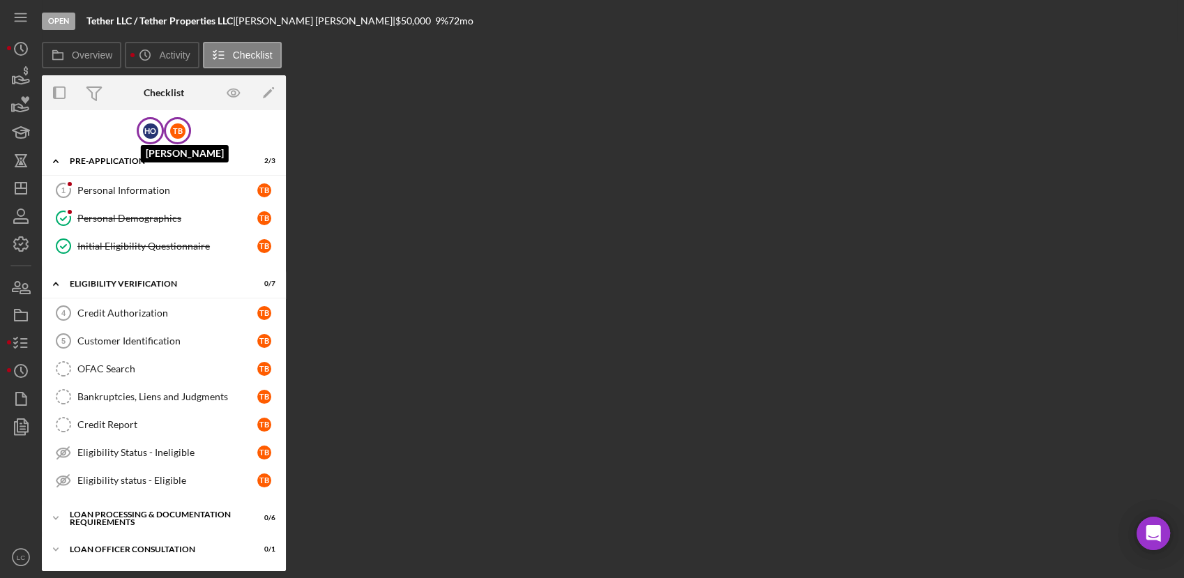
click at [144, 126] on div "H O" at bounding box center [150, 130] width 15 height 15
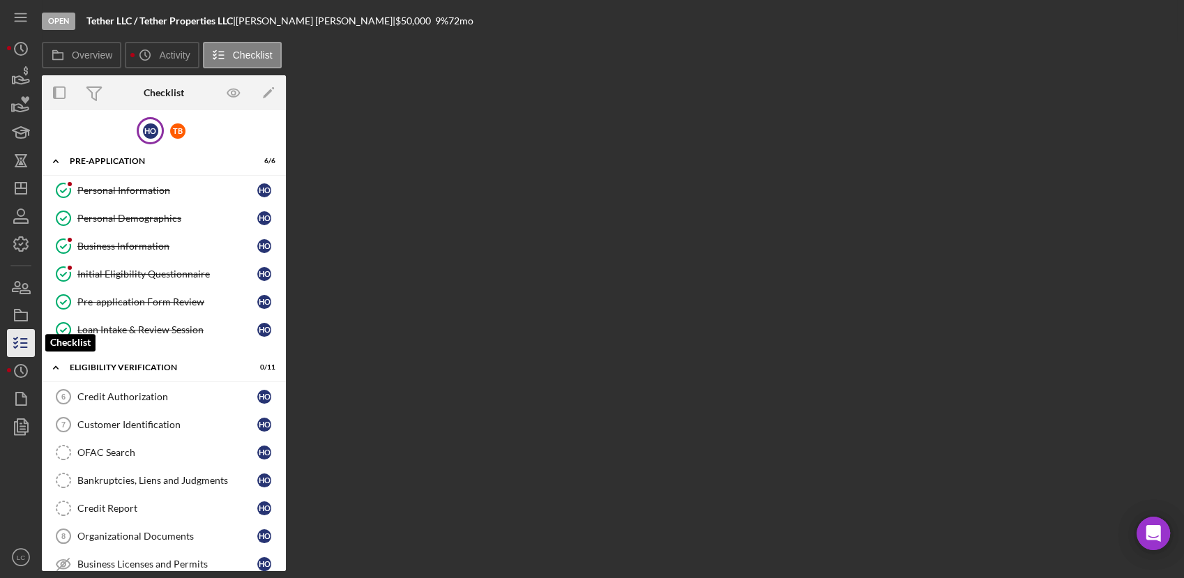
click at [16, 342] on icon "button" at bounding box center [20, 343] width 35 height 35
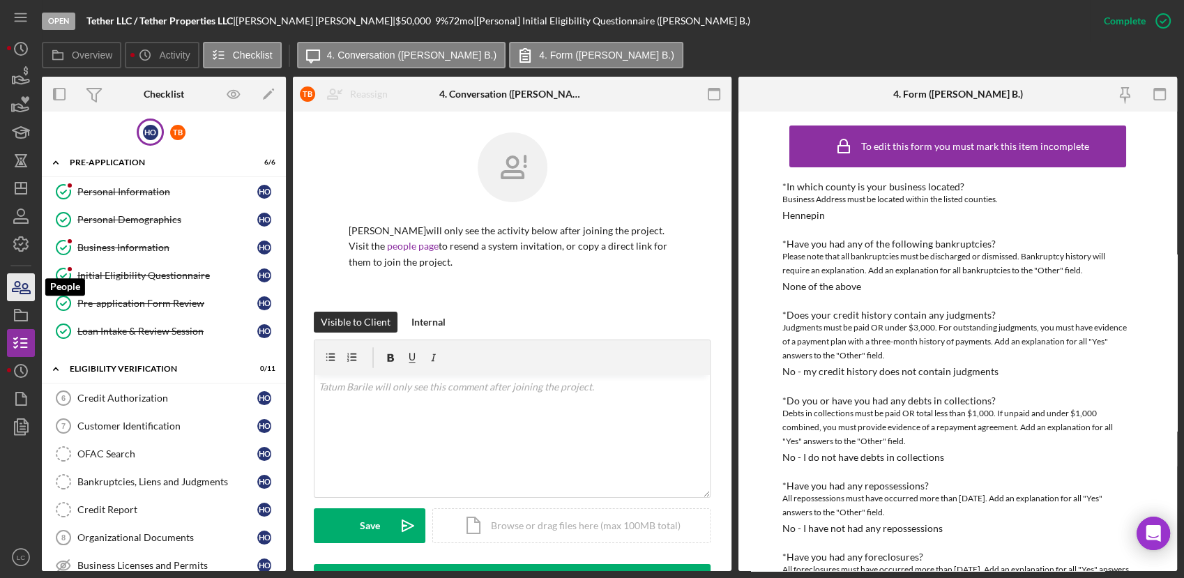
click at [19, 287] on icon "button" at bounding box center [17, 287] width 8 height 10
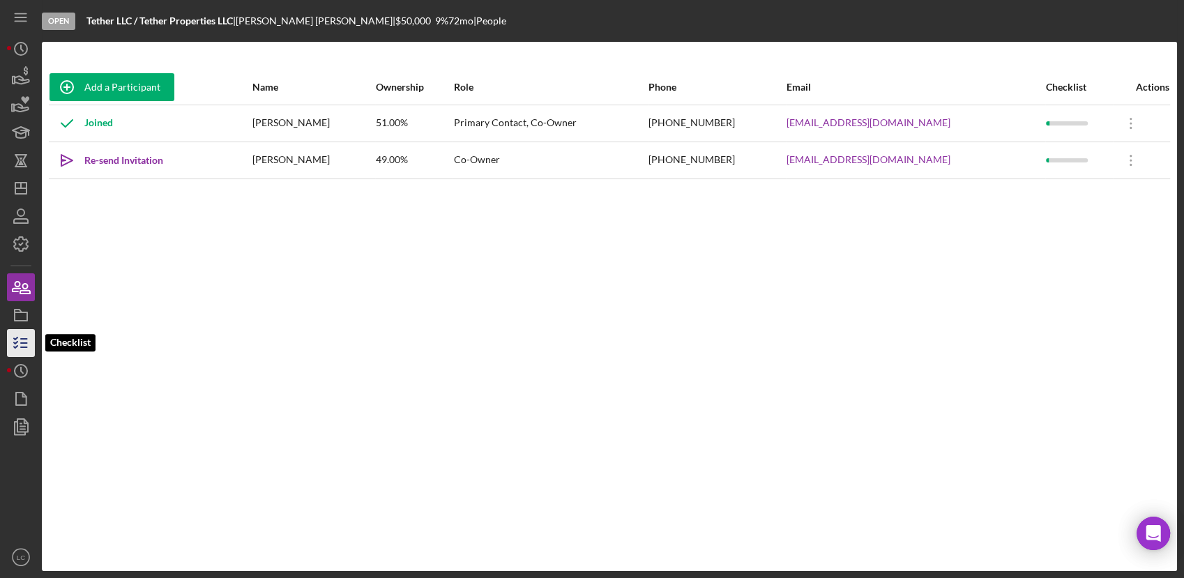
click at [25, 343] on line "button" at bounding box center [24, 343] width 6 height 0
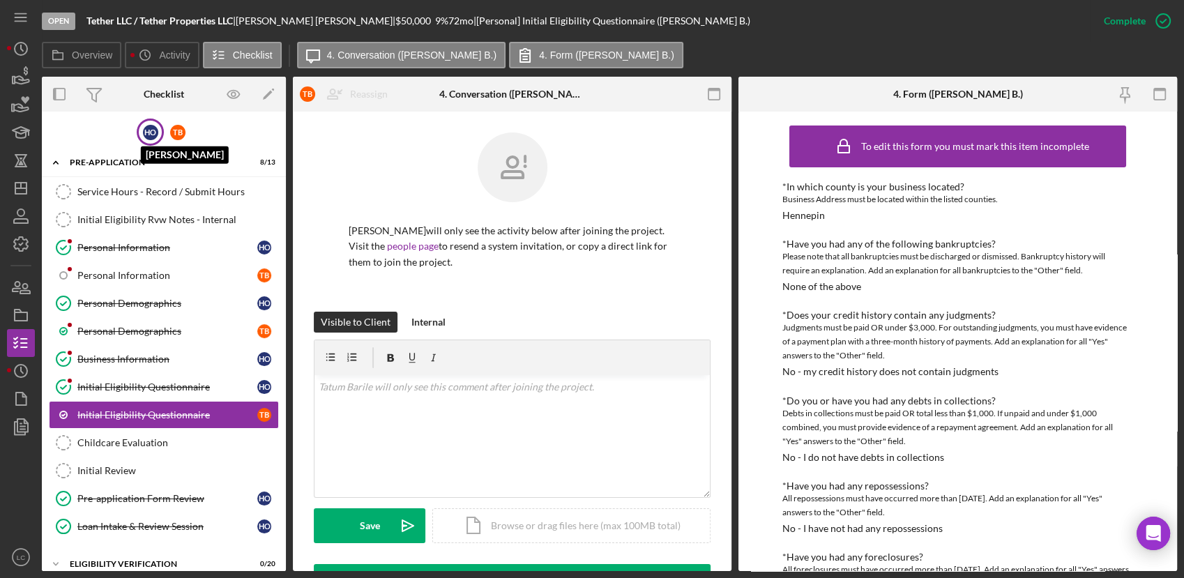
click at [143, 137] on div "H O" at bounding box center [150, 132] width 15 height 15
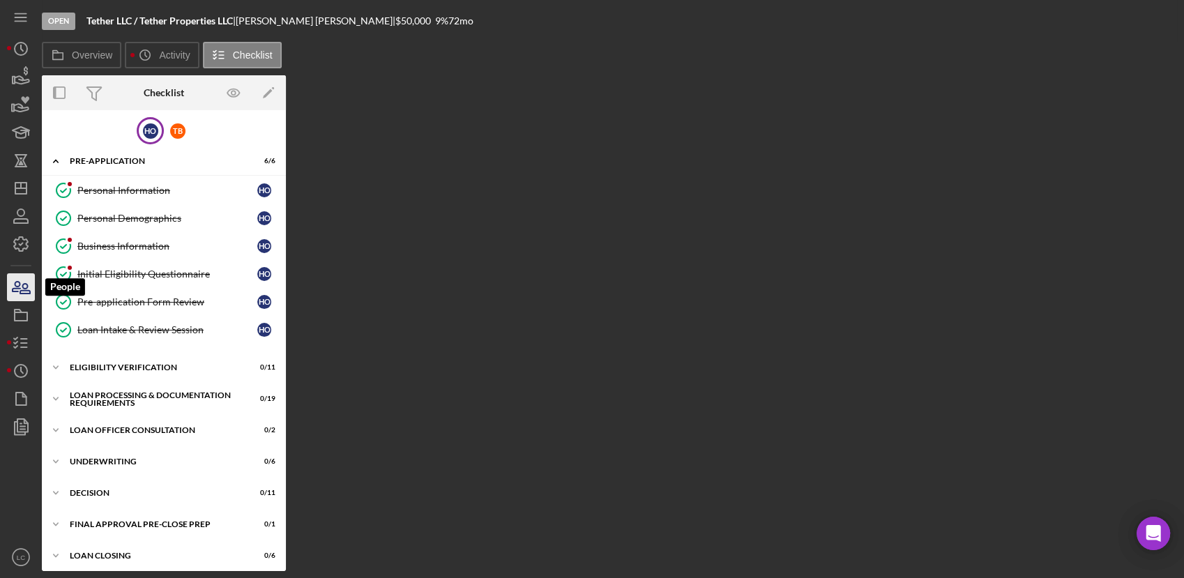
click at [22, 284] on icon "button" at bounding box center [20, 287] width 35 height 35
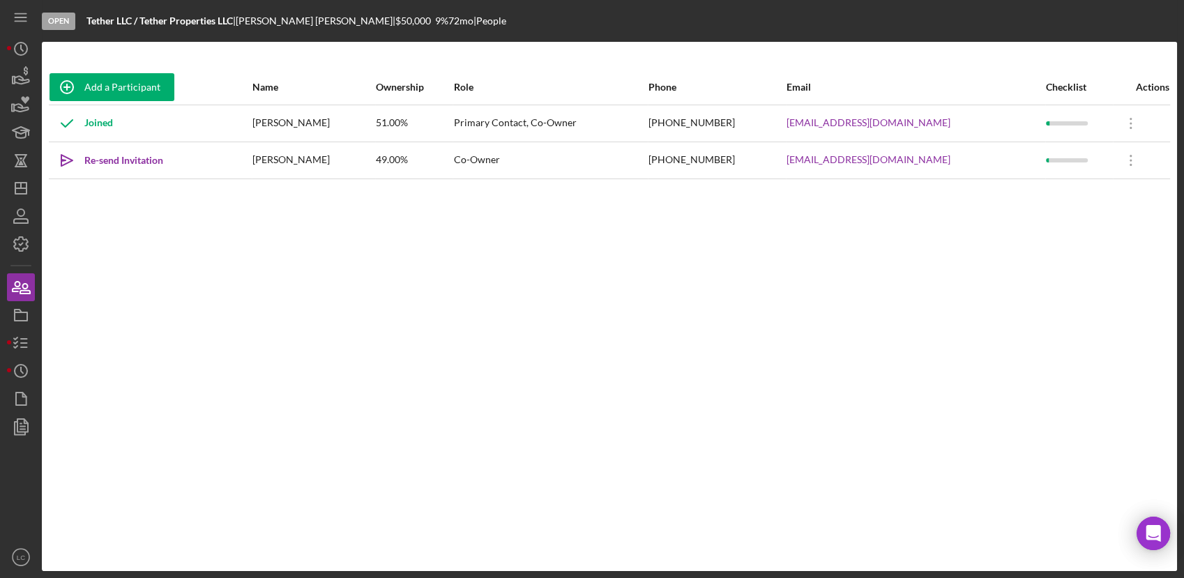
drag, startPoint x: 118, startPoint y: 252, endPoint x: 100, endPoint y: 281, distance: 33.9
click at [118, 252] on div "Add a Participant Name Ownership Role Phone Email Checklist Actions Joined [PER…" at bounding box center [609, 306] width 1135 height 473
click at [20, 340] on icon "button" at bounding box center [20, 343] width 35 height 35
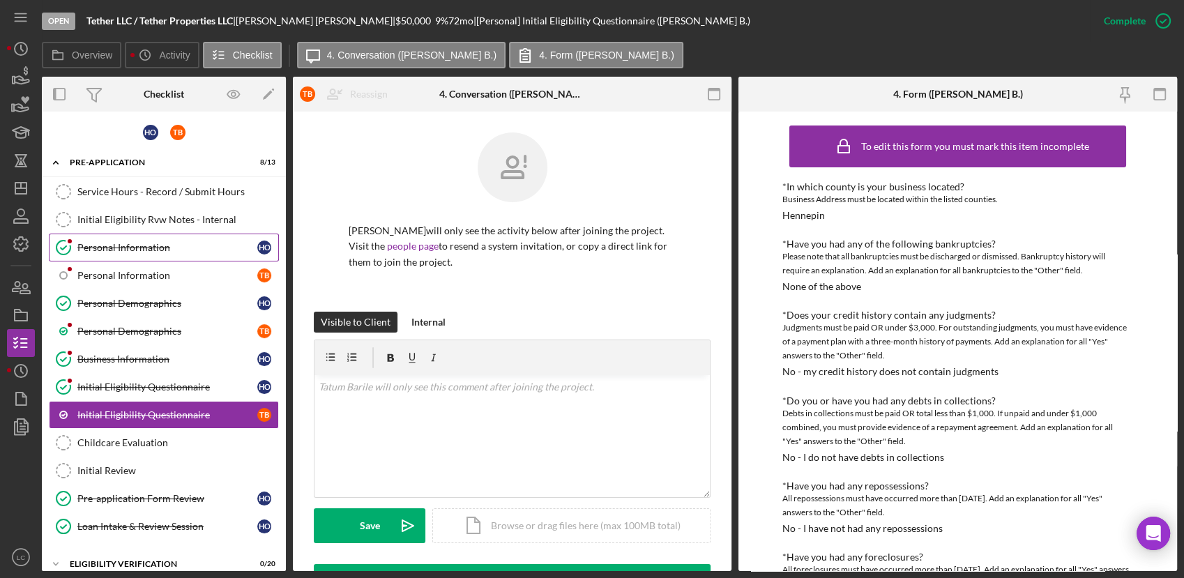
click at [113, 243] on div "Personal Information" at bounding box center [167, 247] width 180 height 11
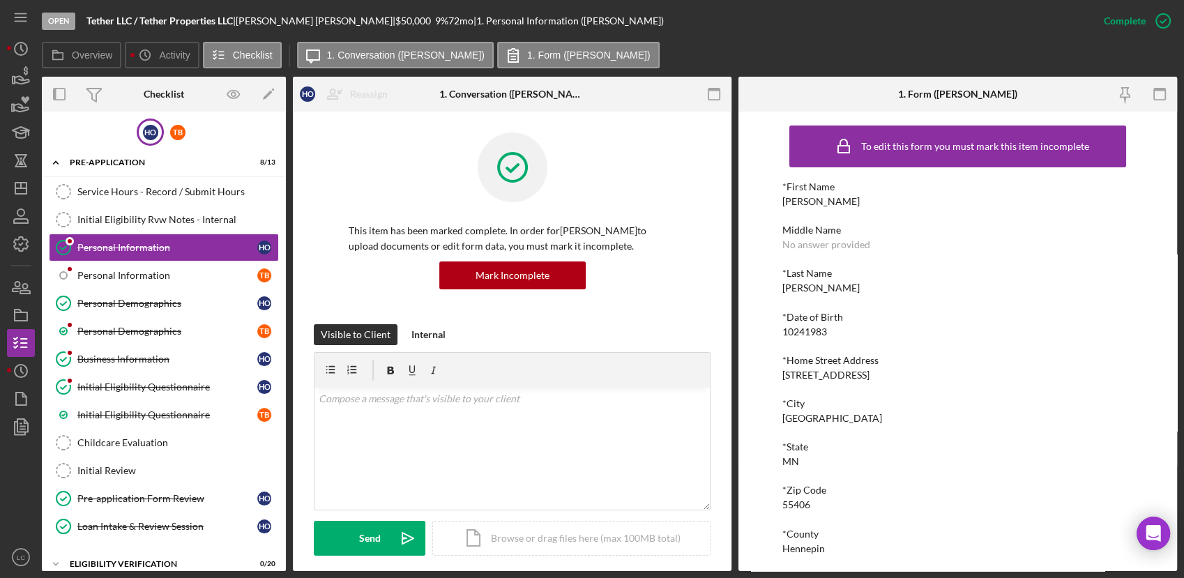
click at [153, 123] on div "H O" at bounding box center [150, 132] width 27 height 27
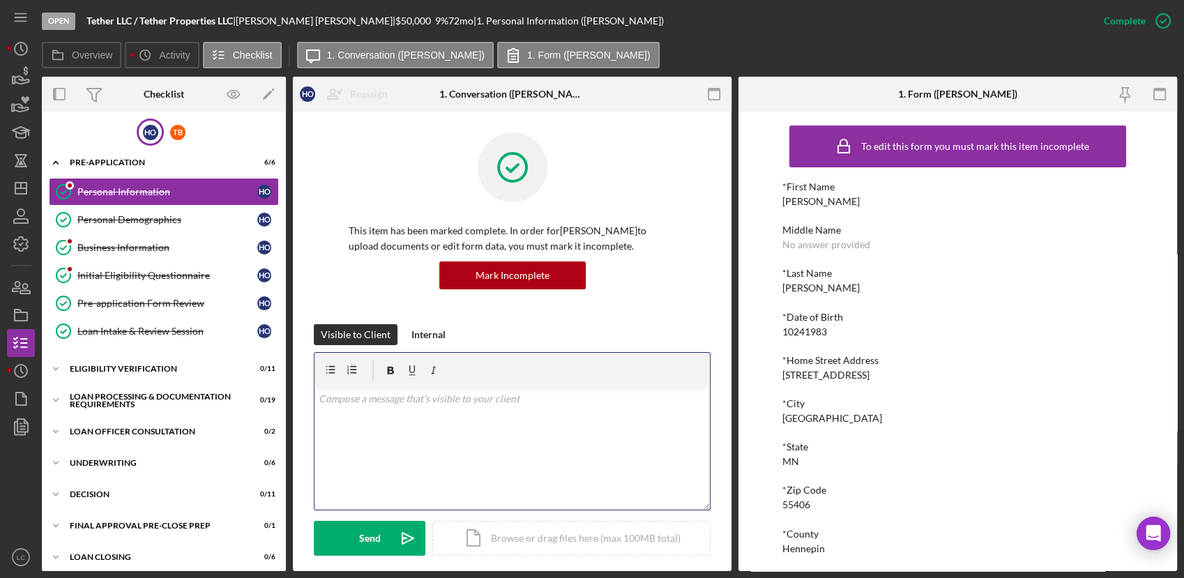
click at [402, 469] on div "v Color teal Color pink Remove color Add row above Add row below Add column bef…" at bounding box center [511, 449] width 395 height 122
click at [98, 326] on div "Loan Intake & Review Session" at bounding box center [167, 331] width 180 height 11
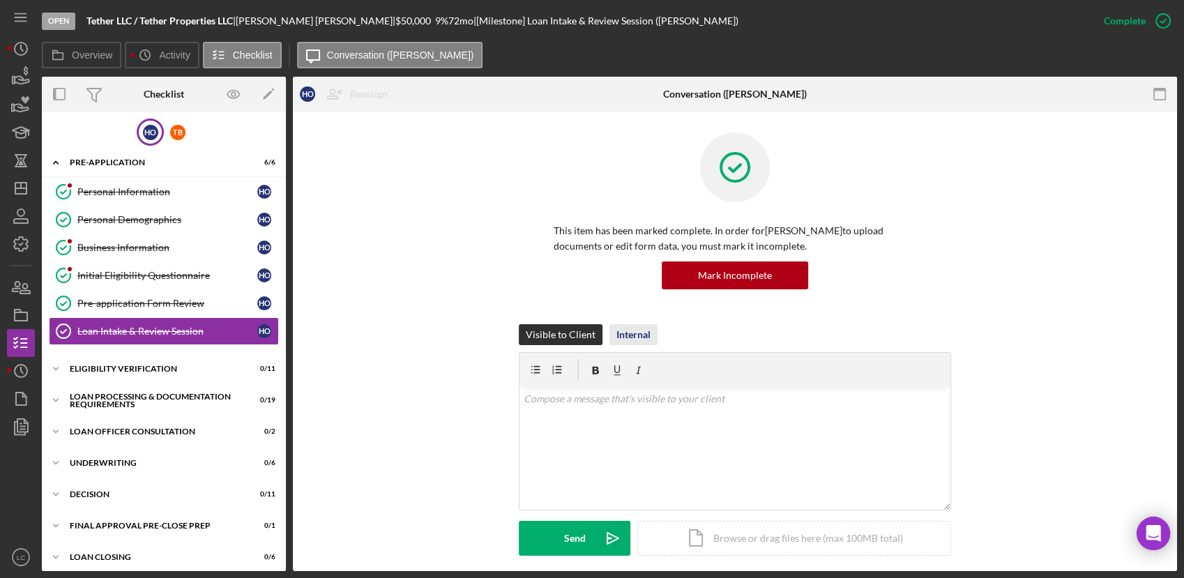
click at [632, 337] on div "Internal" at bounding box center [633, 334] width 34 height 21
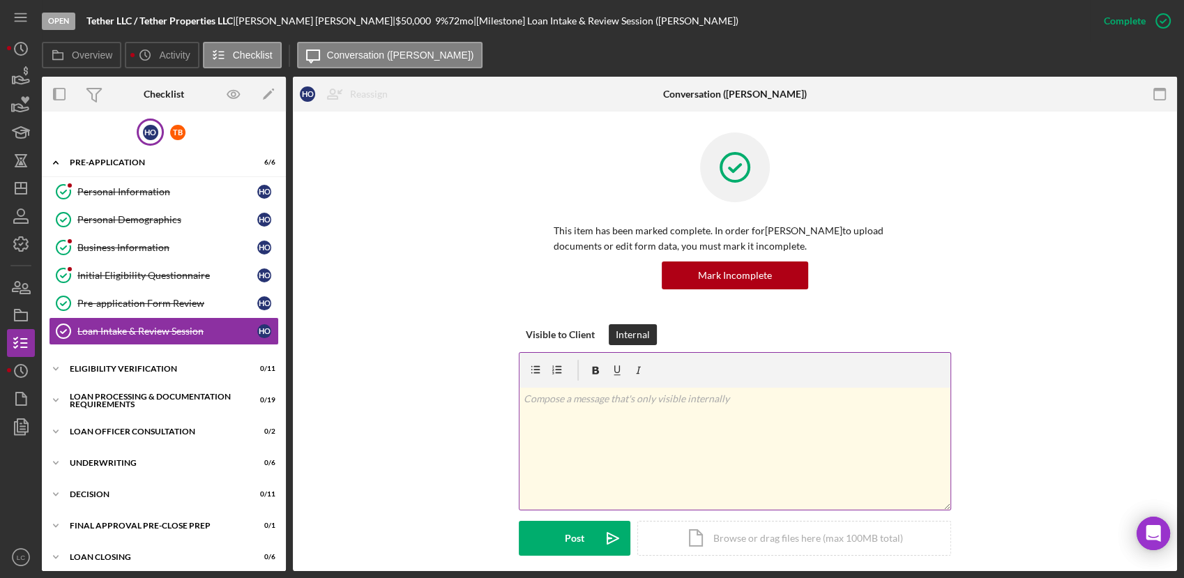
click at [577, 436] on div "v Color teal Color pink Remove color Add row above Add row below Add column bef…" at bounding box center [734, 449] width 431 height 122
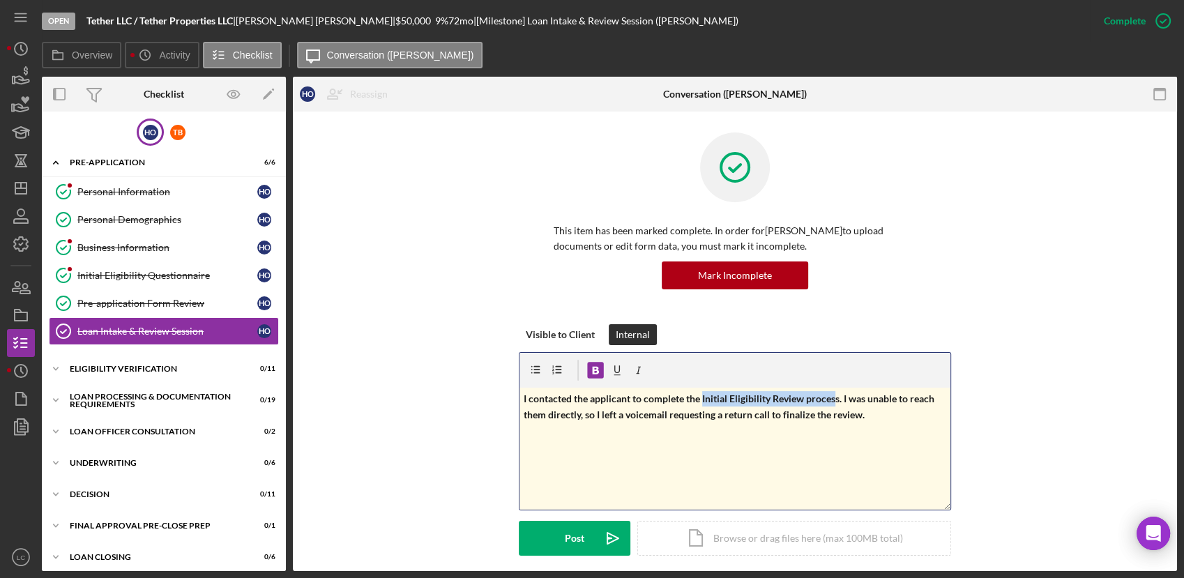
drag, startPoint x: 836, startPoint y: 403, endPoint x: 702, endPoint y: 393, distance: 134.2
click at [702, 393] on strong "I contacted the applicant to complete the Initial Eligibility Review process. I…" at bounding box center [730, 406] width 413 height 27
click at [700, 393] on strong "I contacted the applicant to complete the Initial Eligibility Review process. I…" at bounding box center [730, 406] width 413 height 27
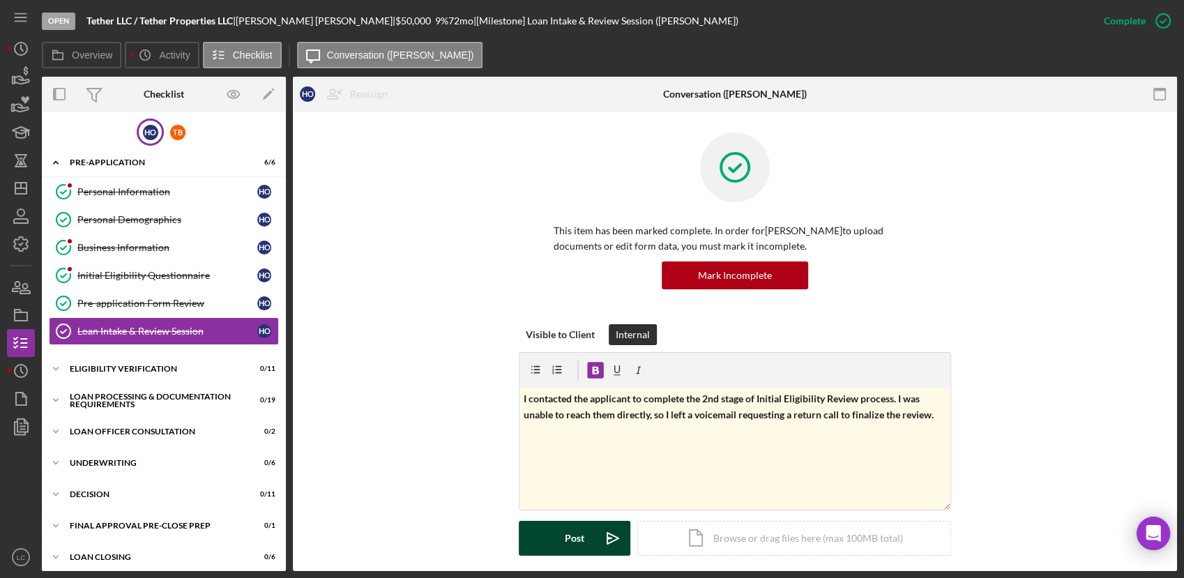
click at [568, 541] on div "Post" at bounding box center [575, 538] width 20 height 35
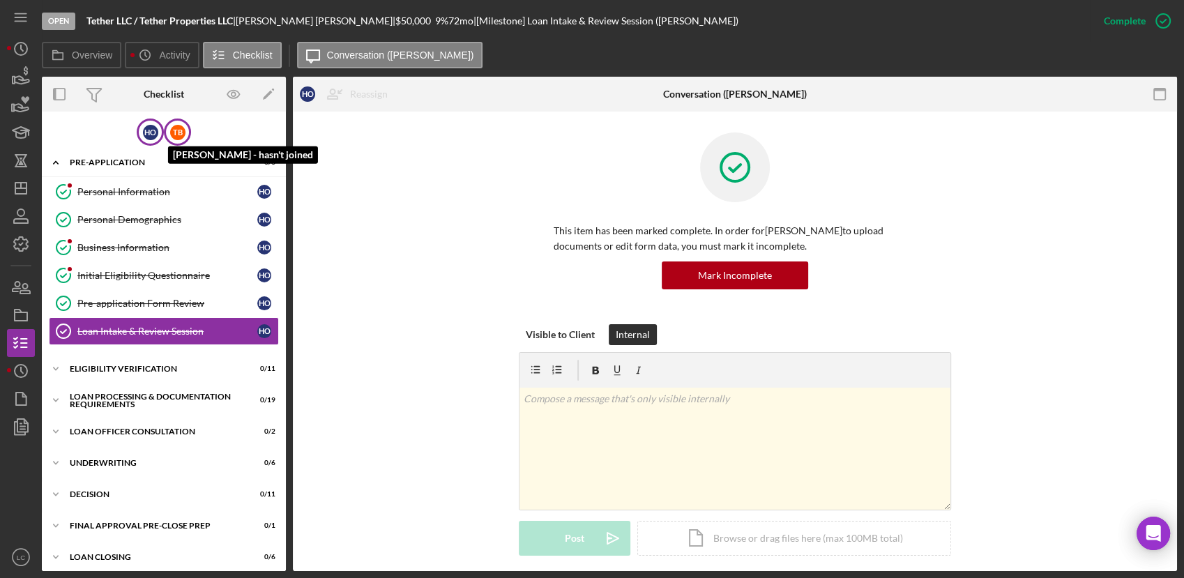
click at [180, 128] on div "T B" at bounding box center [177, 132] width 15 height 15
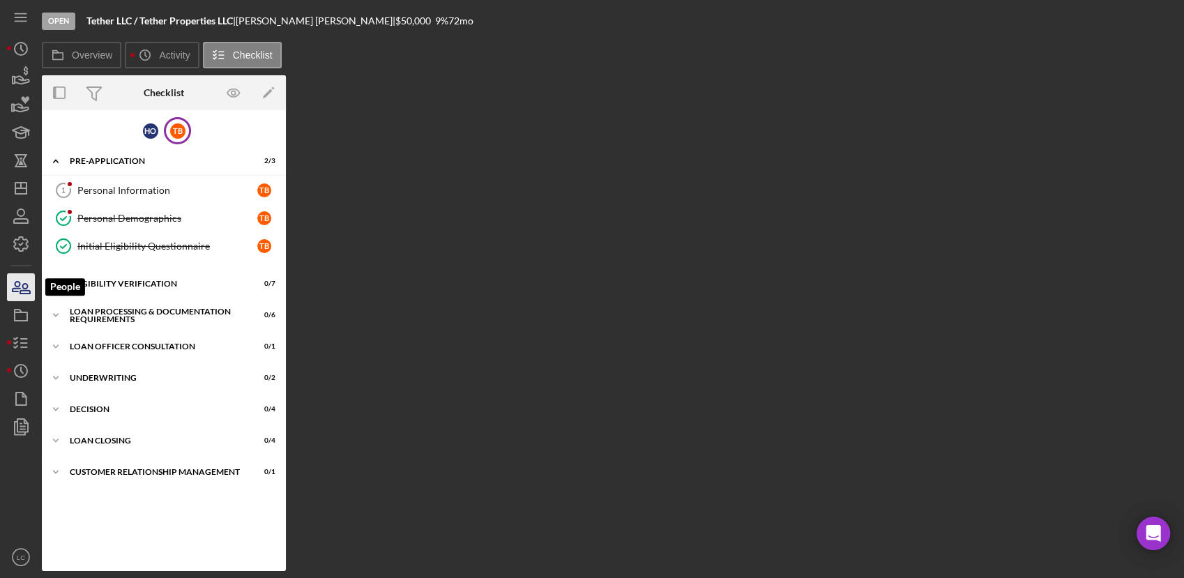
click at [22, 283] on icon "button" at bounding box center [20, 287] width 35 height 35
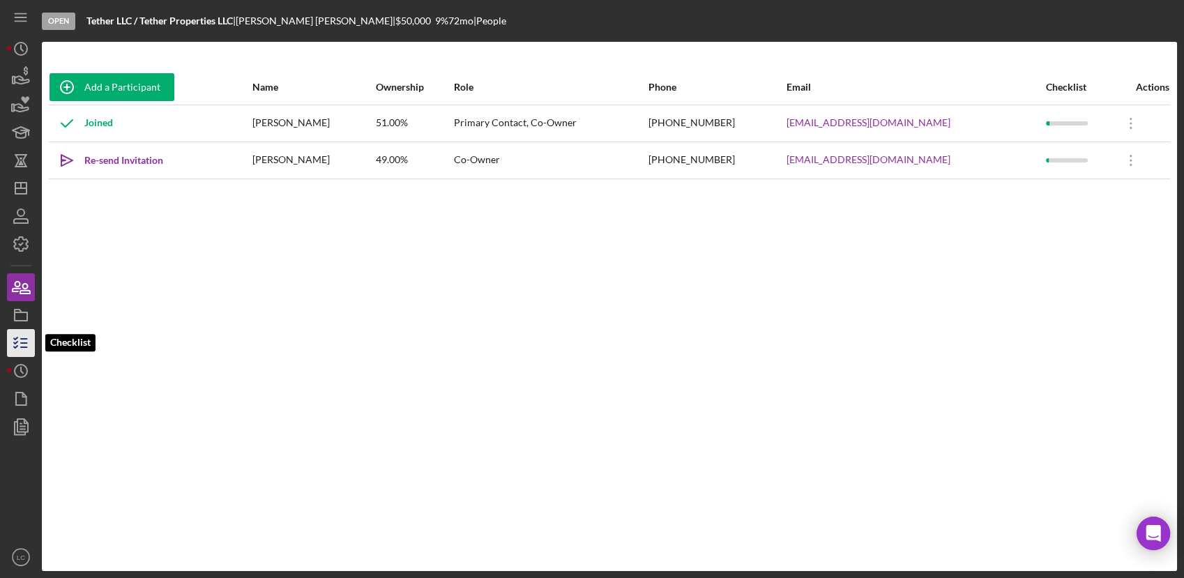
click at [21, 336] on icon "button" at bounding box center [20, 343] width 35 height 35
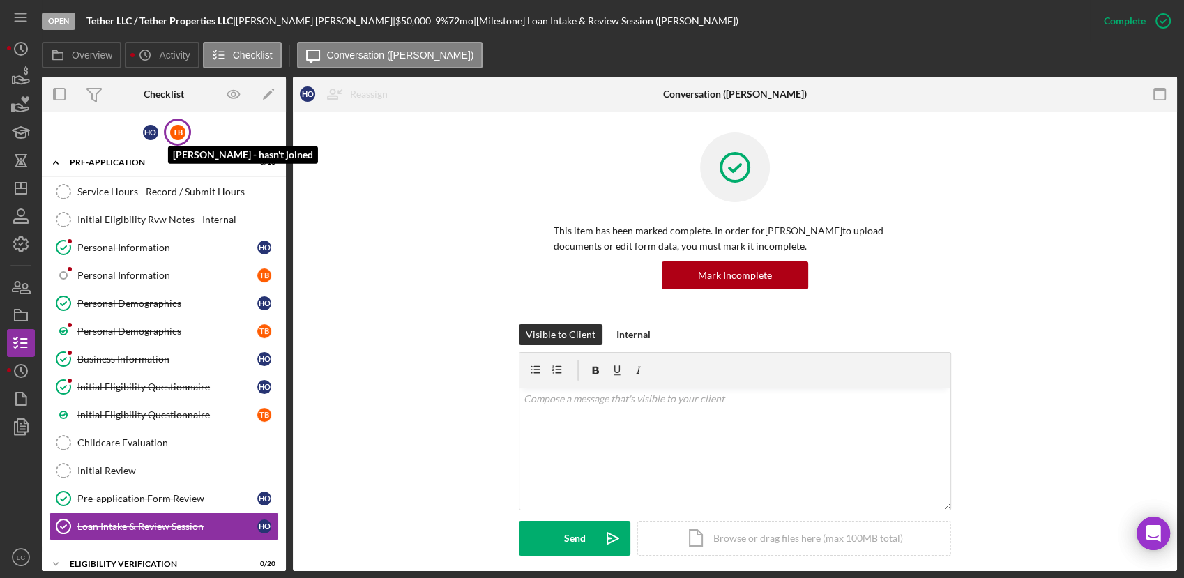
click at [178, 126] on div "T B" at bounding box center [177, 132] width 15 height 15
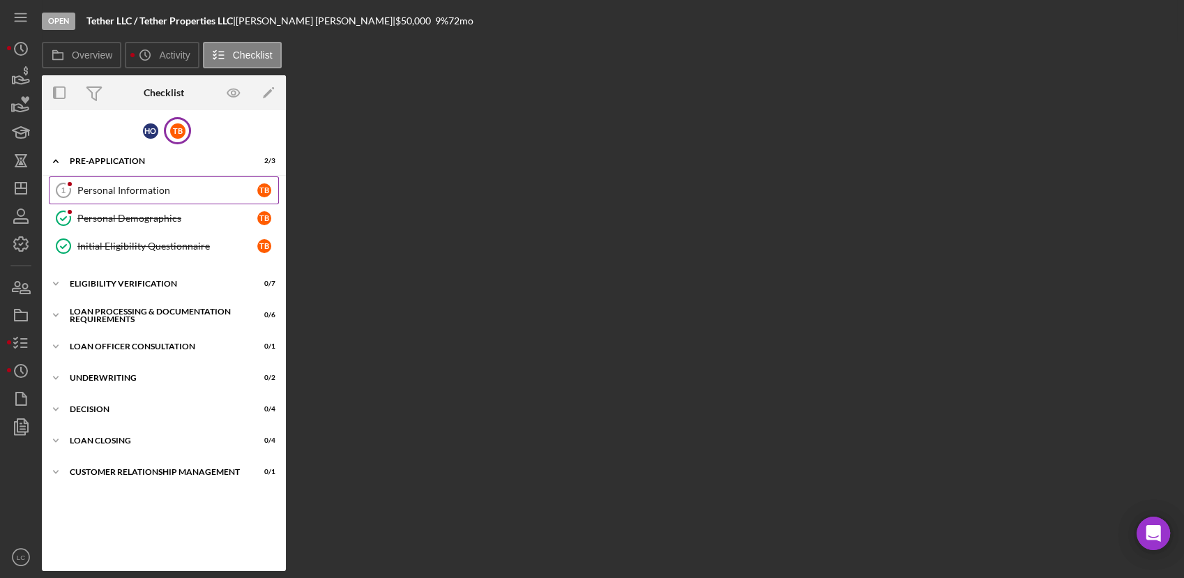
click at [92, 186] on div "Personal Information" at bounding box center [167, 190] width 180 height 11
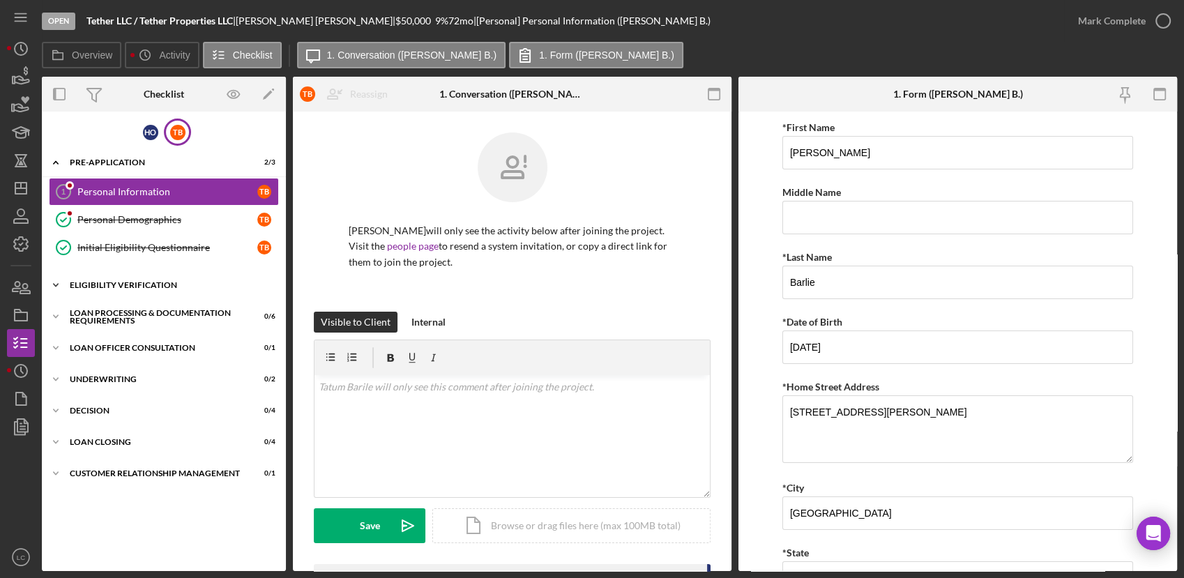
click at [52, 280] on icon "Icon/Expander" at bounding box center [56, 285] width 28 height 28
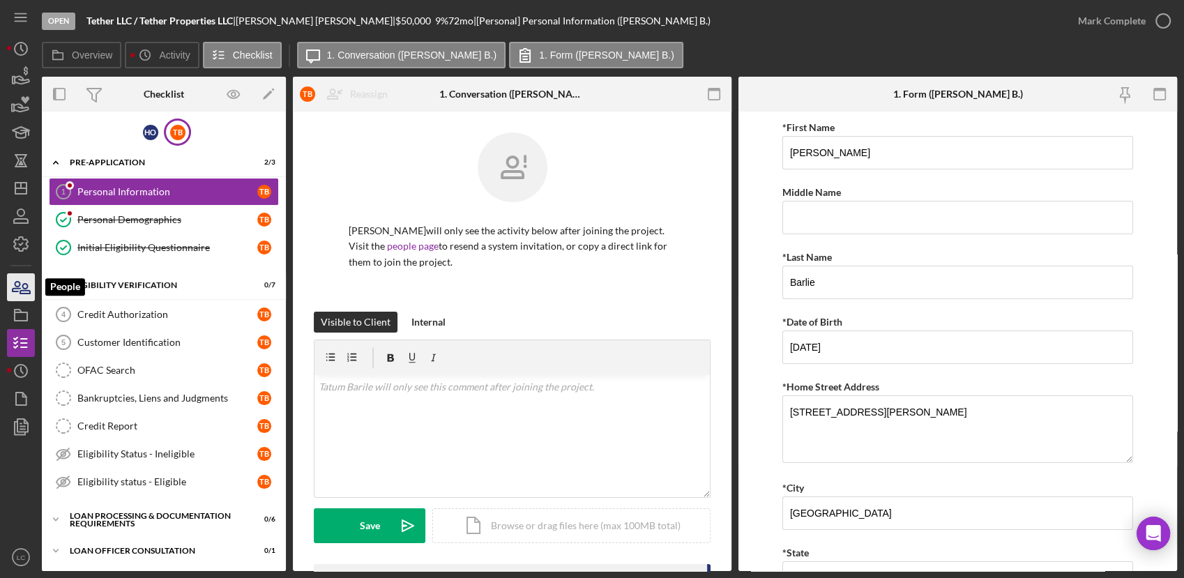
click at [19, 298] on icon "button" at bounding box center [20, 287] width 35 height 35
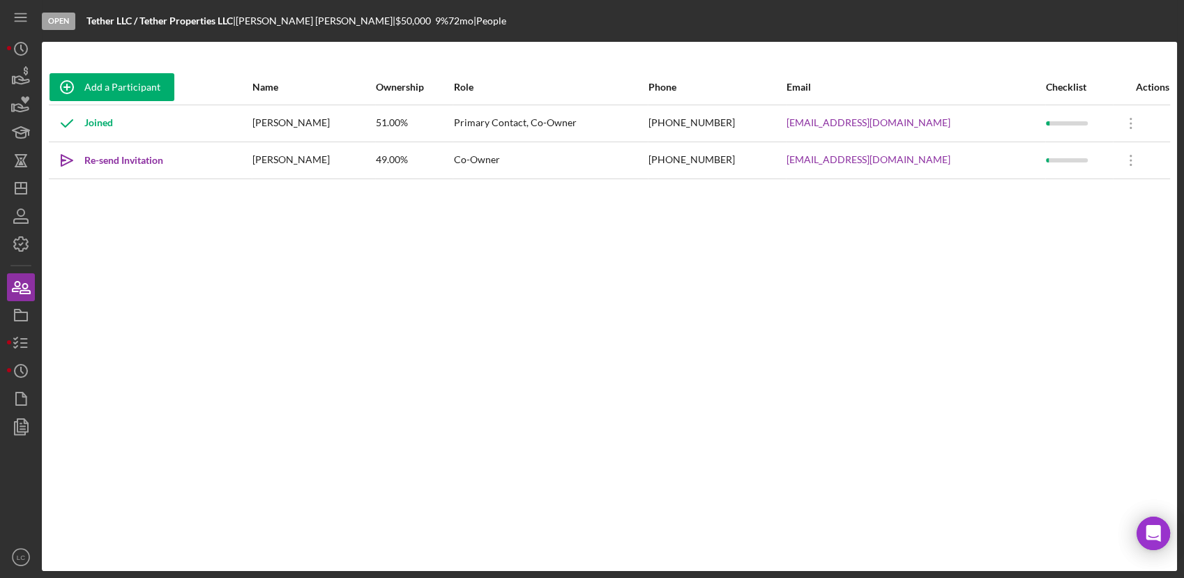
click at [75, 270] on div "Add a Participant Name Ownership Role Phone Email Checklist Actions Joined [PER…" at bounding box center [609, 306] width 1135 height 473
click at [17, 343] on icon "button" at bounding box center [20, 343] width 35 height 35
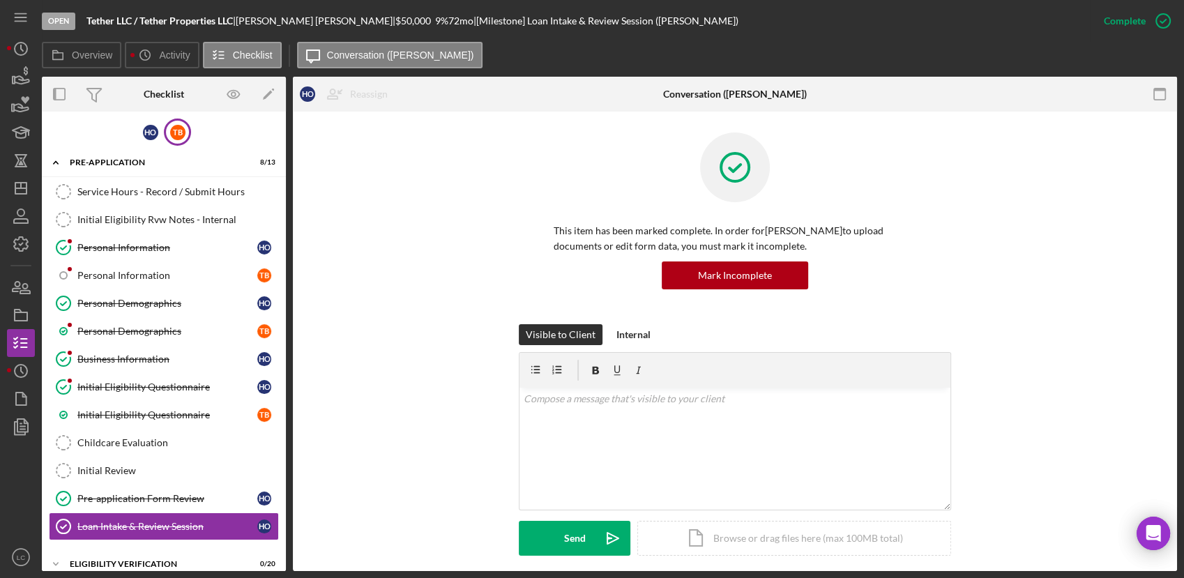
click at [188, 128] on div "H O T B" at bounding box center [164, 132] width 244 height 27
click at [170, 130] on div "T B" at bounding box center [177, 132] width 15 height 15
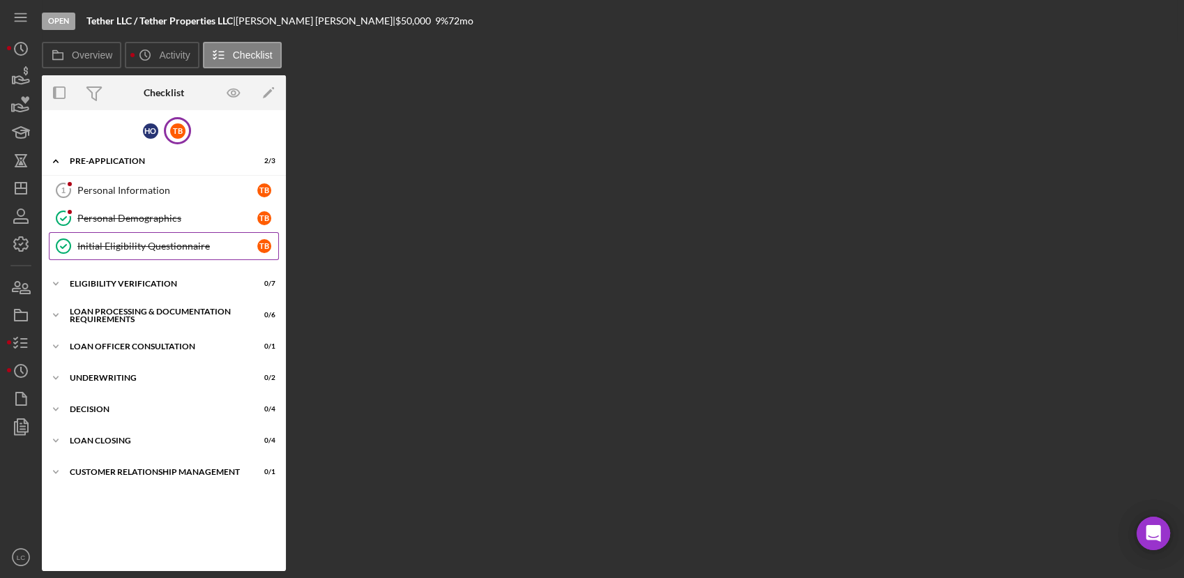
click at [168, 252] on link "Initial Eligibility Questionnaire Initial Eligibility Questionnaire T B" at bounding box center [164, 246] width 230 height 28
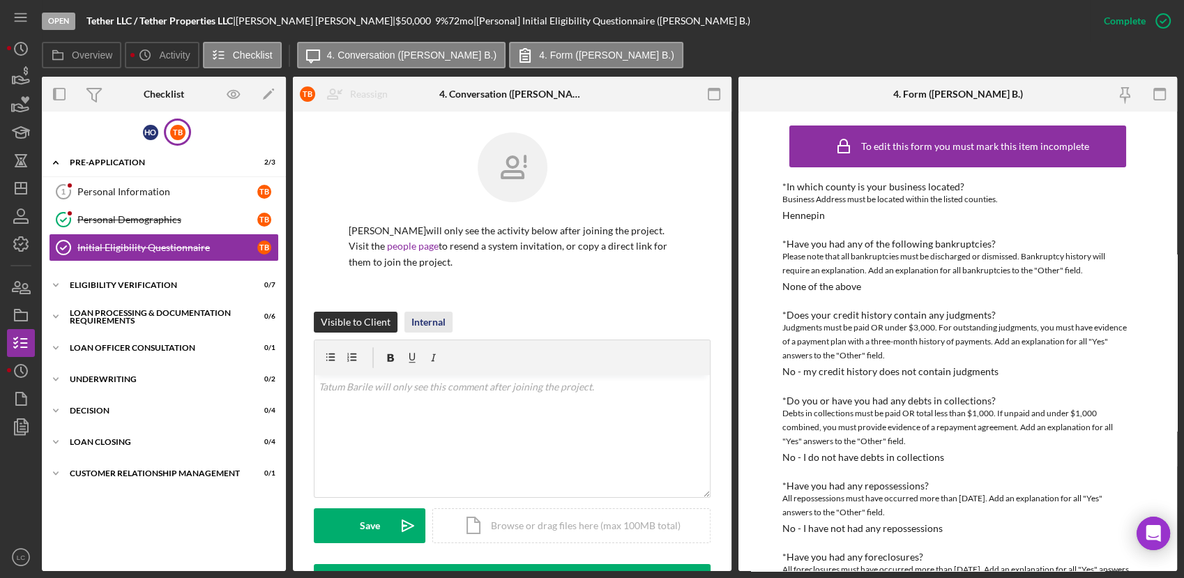
click at [442, 324] on div "Internal" at bounding box center [428, 322] width 34 height 21
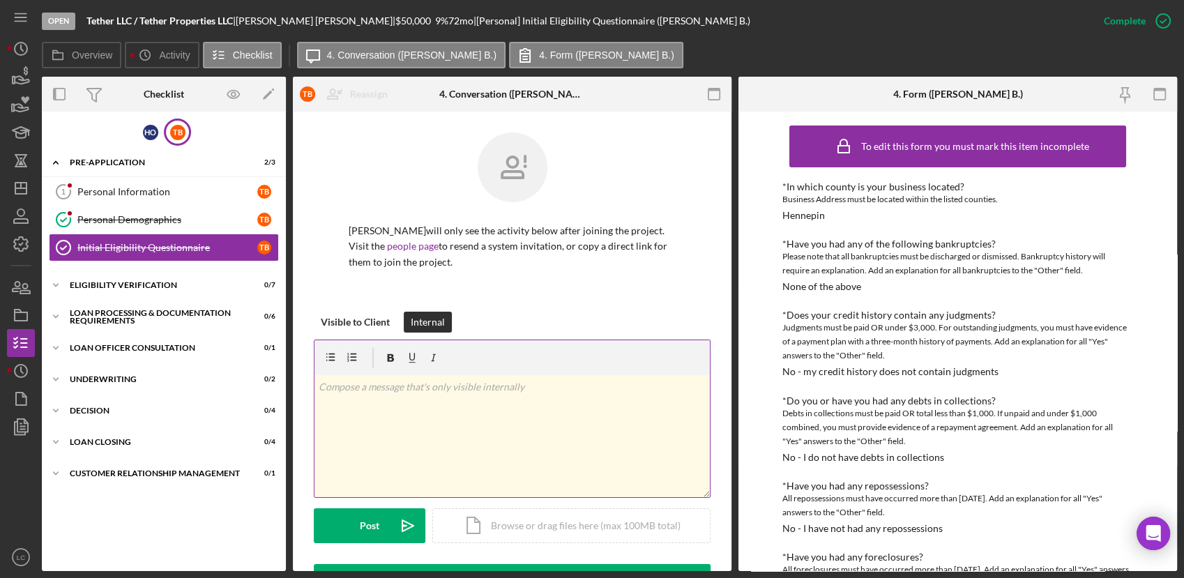
click at [416, 397] on div "v Color teal Color pink Remove color Add row above Add row below Add column bef…" at bounding box center [511, 436] width 395 height 122
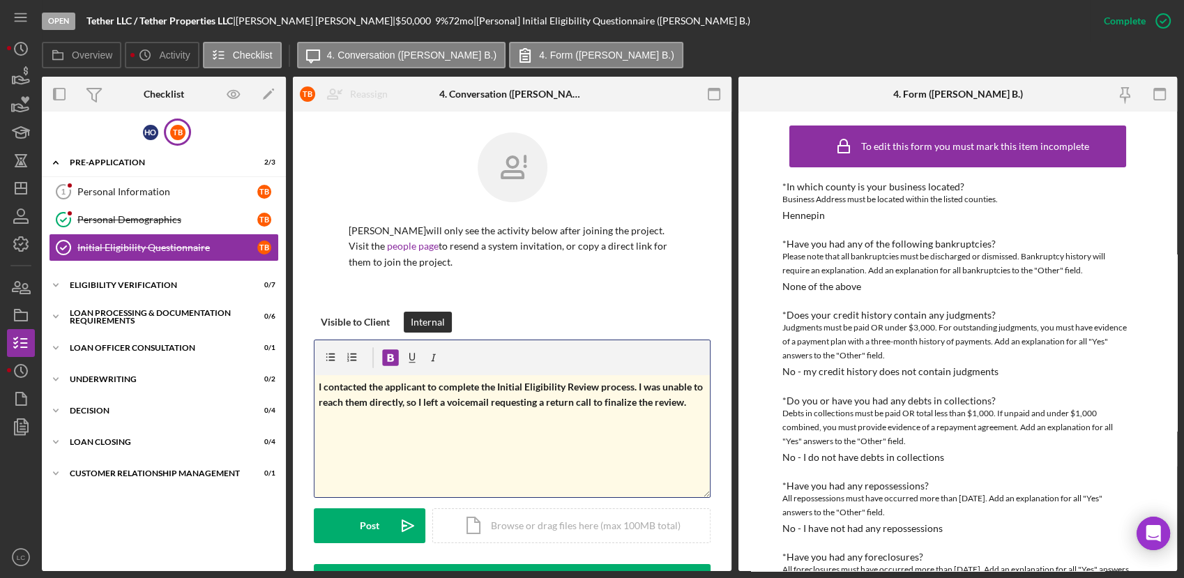
click at [496, 388] on strong "I contacted the applicant to complete the Initial Eligibility Review process. I…" at bounding box center [512, 394] width 386 height 27
click at [360, 519] on div "Post" at bounding box center [370, 525] width 20 height 35
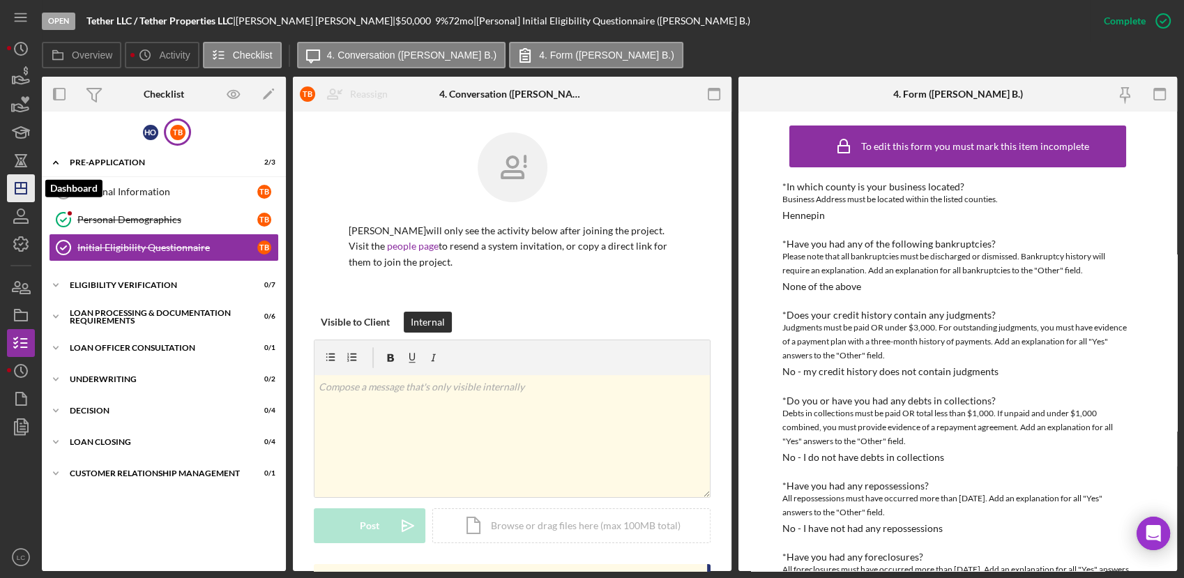
click at [29, 185] on icon "Icon/Dashboard" at bounding box center [20, 188] width 35 height 35
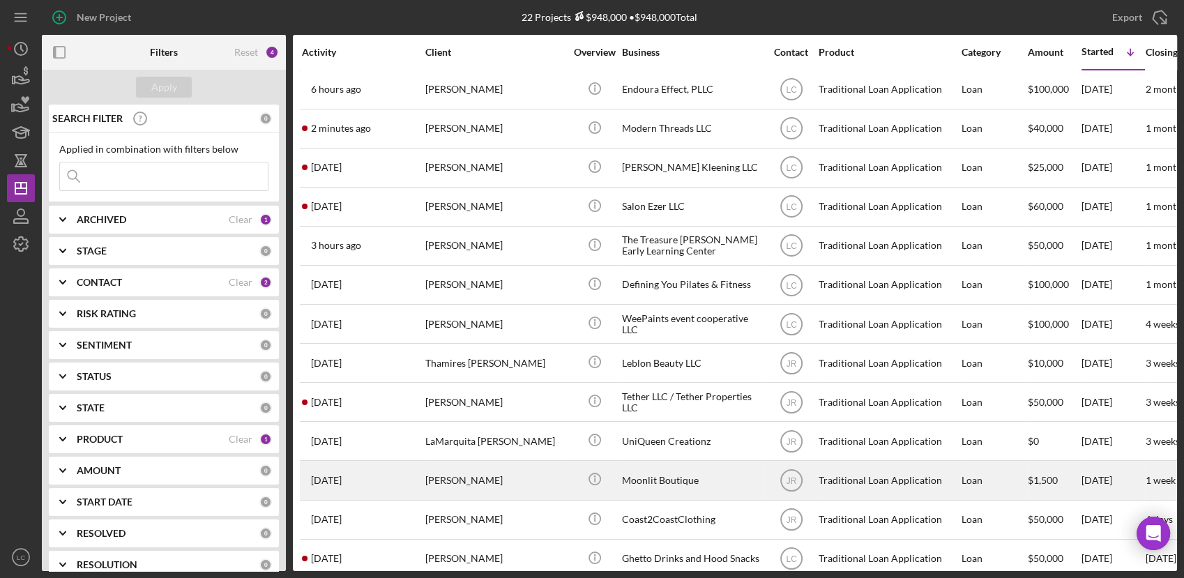
click at [675, 475] on div "Moonlit Boutique" at bounding box center [691, 480] width 139 height 37
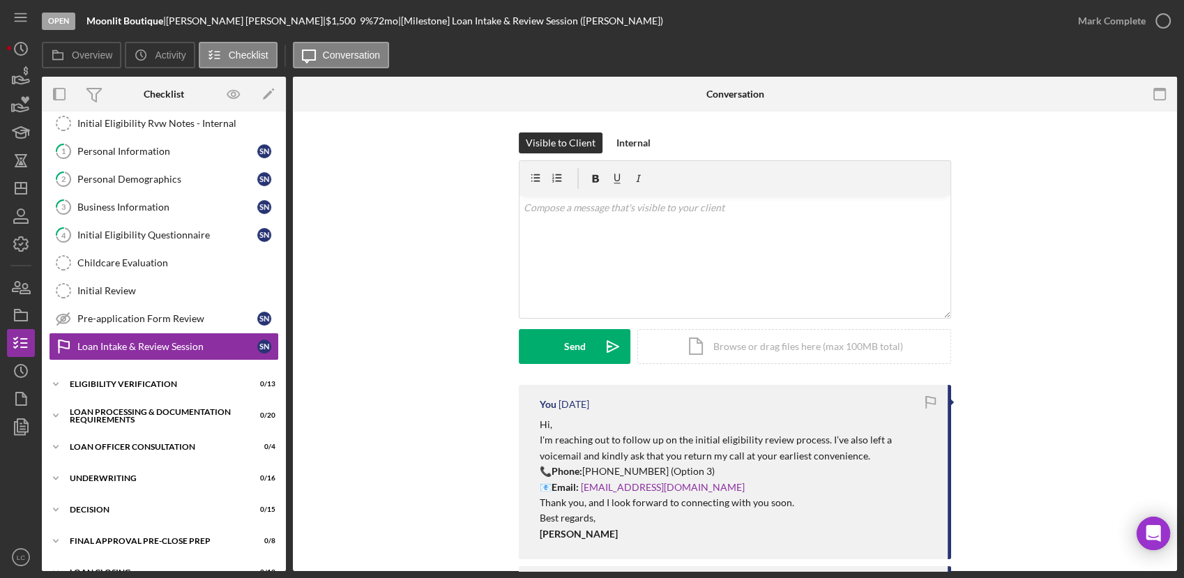
scroll to position [68, 0]
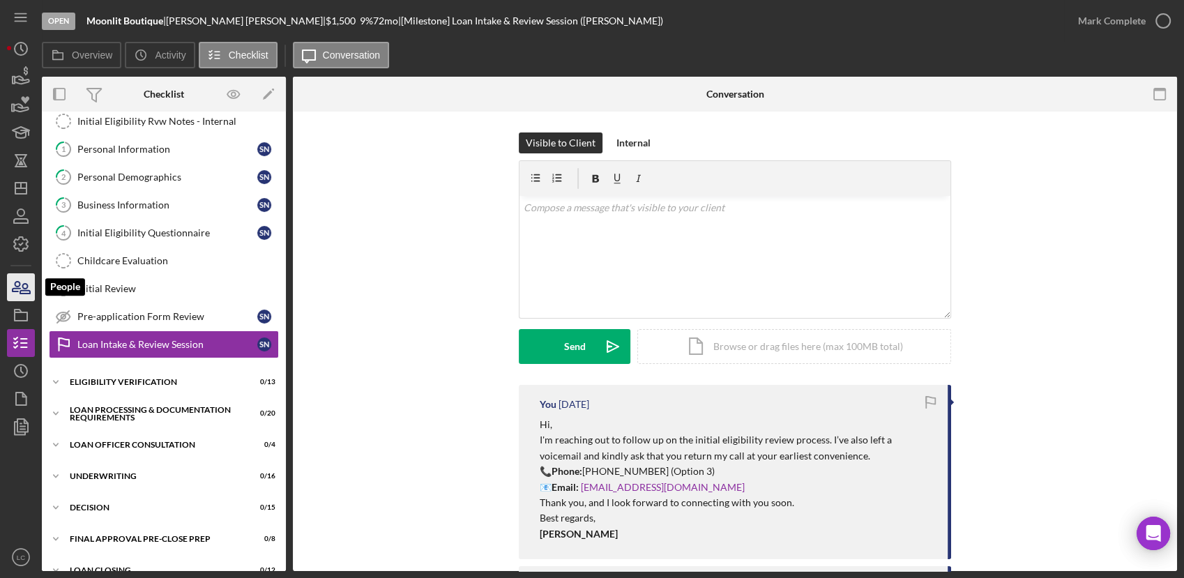
click at [18, 281] on icon "button" at bounding box center [20, 287] width 35 height 35
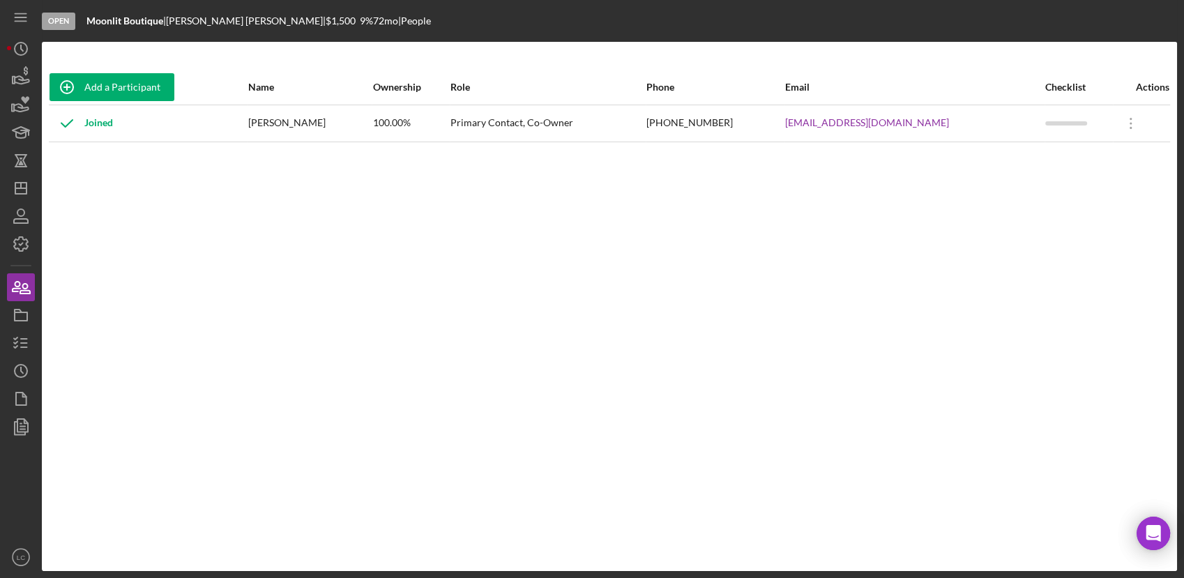
click at [174, 270] on div "Add a Participant Name Ownership Role Phone Email Checklist Actions Joined [PER…" at bounding box center [609, 306] width 1135 height 473
click at [9, 342] on icon "button" at bounding box center [20, 343] width 35 height 35
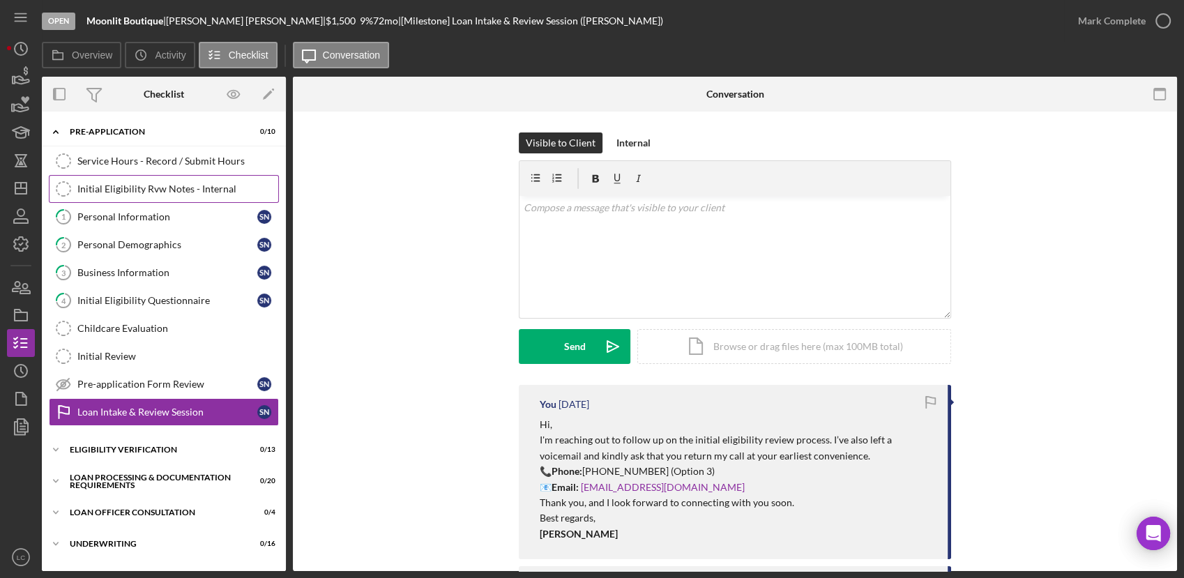
click at [95, 197] on link "Initial Eligibility Rvw Notes - Internal Initial Eligibility Rvw Notes - Intern…" at bounding box center [164, 189] width 230 height 28
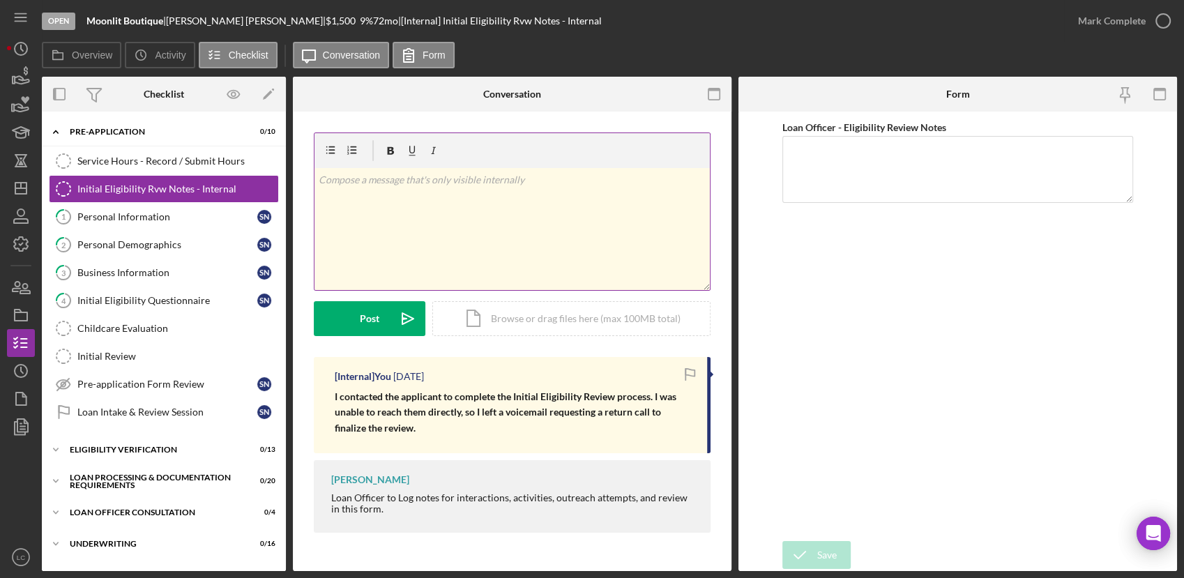
click at [394, 245] on div "v Color teal Color pink Remove color Add row above Add row below Add column bef…" at bounding box center [511, 229] width 395 height 122
click at [1091, 265] on div "Loan Officer - Eligibility Review Notes" at bounding box center [957, 327] width 351 height 416
click at [480, 211] on div "v Color teal Color pink Remove color Add row above Add row below Add column bef…" at bounding box center [511, 229] width 395 height 122
drag, startPoint x: 372, startPoint y: 314, endPoint x: 367, endPoint y: 328, distance: 14.8
click at [371, 314] on div "Post" at bounding box center [370, 318] width 20 height 35
